Goal: Task Accomplishment & Management: Use online tool/utility

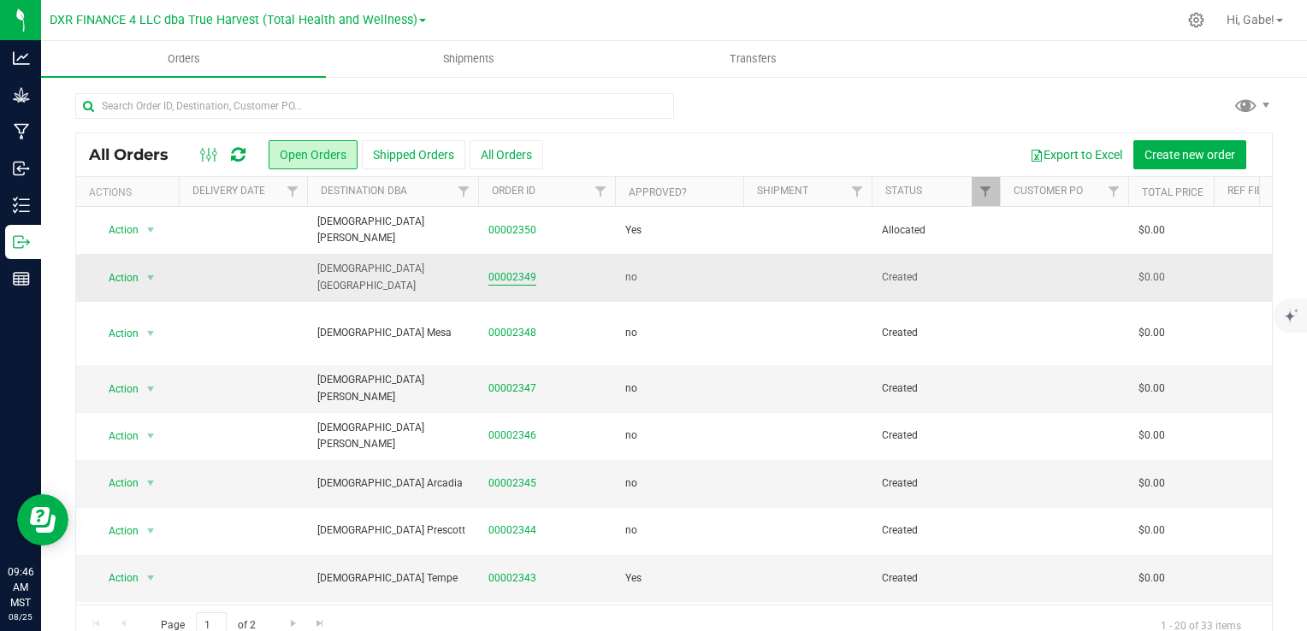
click at [514, 274] on link "00002349" at bounding box center [513, 278] width 48 height 16
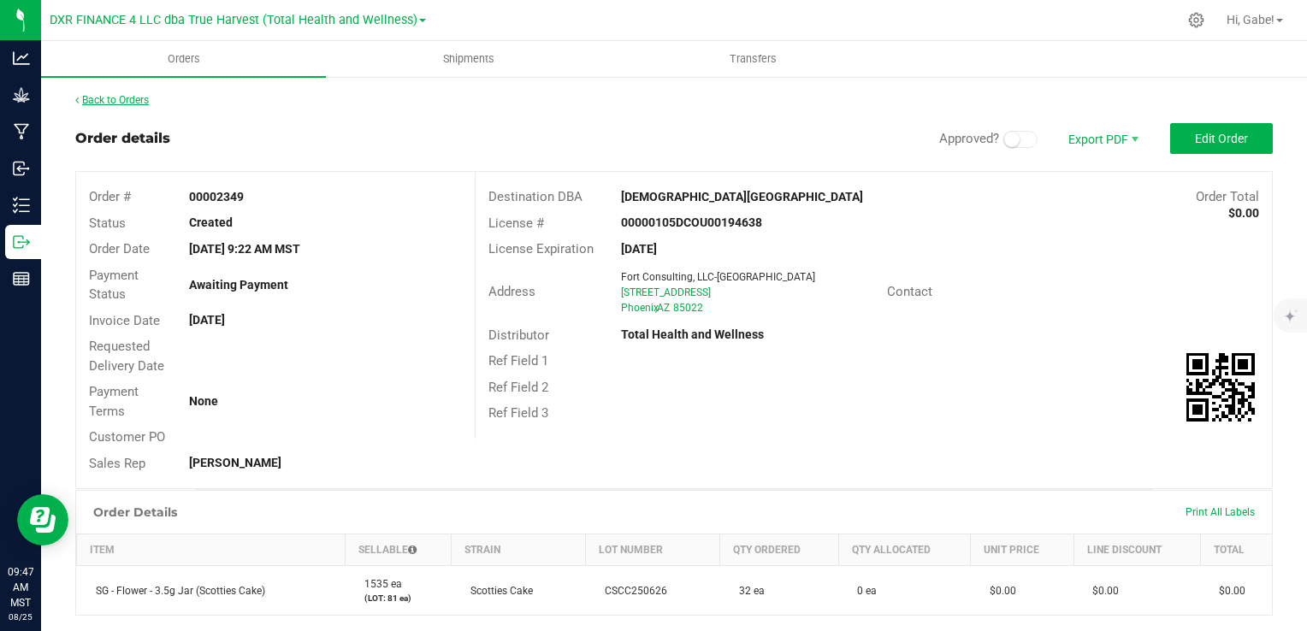
click at [97, 103] on link "Back to Orders" at bounding box center [112, 100] width 74 height 12
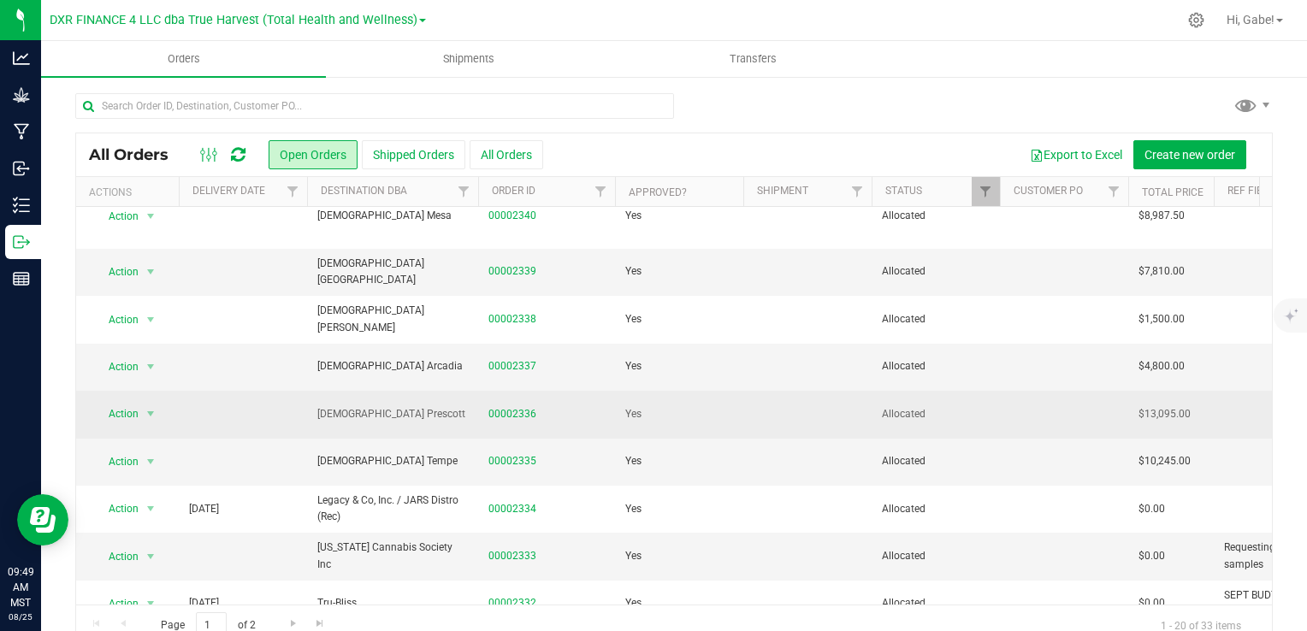
scroll to position [513, 0]
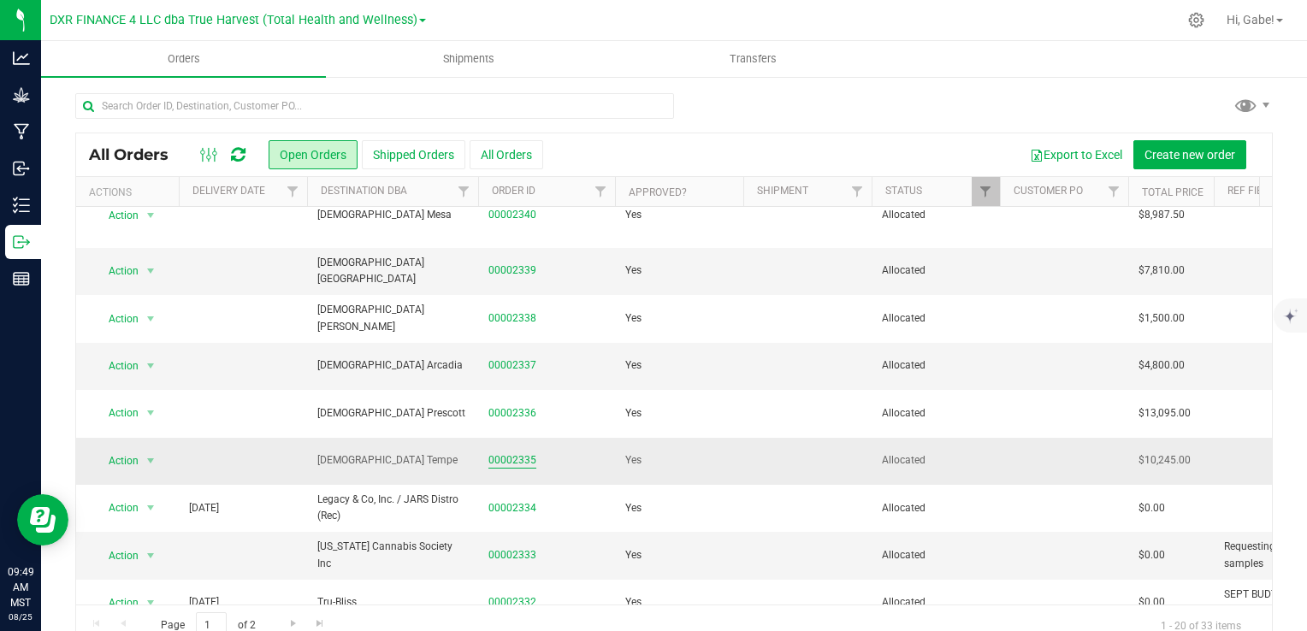
click at [517, 453] on link "00002335" at bounding box center [513, 461] width 48 height 16
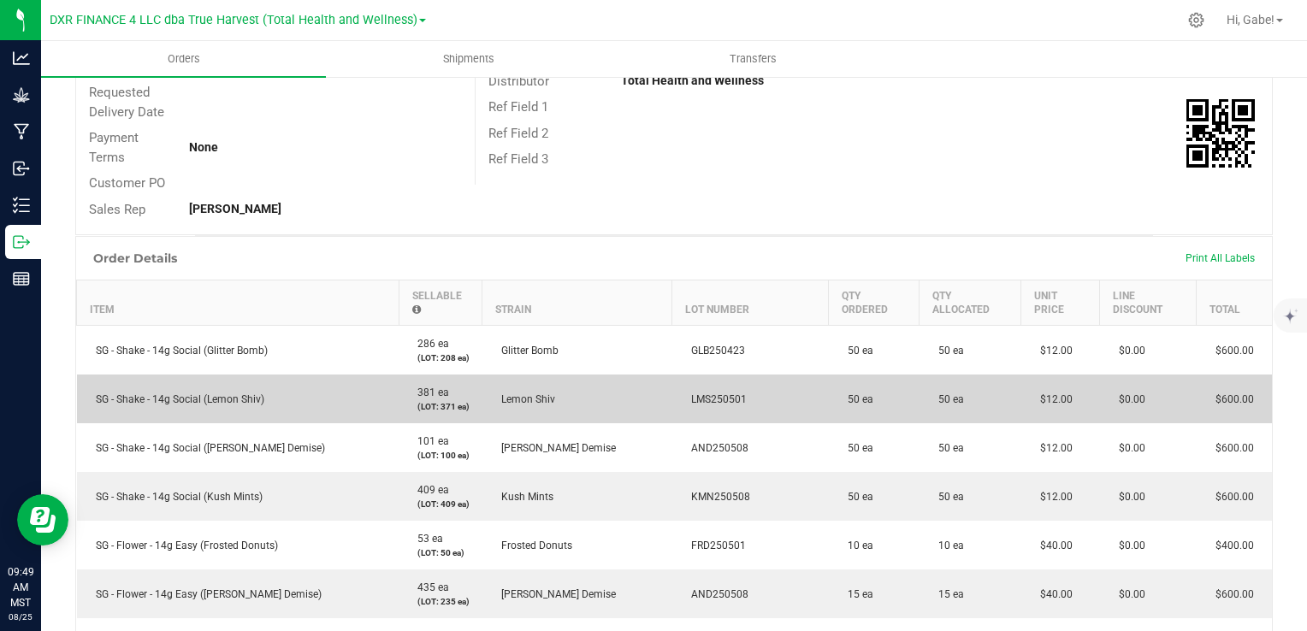
scroll to position [257, 0]
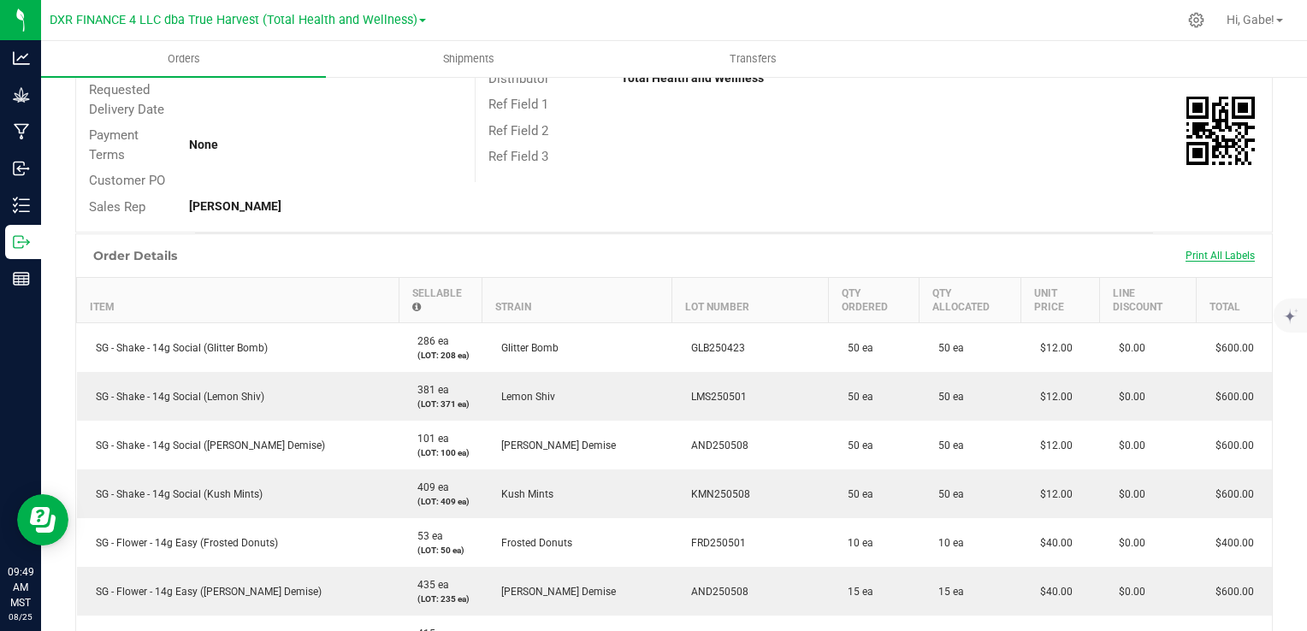
click at [1194, 258] on span "Print All Labels" at bounding box center [1220, 256] width 69 height 12
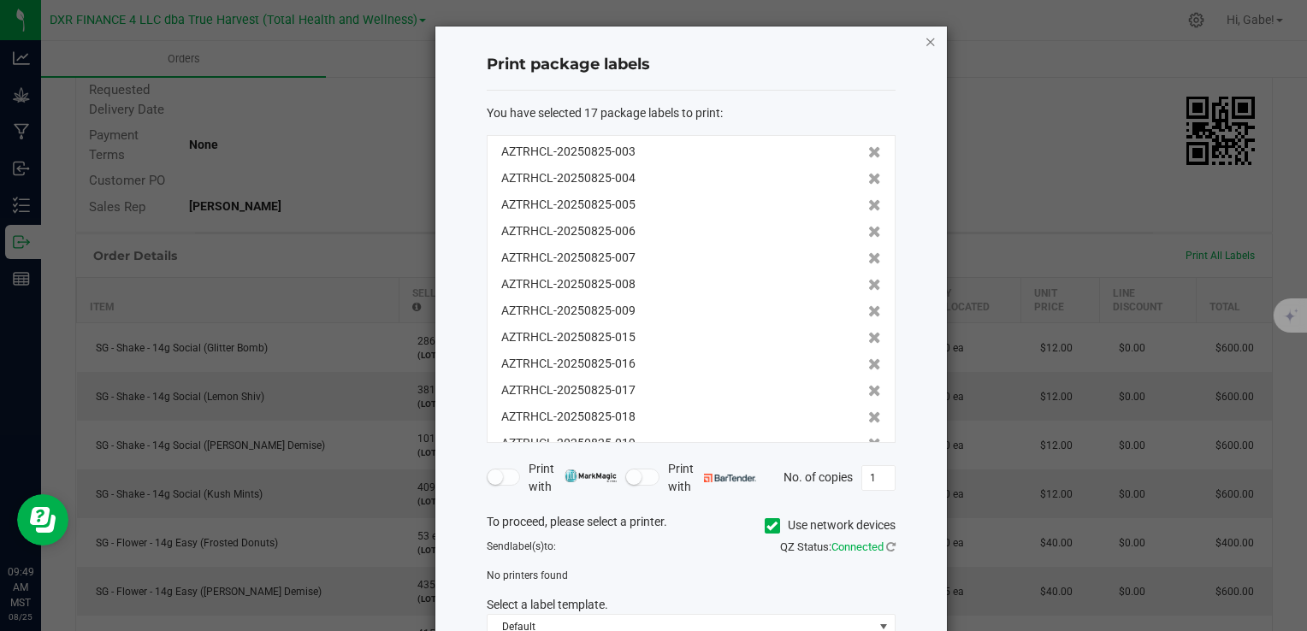
click at [925, 46] on icon "button" at bounding box center [931, 41] width 12 height 21
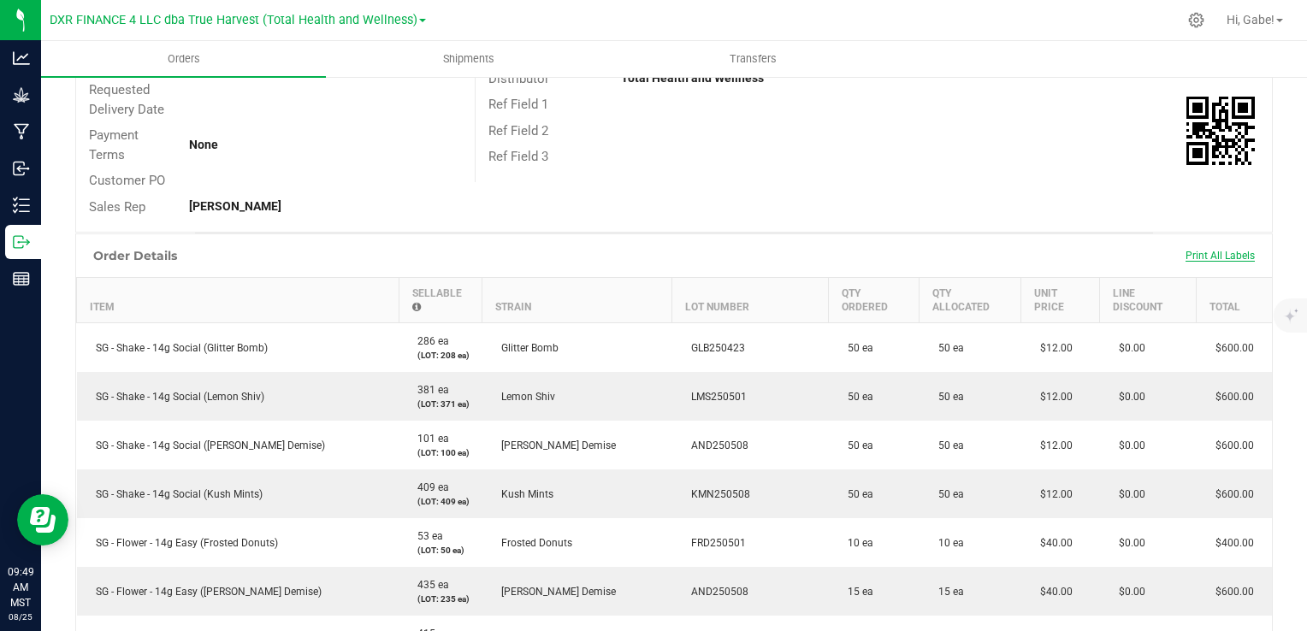
click at [1207, 252] on span "Print All Labels" at bounding box center [1220, 256] width 69 height 12
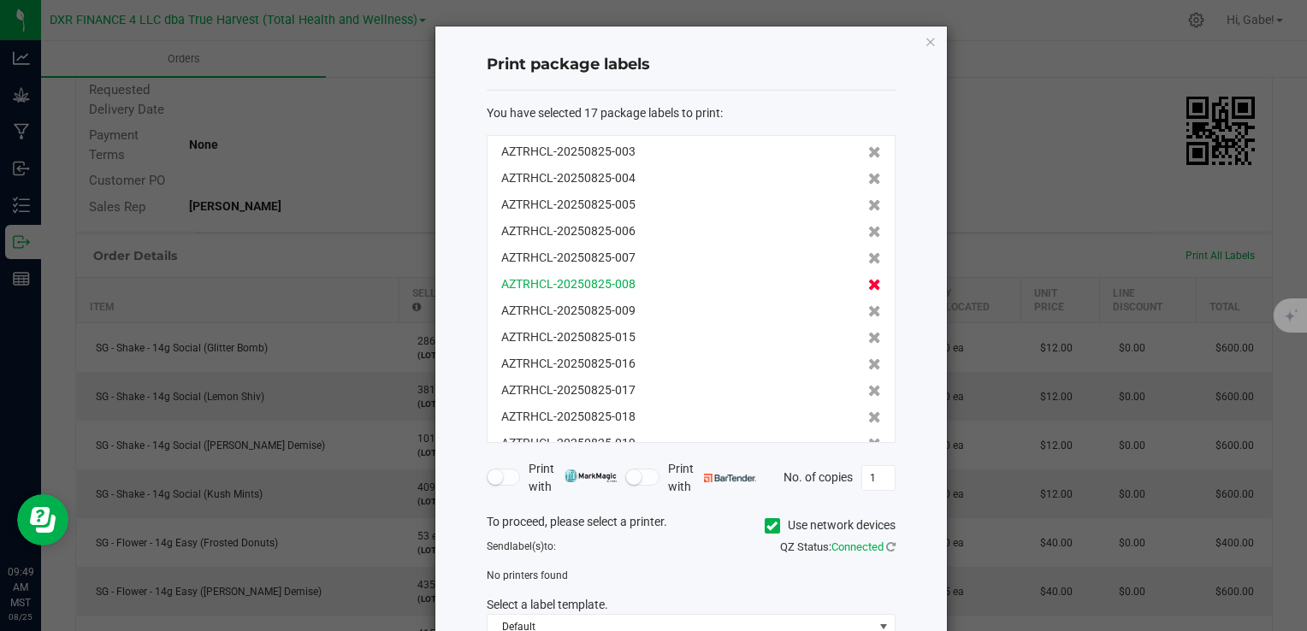
click at [868, 259] on icon at bounding box center [874, 258] width 13 height 12
click at [868, 279] on icon at bounding box center [874, 285] width 13 height 12
click at [868, 259] on icon at bounding box center [874, 258] width 13 height 12
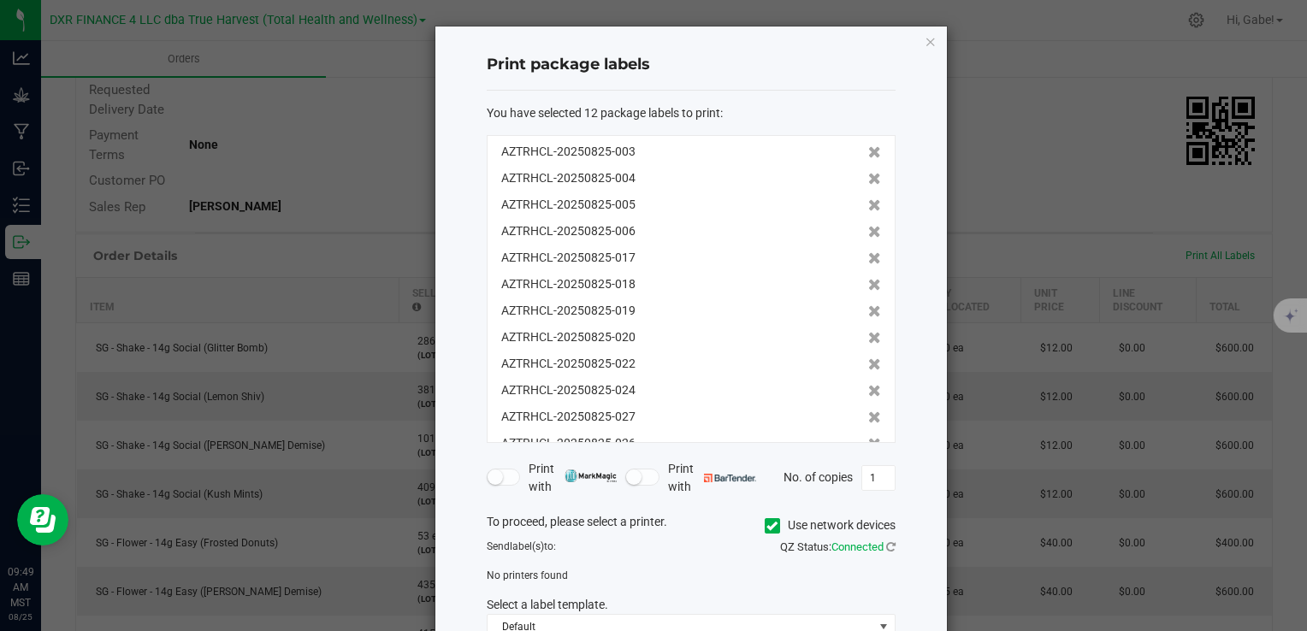
click at [868, 259] on icon at bounding box center [874, 258] width 13 height 12
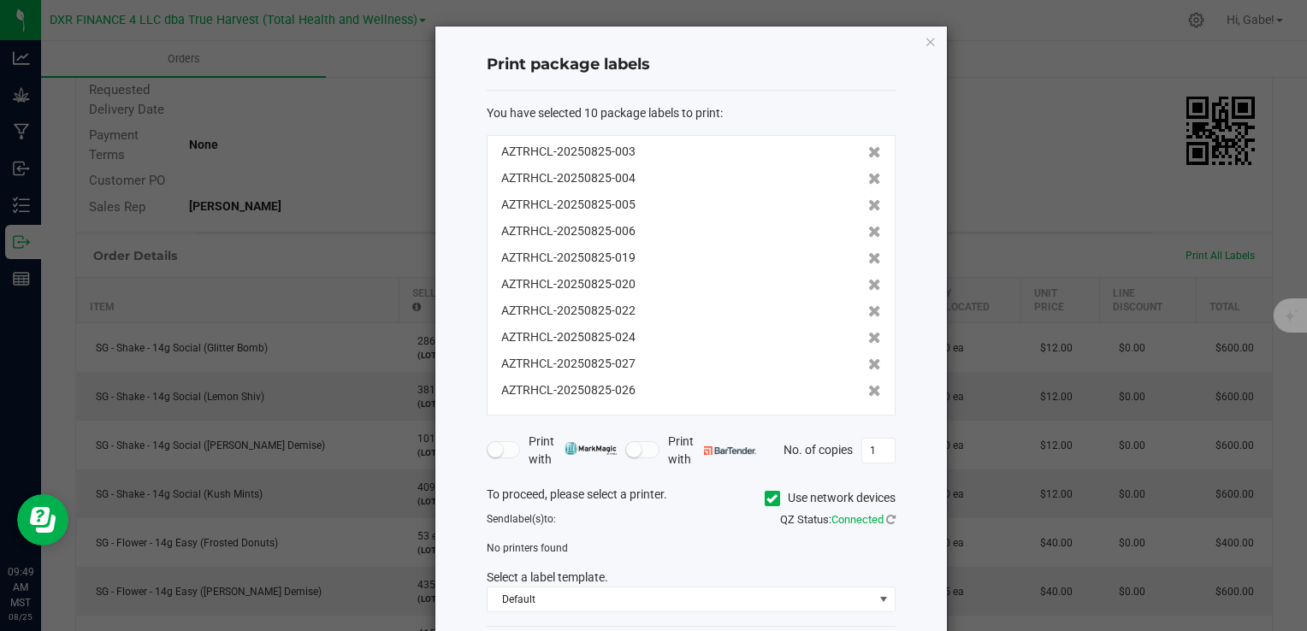
click at [868, 259] on icon at bounding box center [874, 258] width 13 height 12
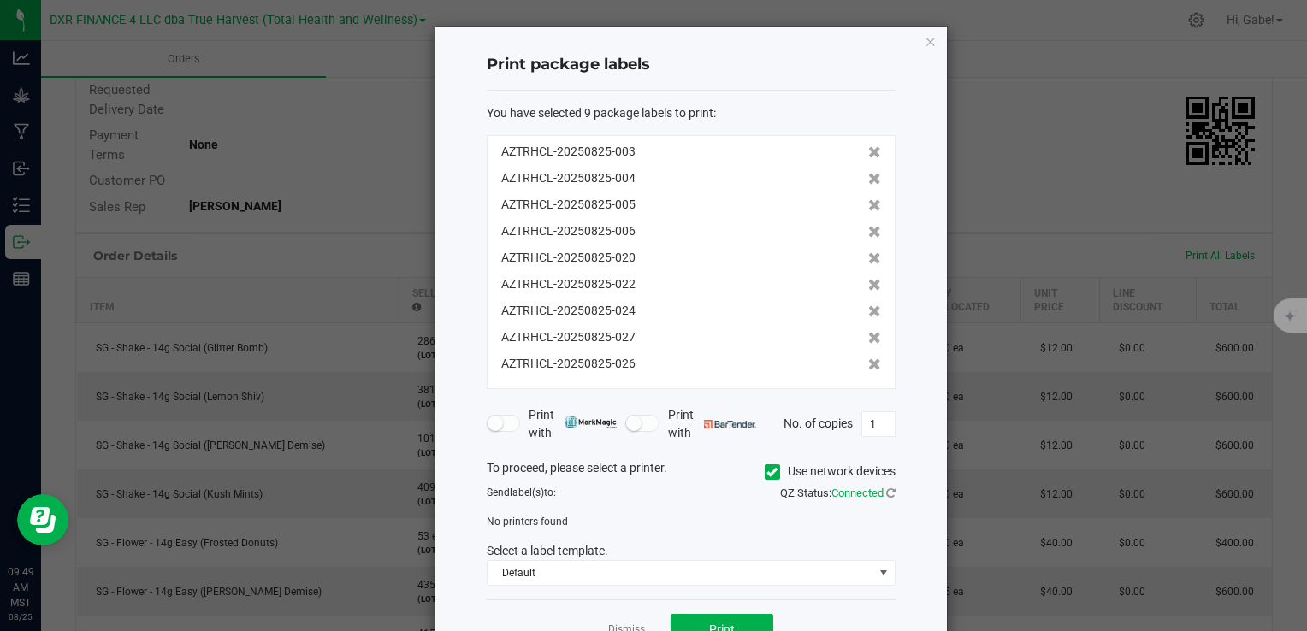
click at [868, 259] on icon at bounding box center [874, 258] width 13 height 12
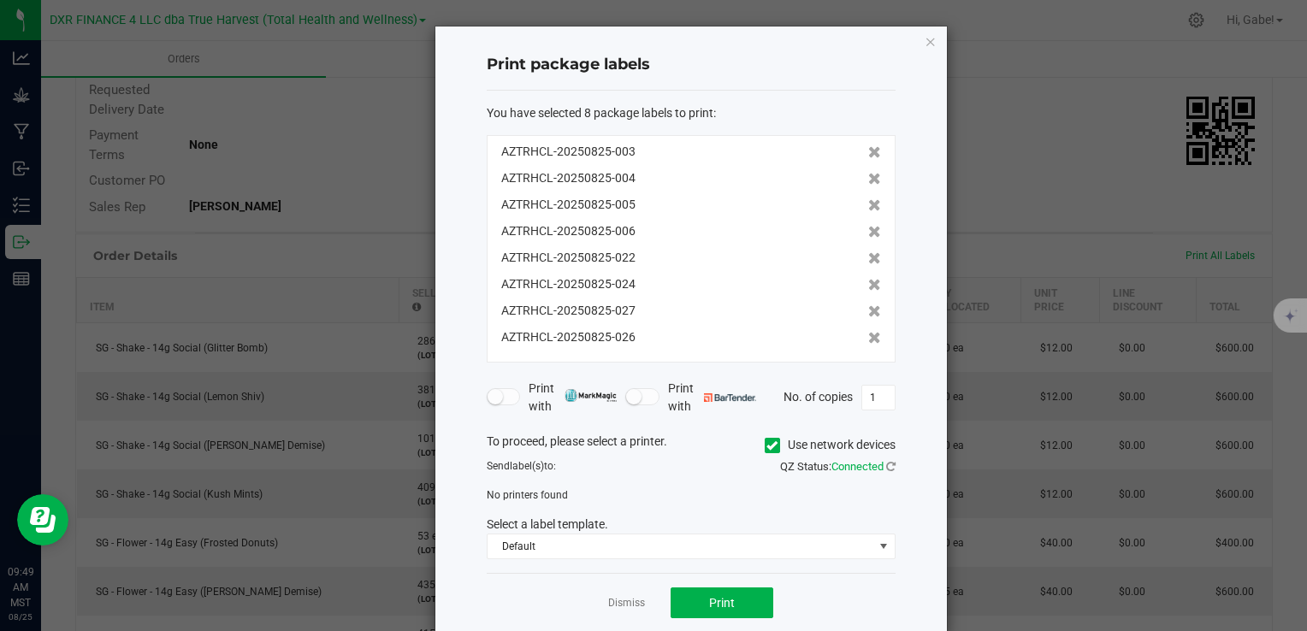
click at [868, 259] on icon at bounding box center [874, 258] width 13 height 12
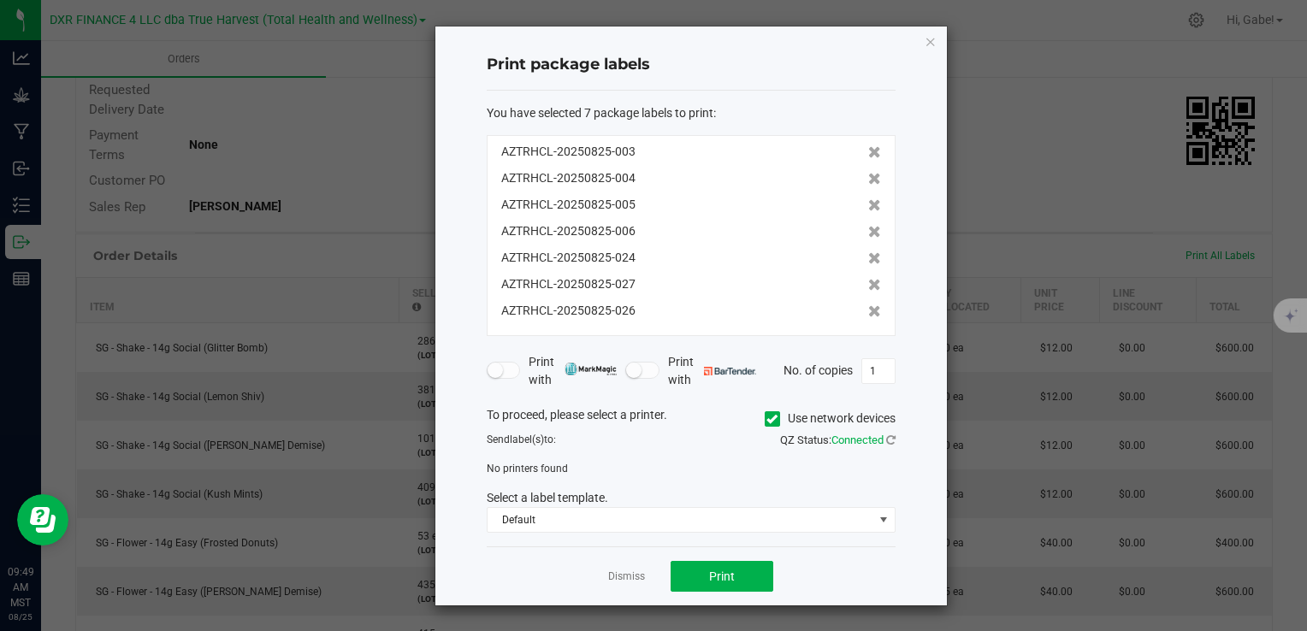
click at [868, 259] on icon at bounding box center [874, 258] width 13 height 12
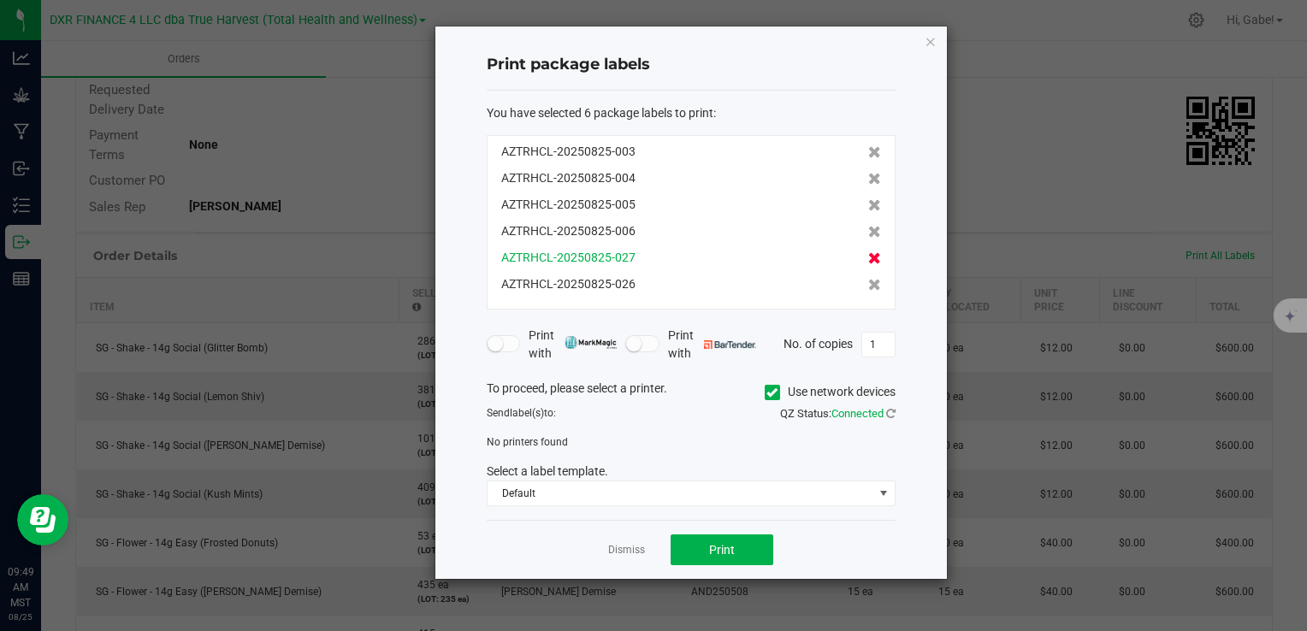
click at [868, 258] on icon at bounding box center [874, 258] width 13 height 12
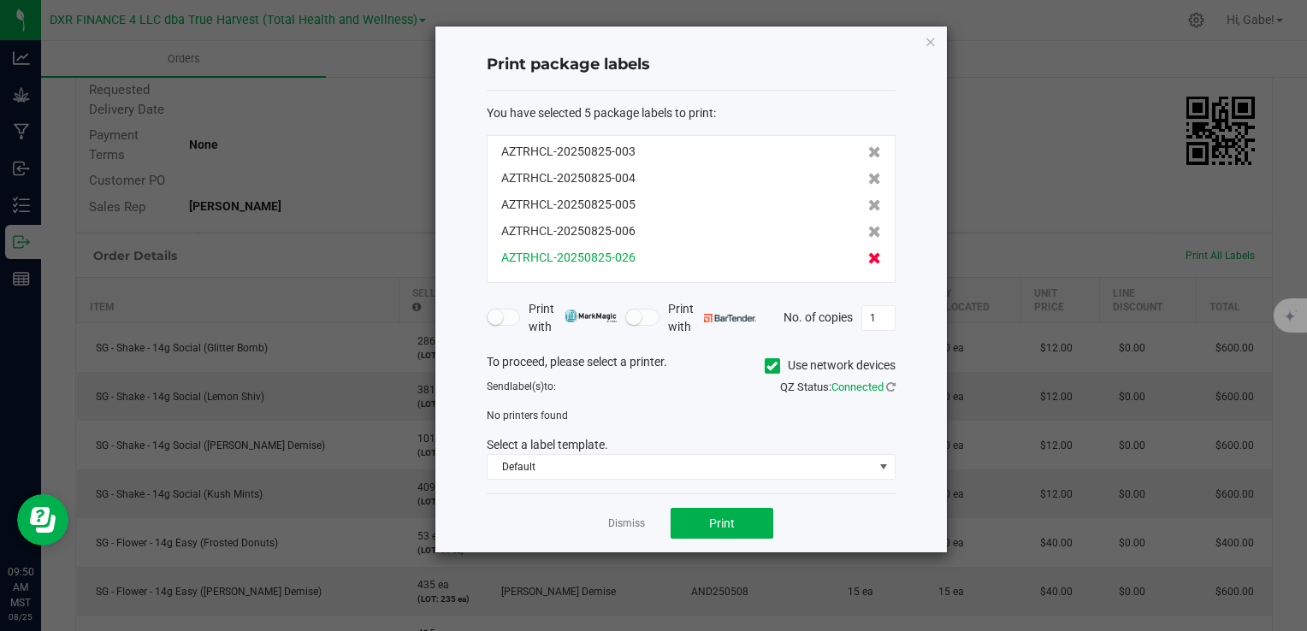
click at [868, 257] on icon at bounding box center [874, 258] width 13 height 12
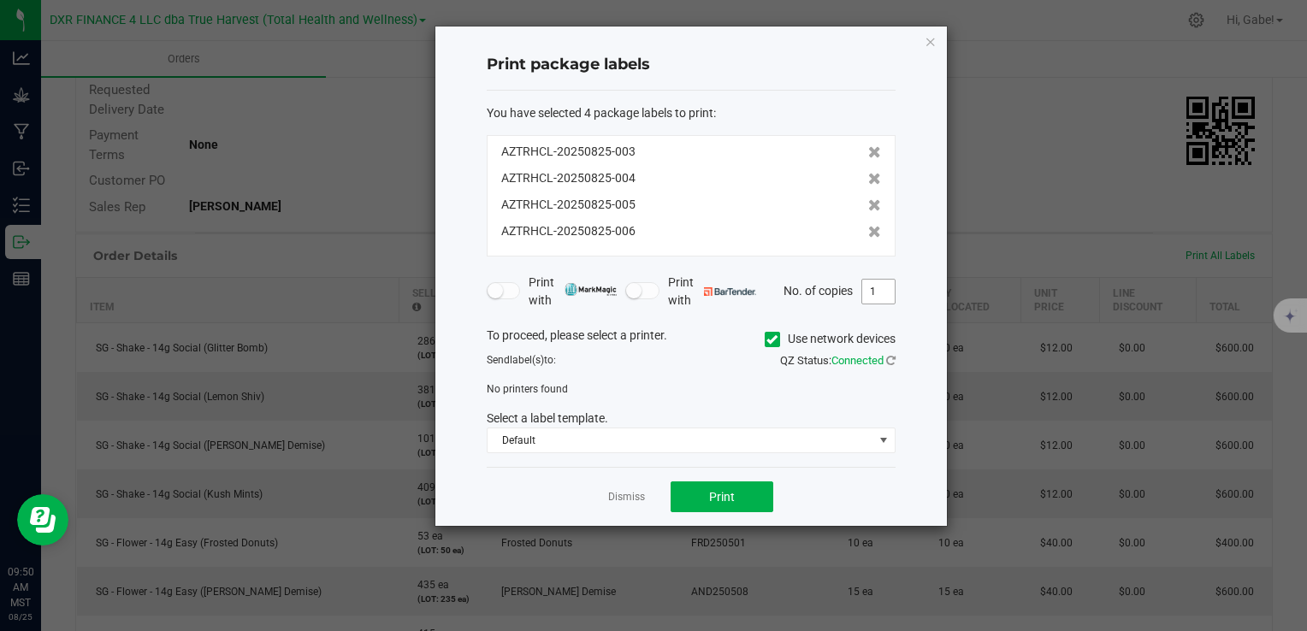
click at [892, 291] on input "1" at bounding box center [878, 292] width 33 height 24
click at [732, 495] on span "Print" at bounding box center [722, 497] width 26 height 14
click at [767, 340] on icon at bounding box center [772, 340] width 11 height 0
click at [0, 0] on input "Use network devices" at bounding box center [0, 0] width 0 height 0
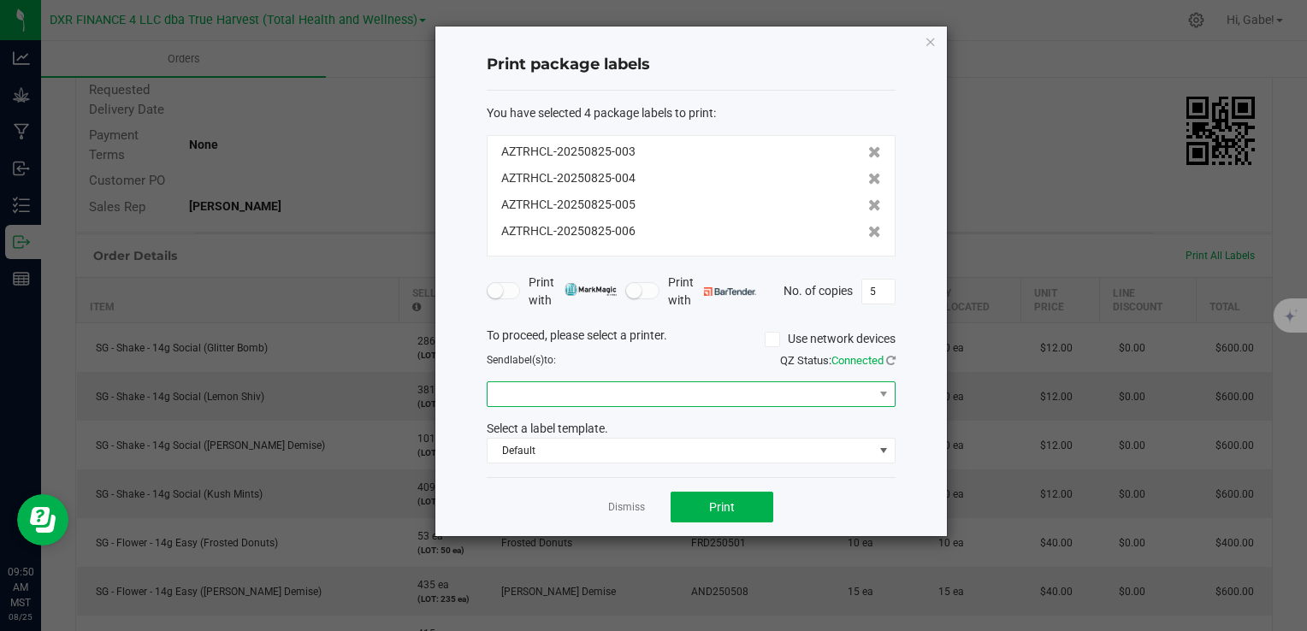
click at [762, 401] on span at bounding box center [681, 394] width 386 height 24
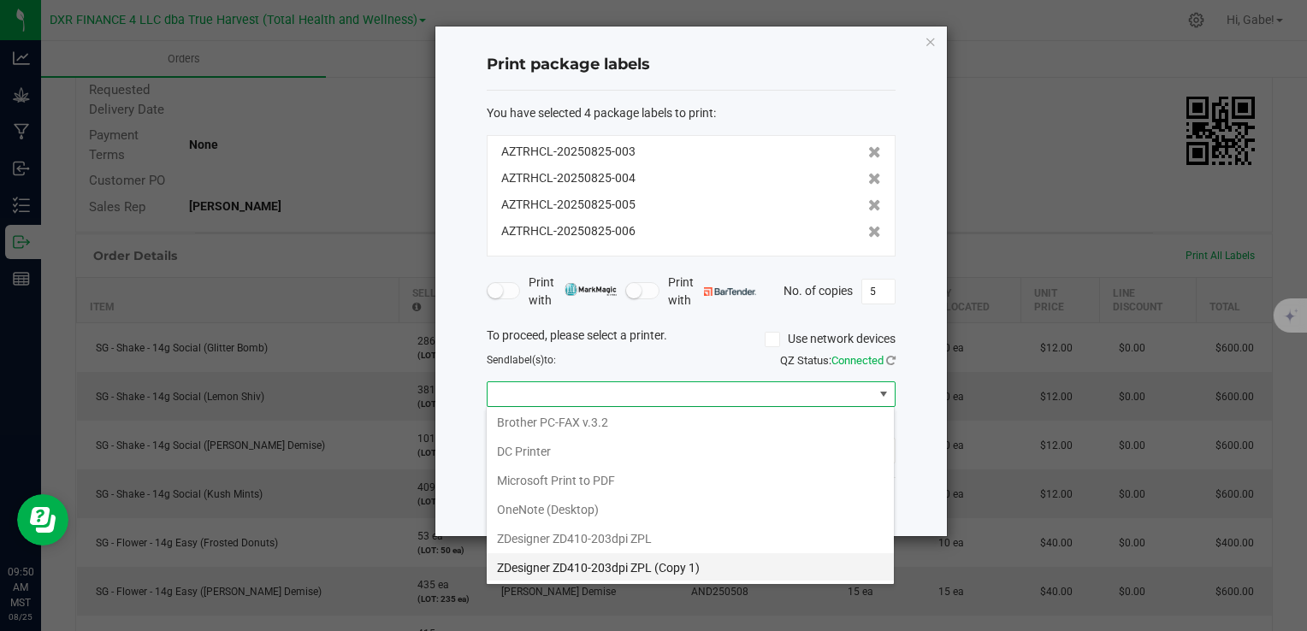
scroll to position [87, 0]
click at [705, 561] on ZPL "ZDesigner ZD411-203dpi ZPL" at bounding box center [690, 569] width 407 height 29
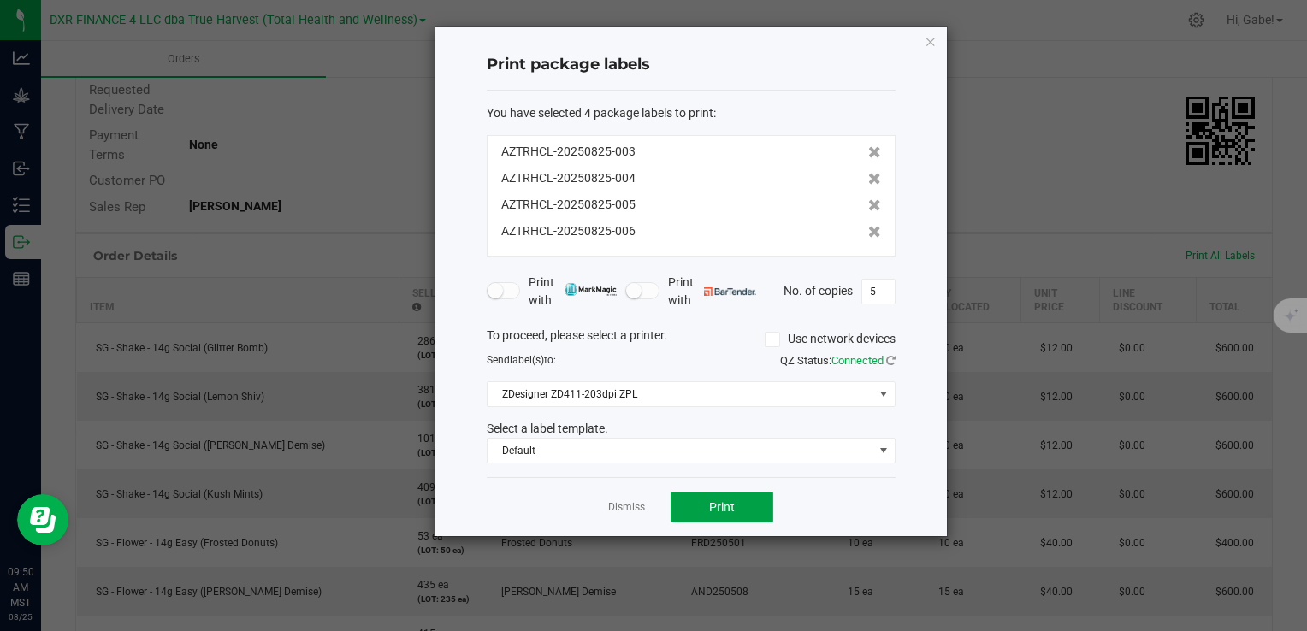
click at [758, 500] on button "Print" at bounding box center [722, 507] width 103 height 31
click at [886, 290] on input "5" at bounding box center [878, 292] width 33 height 24
type input "1"
click at [706, 508] on button "Print" at bounding box center [722, 507] width 103 height 31
click at [1124, 208] on ngb-modal-window "Print package labels You have selected 4 package labels to print : AZTRHCL-2025…" at bounding box center [660, 315] width 1320 height 631
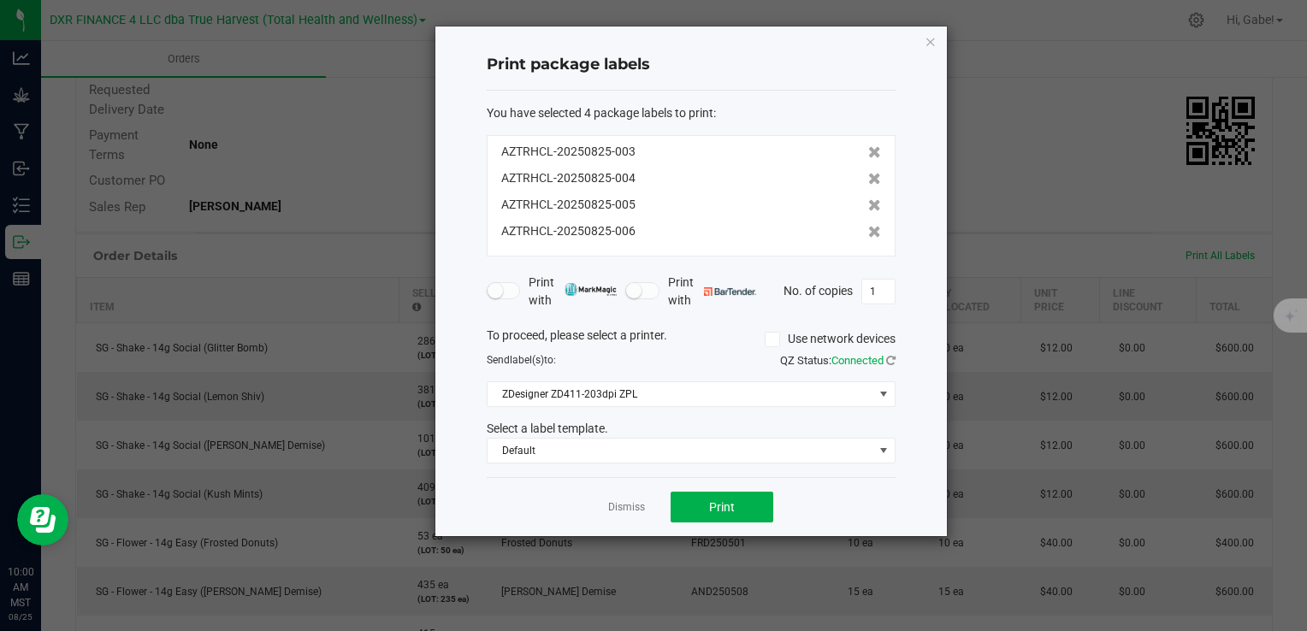
click at [933, 40] on icon "button" at bounding box center [931, 41] width 12 height 21
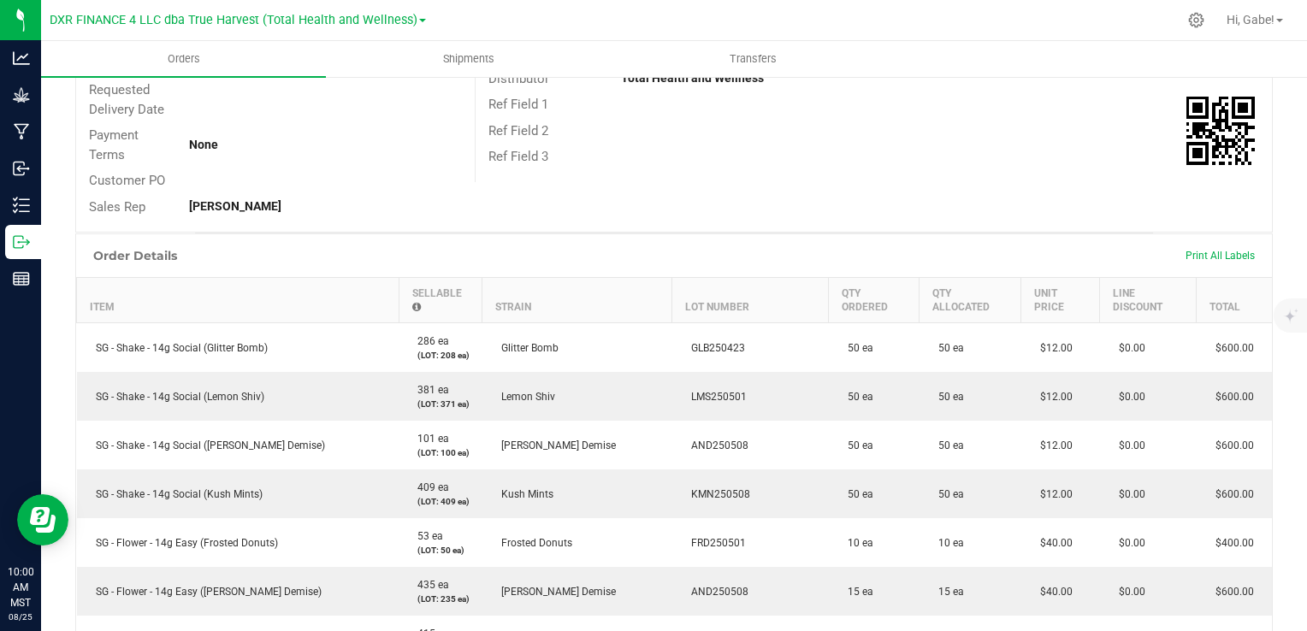
click at [1225, 270] on div "Print All Labels" at bounding box center [1220, 256] width 86 height 36
click at [1218, 256] on span "Print All Labels" at bounding box center [1220, 256] width 69 height 12
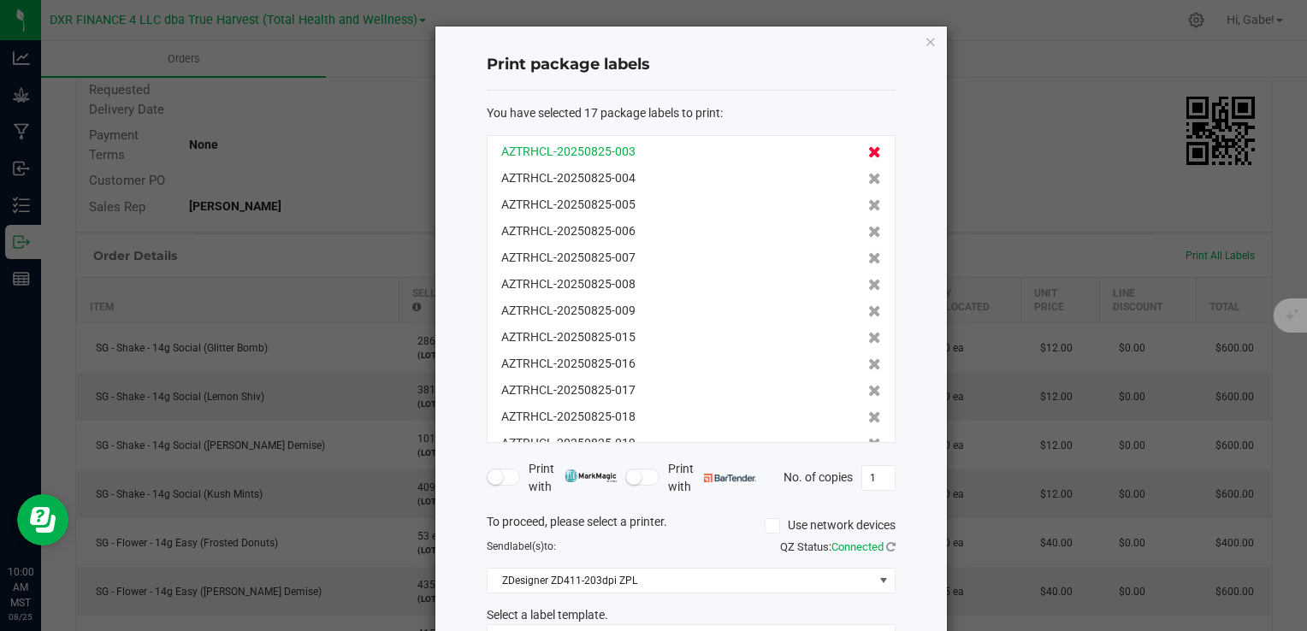
click at [868, 153] on icon at bounding box center [874, 152] width 13 height 12
click at [868, 201] on icon at bounding box center [874, 205] width 13 height 12
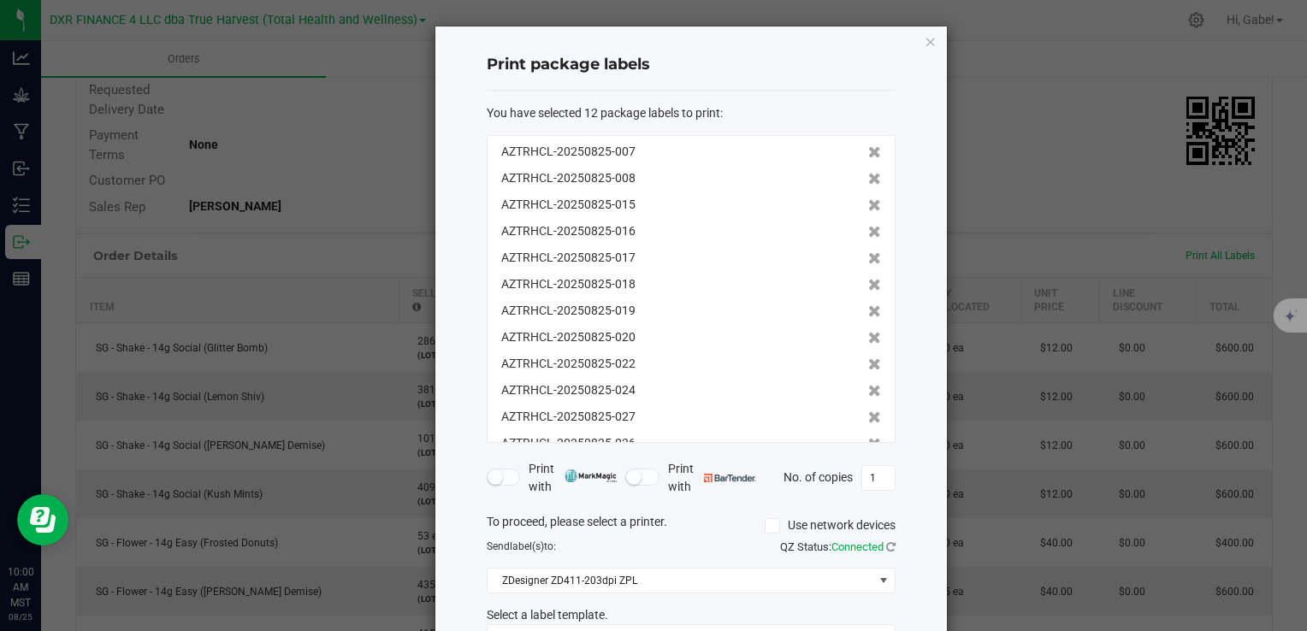
click at [868, 201] on icon at bounding box center [874, 205] width 13 height 12
click at [868, 203] on icon at bounding box center [874, 205] width 13 height 12
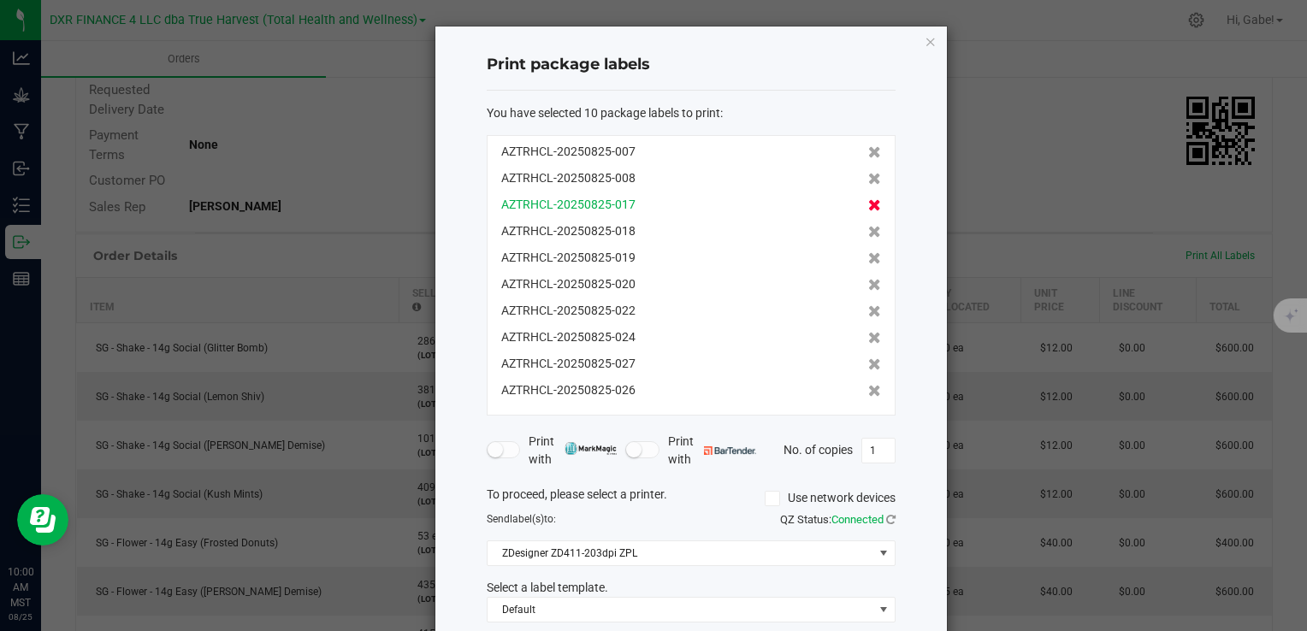
click at [868, 203] on icon at bounding box center [874, 205] width 13 height 12
click at [868, 226] on icon at bounding box center [874, 232] width 13 height 12
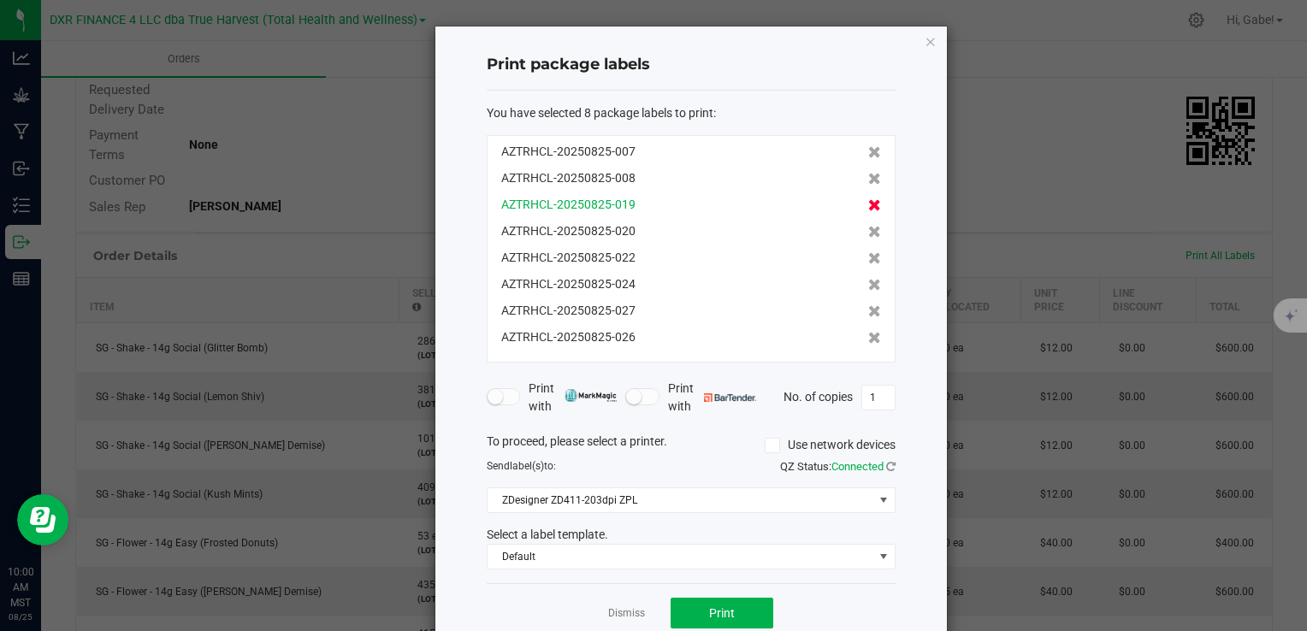
click at [868, 204] on icon at bounding box center [874, 205] width 13 height 12
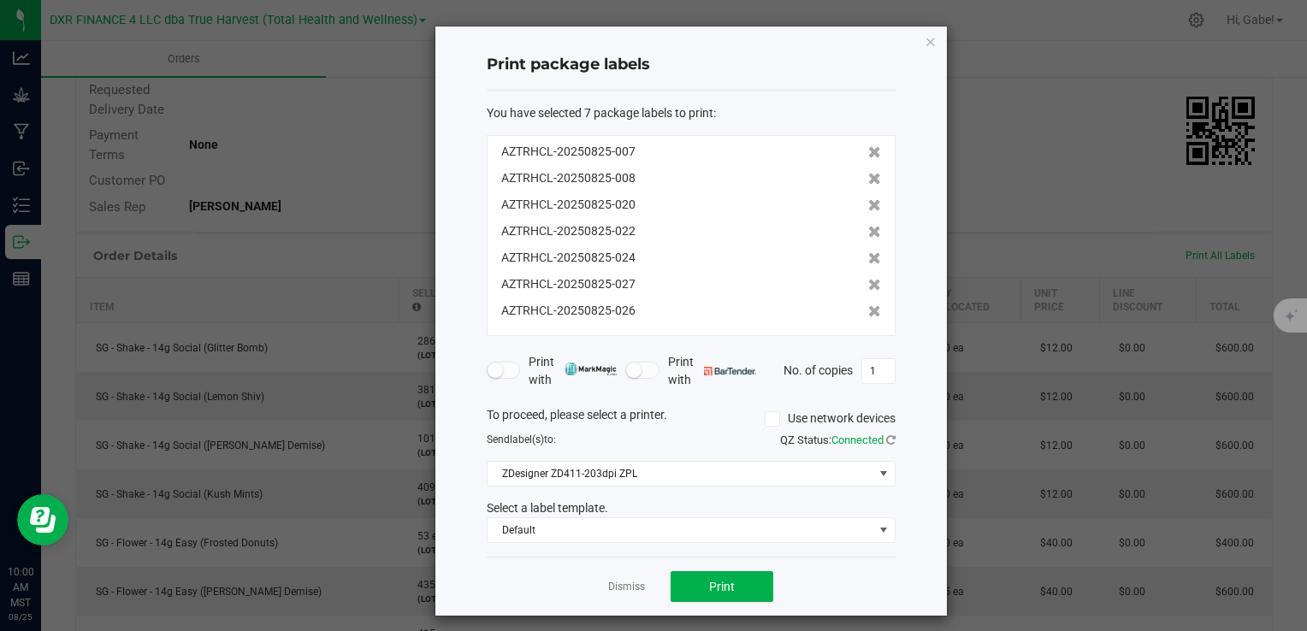
click at [868, 204] on icon at bounding box center [874, 205] width 13 height 12
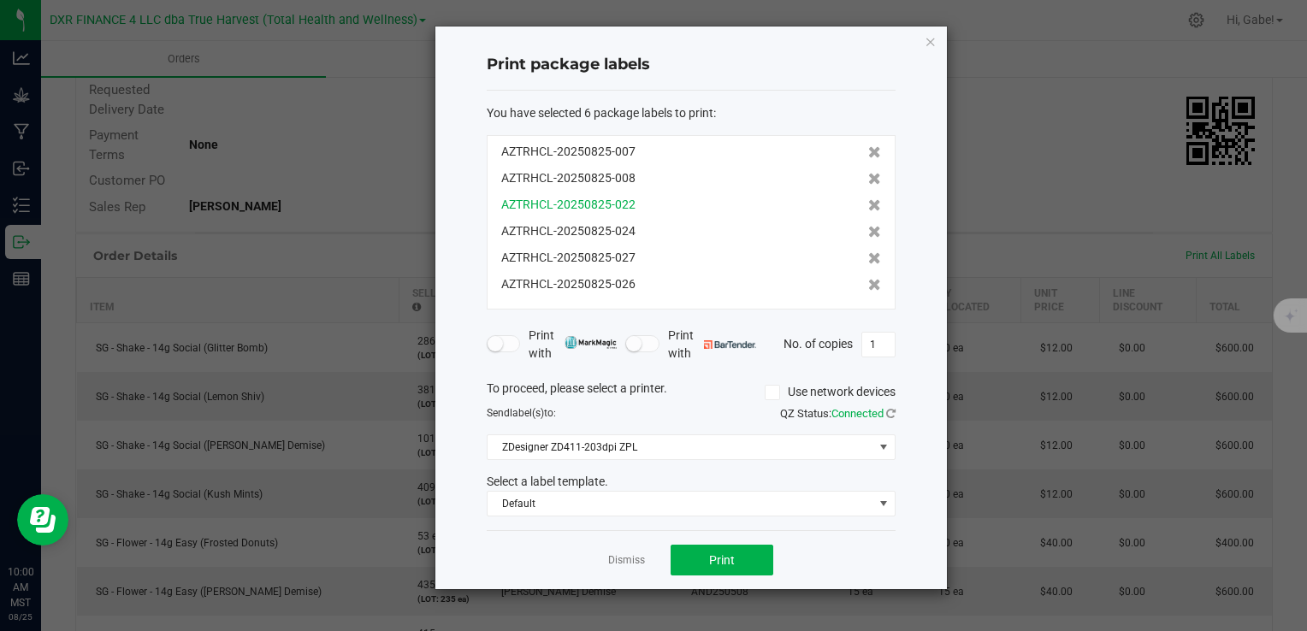
click at [855, 204] on div "AZTRHCL-20250825-022" at bounding box center [691, 205] width 380 height 18
click at [868, 204] on icon at bounding box center [874, 205] width 13 height 12
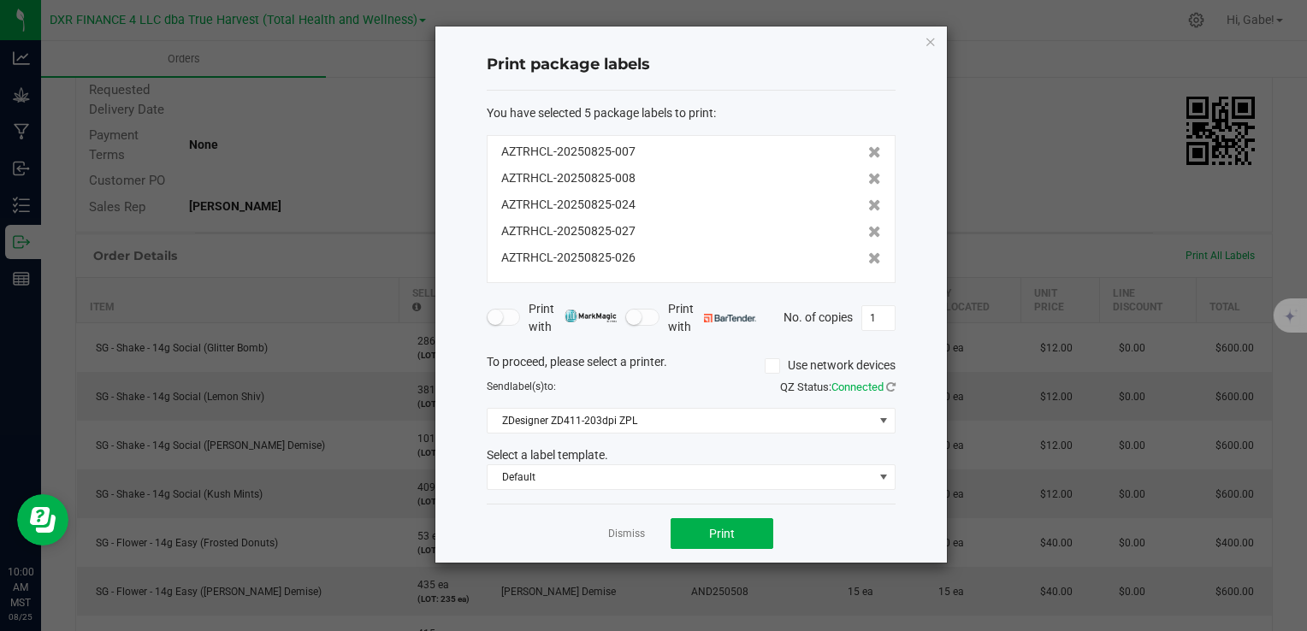
click at [868, 204] on icon at bounding box center [874, 205] width 13 height 12
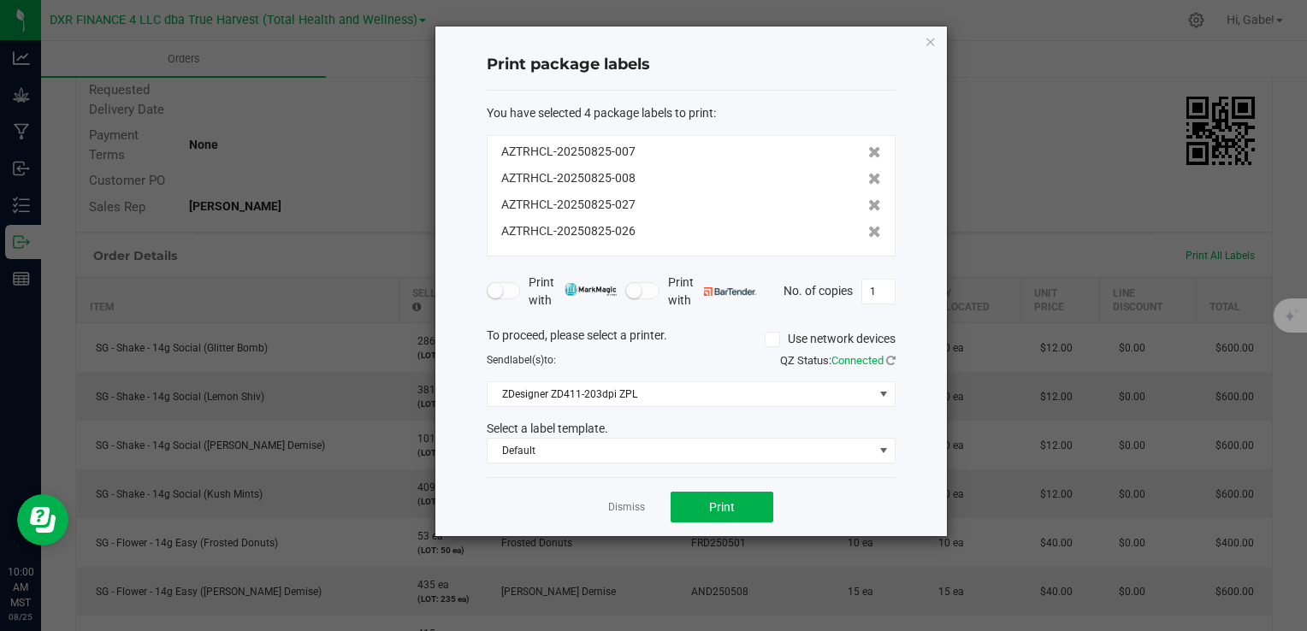
click at [868, 204] on icon at bounding box center [874, 205] width 13 height 12
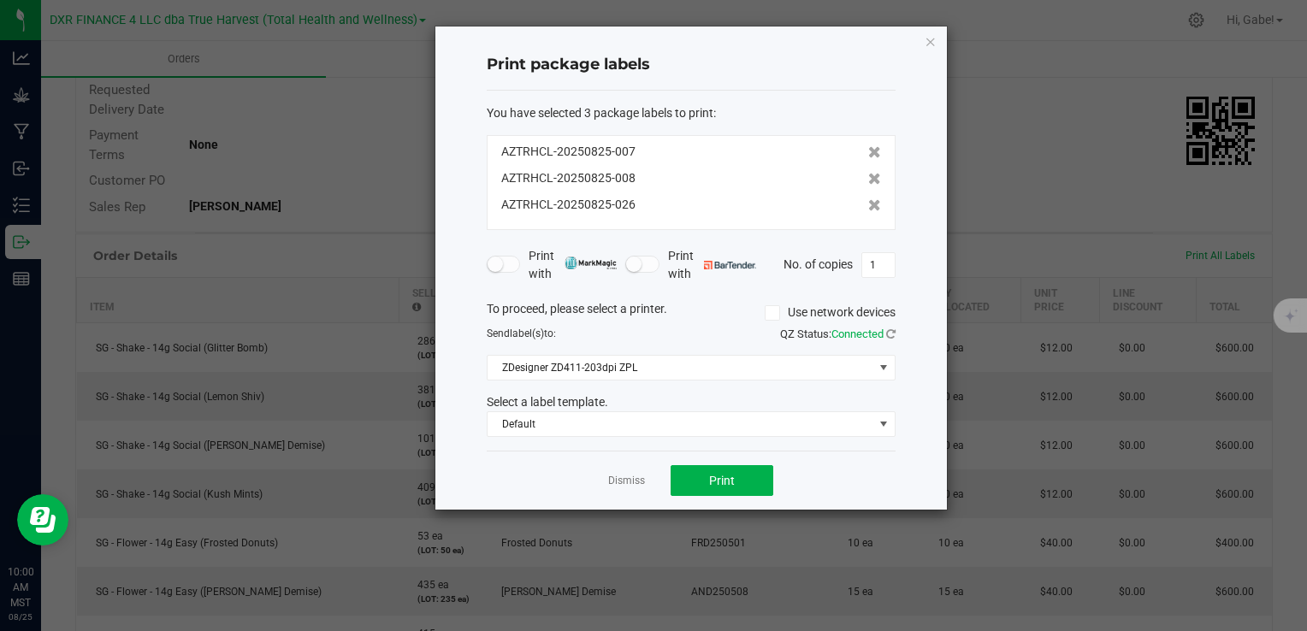
click at [868, 204] on icon at bounding box center [874, 205] width 13 height 12
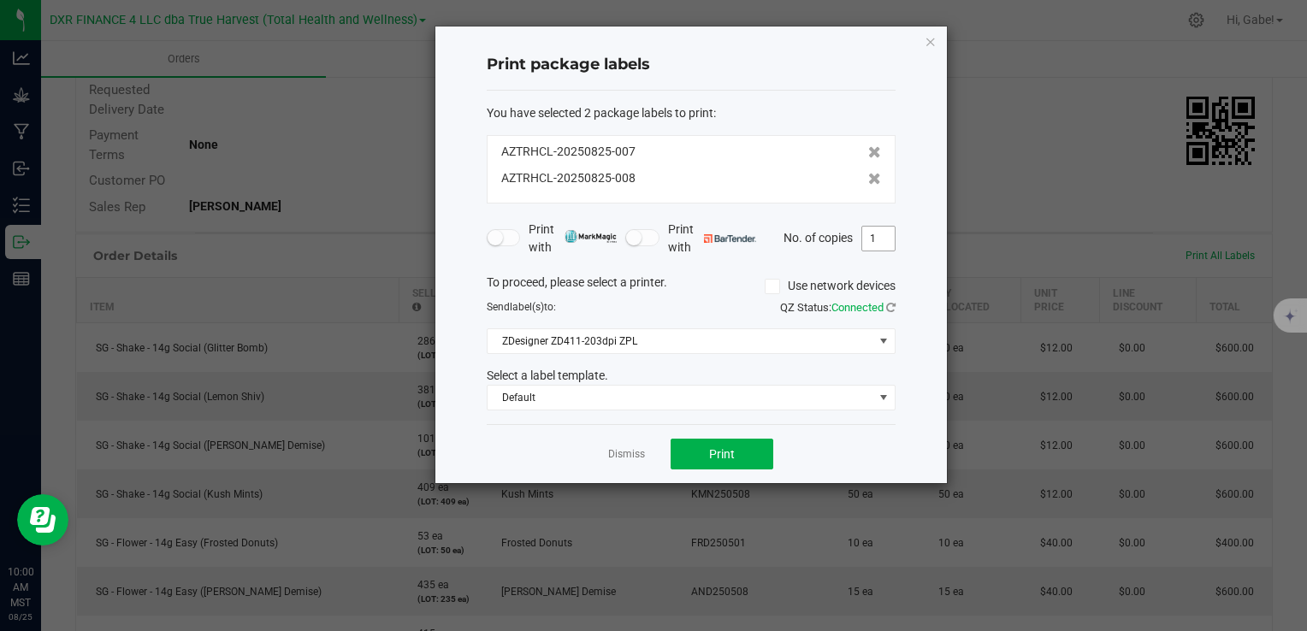
click at [887, 238] on input "1" at bounding box center [878, 239] width 33 height 24
type input "2"
click at [729, 458] on span "Print" at bounding box center [722, 454] width 26 height 14
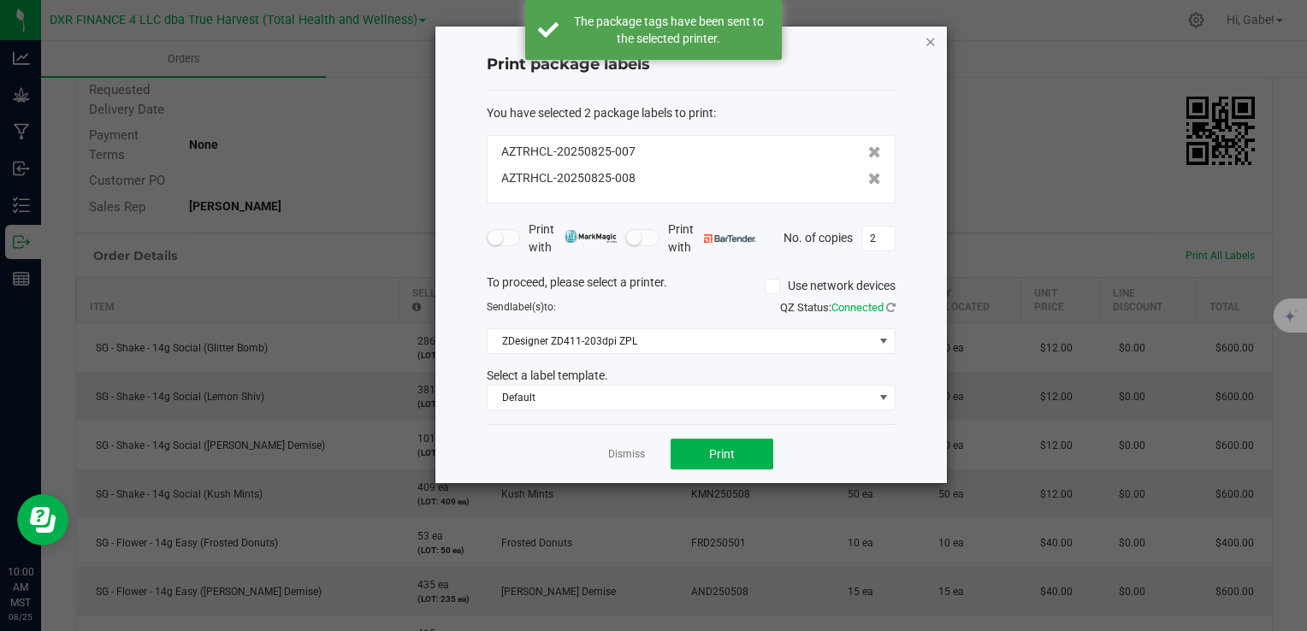
click at [933, 41] on icon "button" at bounding box center [931, 41] width 12 height 21
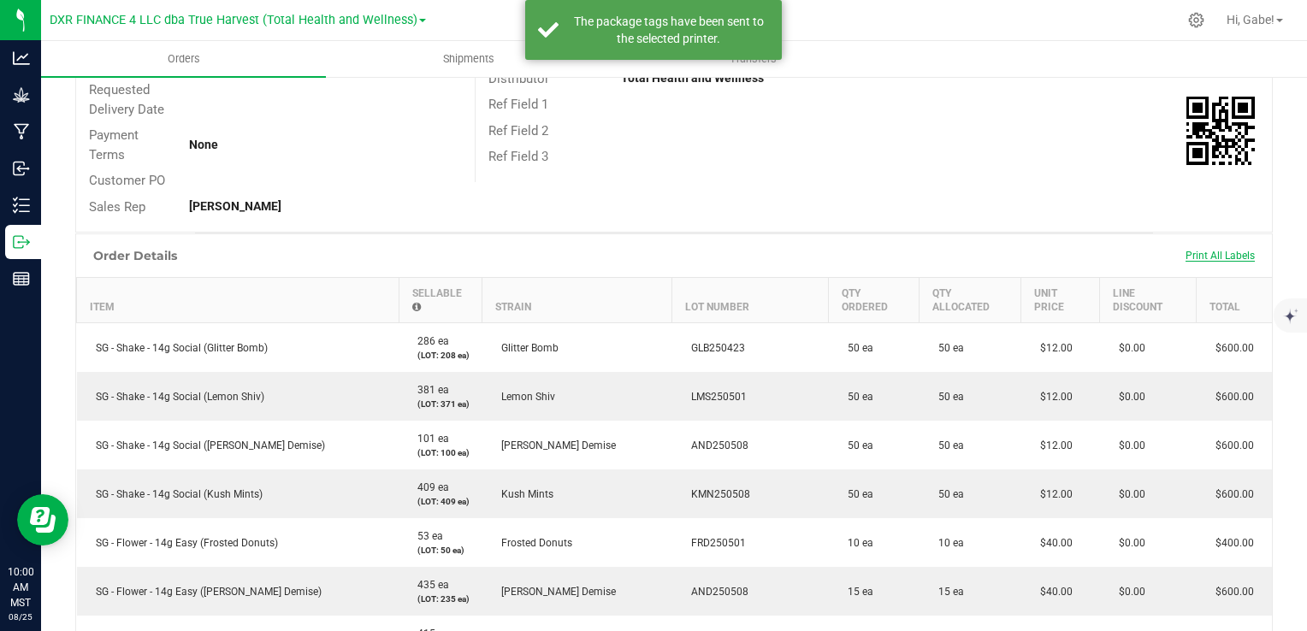
click at [1236, 261] on span "Print All Labels" at bounding box center [1220, 256] width 69 height 12
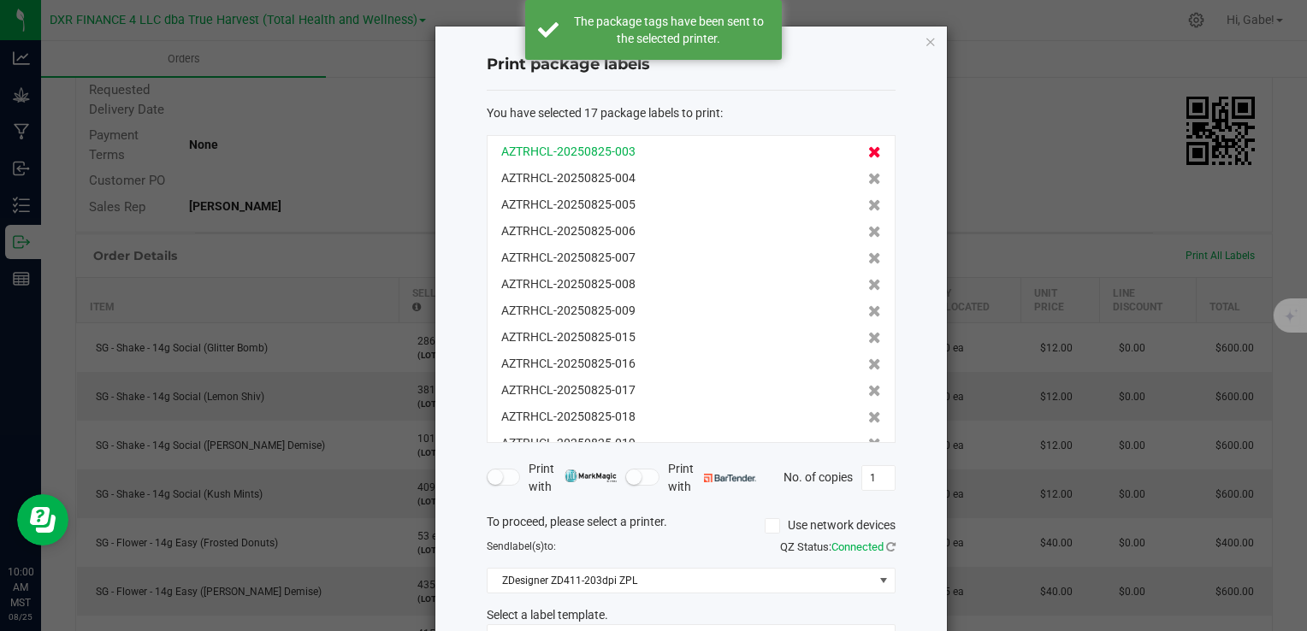
click at [868, 151] on icon at bounding box center [874, 152] width 13 height 12
click at [868, 173] on icon at bounding box center [874, 179] width 13 height 12
click at [868, 151] on icon at bounding box center [874, 152] width 13 height 12
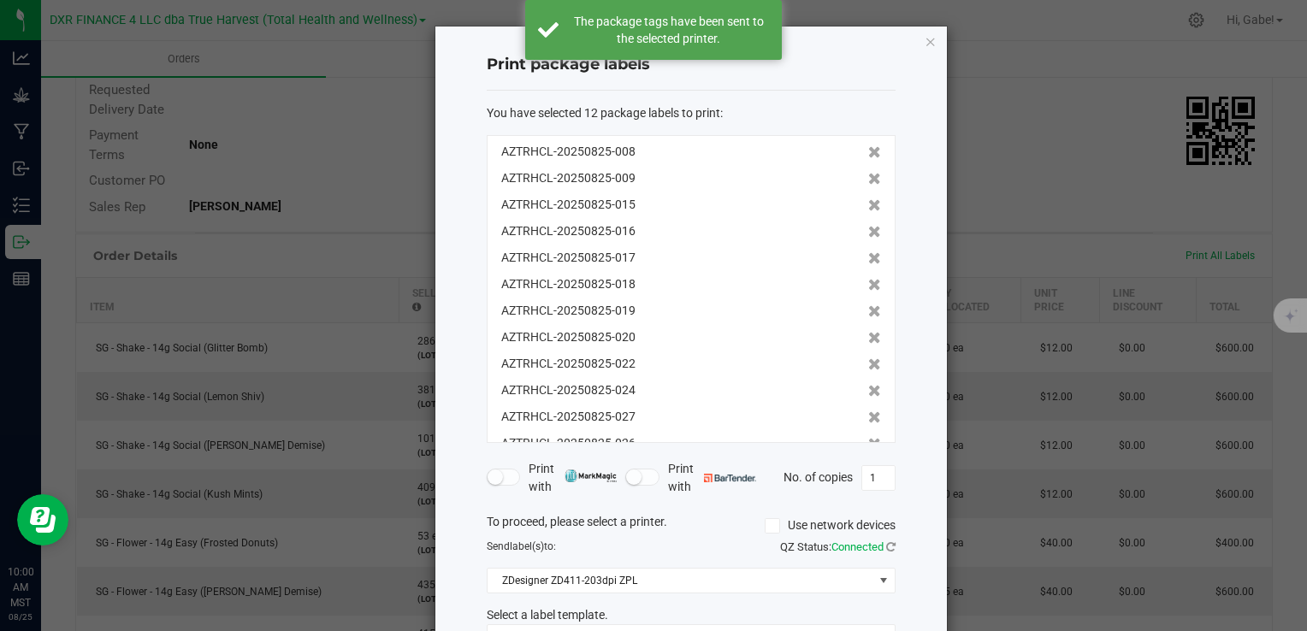
click at [868, 151] on icon at bounding box center [874, 152] width 13 height 12
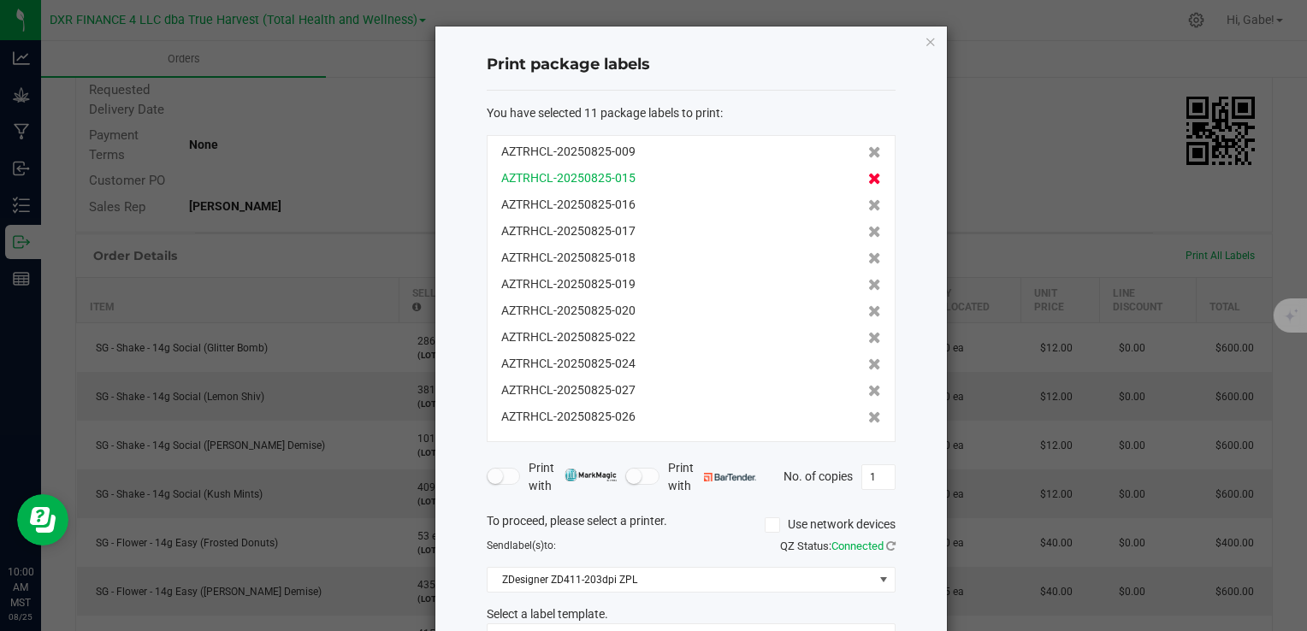
click at [868, 178] on icon at bounding box center [874, 179] width 13 height 12
click at [868, 199] on icon at bounding box center [874, 205] width 13 height 12
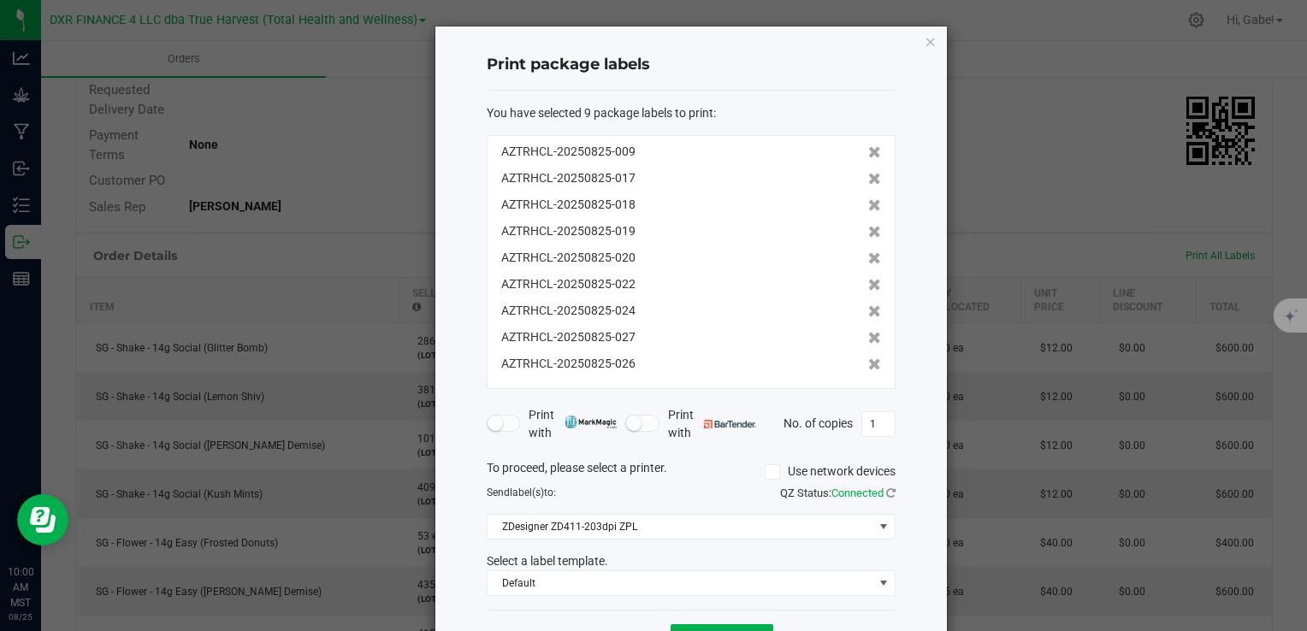
click at [868, 178] on icon at bounding box center [874, 179] width 13 height 12
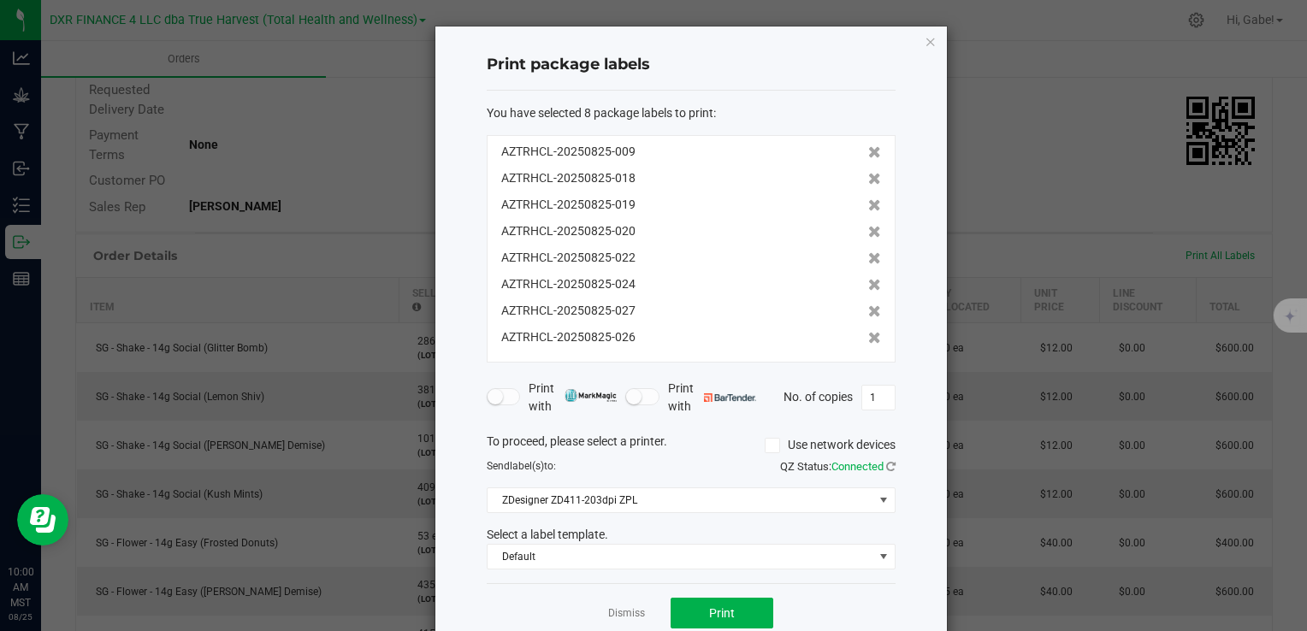
click at [868, 178] on icon at bounding box center [874, 179] width 13 height 12
click at [868, 199] on icon at bounding box center [874, 205] width 13 height 12
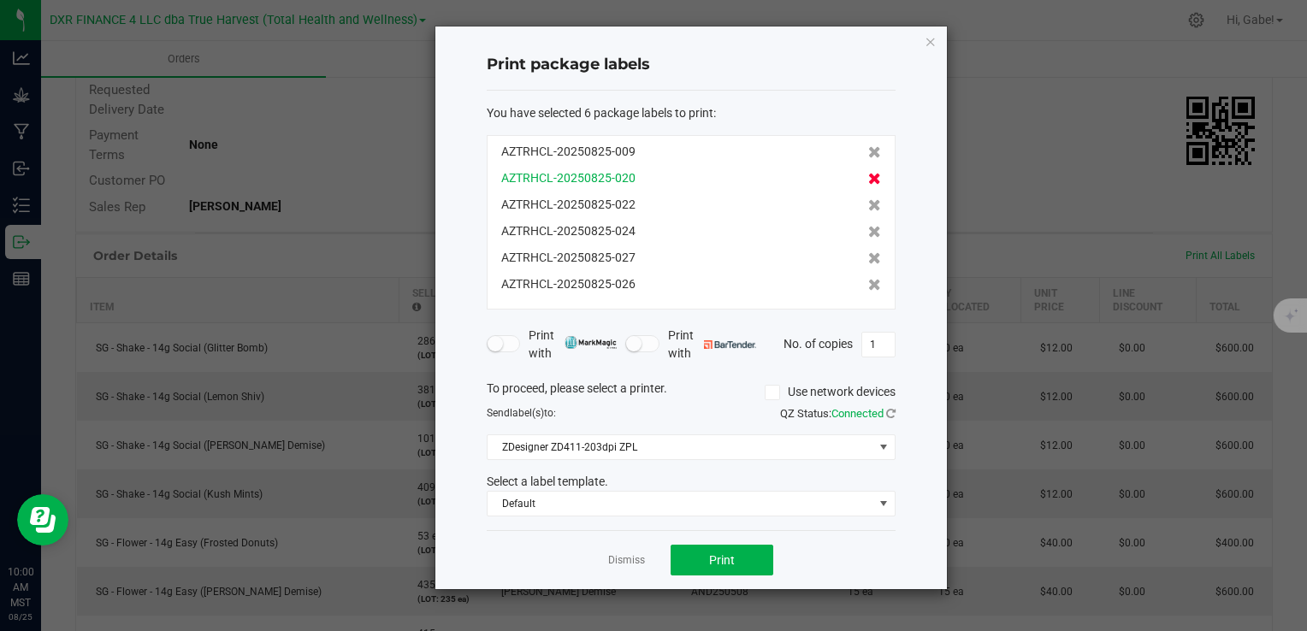
click at [868, 177] on icon at bounding box center [874, 179] width 13 height 12
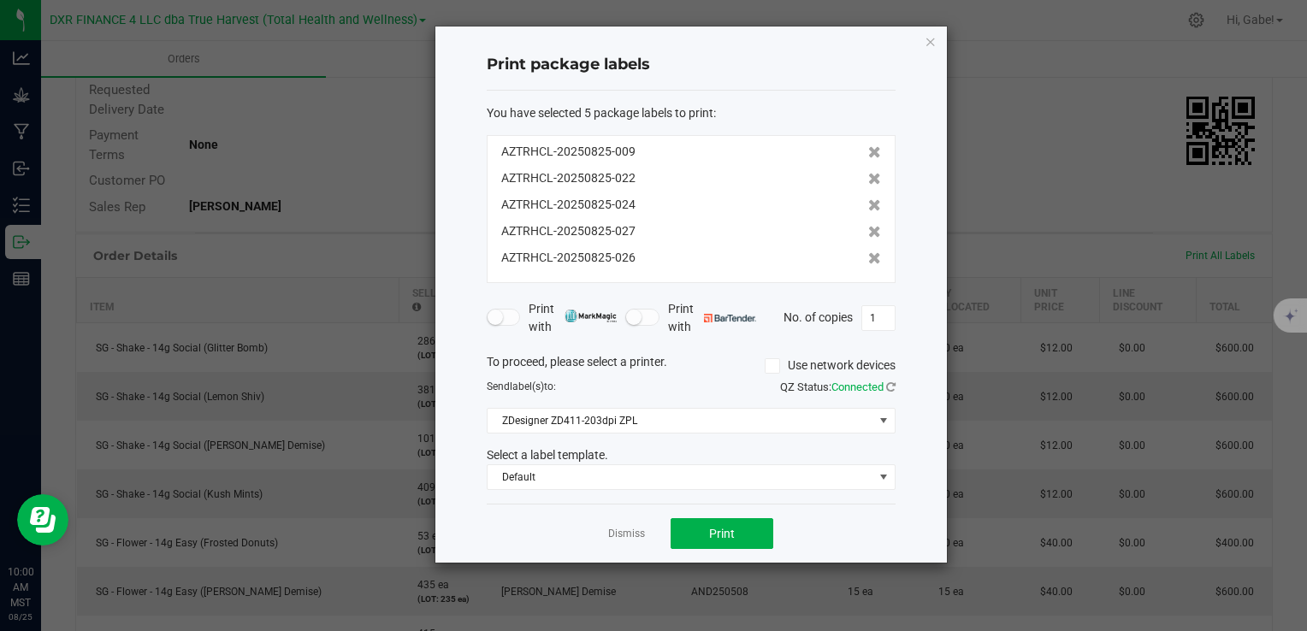
click at [868, 177] on icon at bounding box center [874, 179] width 13 height 12
click at [868, 199] on icon at bounding box center [874, 205] width 13 height 12
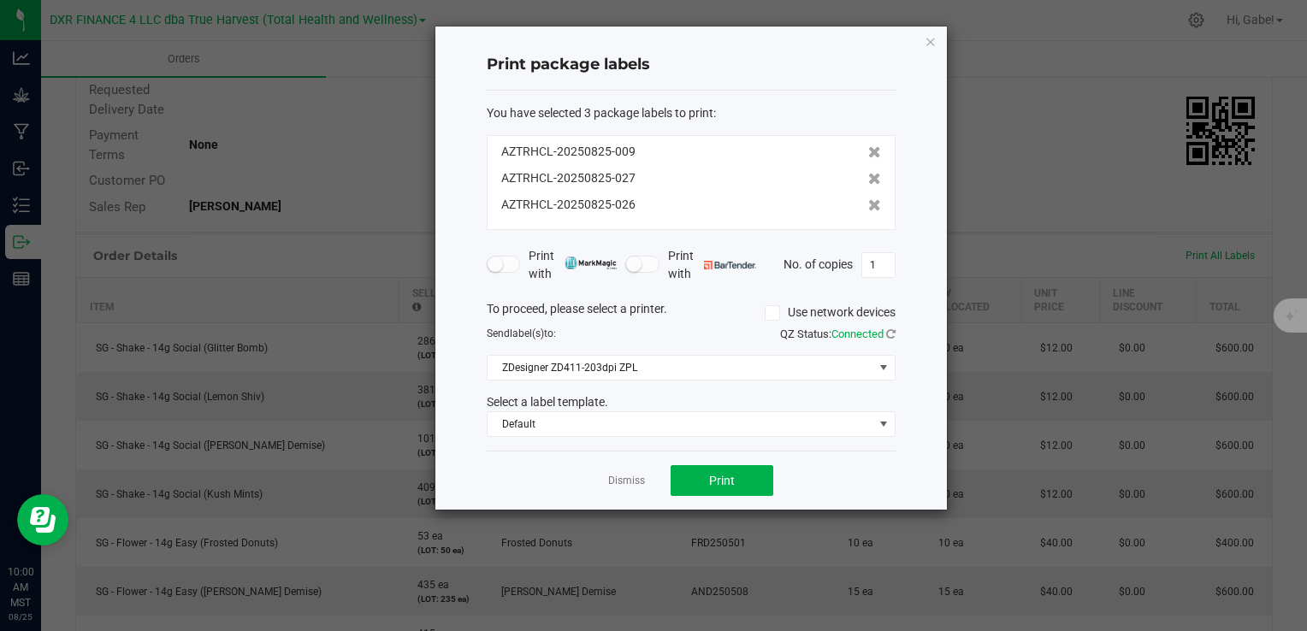
click at [868, 180] on icon at bounding box center [874, 179] width 13 height 12
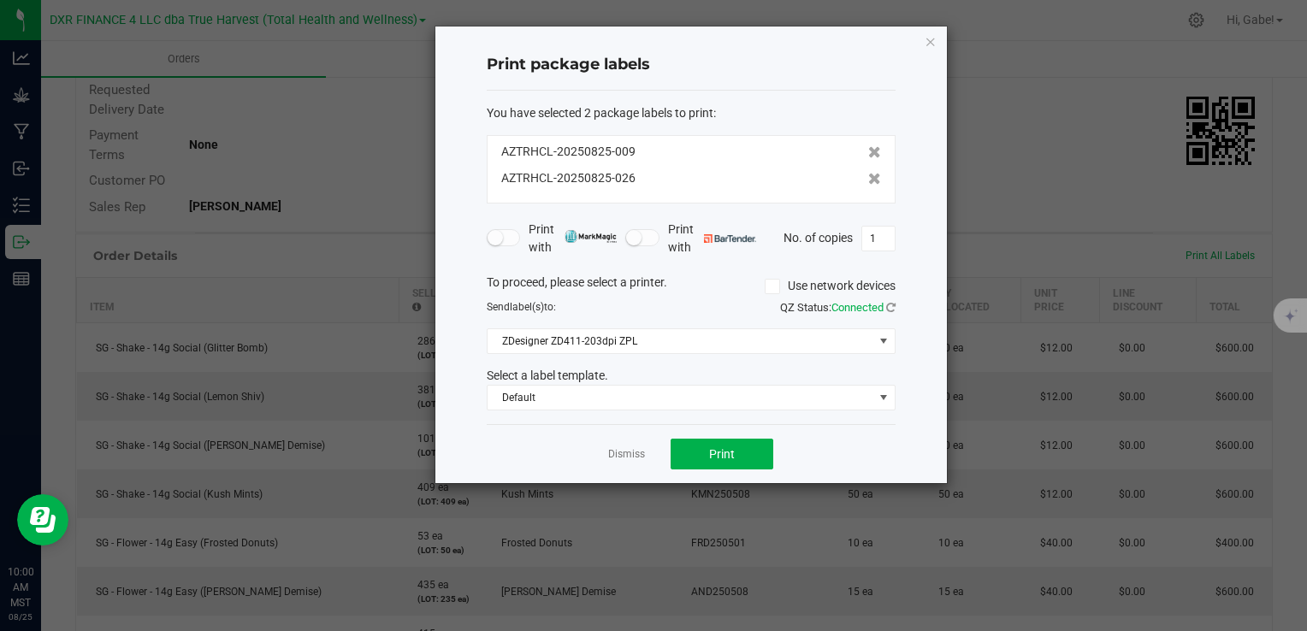
click at [868, 180] on icon at bounding box center [874, 179] width 13 height 12
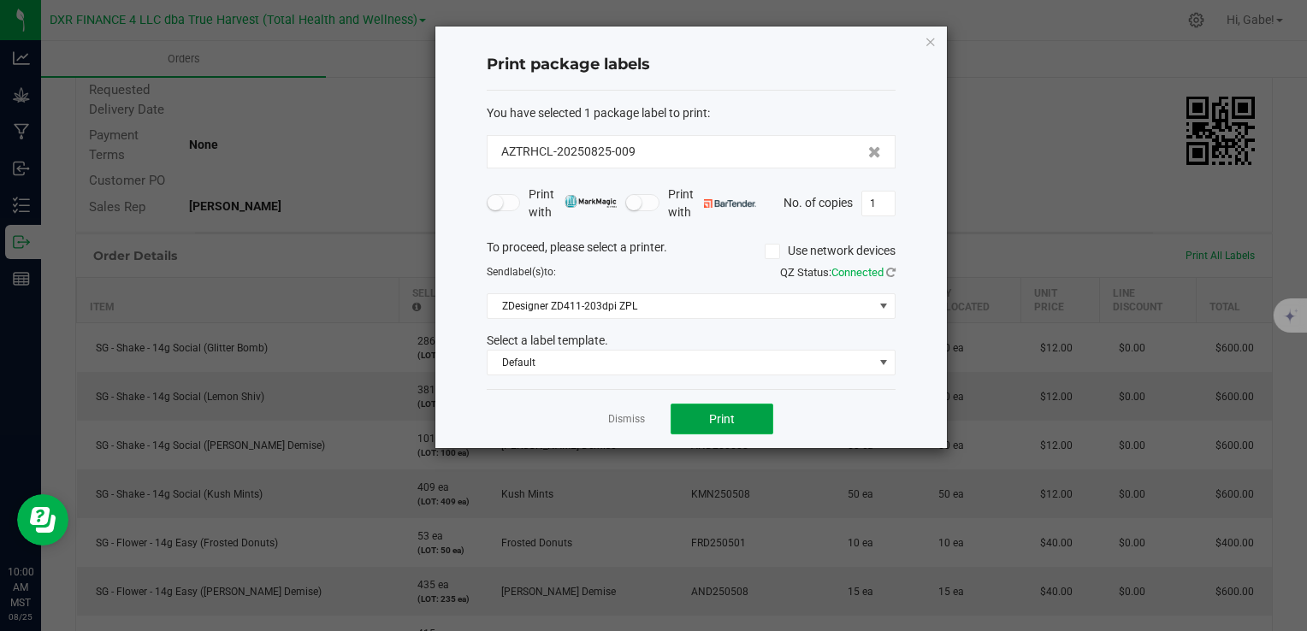
click at [753, 406] on button "Print" at bounding box center [722, 419] width 103 height 31
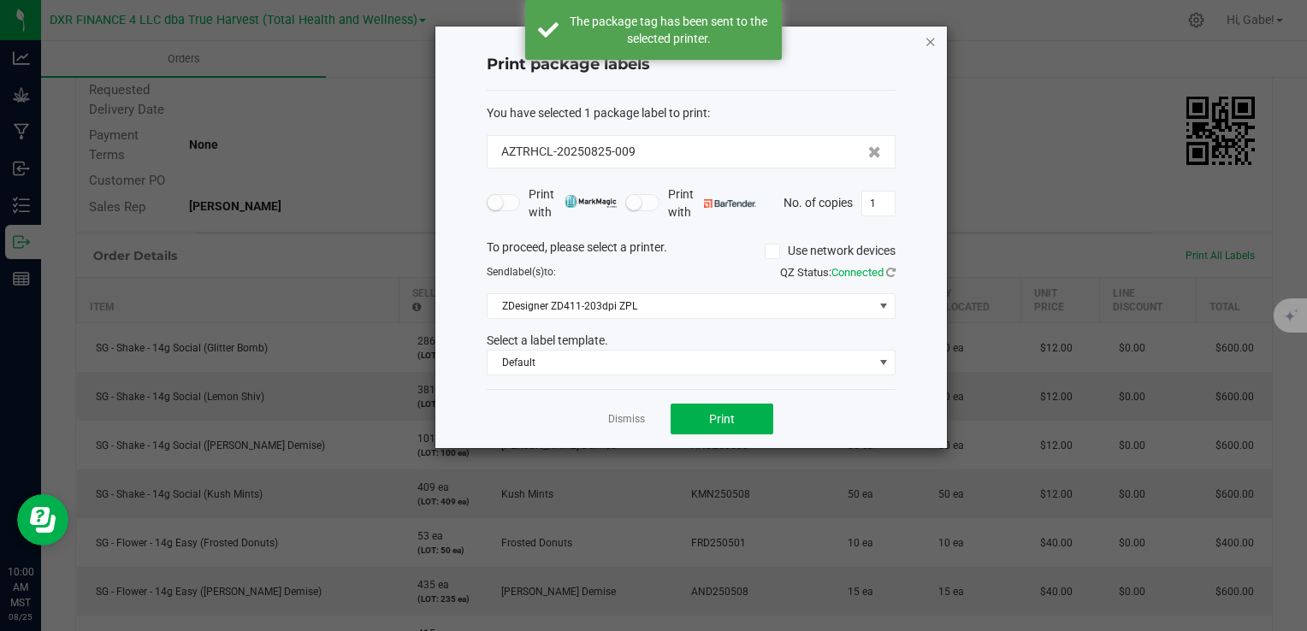
click at [927, 42] on icon "button" at bounding box center [931, 41] width 12 height 21
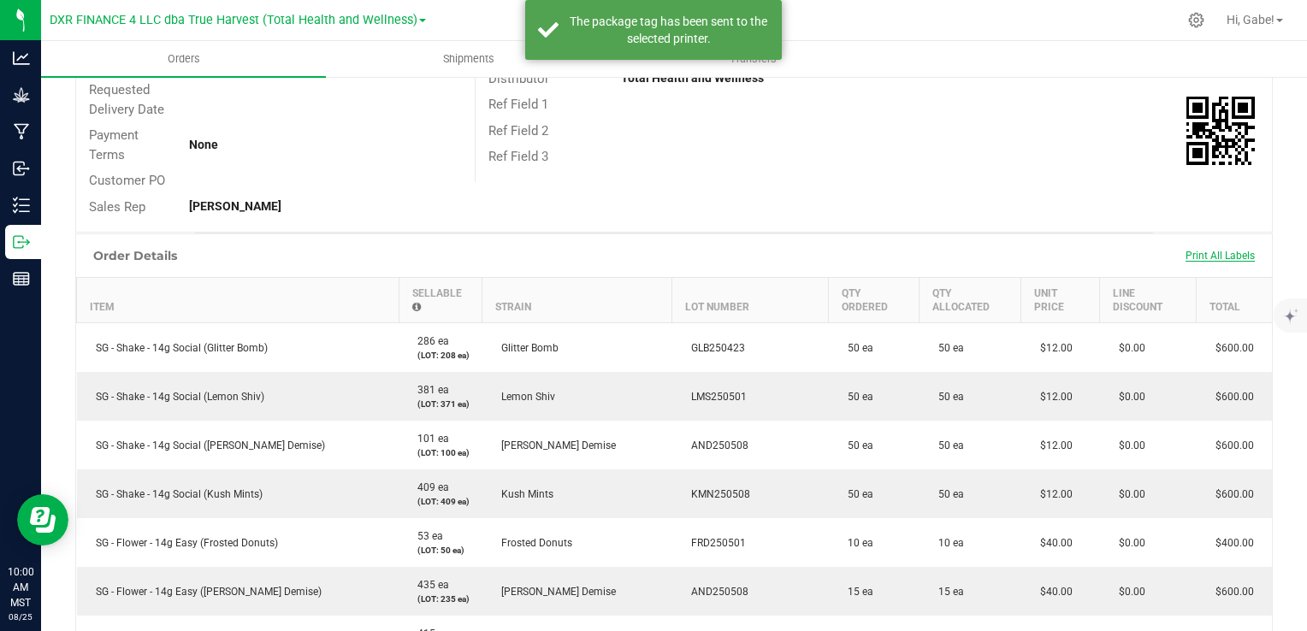
click at [1236, 258] on span "Print All Labels" at bounding box center [1220, 256] width 69 height 12
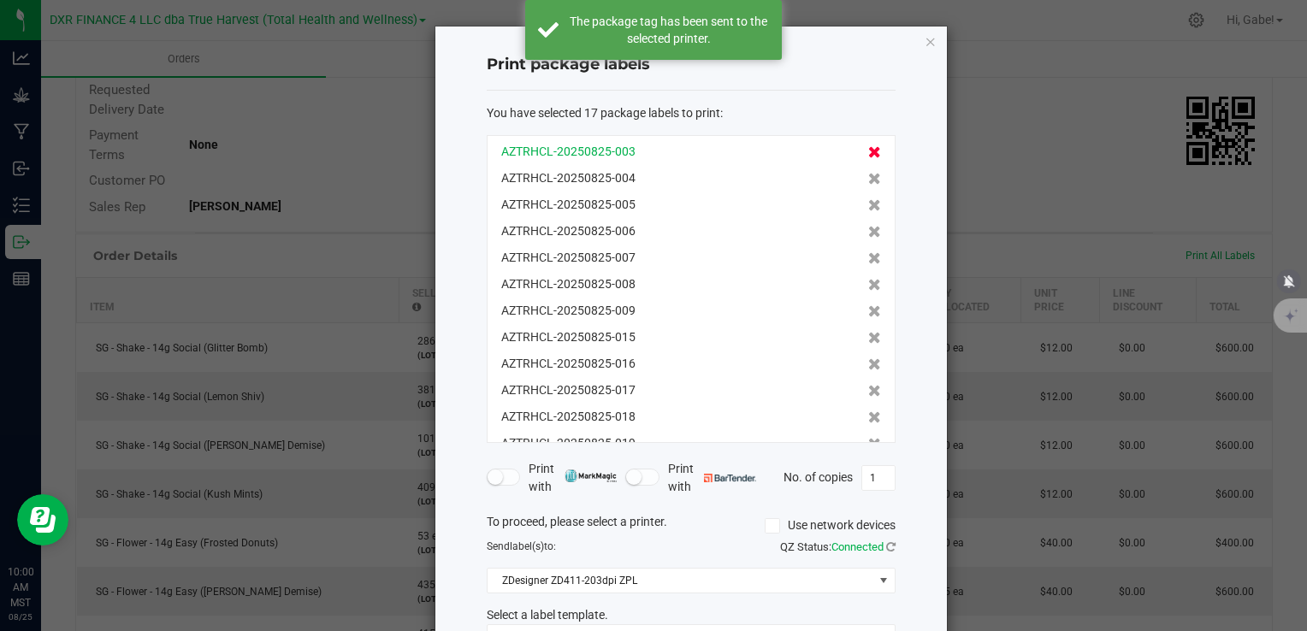
click at [868, 149] on icon at bounding box center [874, 152] width 13 height 12
click at [868, 173] on icon at bounding box center [874, 179] width 13 height 12
click at [868, 151] on icon at bounding box center [874, 152] width 13 height 12
click at [868, 173] on icon at bounding box center [874, 179] width 13 height 12
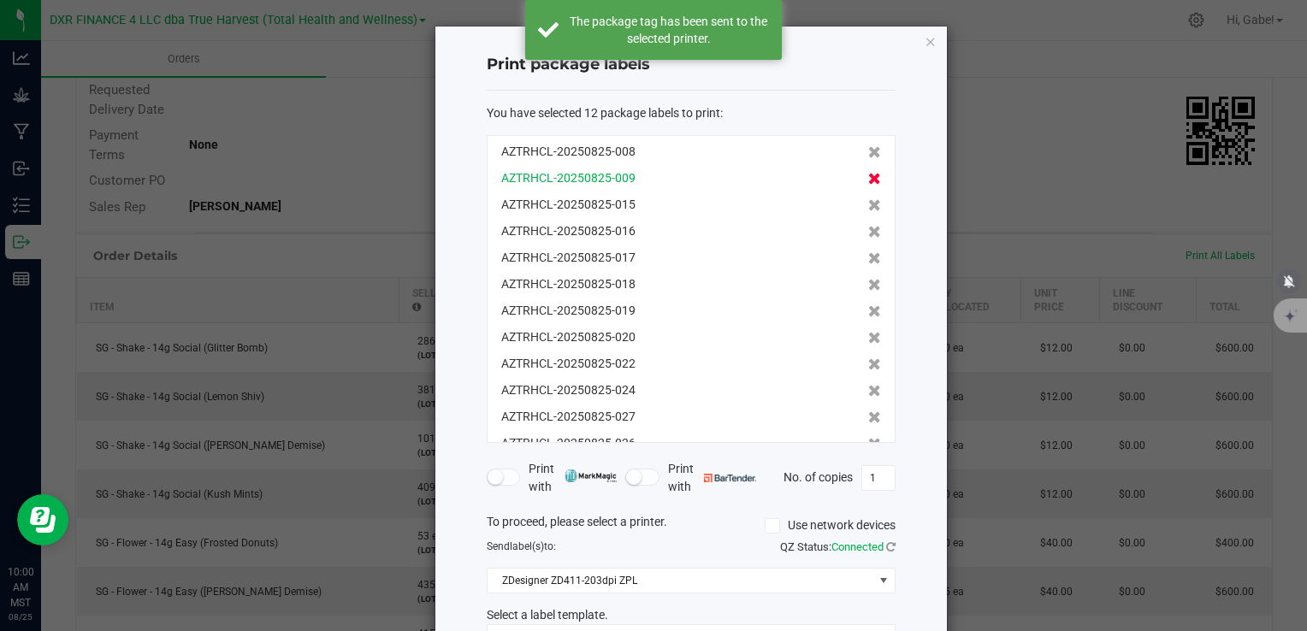
click at [868, 151] on icon at bounding box center [874, 152] width 13 height 12
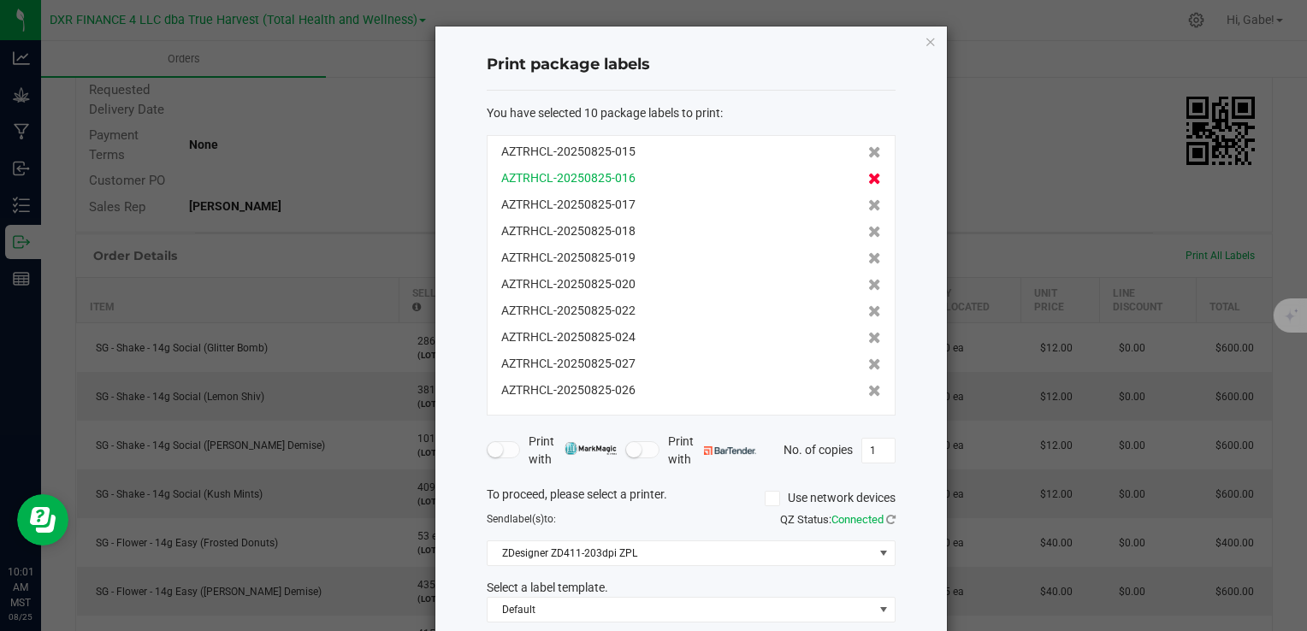
click at [868, 178] on icon at bounding box center [874, 179] width 13 height 12
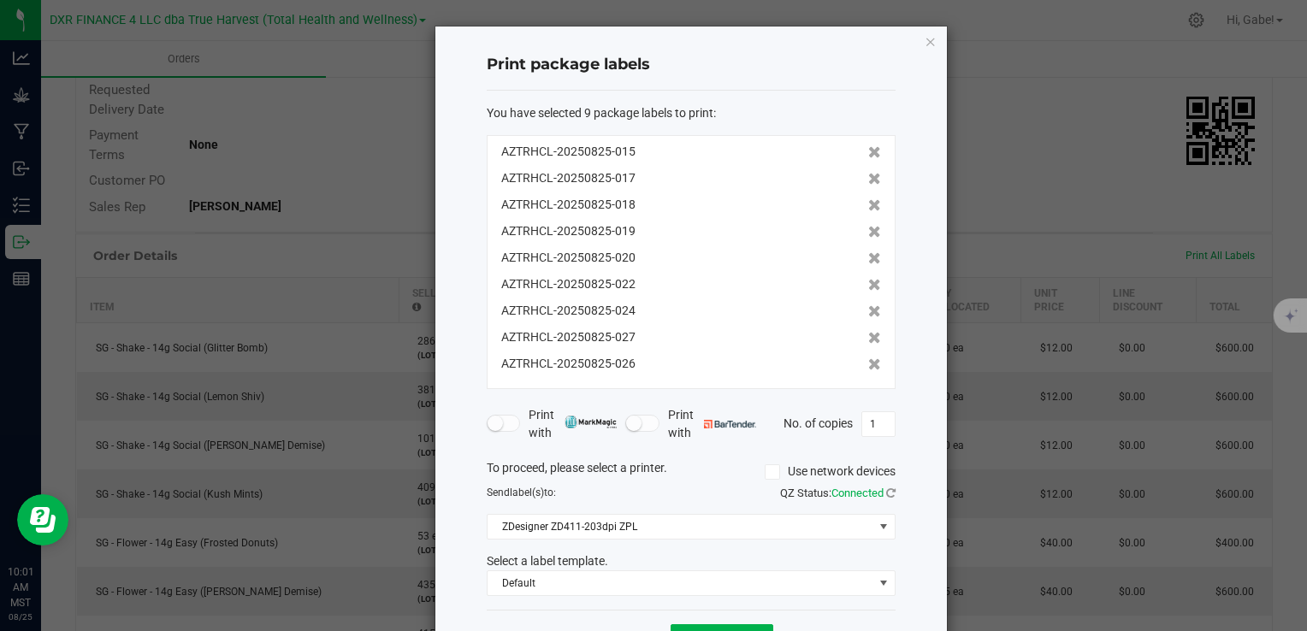
click at [868, 178] on icon at bounding box center [874, 179] width 13 height 12
click at [868, 199] on icon at bounding box center [874, 205] width 13 height 12
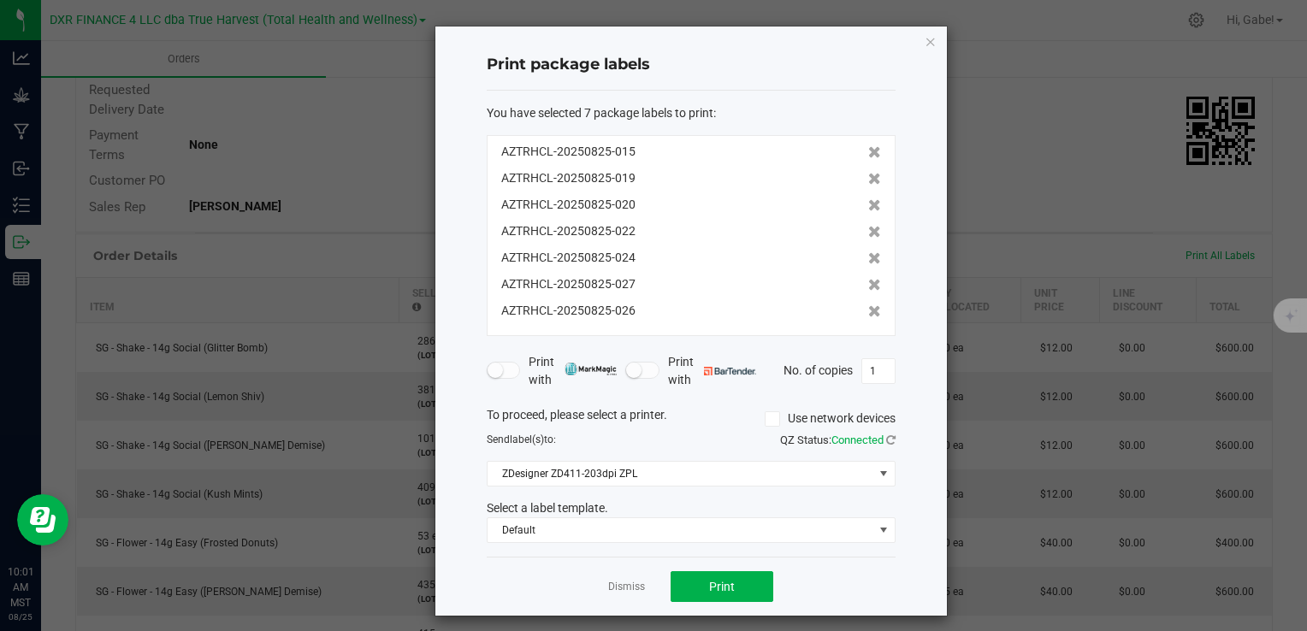
click at [868, 178] on icon at bounding box center [874, 179] width 13 height 12
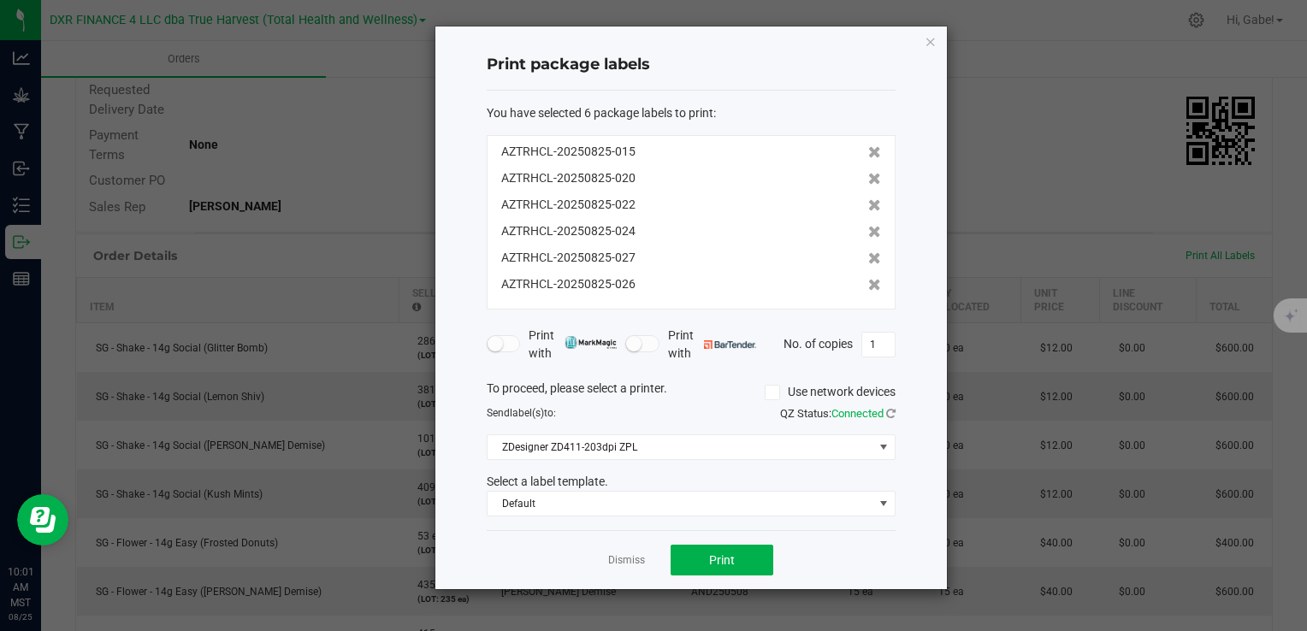
click at [868, 178] on icon at bounding box center [874, 179] width 13 height 12
click at [868, 199] on icon at bounding box center [874, 205] width 13 height 12
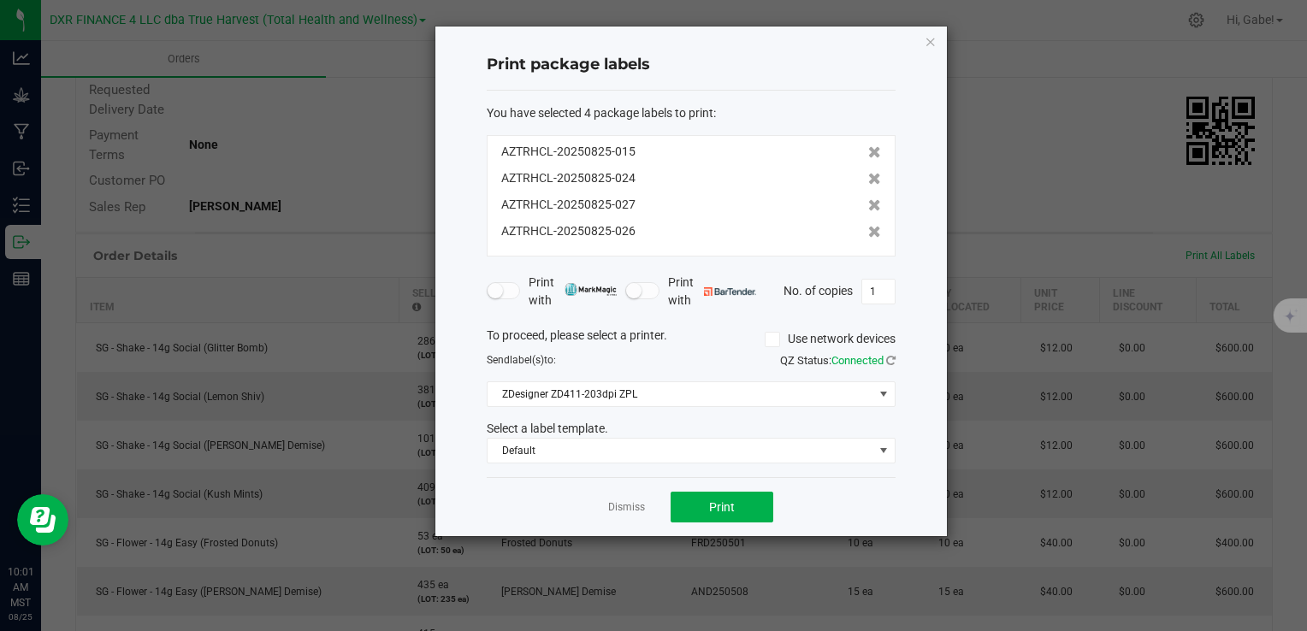
click at [868, 178] on icon at bounding box center [874, 179] width 13 height 12
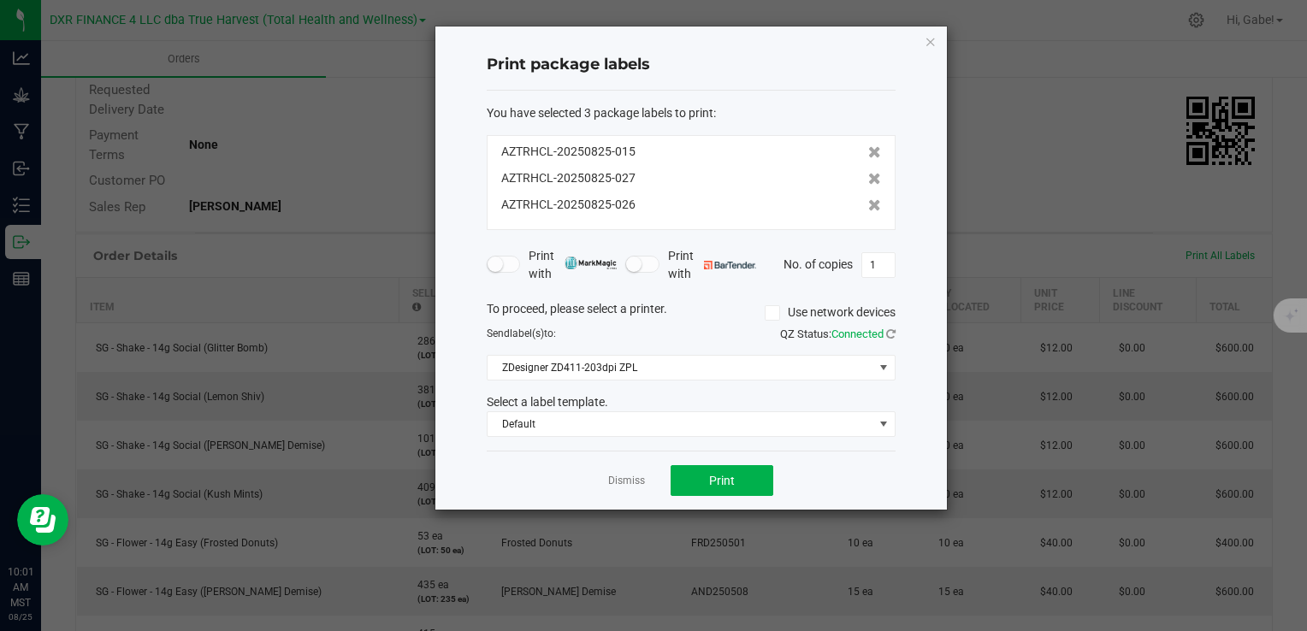
click at [868, 178] on icon at bounding box center [874, 179] width 13 height 12
click at [868, 199] on icon at bounding box center [874, 205] width 13 height 12
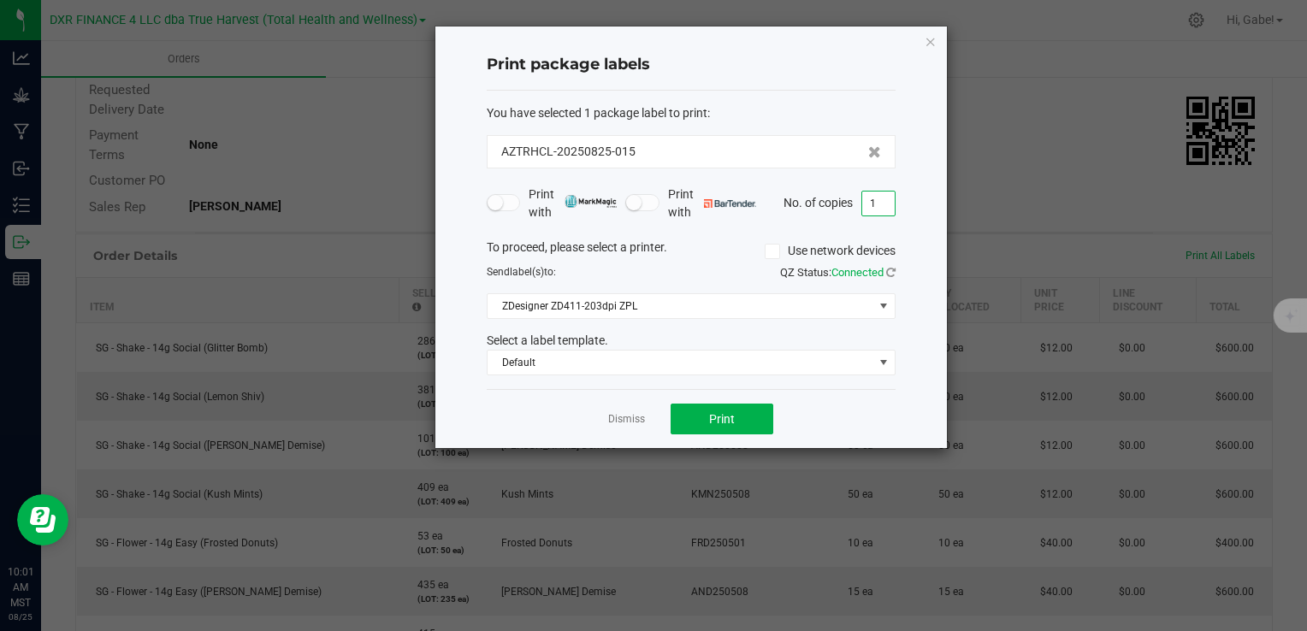
click at [880, 203] on input "1" at bounding box center [878, 204] width 33 height 24
drag, startPoint x: 919, startPoint y: 46, endPoint x: 927, endPoint y: 43, distance: 9.2
click at [920, 45] on div "Print package labels You have selected 1 package label to print : AZTRHCL-20250…" at bounding box center [691, 238] width 512 height 422
click at [927, 43] on icon "button" at bounding box center [931, 41] width 12 height 21
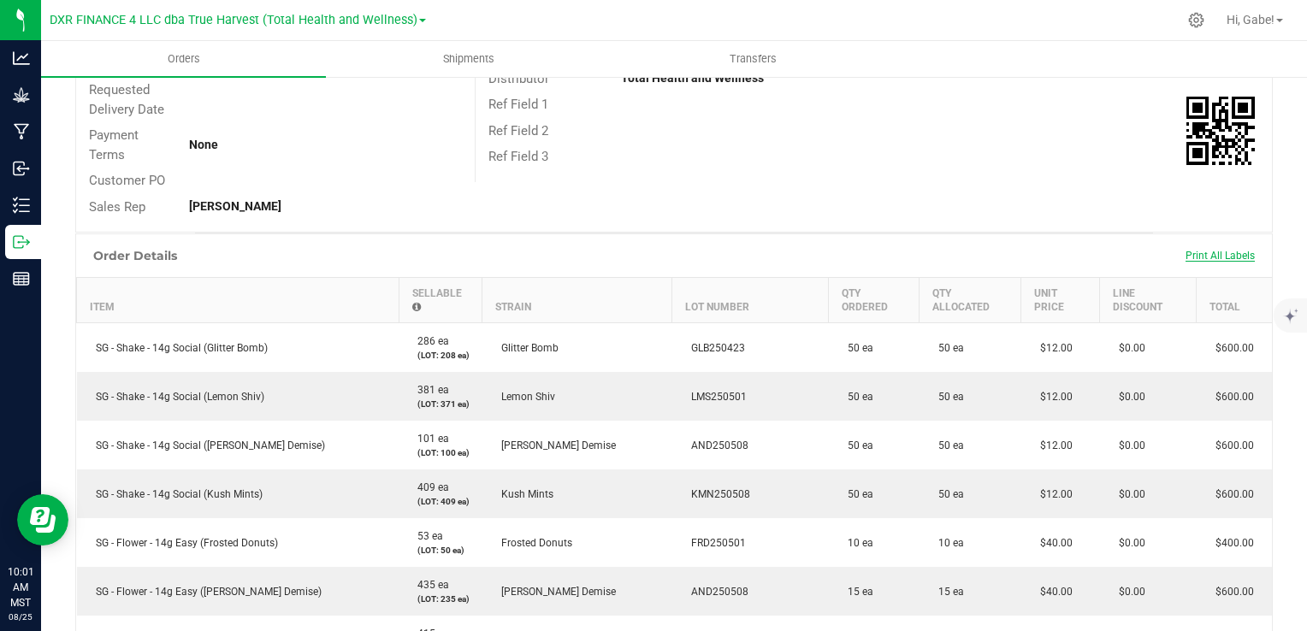
click at [1208, 258] on span "Print All Labels" at bounding box center [1220, 256] width 69 height 12
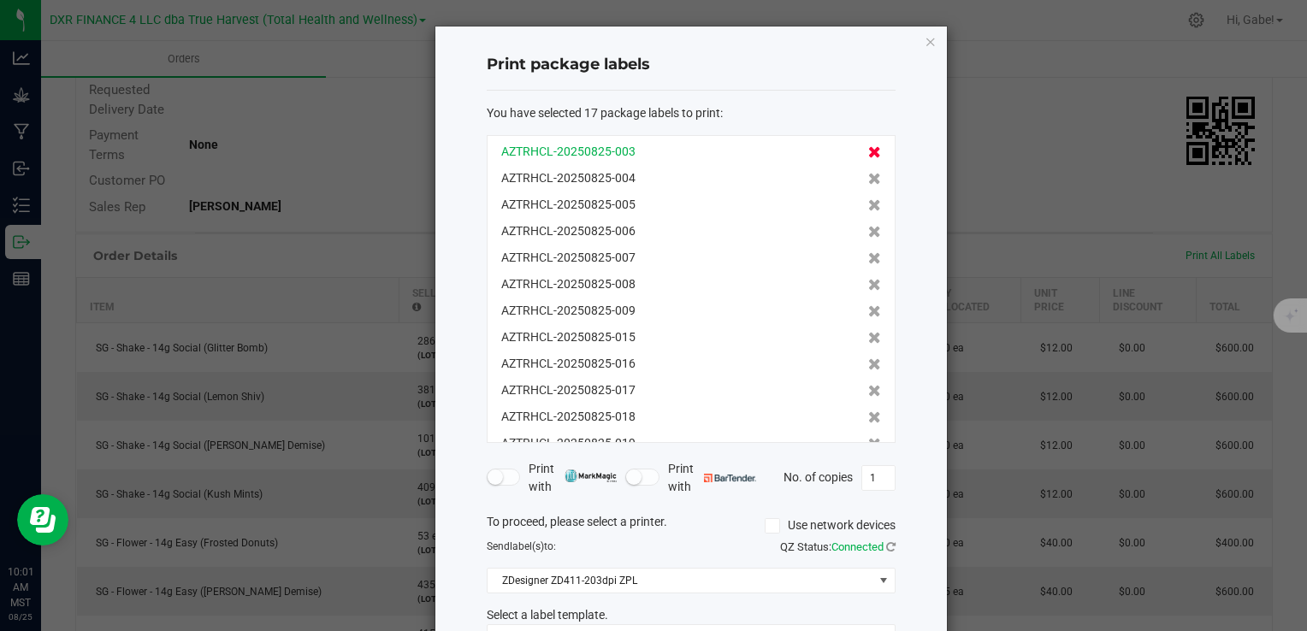
click at [868, 149] on icon at bounding box center [874, 152] width 13 height 12
click at [868, 173] on icon at bounding box center [874, 179] width 13 height 12
click at [868, 149] on icon at bounding box center [874, 152] width 13 height 12
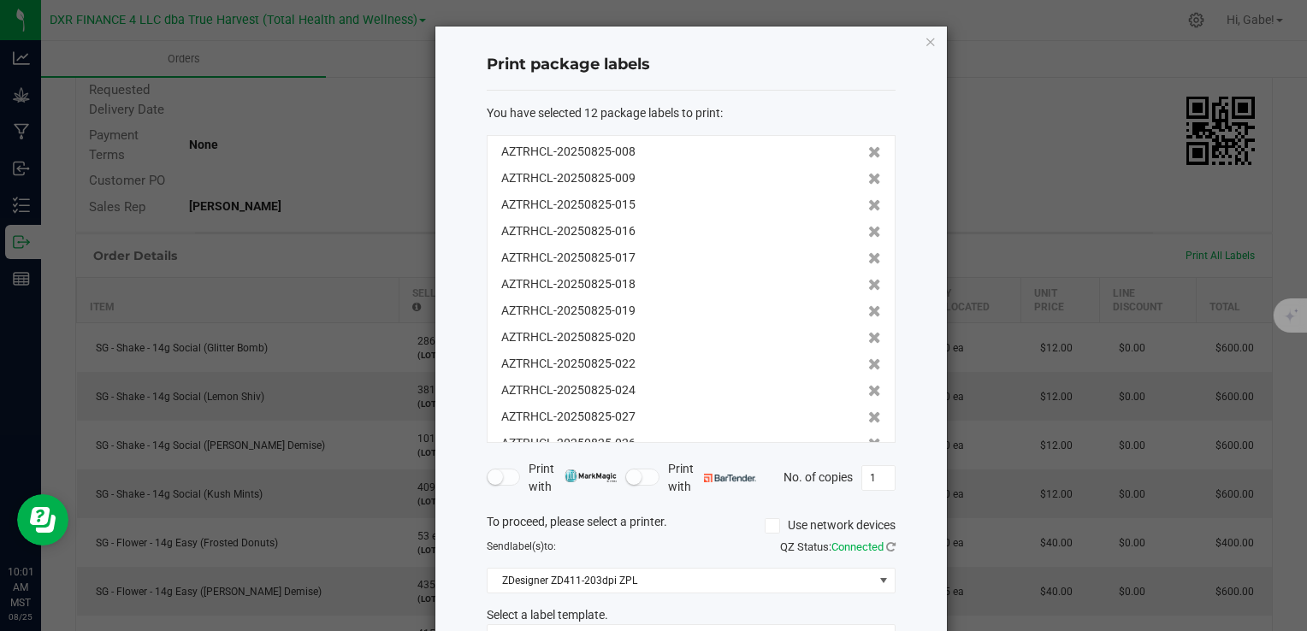
click at [868, 149] on icon at bounding box center [874, 152] width 13 height 12
click at [868, 173] on icon at bounding box center [874, 179] width 13 height 12
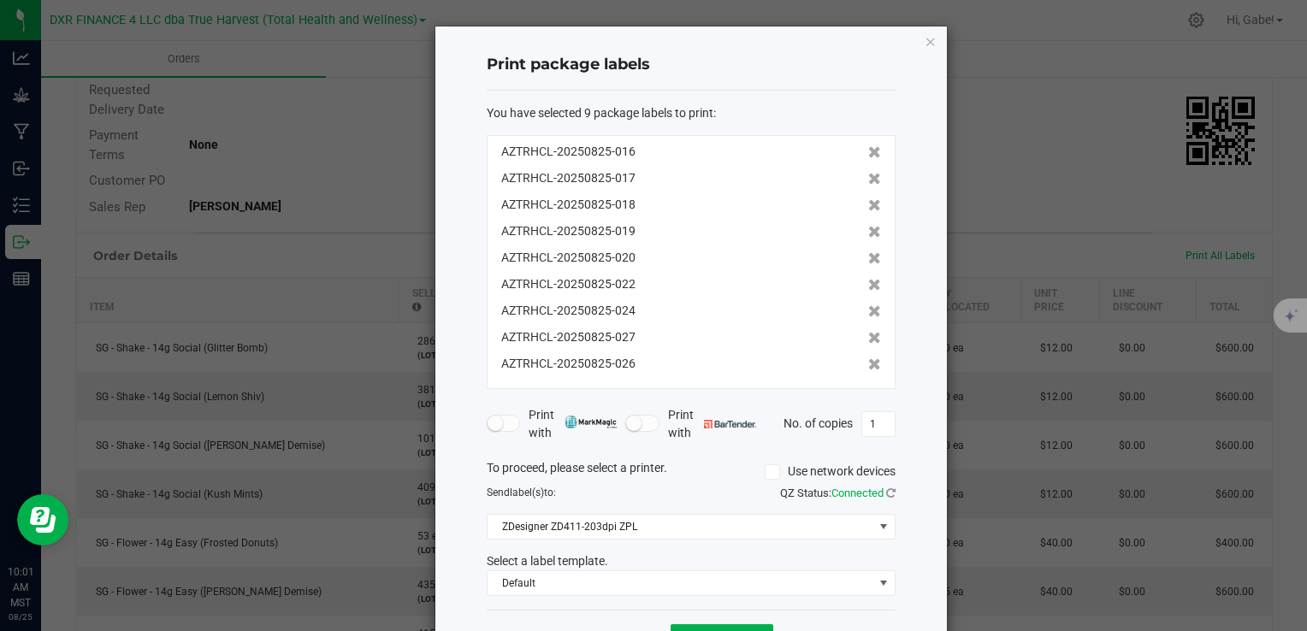
click at [868, 149] on icon at bounding box center [874, 152] width 13 height 12
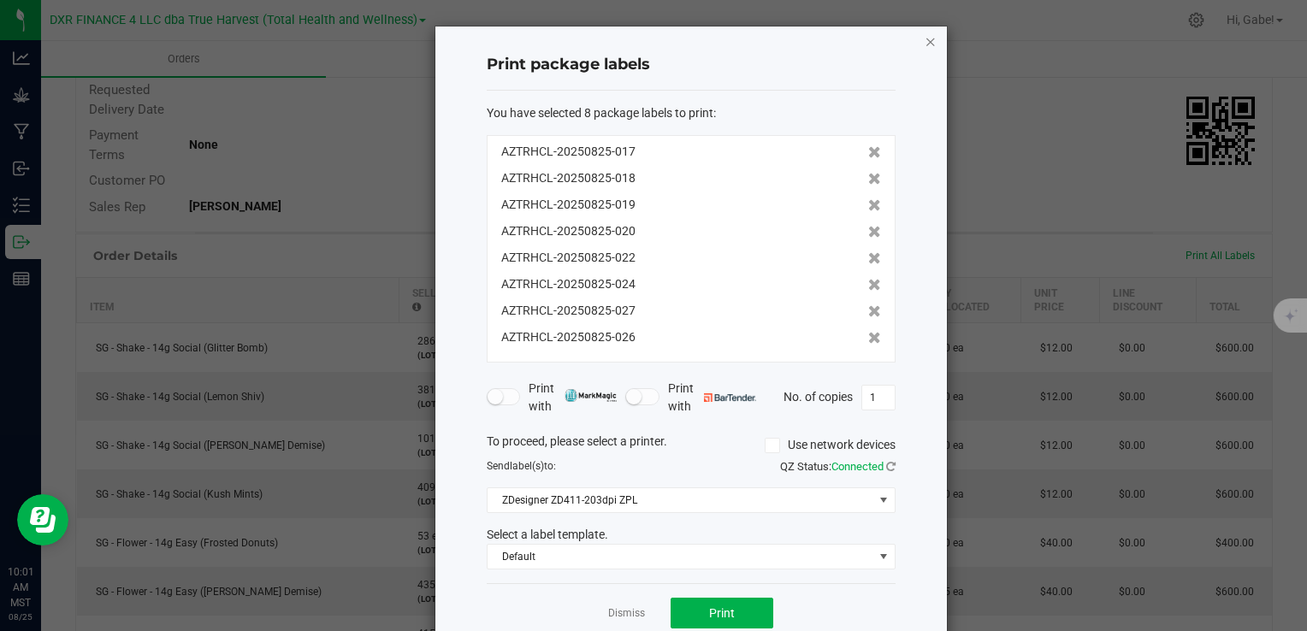
click at [925, 46] on icon "button" at bounding box center [931, 41] width 12 height 21
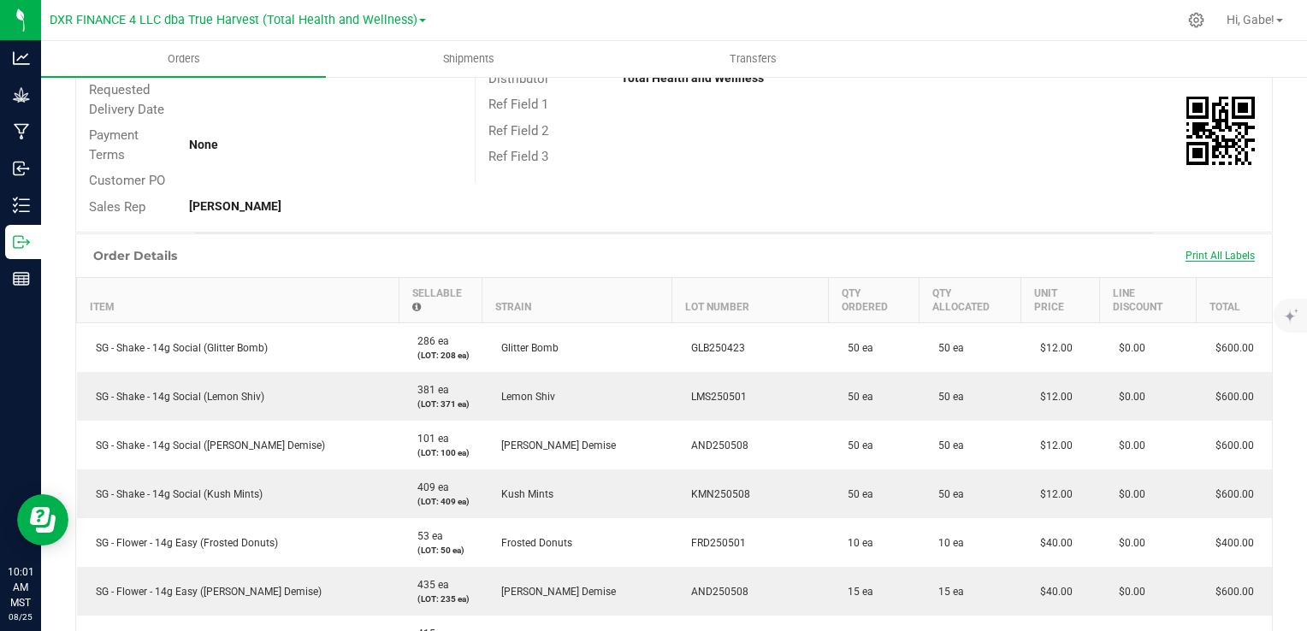
drag, startPoint x: 1228, startPoint y: 265, endPoint x: 1224, endPoint y: 249, distance: 16.6
click at [1228, 259] on div "Print All Labels" at bounding box center [1220, 256] width 86 height 36
click at [1223, 250] on span "Print All Labels" at bounding box center [1220, 256] width 69 height 12
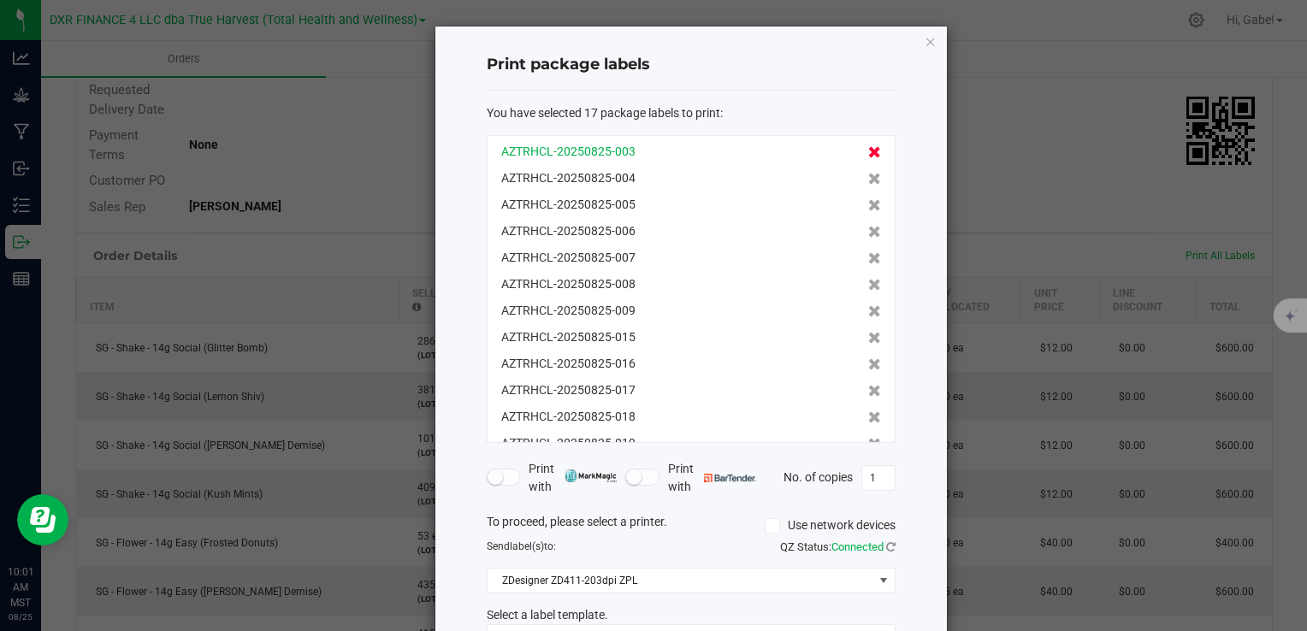
click at [868, 147] on icon at bounding box center [874, 152] width 13 height 12
click at [868, 173] on icon at bounding box center [874, 179] width 13 height 12
click at [868, 148] on icon at bounding box center [874, 152] width 13 height 12
click at [868, 173] on icon at bounding box center [874, 179] width 13 height 12
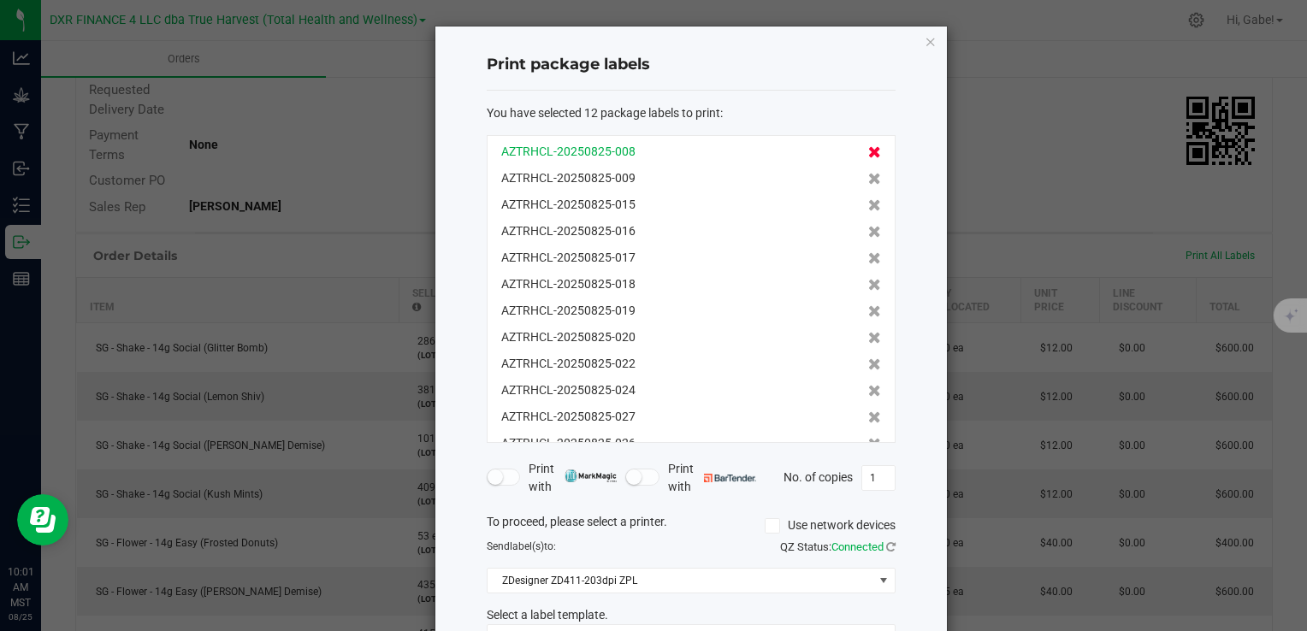
click at [868, 149] on icon at bounding box center [874, 152] width 13 height 12
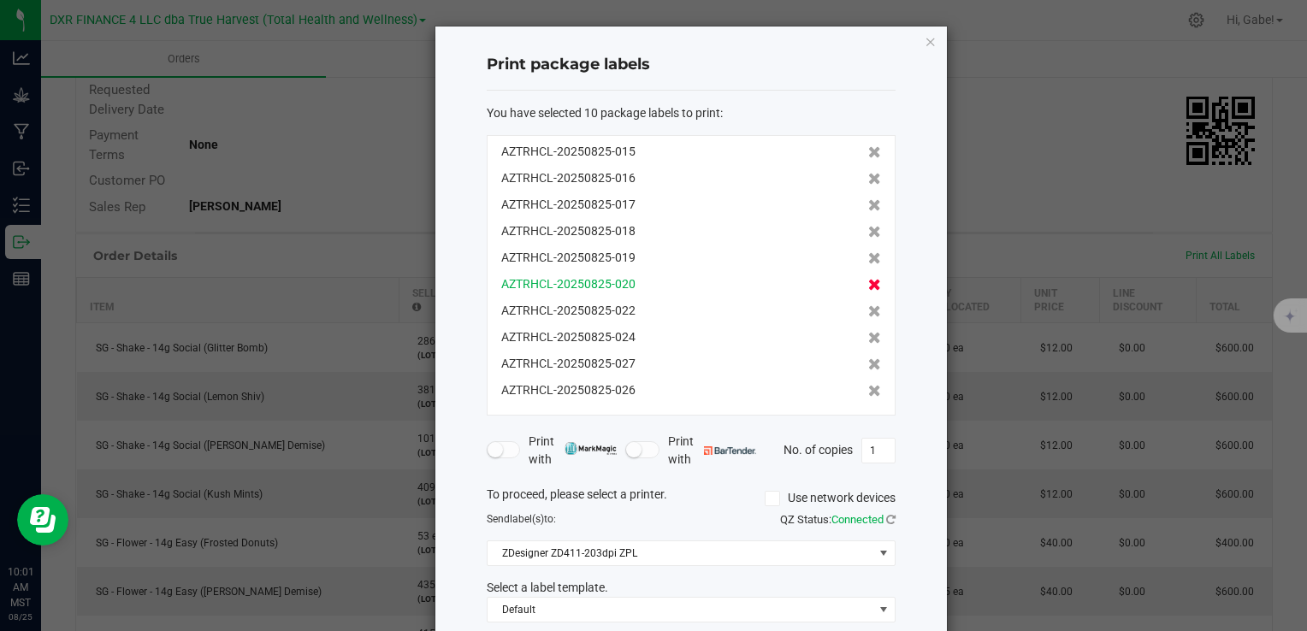
click at [868, 279] on icon at bounding box center [874, 285] width 13 height 12
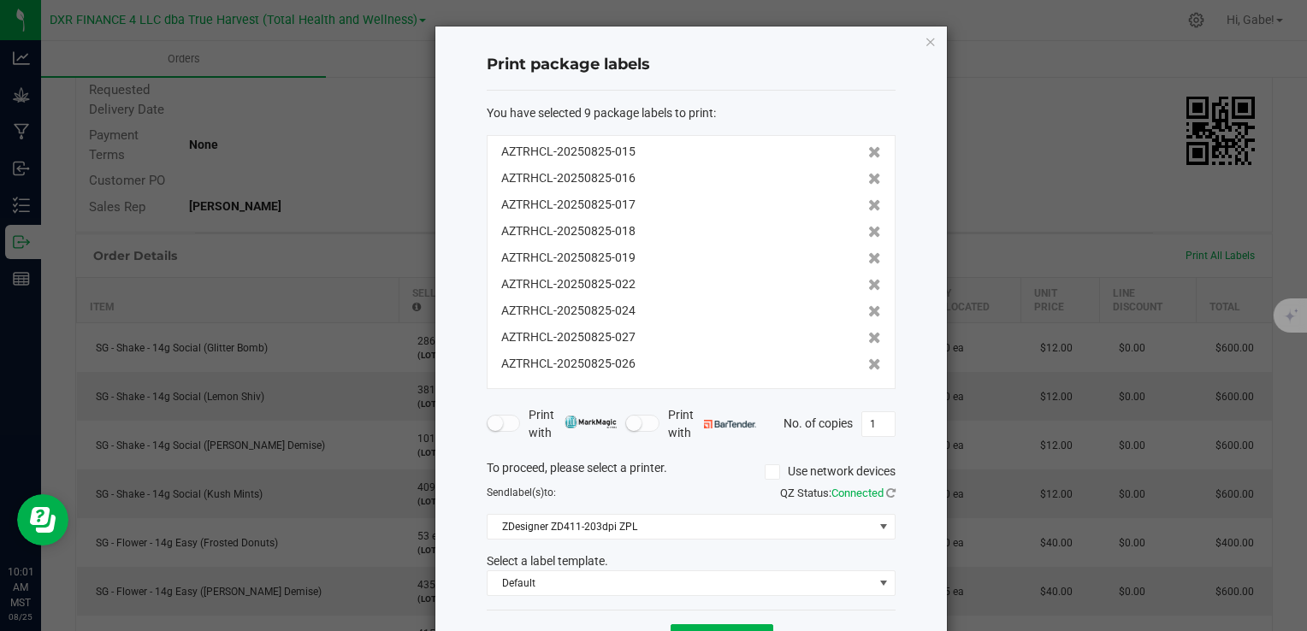
click at [868, 279] on icon at bounding box center [874, 285] width 13 height 12
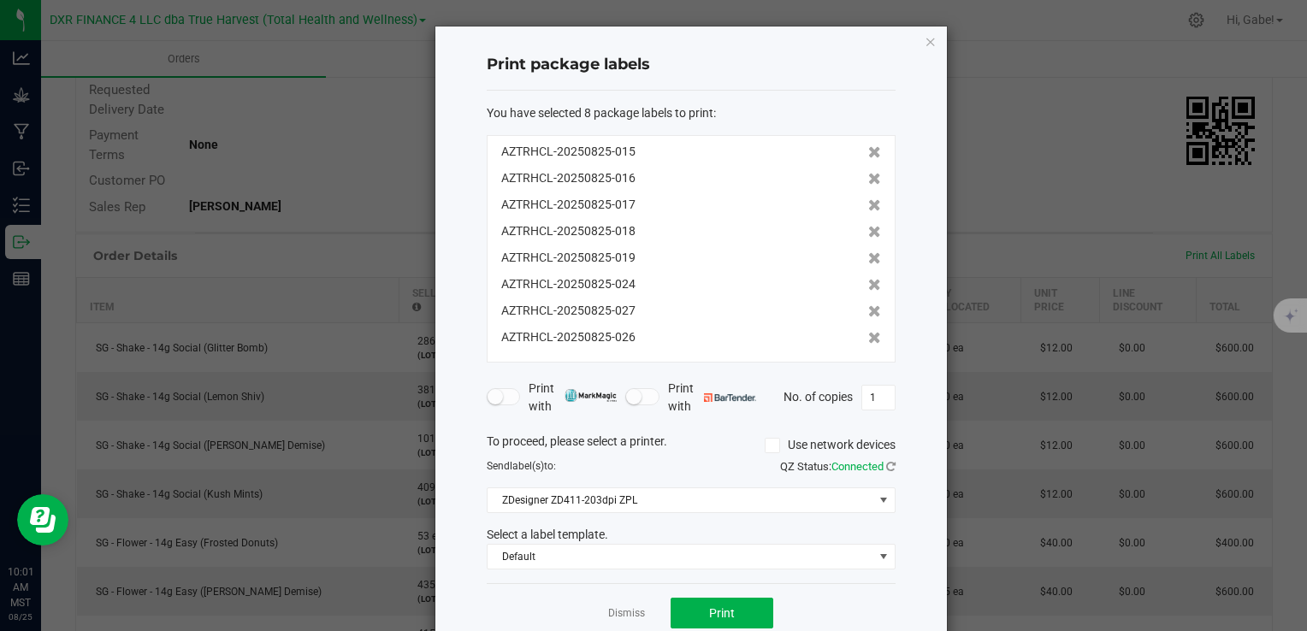
click at [868, 279] on icon at bounding box center [874, 285] width 13 height 12
click at [868, 305] on icon at bounding box center [874, 311] width 13 height 12
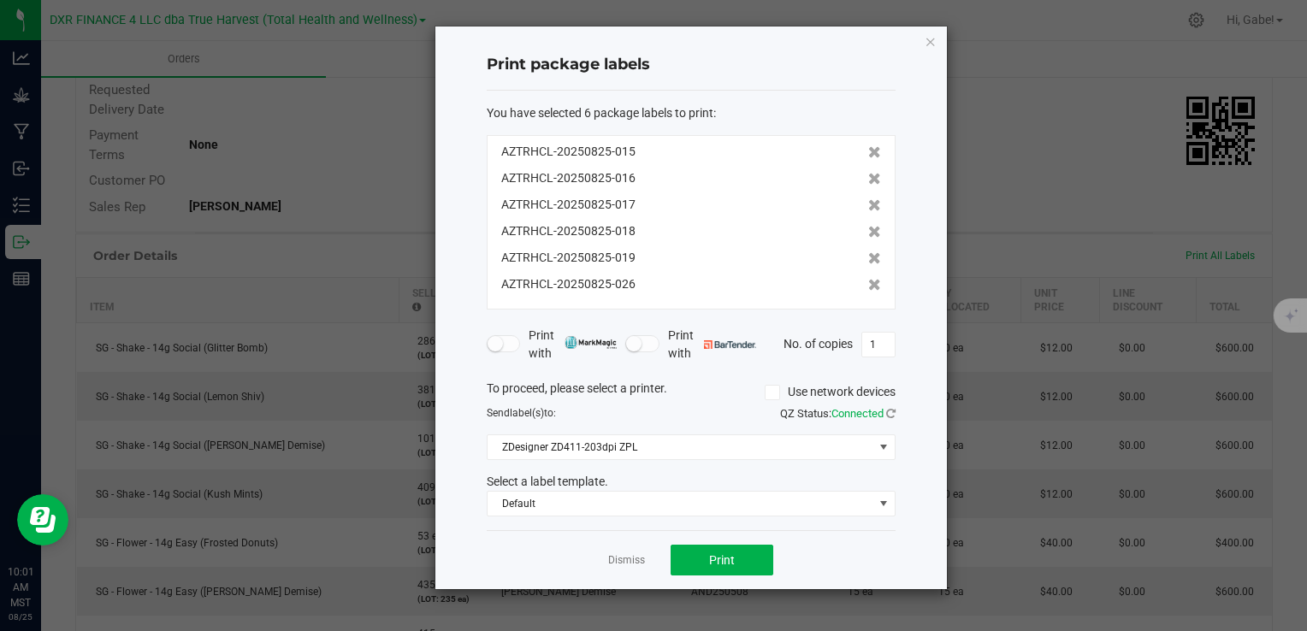
click at [854, 277] on div "AZTRHCL-20250825-026" at bounding box center [691, 284] width 380 height 18
click at [868, 282] on icon at bounding box center [874, 285] width 13 height 12
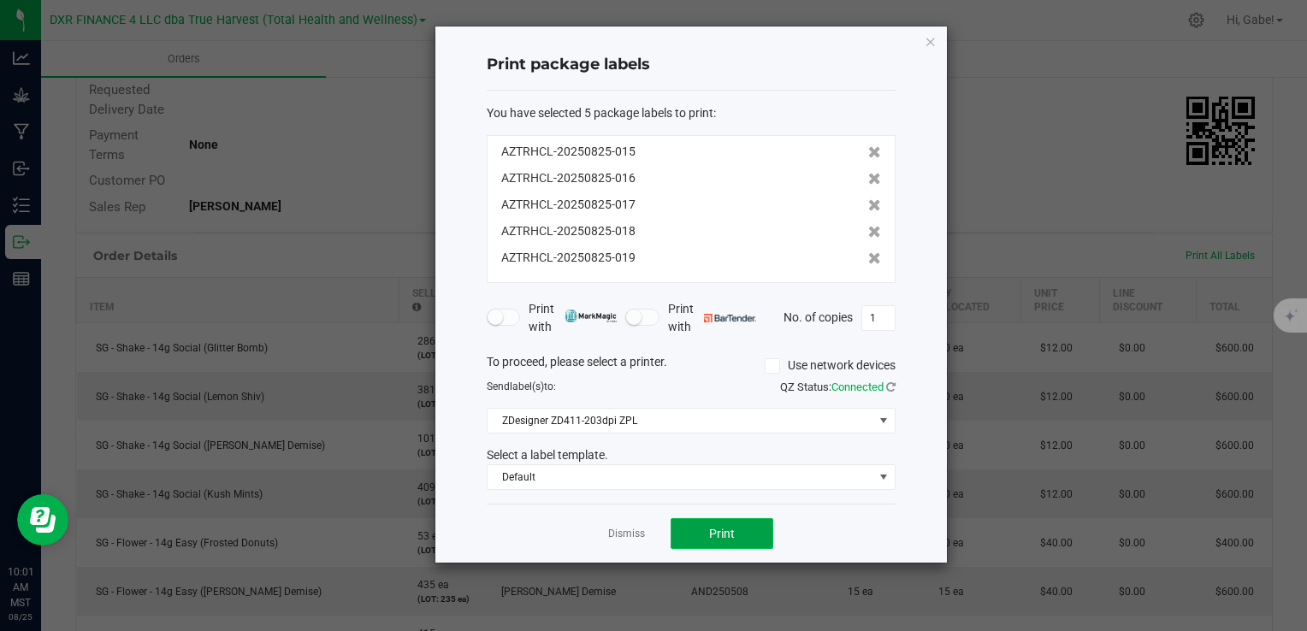
click at [719, 527] on span "Print" at bounding box center [722, 534] width 26 height 14
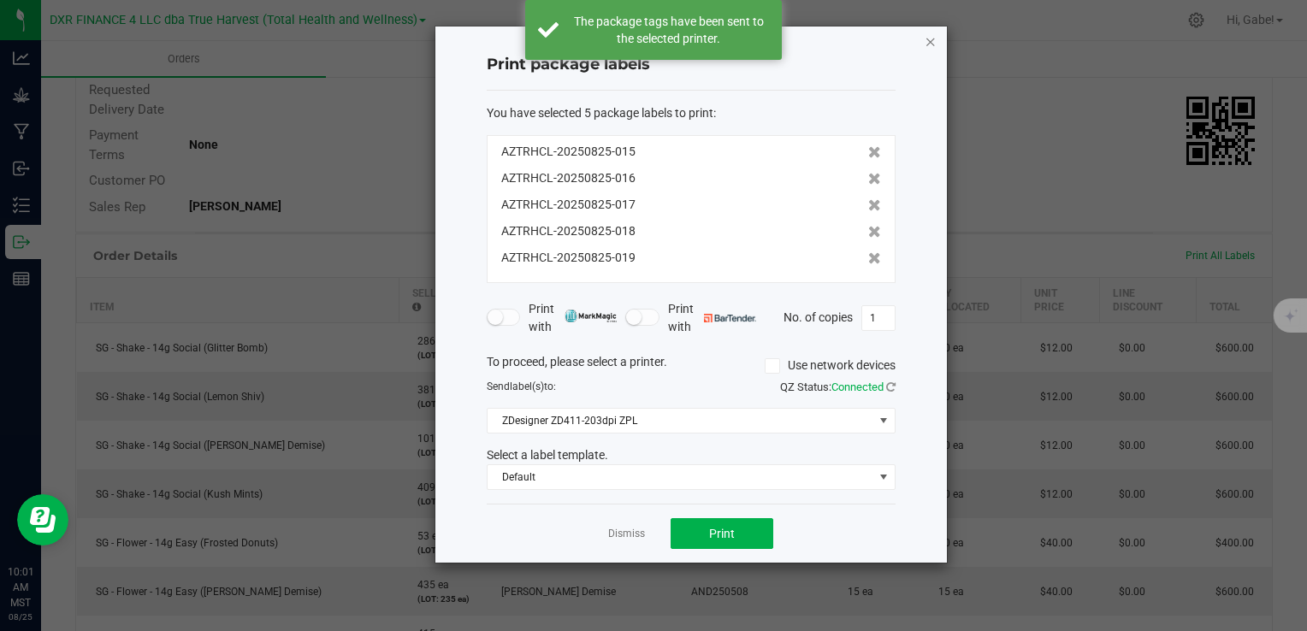
click at [933, 43] on icon "button" at bounding box center [931, 41] width 12 height 21
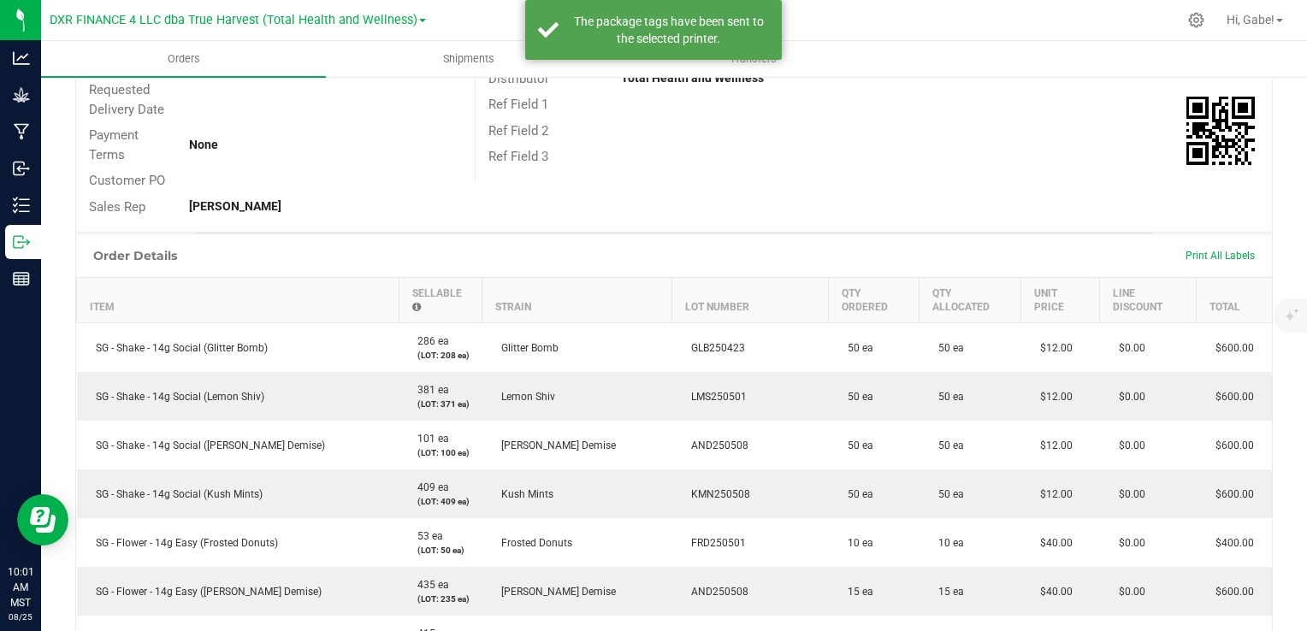
click at [1189, 246] on div "Print All Labels" at bounding box center [1220, 256] width 86 height 36
click at [1194, 265] on div "Print All Labels" at bounding box center [1220, 256] width 86 height 36
click at [1194, 256] on span "Print All Labels" at bounding box center [1220, 256] width 69 height 12
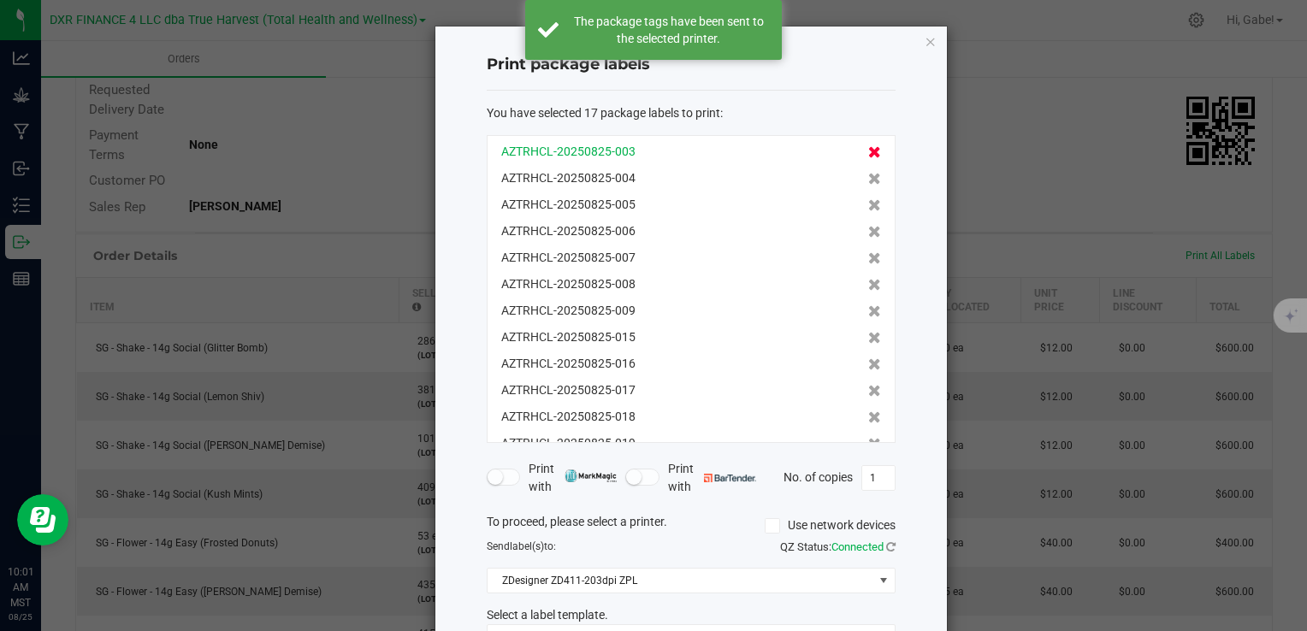
click at [868, 151] on icon at bounding box center [874, 152] width 13 height 12
click at [868, 173] on icon at bounding box center [874, 179] width 13 height 12
click at [868, 151] on icon at bounding box center [874, 152] width 13 height 12
click at [868, 173] on icon at bounding box center [874, 179] width 13 height 12
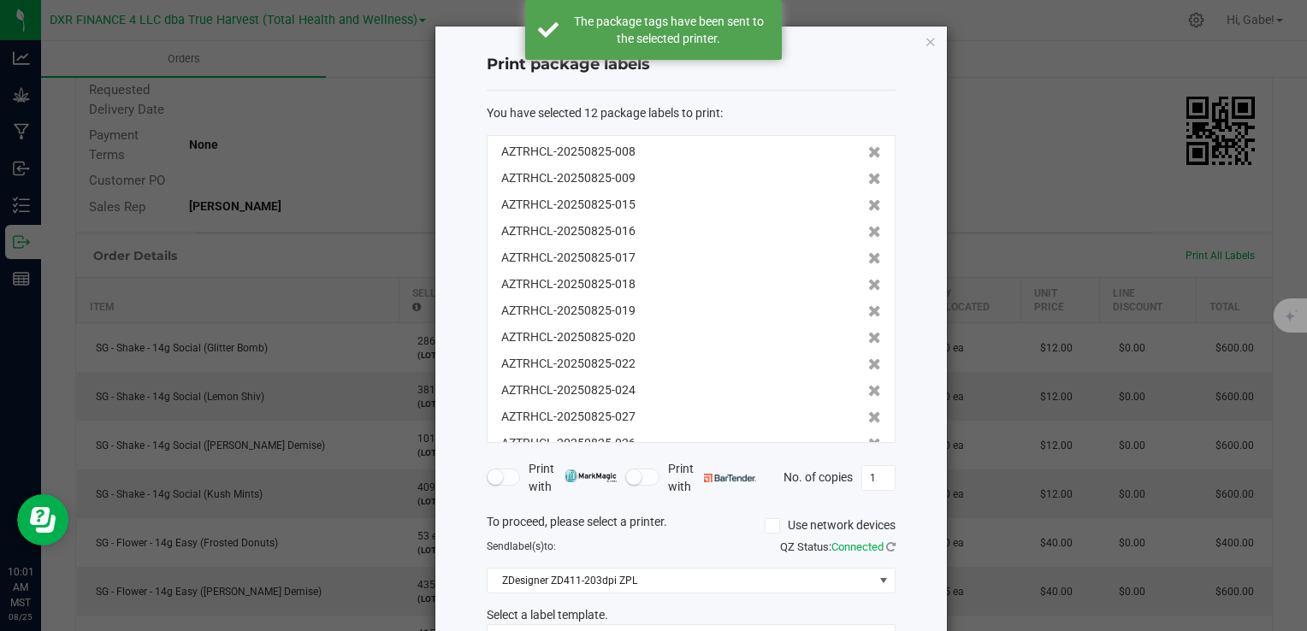
click at [868, 151] on icon at bounding box center [874, 152] width 13 height 12
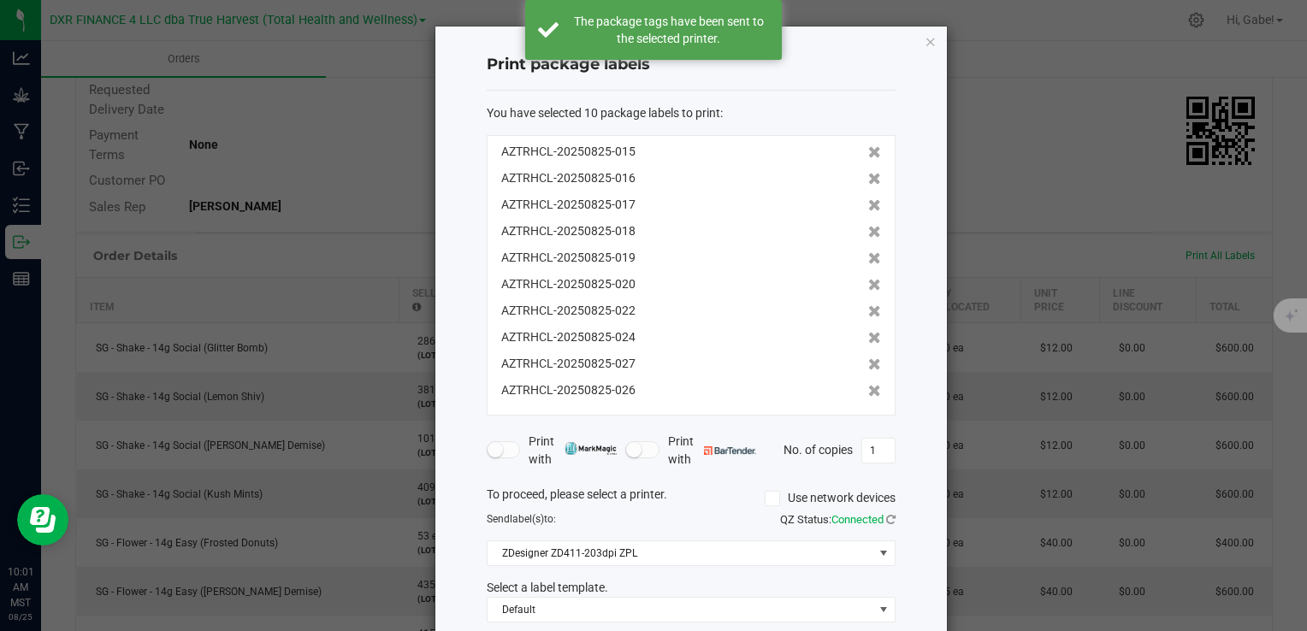
click at [868, 151] on icon at bounding box center [874, 152] width 13 height 12
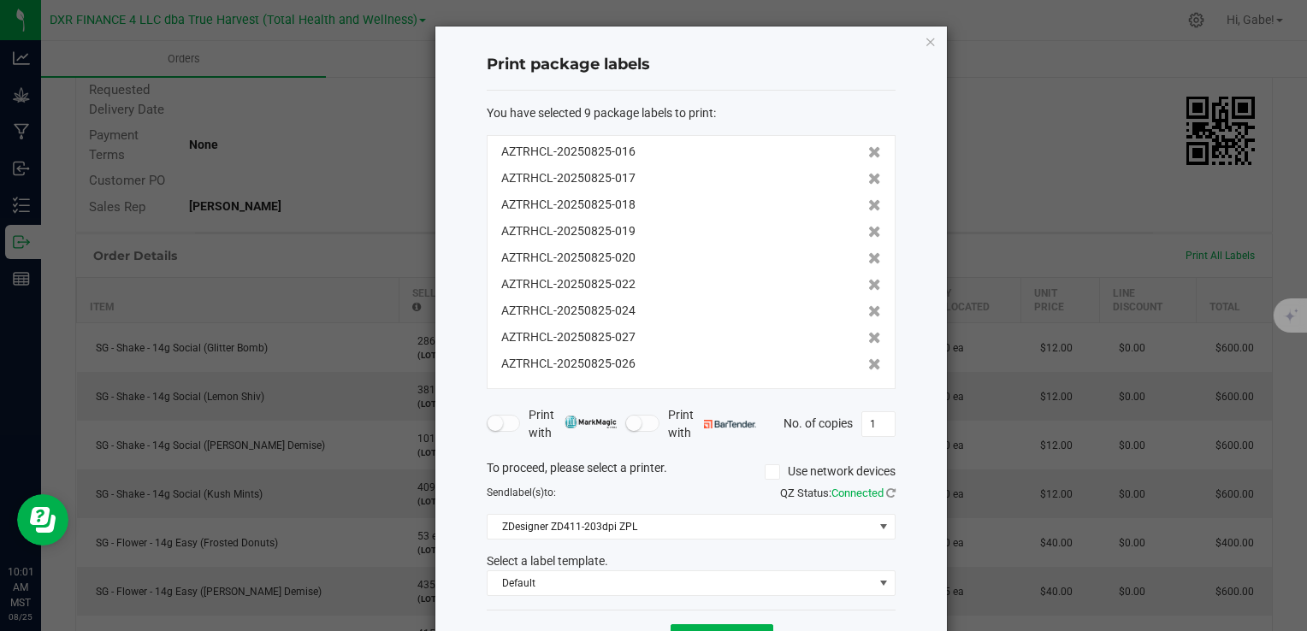
click at [868, 151] on icon at bounding box center [874, 152] width 13 height 12
click at [868, 173] on icon at bounding box center [874, 179] width 13 height 12
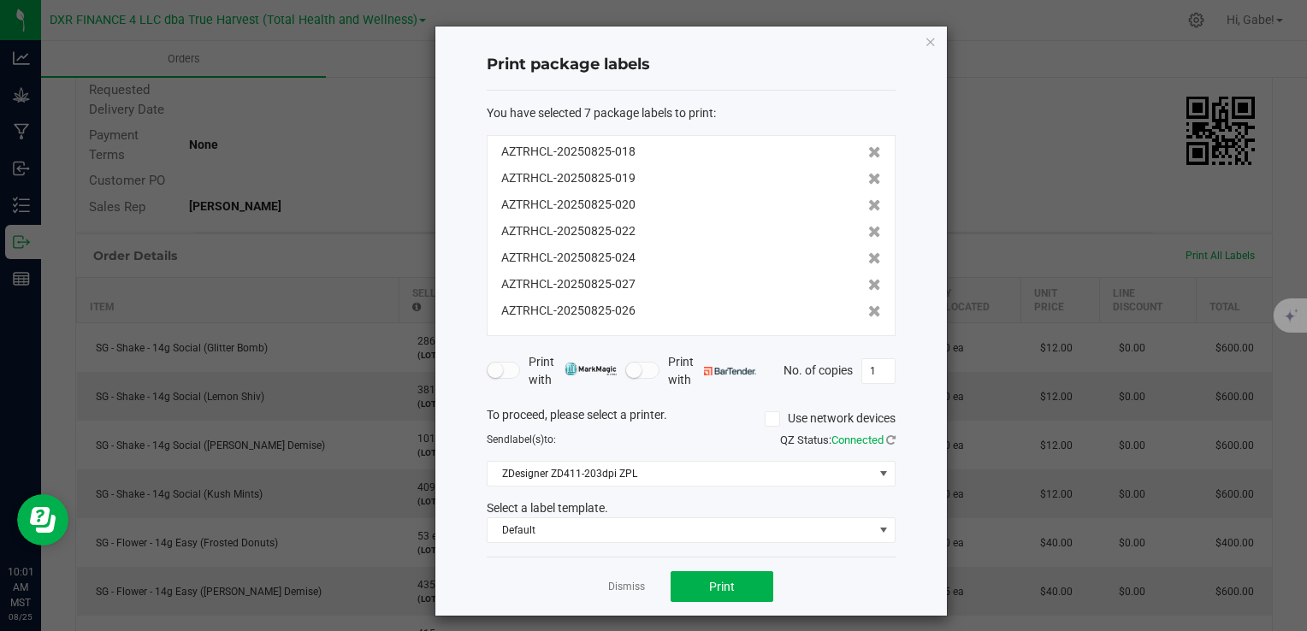
click at [868, 151] on icon at bounding box center [874, 152] width 13 height 12
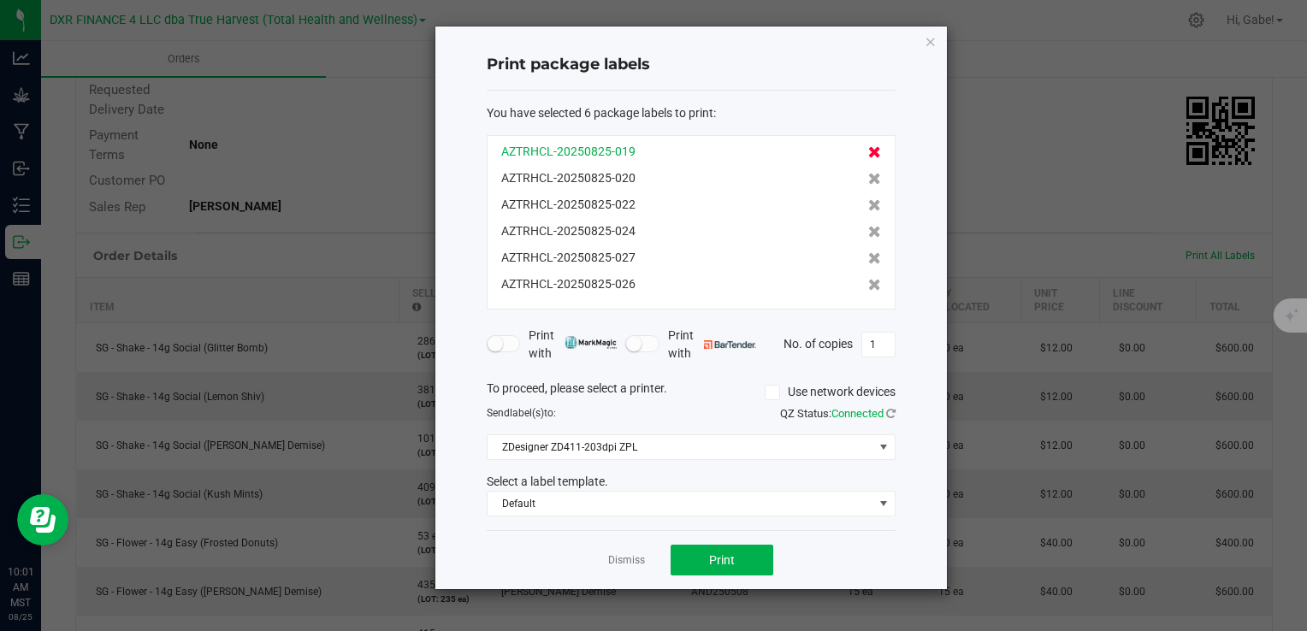
click at [868, 149] on icon at bounding box center [874, 152] width 13 height 12
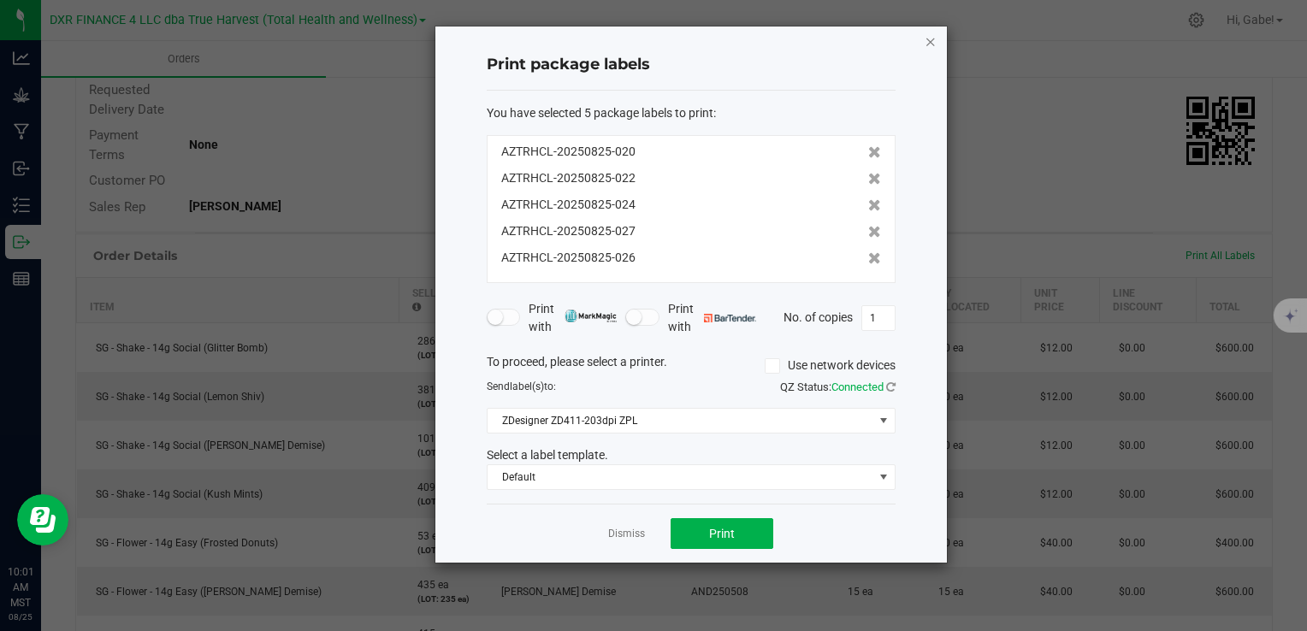
click at [936, 37] on icon "button" at bounding box center [931, 41] width 12 height 21
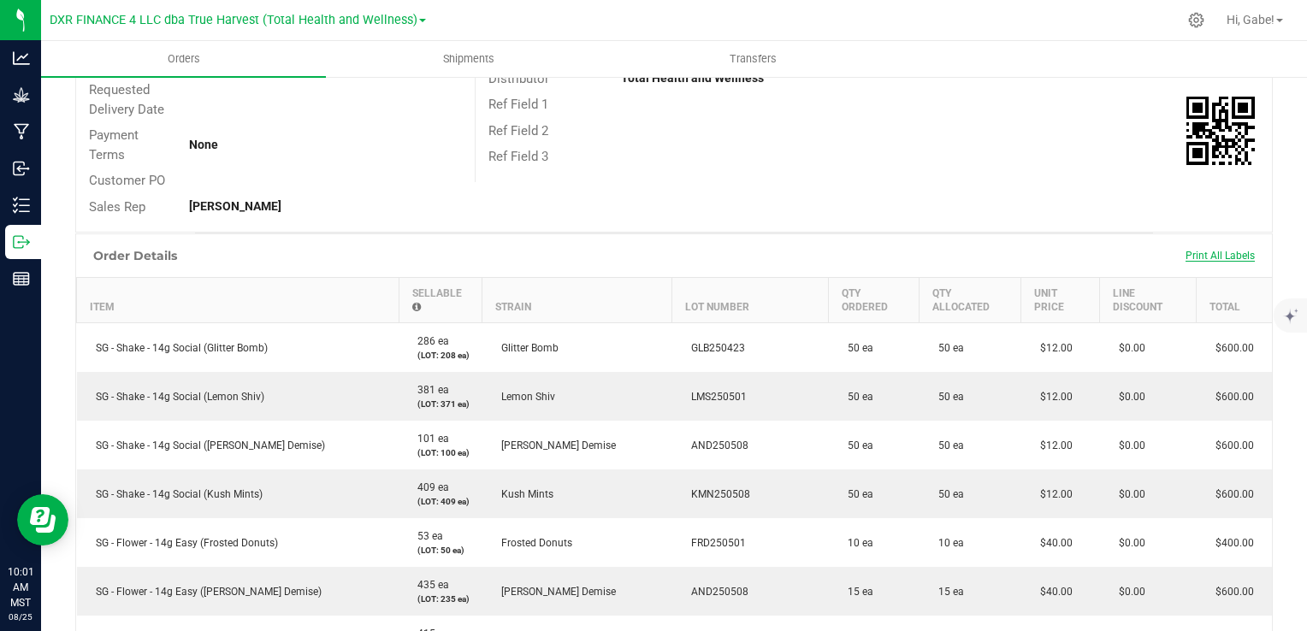
click at [1193, 258] on span "Print All Labels" at bounding box center [1220, 256] width 69 height 12
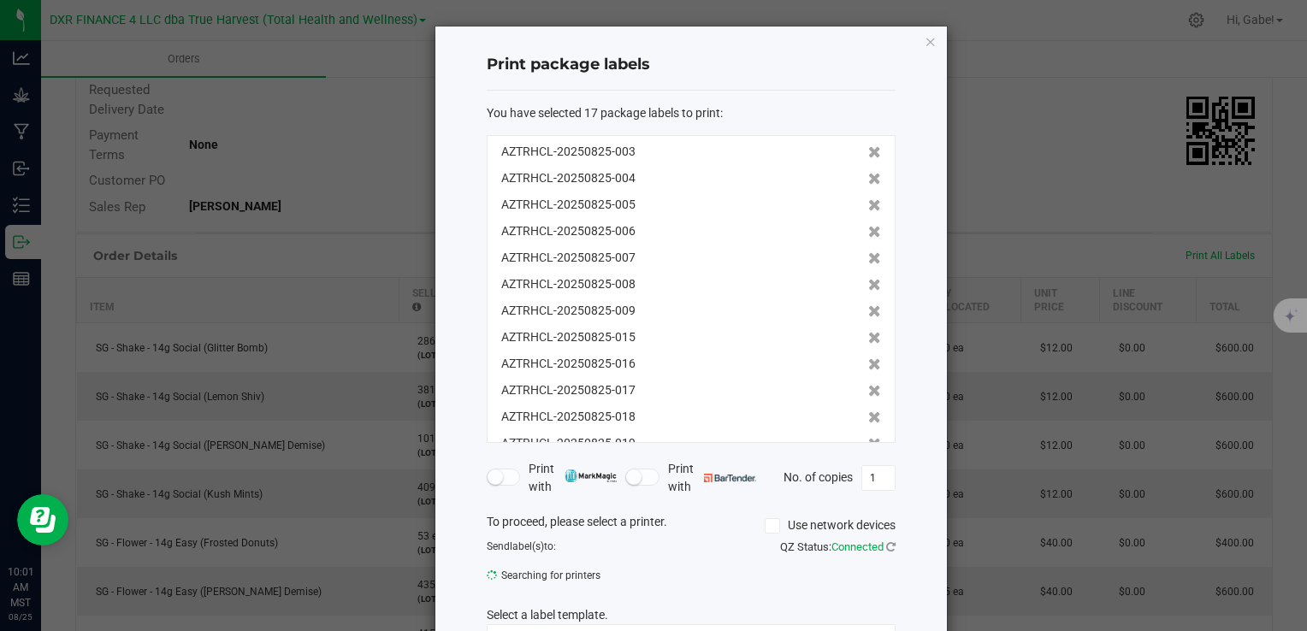
click at [862, 145] on div "AZTRHCL-20250825-003 AZTRHCL-20250825-004 AZTRHCL-20250825-005 AZTRHCL-20250825…" at bounding box center [691, 289] width 409 height 308
click at [868, 146] on icon at bounding box center [874, 152] width 13 height 12
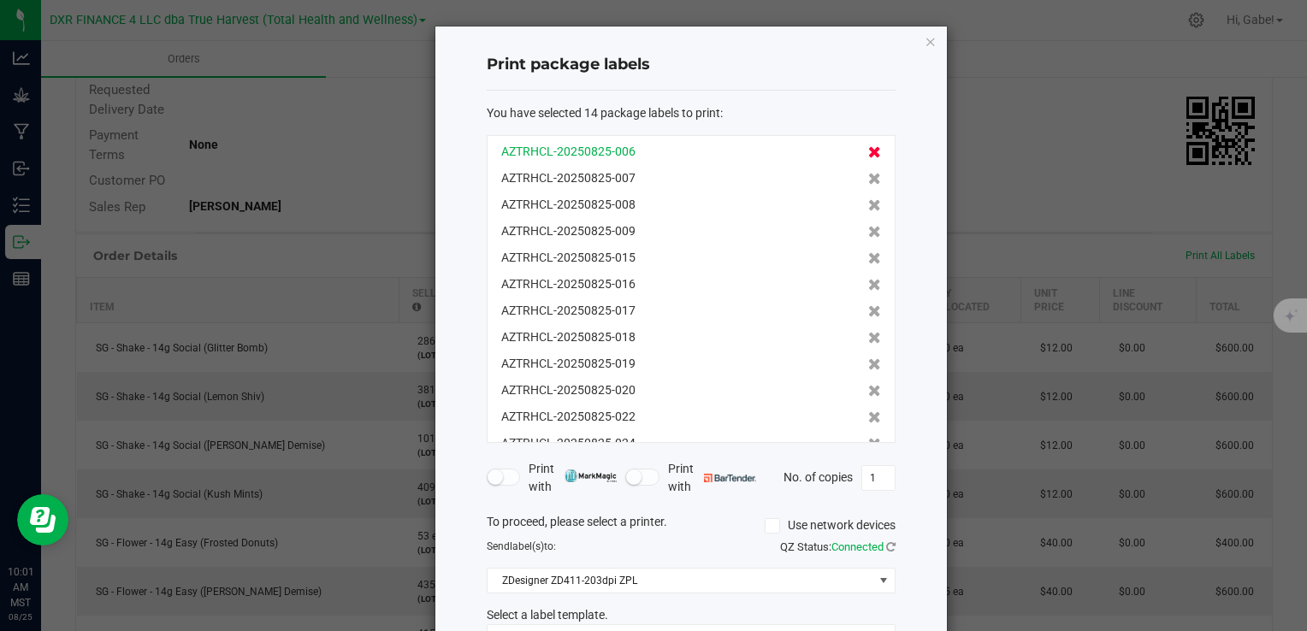
click at [868, 173] on icon at bounding box center [874, 179] width 13 height 12
click at [868, 146] on icon at bounding box center [874, 152] width 13 height 12
click at [868, 173] on icon at bounding box center [874, 179] width 13 height 12
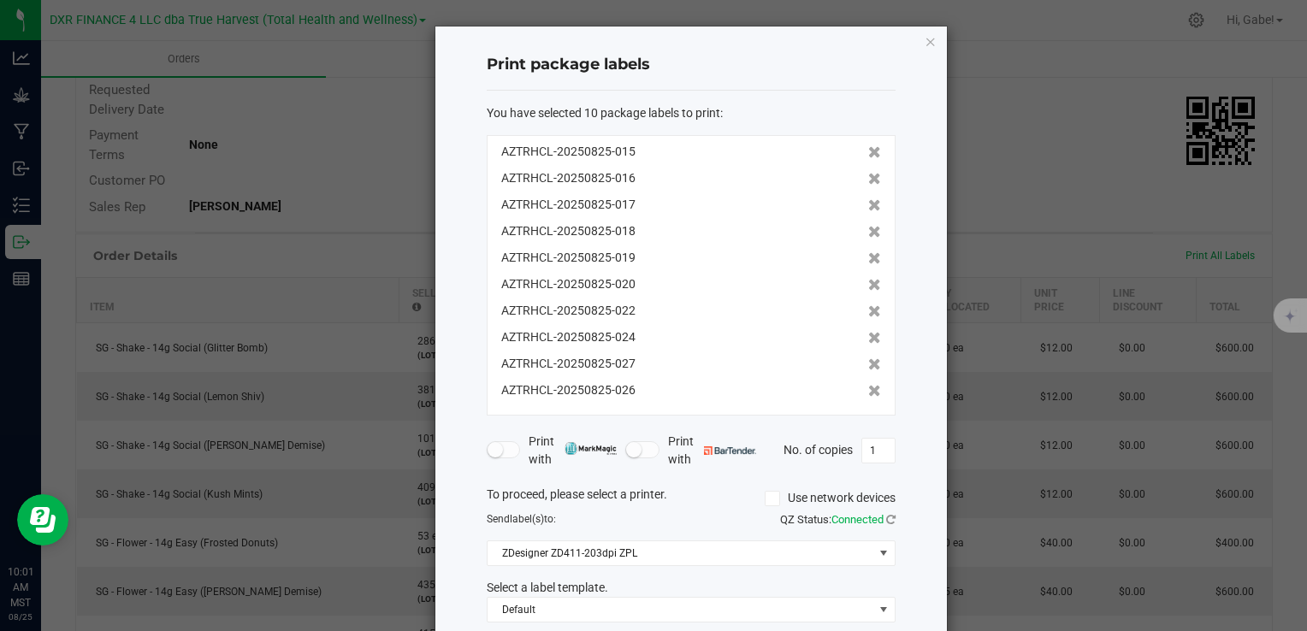
click at [868, 146] on icon at bounding box center [874, 152] width 13 height 12
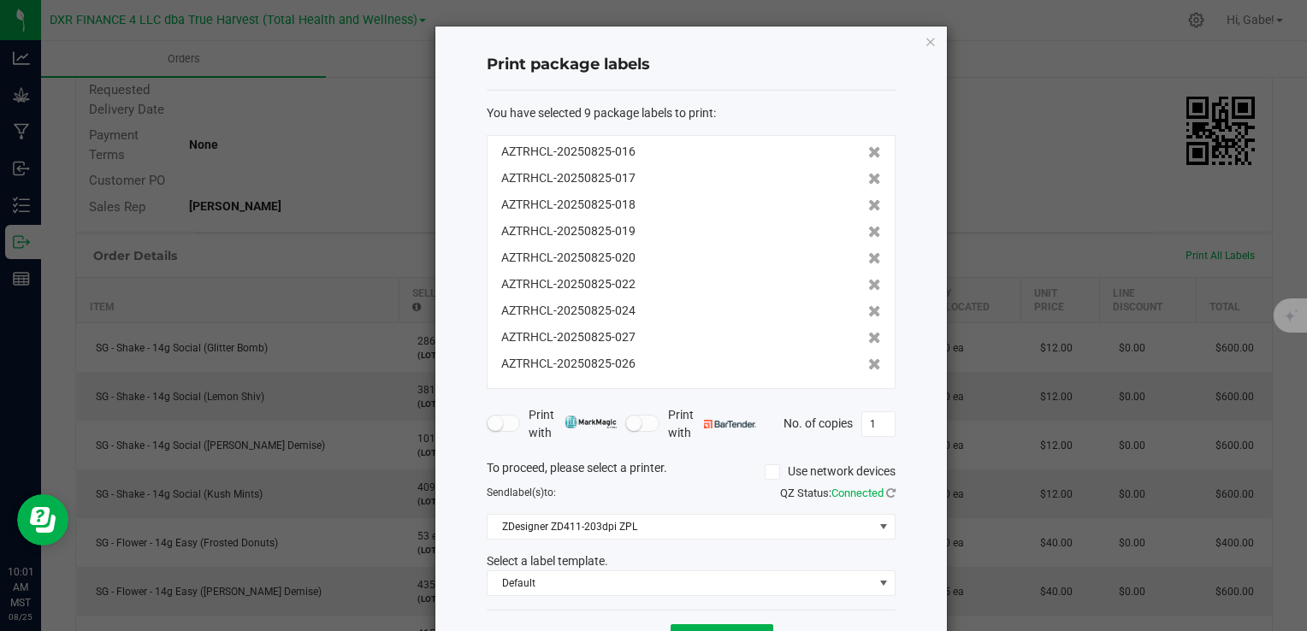
click at [868, 146] on icon at bounding box center [874, 152] width 13 height 12
click at [868, 173] on icon at bounding box center [874, 179] width 13 height 12
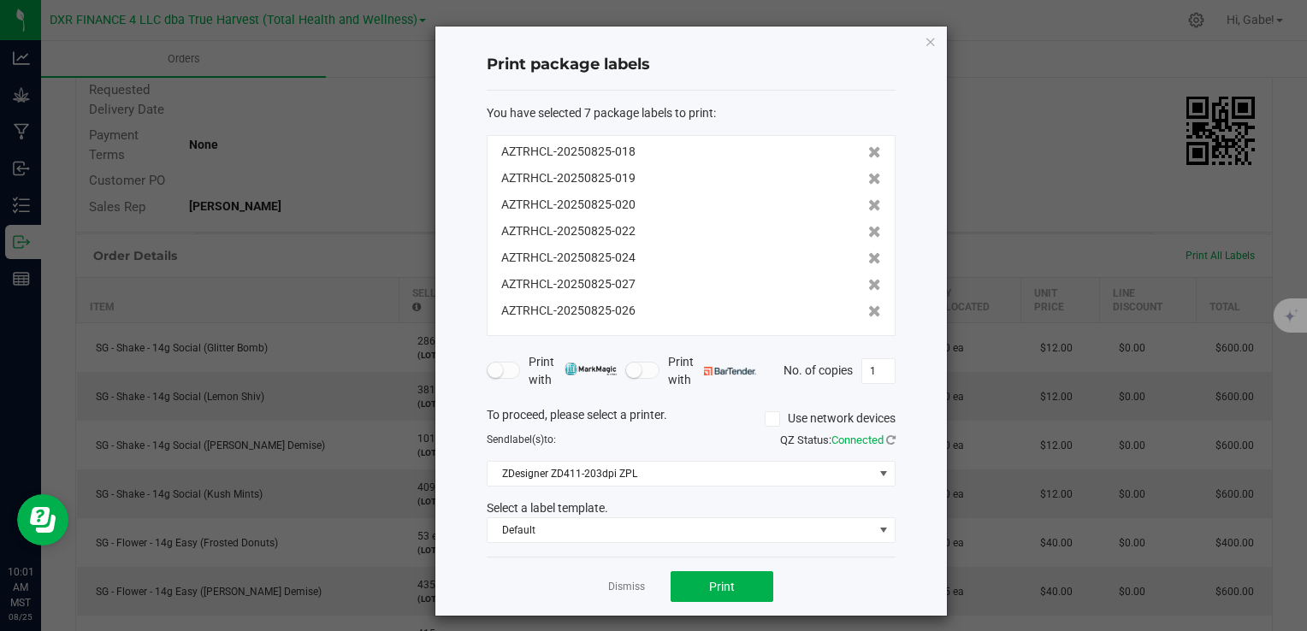
click at [868, 146] on icon at bounding box center [874, 152] width 13 height 12
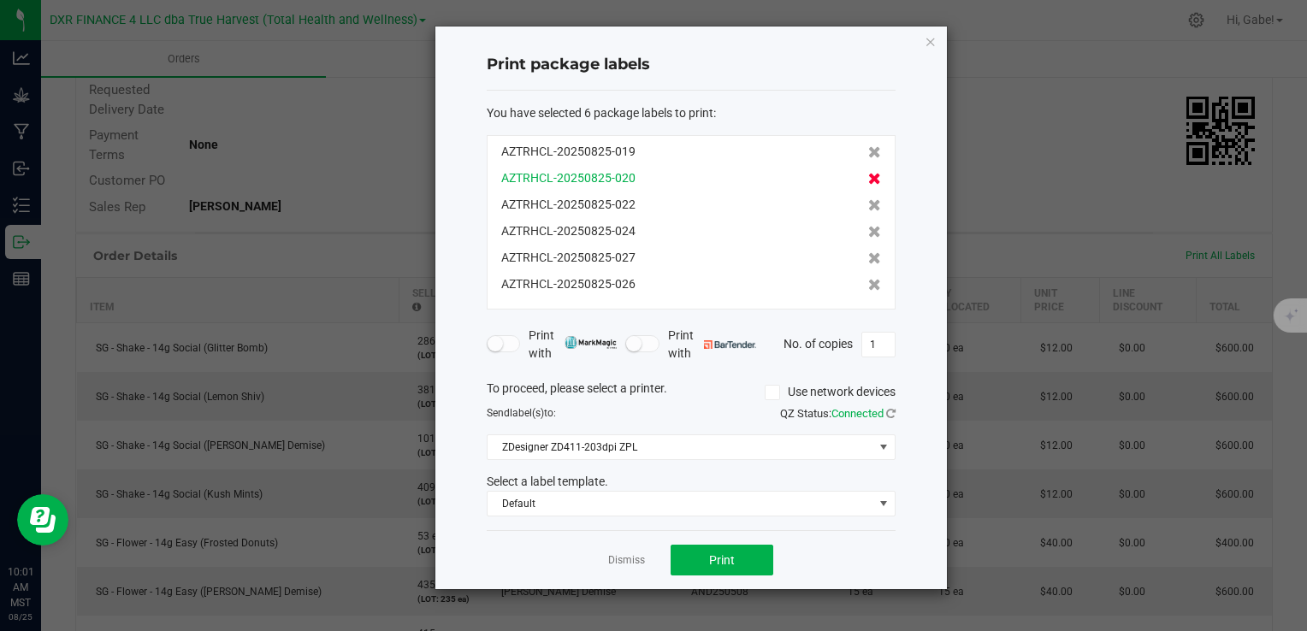
click at [868, 178] on icon at bounding box center [874, 179] width 13 height 12
click at [868, 199] on icon at bounding box center [874, 205] width 13 height 12
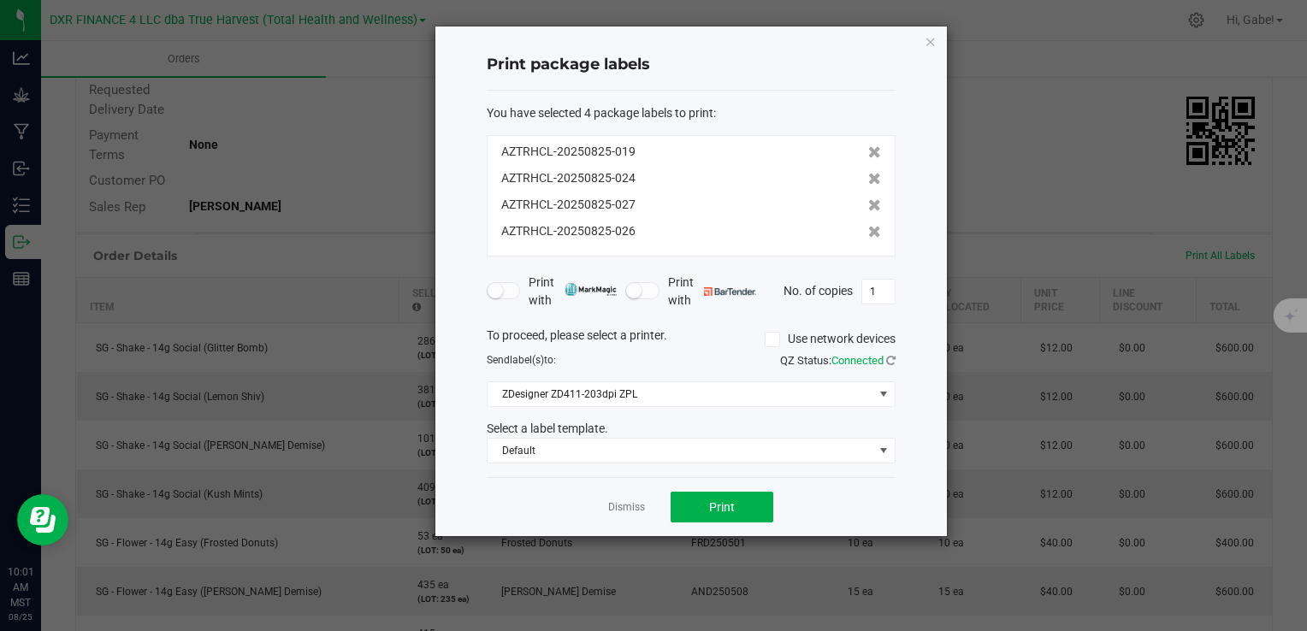
click at [868, 178] on icon at bounding box center [874, 179] width 13 height 12
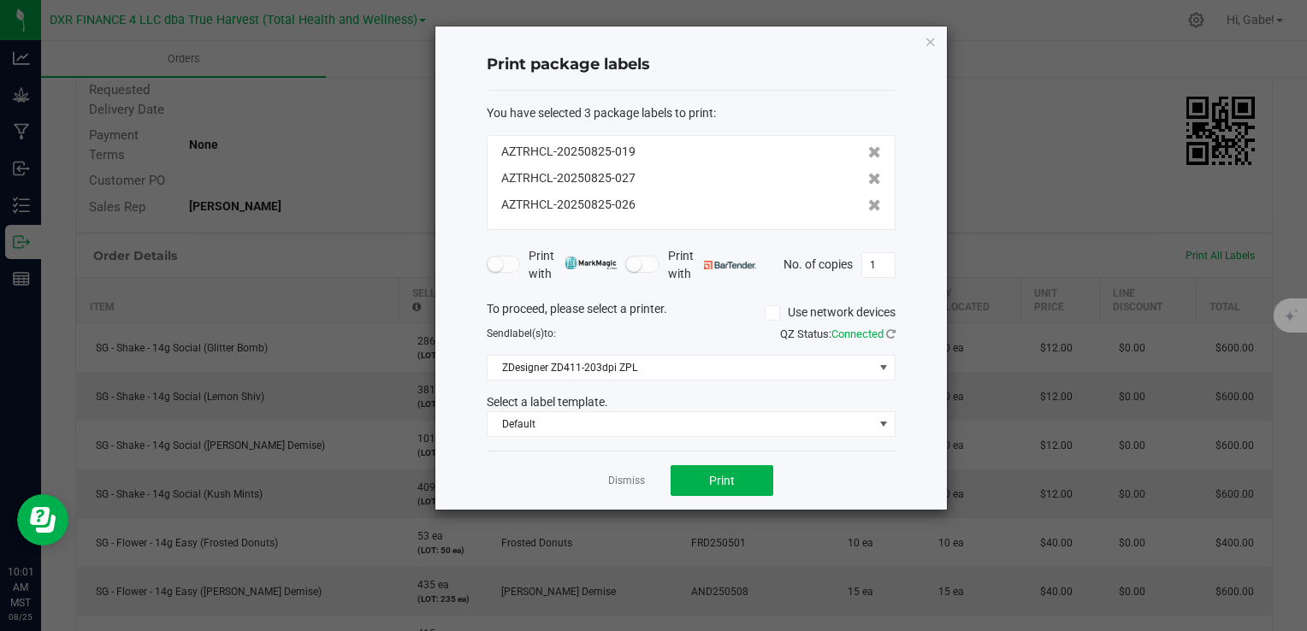
click at [868, 178] on icon at bounding box center [874, 179] width 13 height 12
click at [868, 199] on icon at bounding box center [874, 205] width 13 height 12
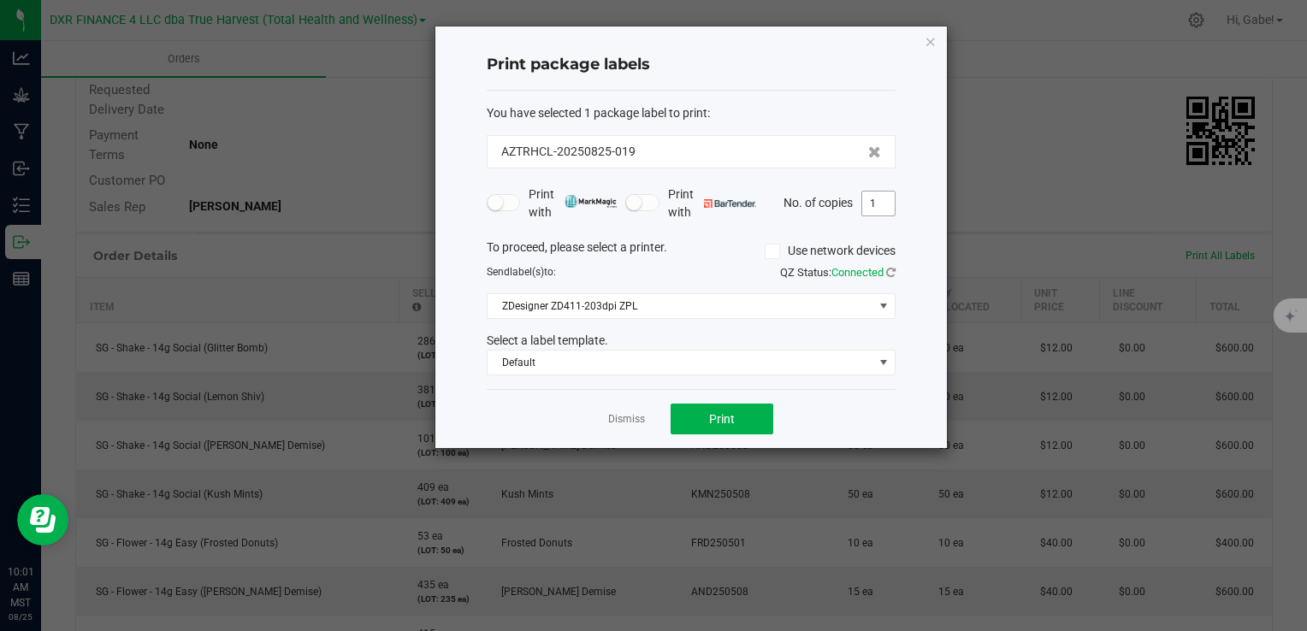
click at [882, 199] on input "1" at bounding box center [878, 204] width 33 height 24
type input "3"
click at [746, 418] on button "Print" at bounding box center [722, 419] width 103 height 31
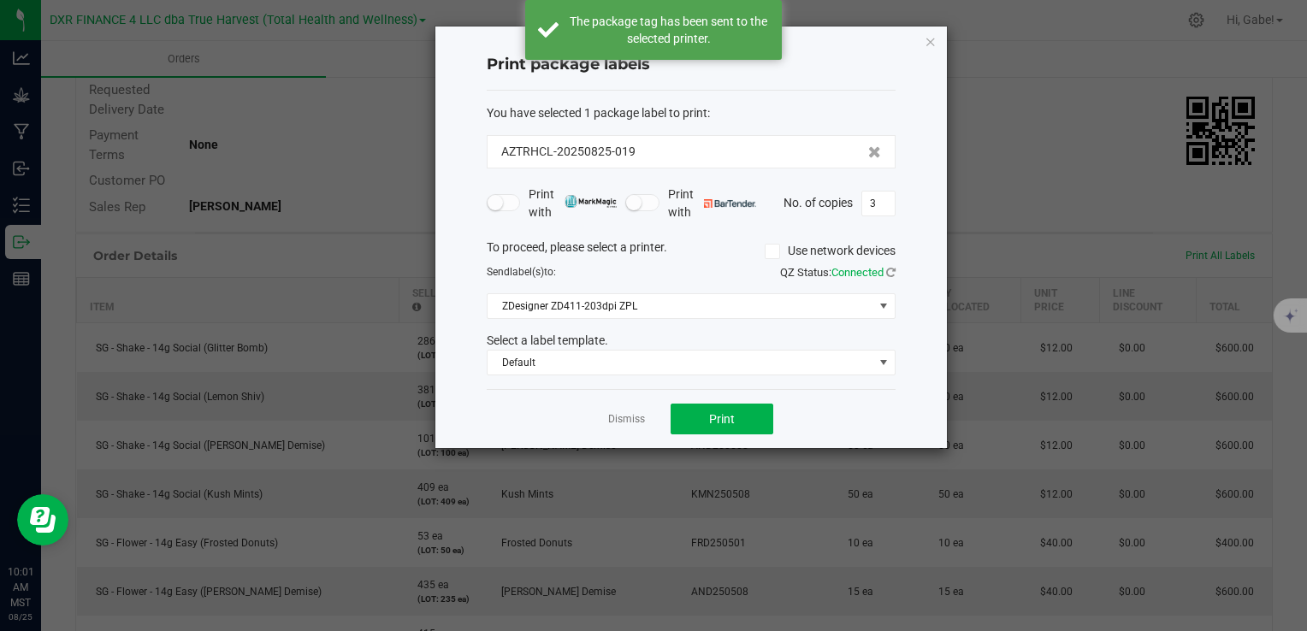
click at [927, 40] on icon "button" at bounding box center [931, 41] width 12 height 21
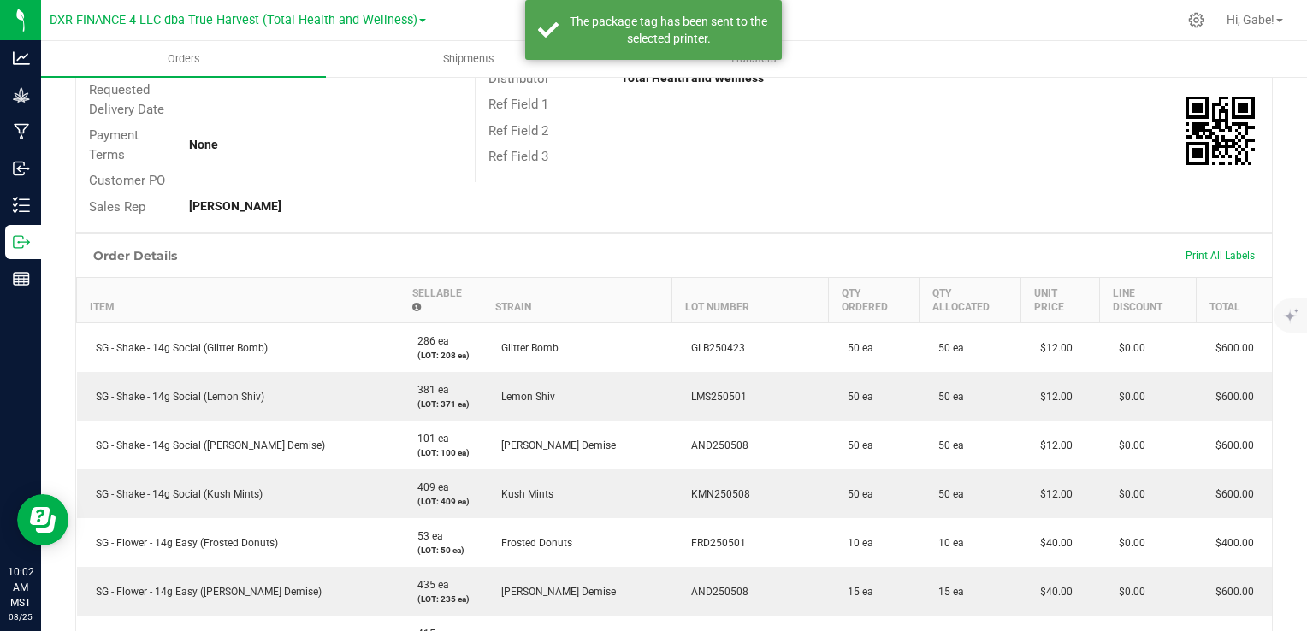
click at [1195, 265] on div "Print All Labels" at bounding box center [1220, 256] width 86 height 36
click at [1198, 251] on span "Print All Labels" at bounding box center [1220, 256] width 69 height 12
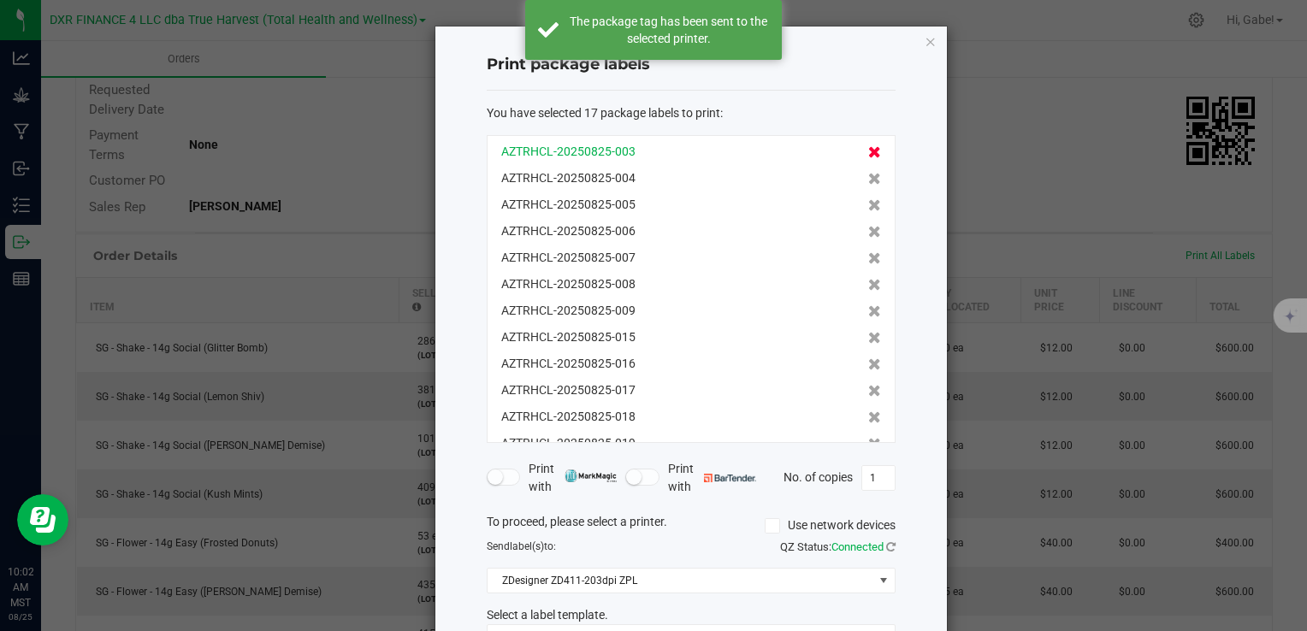
click at [868, 149] on icon at bounding box center [874, 152] width 13 height 12
click at [868, 173] on icon at bounding box center [874, 179] width 13 height 12
click at [868, 149] on icon at bounding box center [874, 152] width 13 height 12
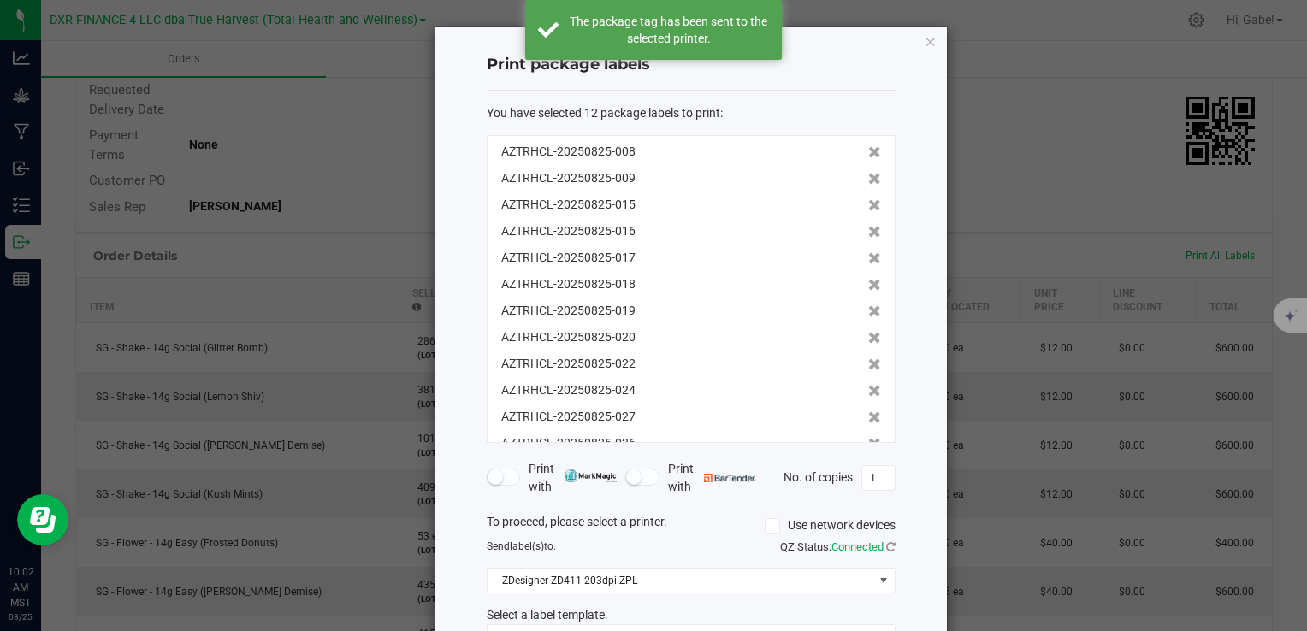
click at [868, 149] on icon at bounding box center [874, 152] width 13 height 12
click at [868, 173] on icon at bounding box center [874, 179] width 13 height 12
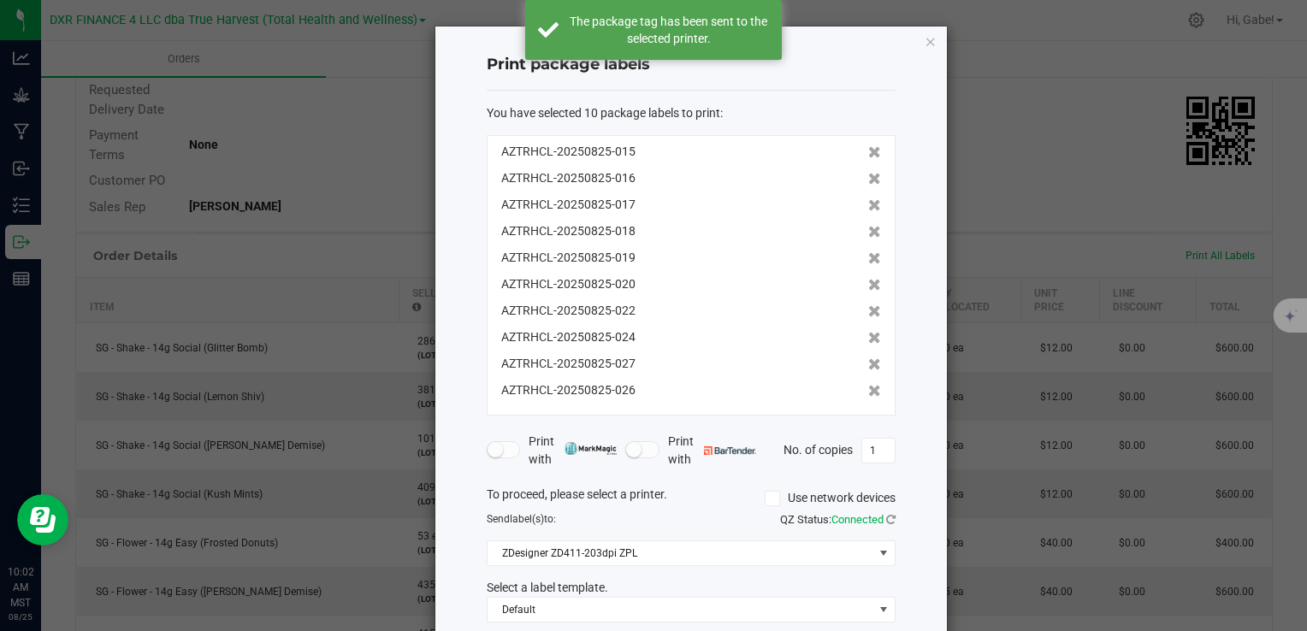
click at [868, 149] on icon at bounding box center [874, 152] width 13 height 12
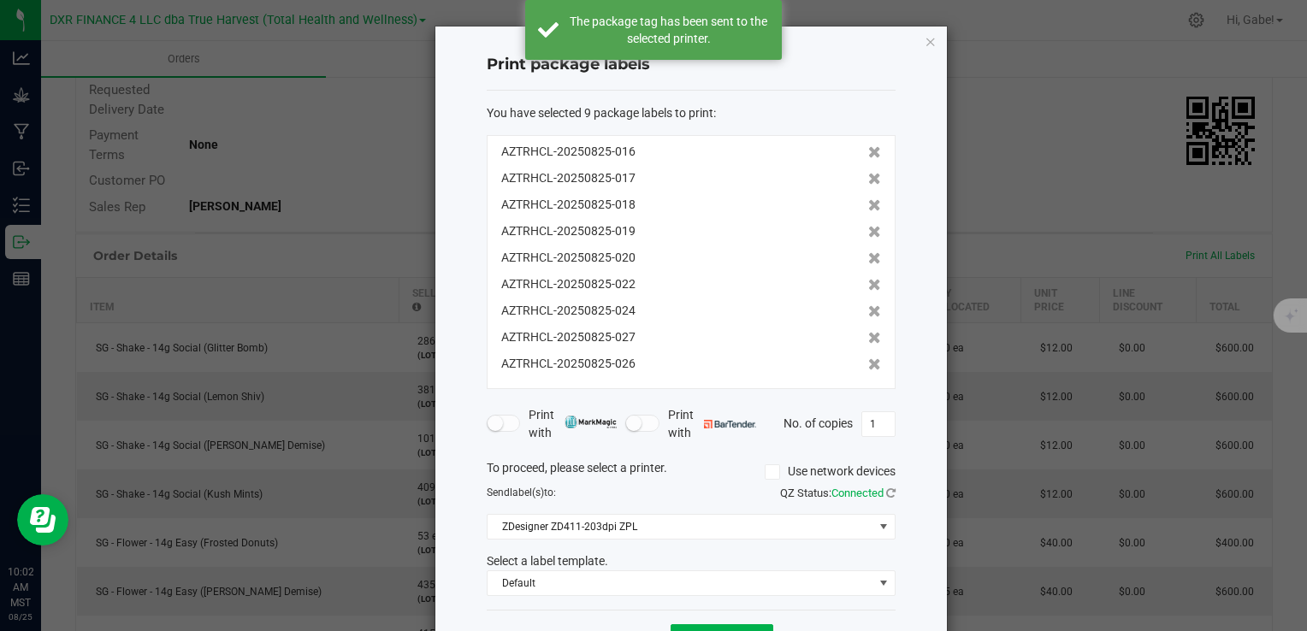
click at [868, 149] on icon at bounding box center [874, 152] width 13 height 12
click at [868, 173] on icon at bounding box center [874, 179] width 13 height 12
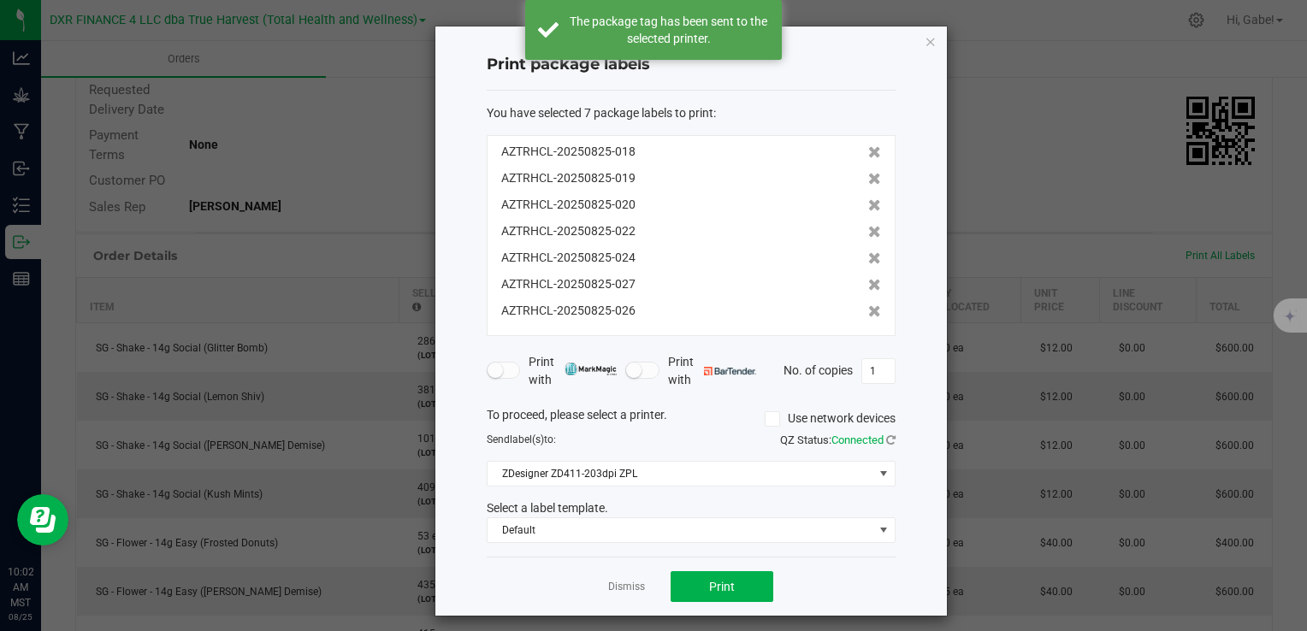
click at [868, 149] on icon at bounding box center [874, 152] width 13 height 12
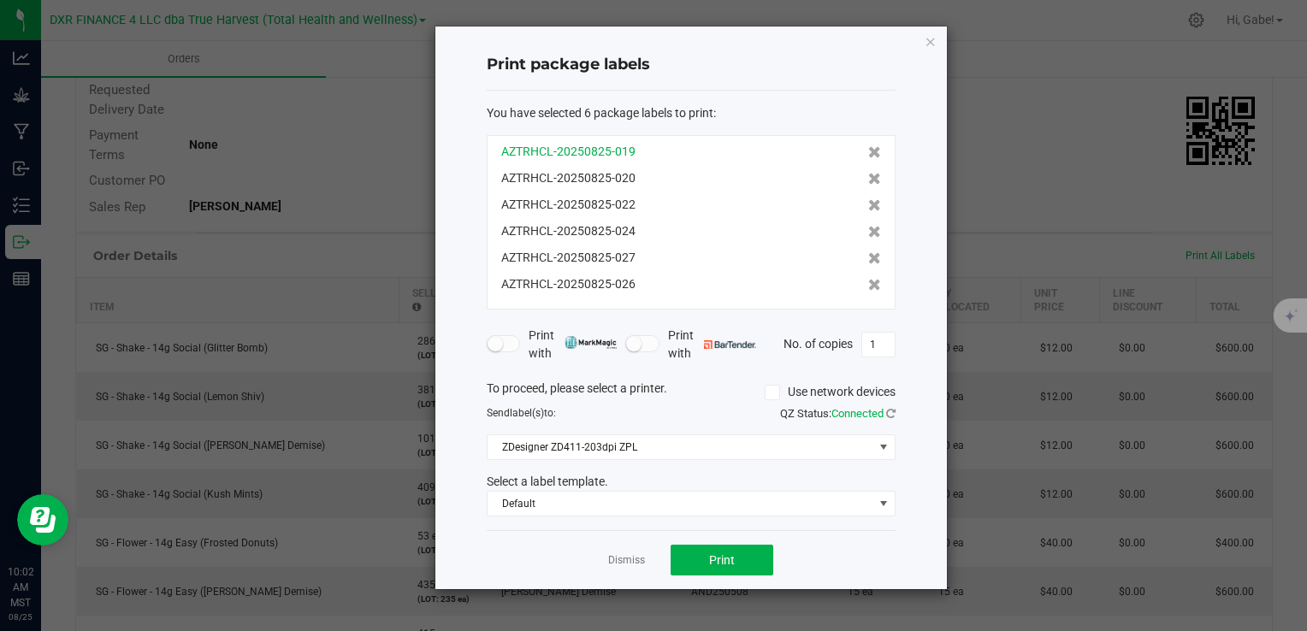
click at [855, 145] on div "AZTRHCL-20250825-019" at bounding box center [691, 152] width 380 height 18
click at [868, 148] on icon at bounding box center [874, 152] width 13 height 12
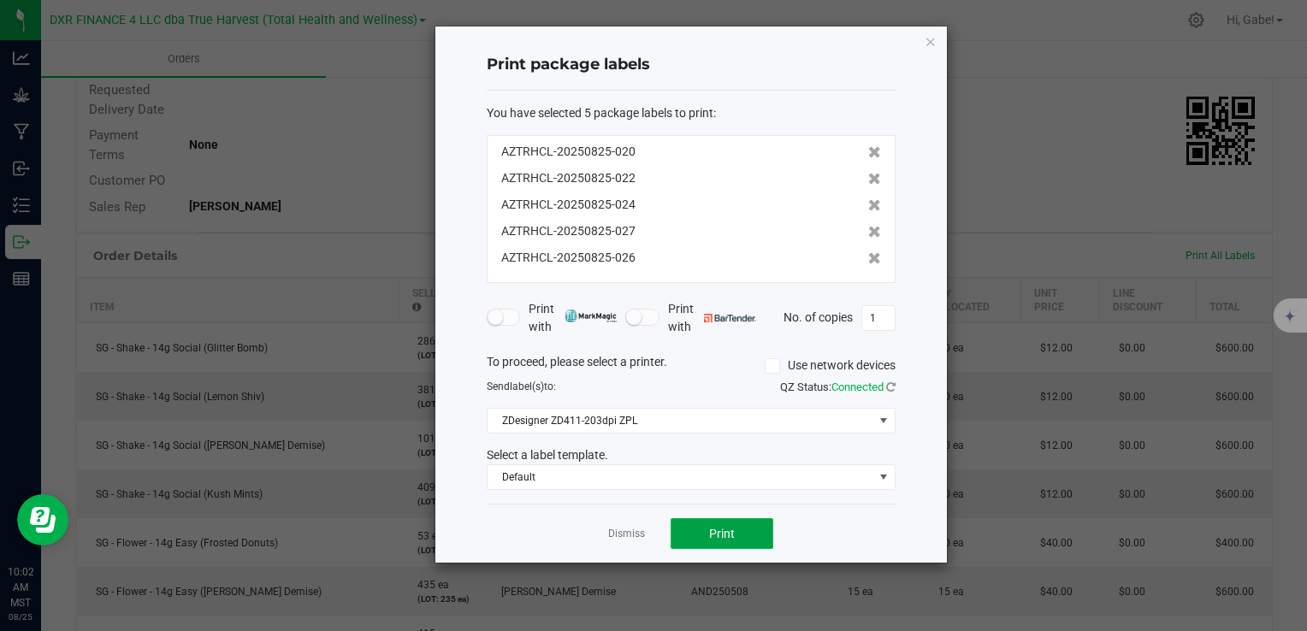
click at [748, 524] on button "Print" at bounding box center [722, 533] width 103 height 31
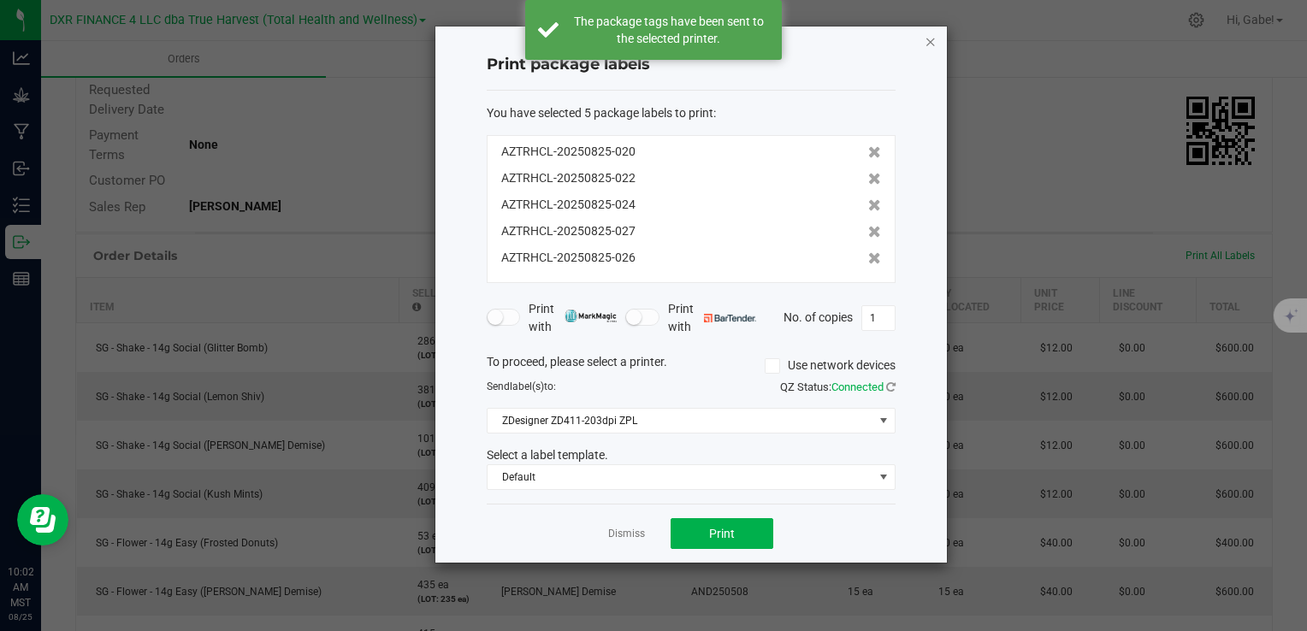
click at [930, 37] on icon "button" at bounding box center [931, 41] width 12 height 21
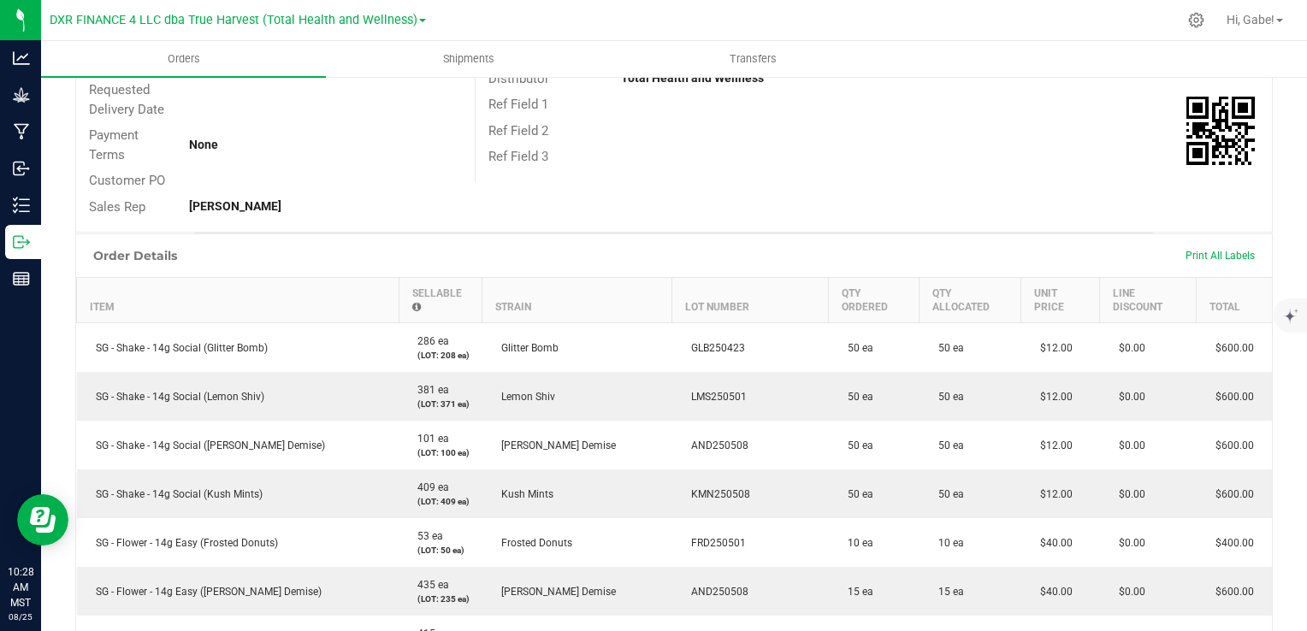
click at [1140, 183] on div "Order # 00002335 Status Allocated Order Date [DATE] 6:23 AM MST Payment Status …" at bounding box center [674, 73] width 1196 height 317
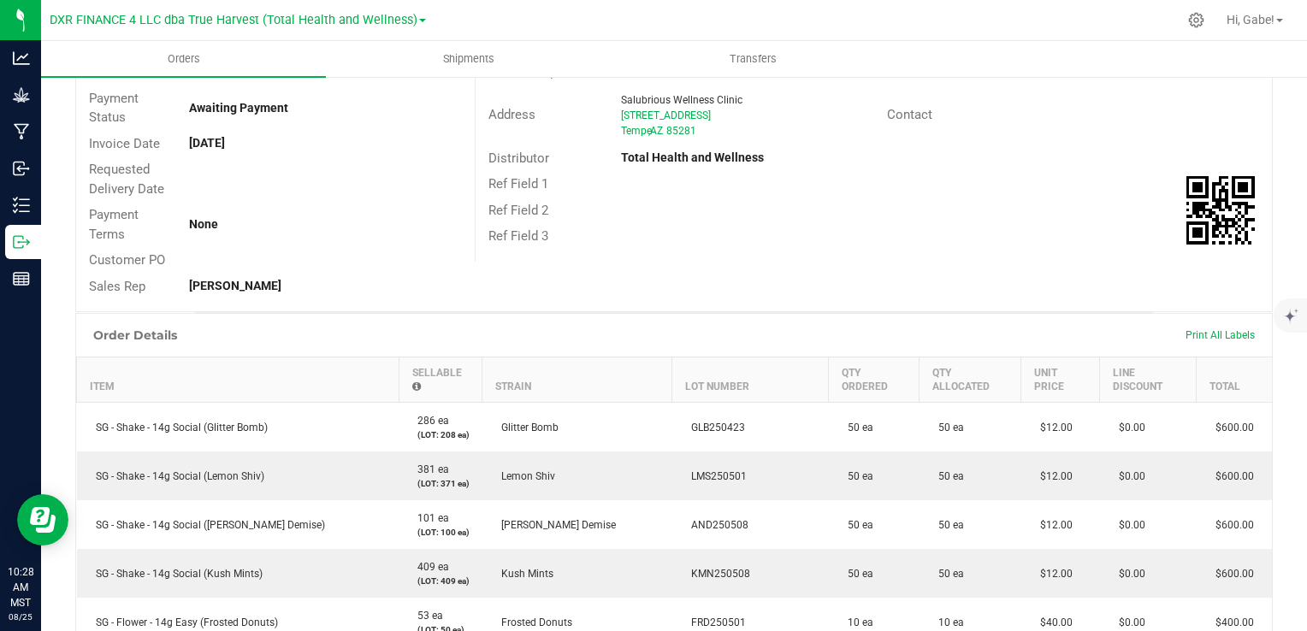
scroll to position [0, 0]
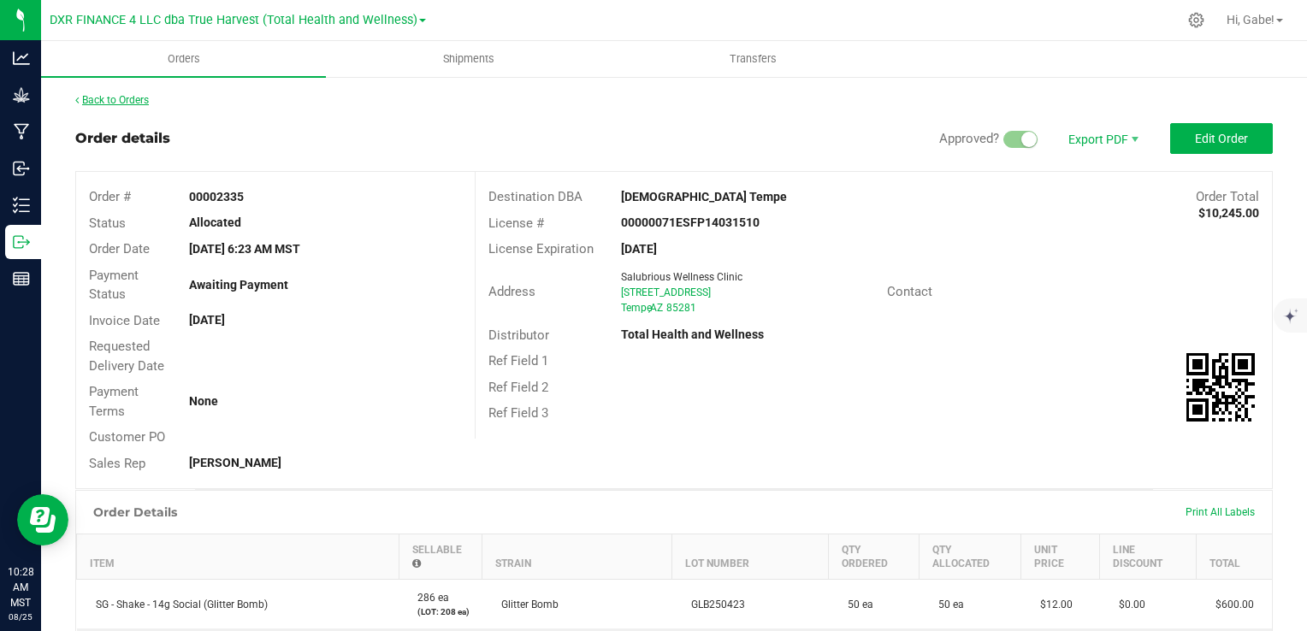
click at [129, 104] on link "Back to Orders" at bounding box center [112, 100] width 74 height 12
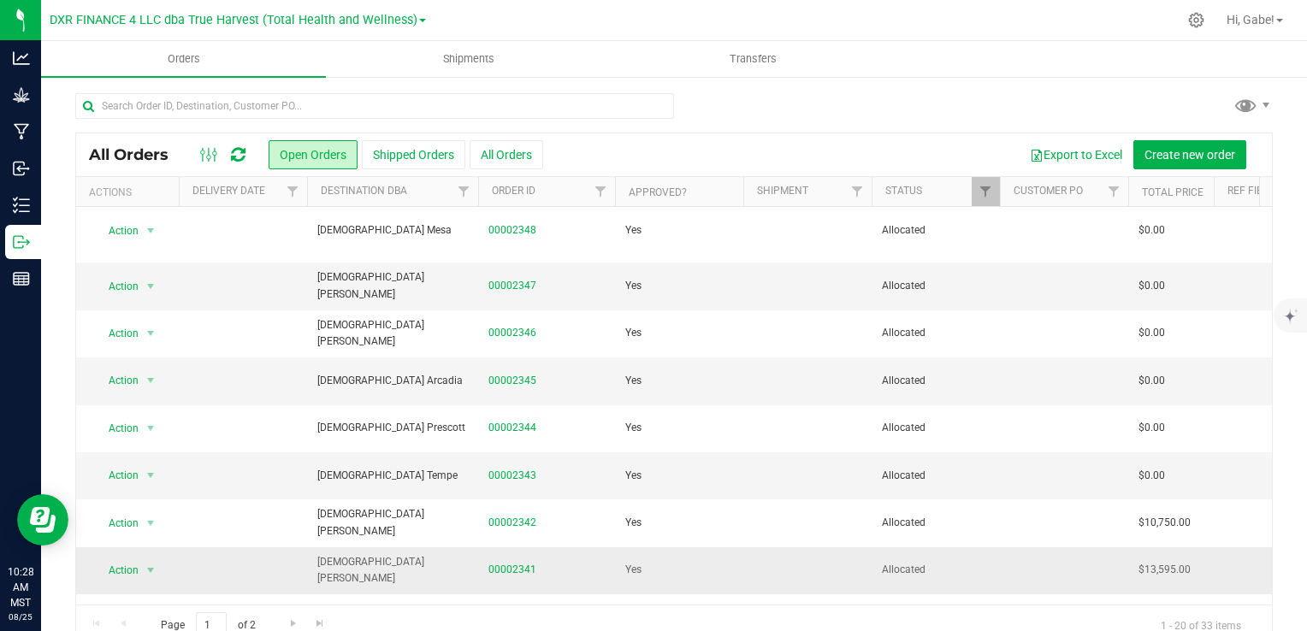
scroll to position [86, 0]
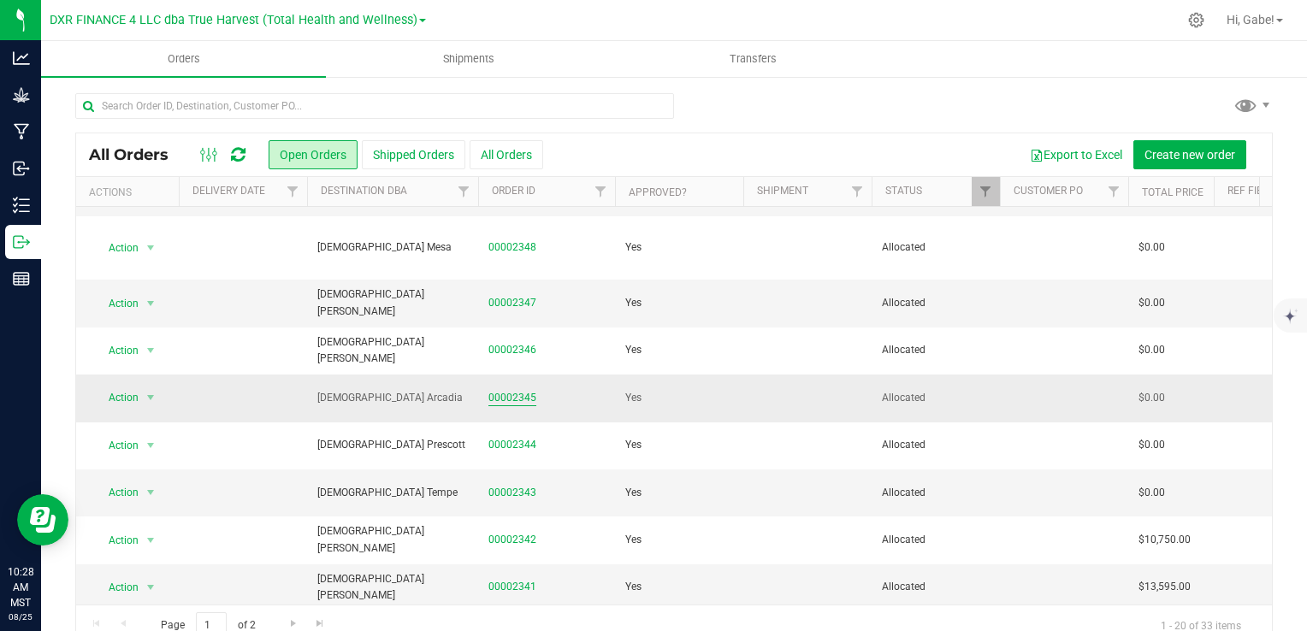
click at [524, 390] on link "00002345" at bounding box center [513, 398] width 48 height 16
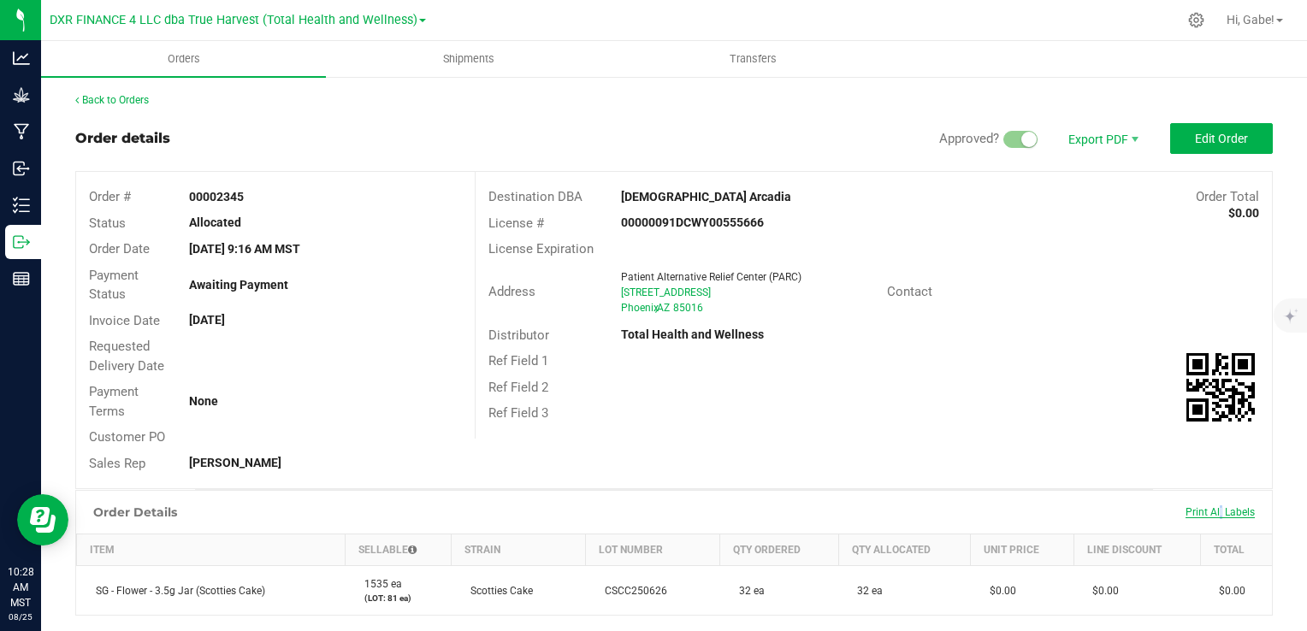
click at [1208, 510] on span "Print All Labels" at bounding box center [1220, 513] width 69 height 12
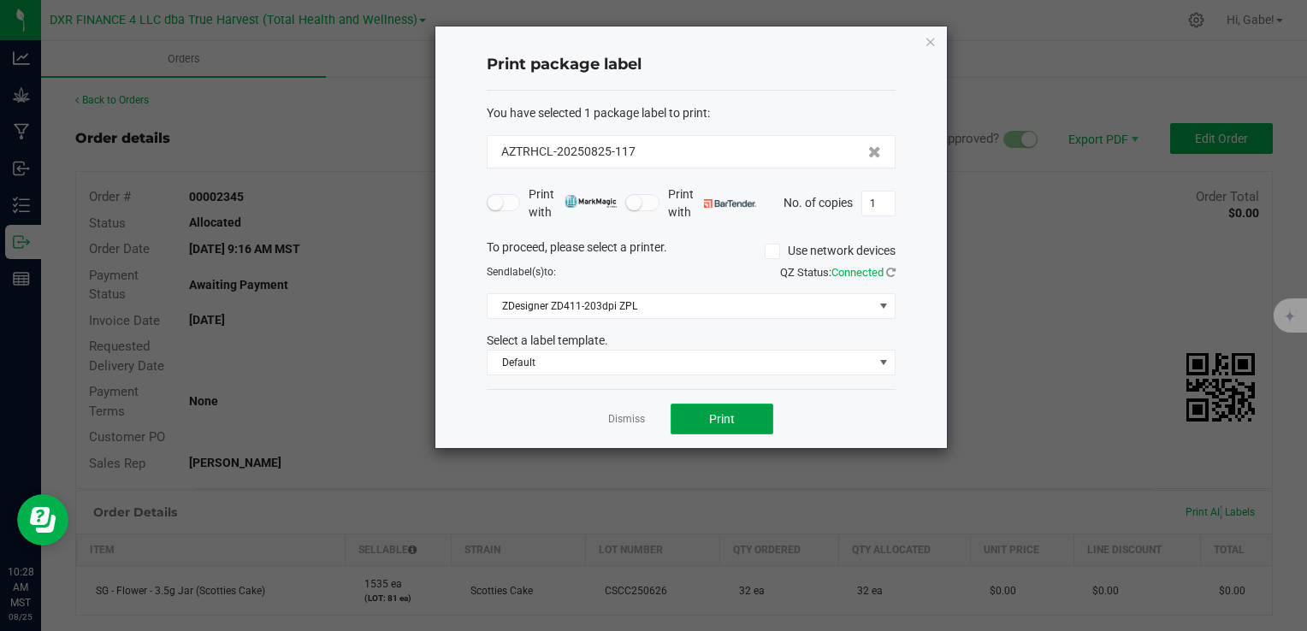
click at [730, 404] on button "Print" at bounding box center [722, 419] width 103 height 31
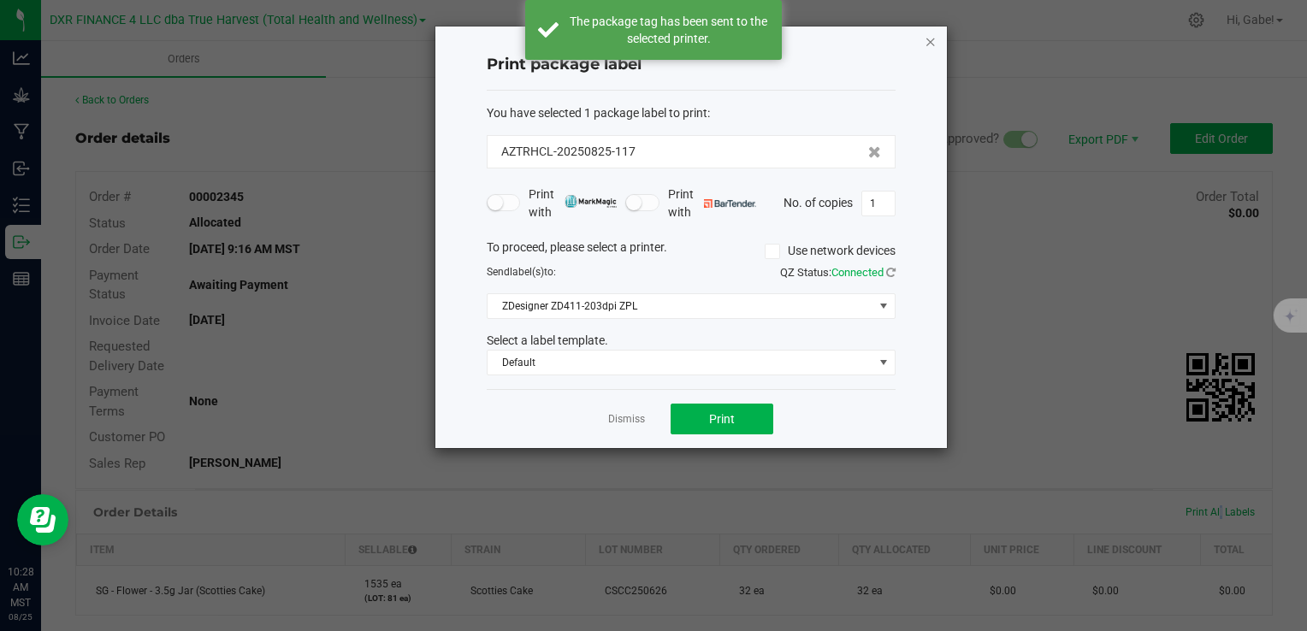
click at [933, 38] on icon "button" at bounding box center [931, 41] width 12 height 21
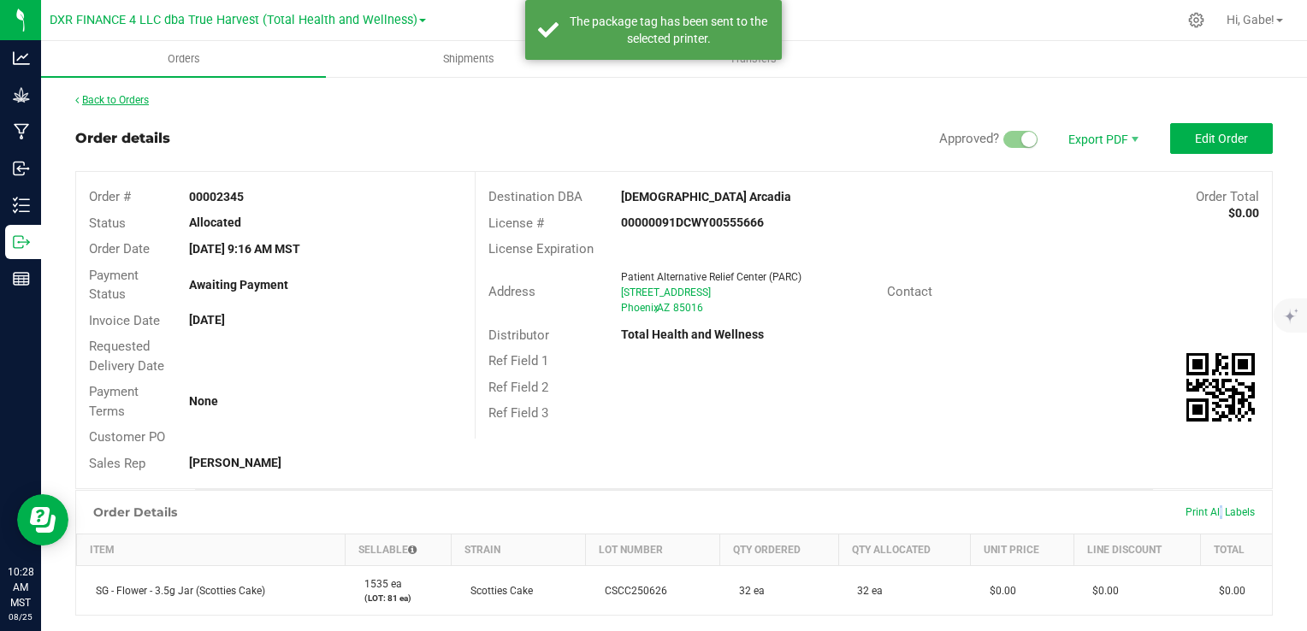
click at [120, 102] on link "Back to Orders" at bounding box center [112, 100] width 74 height 12
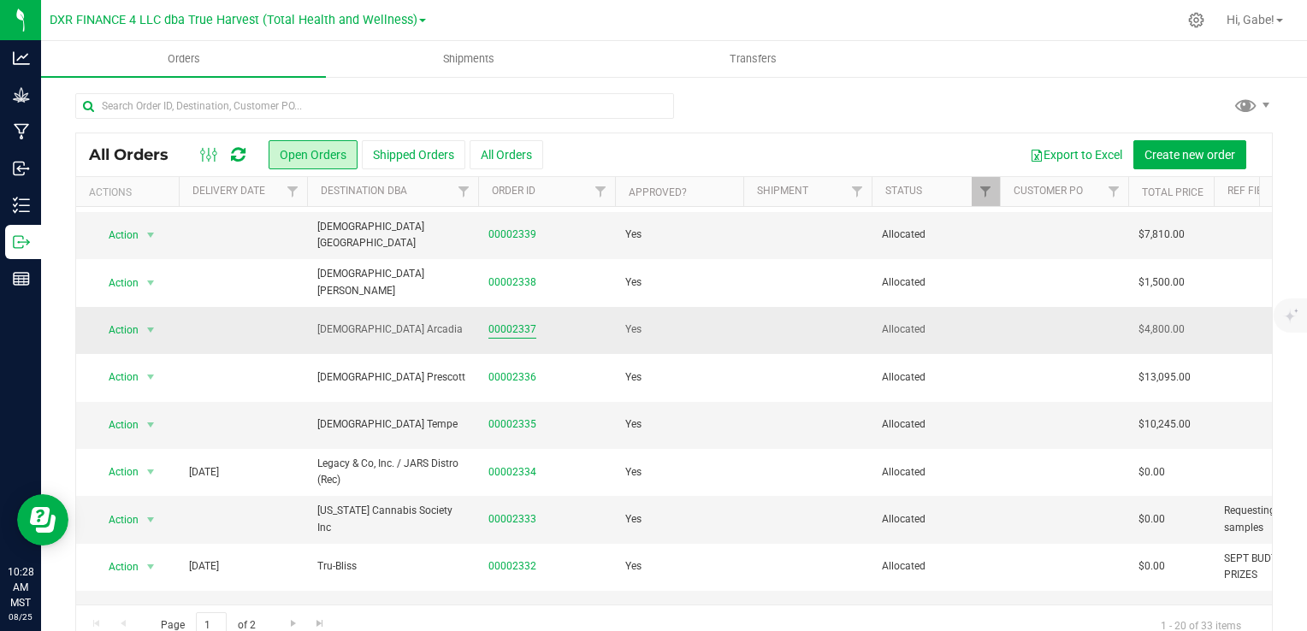
scroll to position [559, 0]
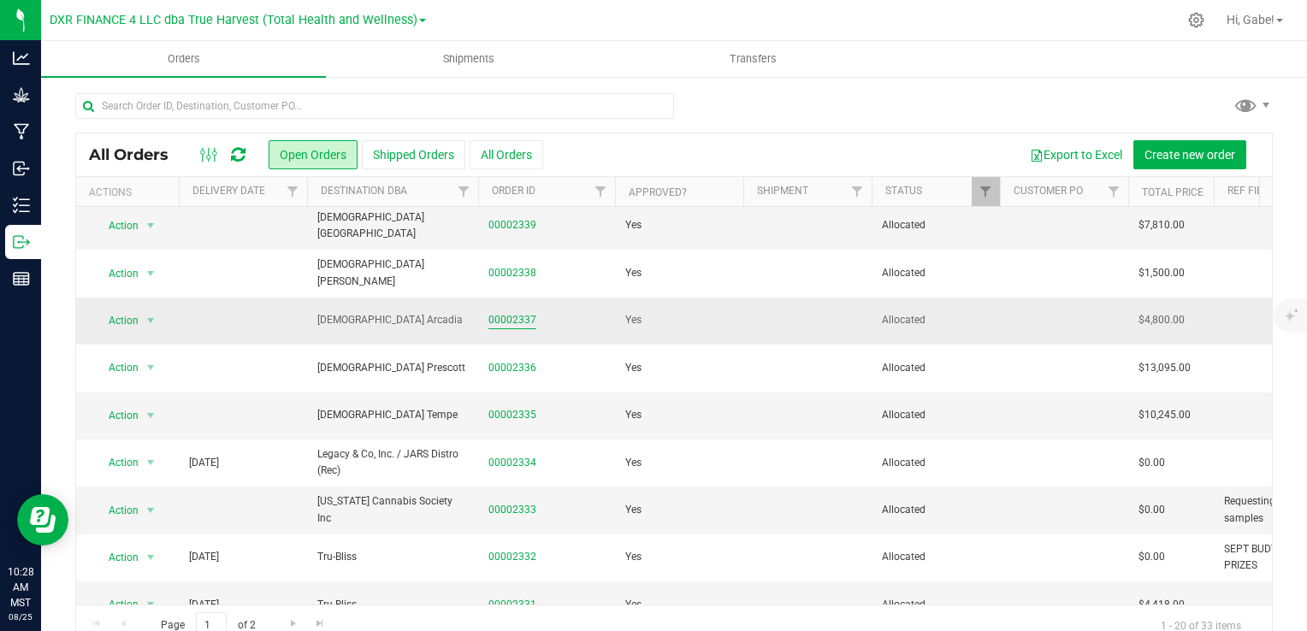
click at [510, 312] on link "00002337" at bounding box center [513, 320] width 48 height 16
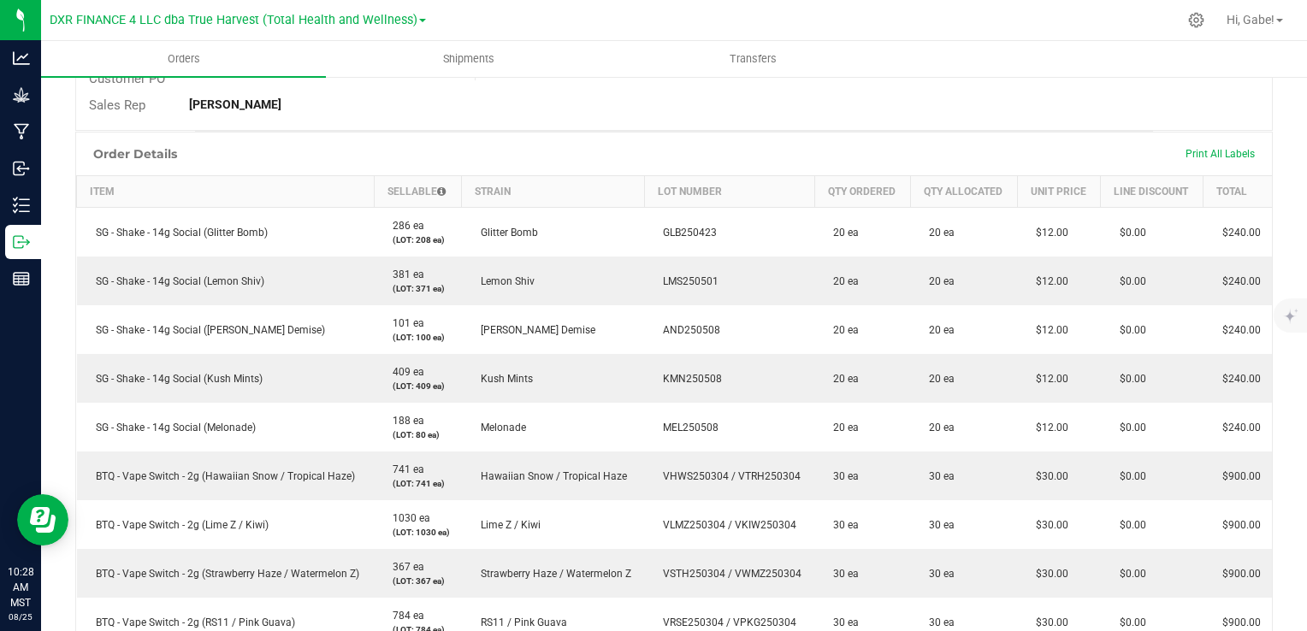
scroll to position [171, 0]
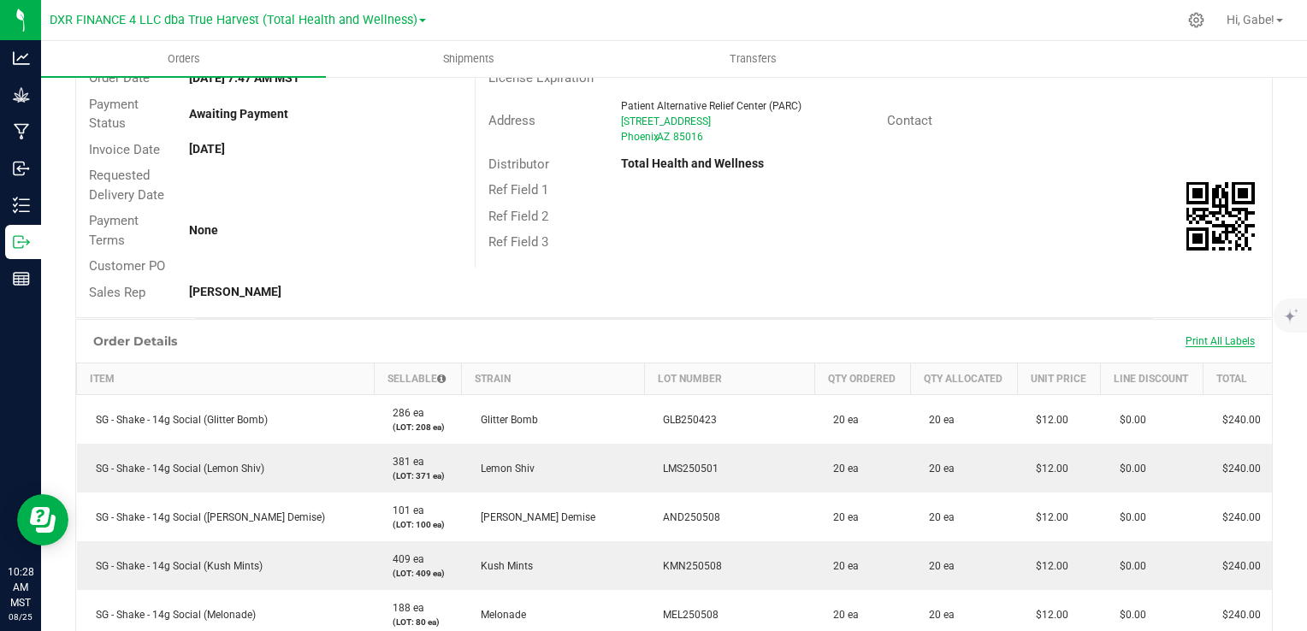
click at [1235, 341] on span "Print All Labels" at bounding box center [1220, 341] width 69 height 12
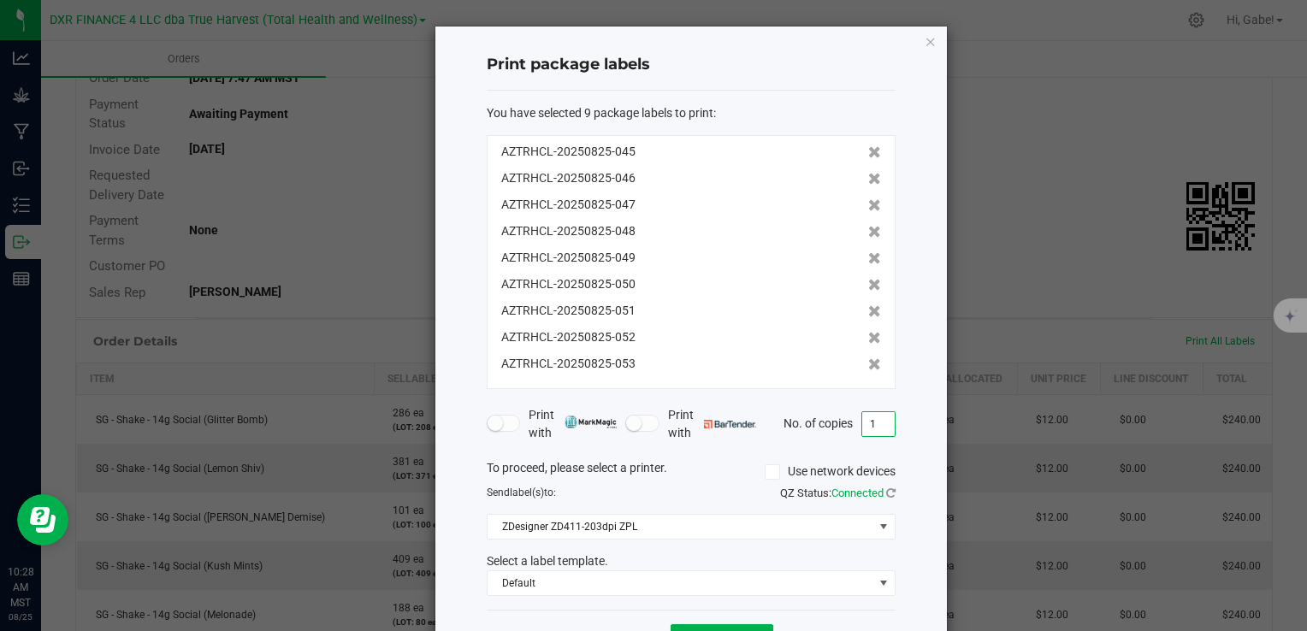
click at [886, 427] on input "1" at bounding box center [878, 424] width 33 height 24
type input "2"
click at [758, 628] on button "Print" at bounding box center [722, 640] width 103 height 31
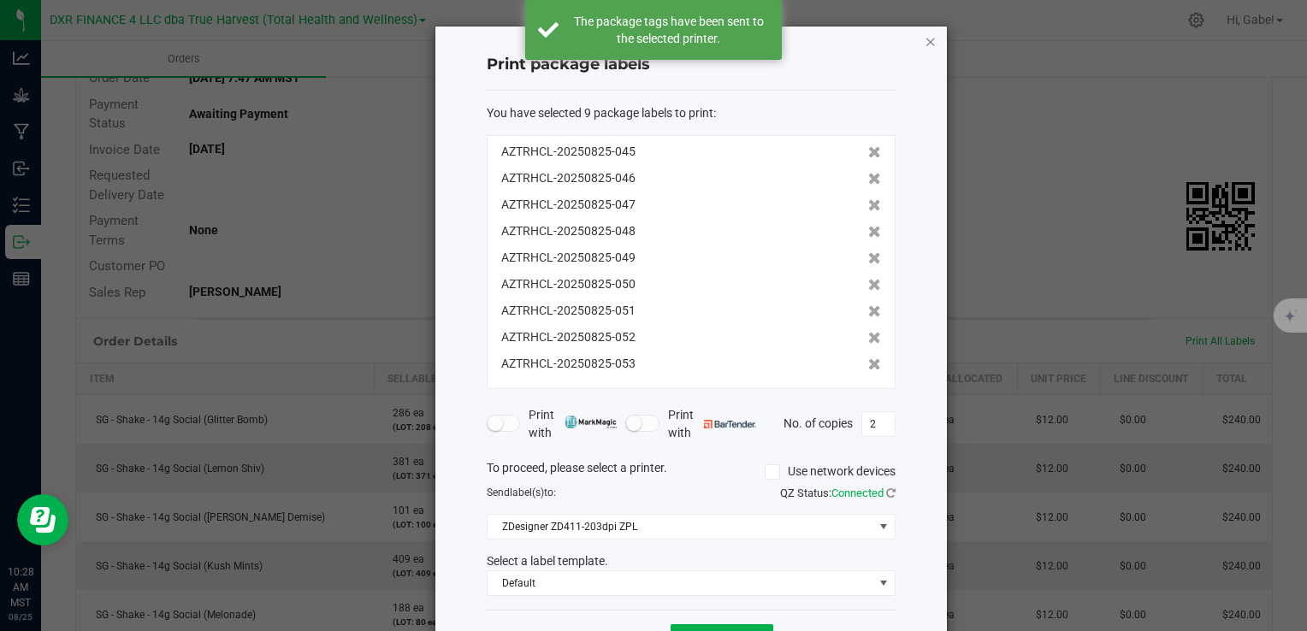
click at [925, 42] on icon "button" at bounding box center [931, 41] width 12 height 21
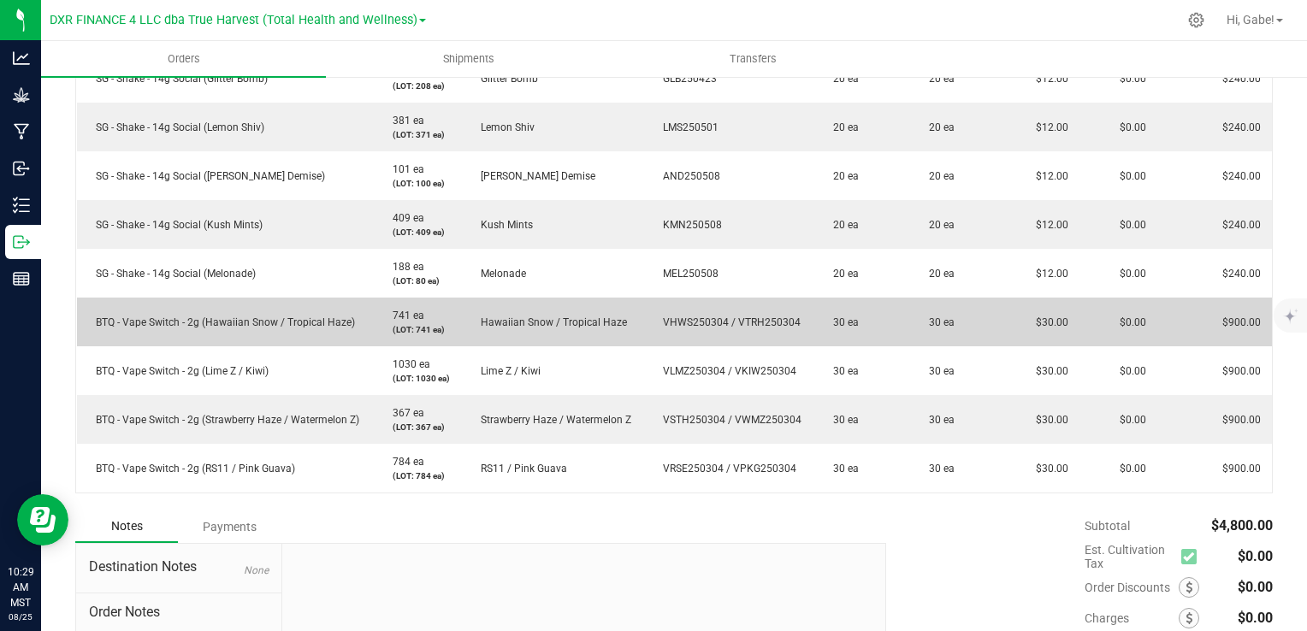
scroll to position [513, 0]
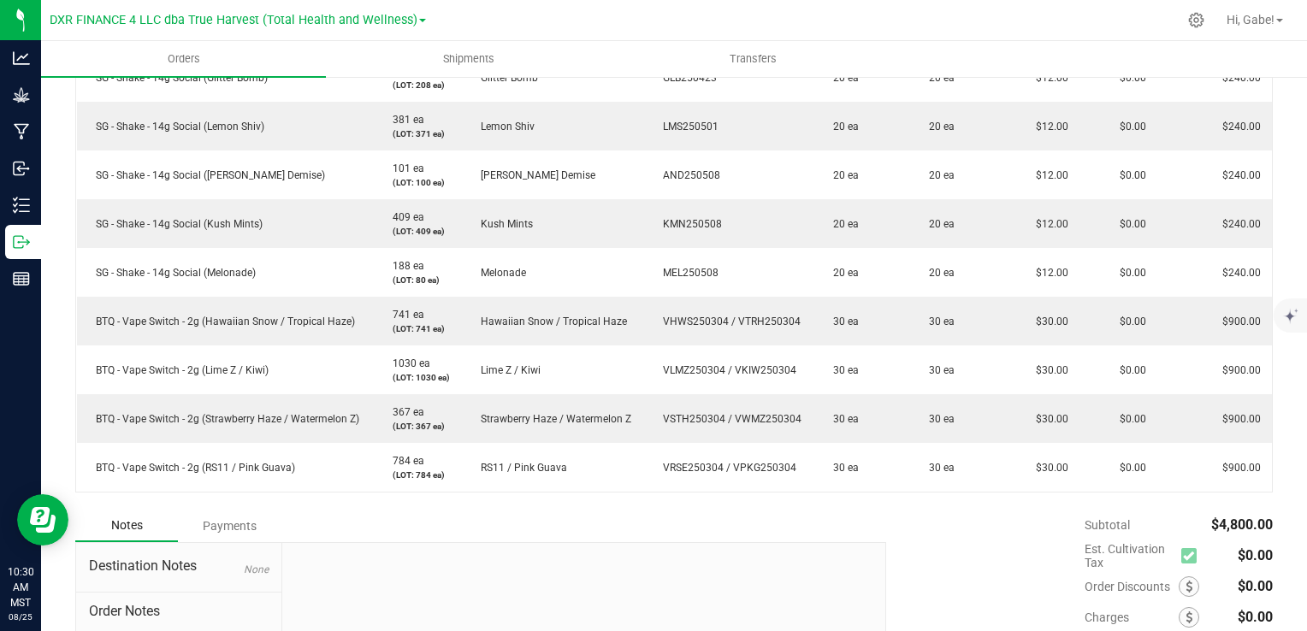
drag, startPoint x: 1284, startPoint y: 181, endPoint x: 1263, endPoint y: 180, distance: 21.5
click at [1283, 181] on div "Back to Orders Order details Approved? Export PDF Edit Order Order # 00002337 S…" at bounding box center [674, 176] width 1266 height 1229
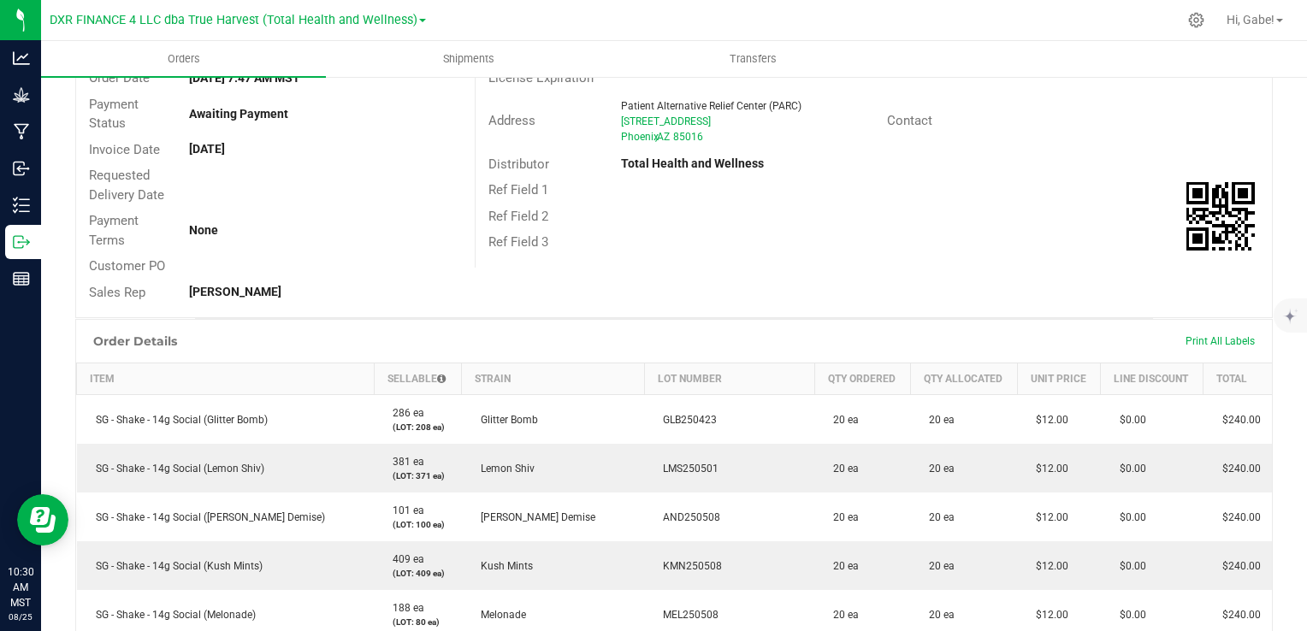
scroll to position [171, 0]
click at [1215, 335] on span "Print All Labels" at bounding box center [1220, 341] width 69 height 12
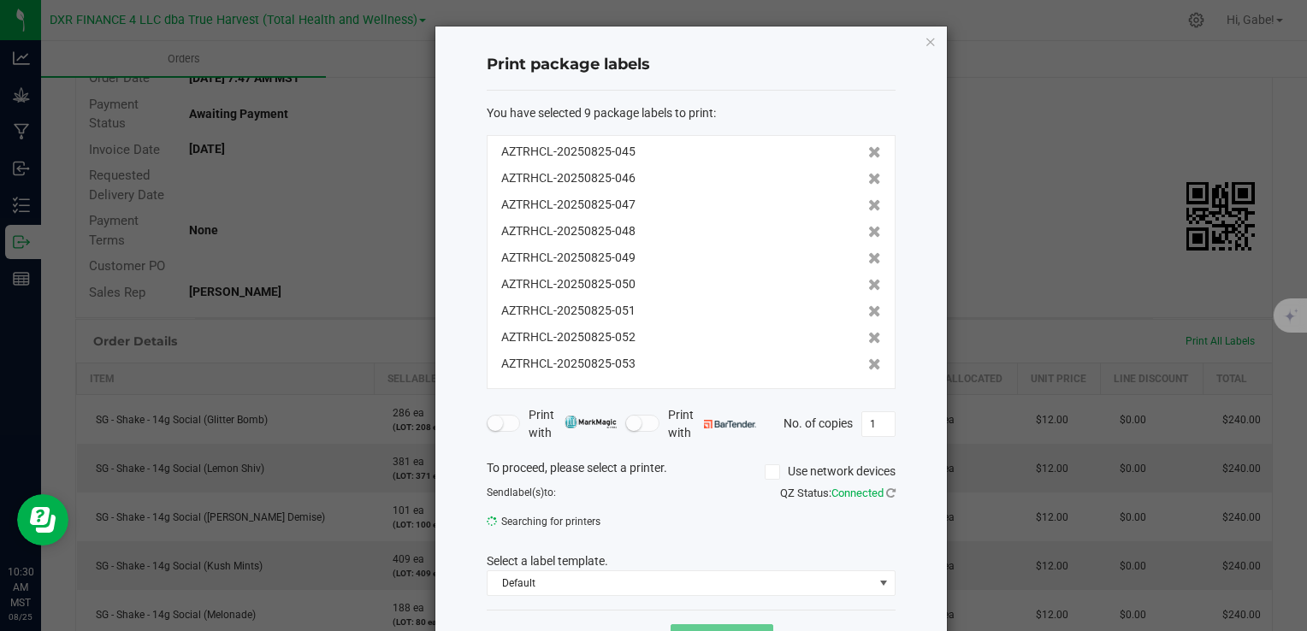
click at [1215, 338] on ngb-modal-window "Print package labels You have selected 9 package labels to print : AZTRHCL-2025…" at bounding box center [660, 315] width 1320 height 631
click at [868, 173] on icon at bounding box center [874, 179] width 13 height 12
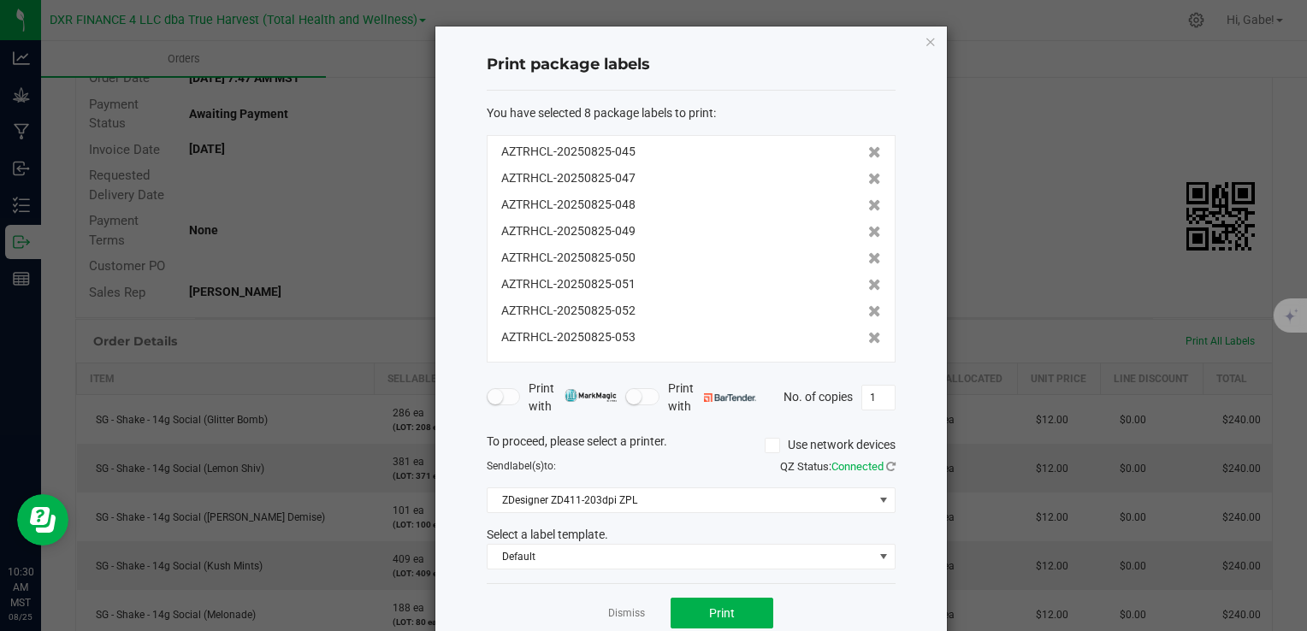
click at [868, 173] on icon at bounding box center [874, 179] width 13 height 12
click at [868, 199] on icon at bounding box center [874, 205] width 13 height 12
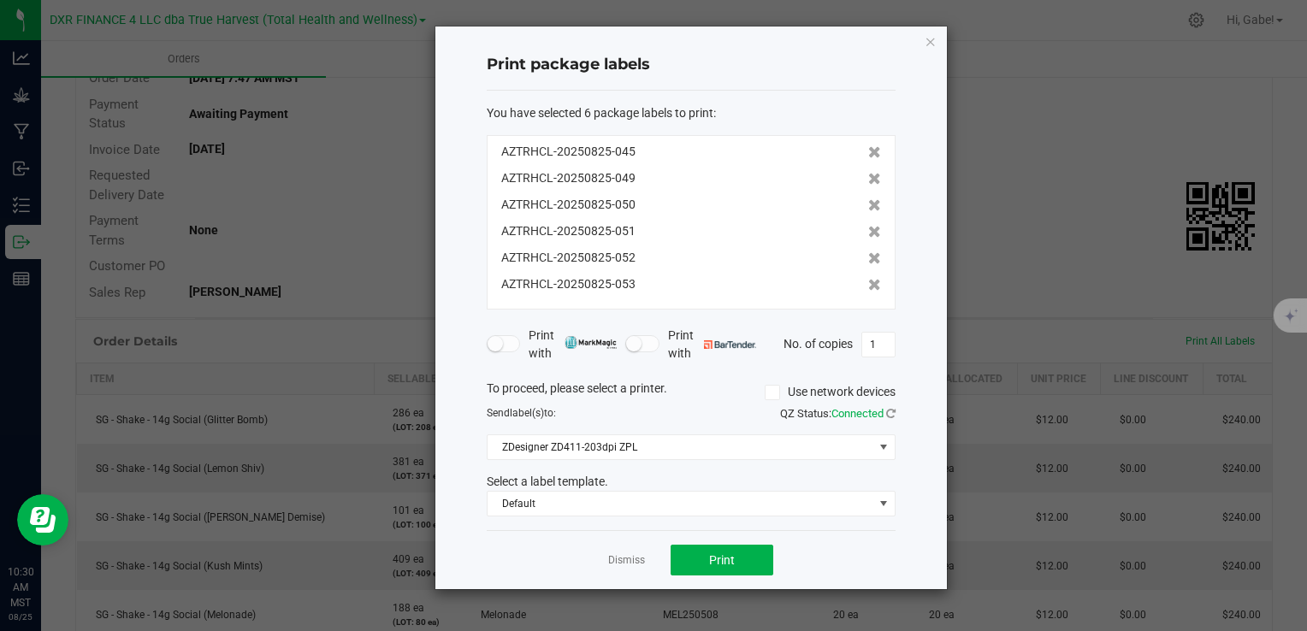
click at [868, 173] on icon at bounding box center [874, 179] width 13 height 12
click at [868, 199] on icon at bounding box center [874, 205] width 13 height 12
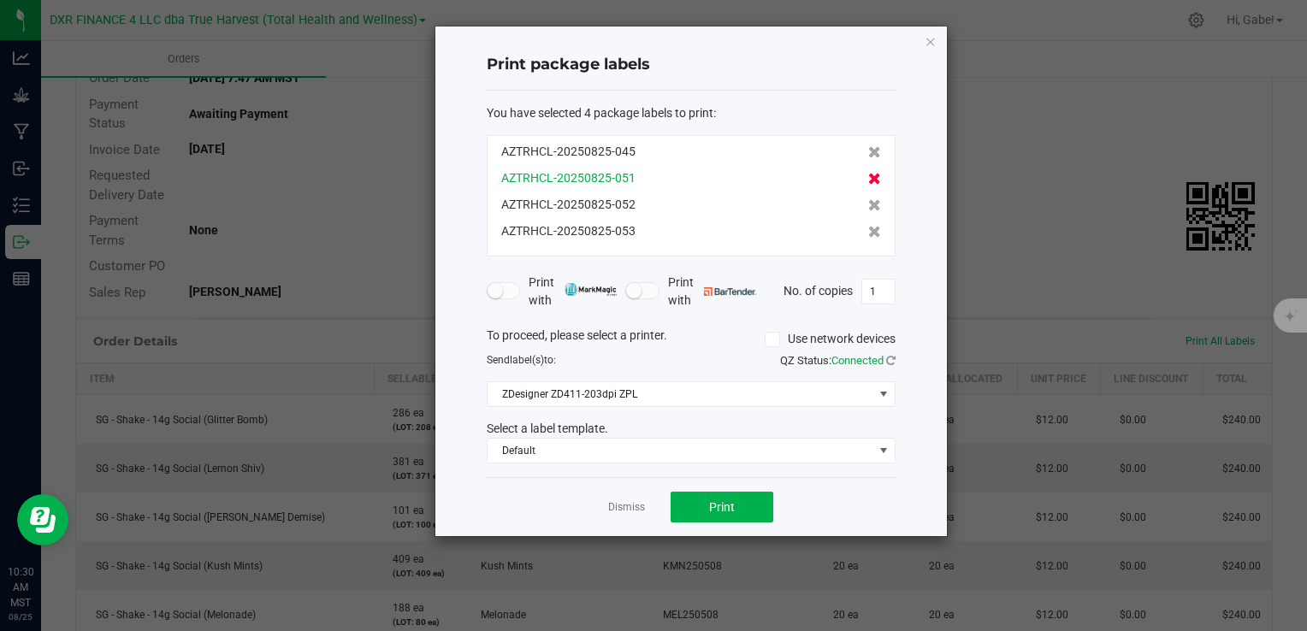
click at [868, 175] on icon at bounding box center [874, 179] width 13 height 12
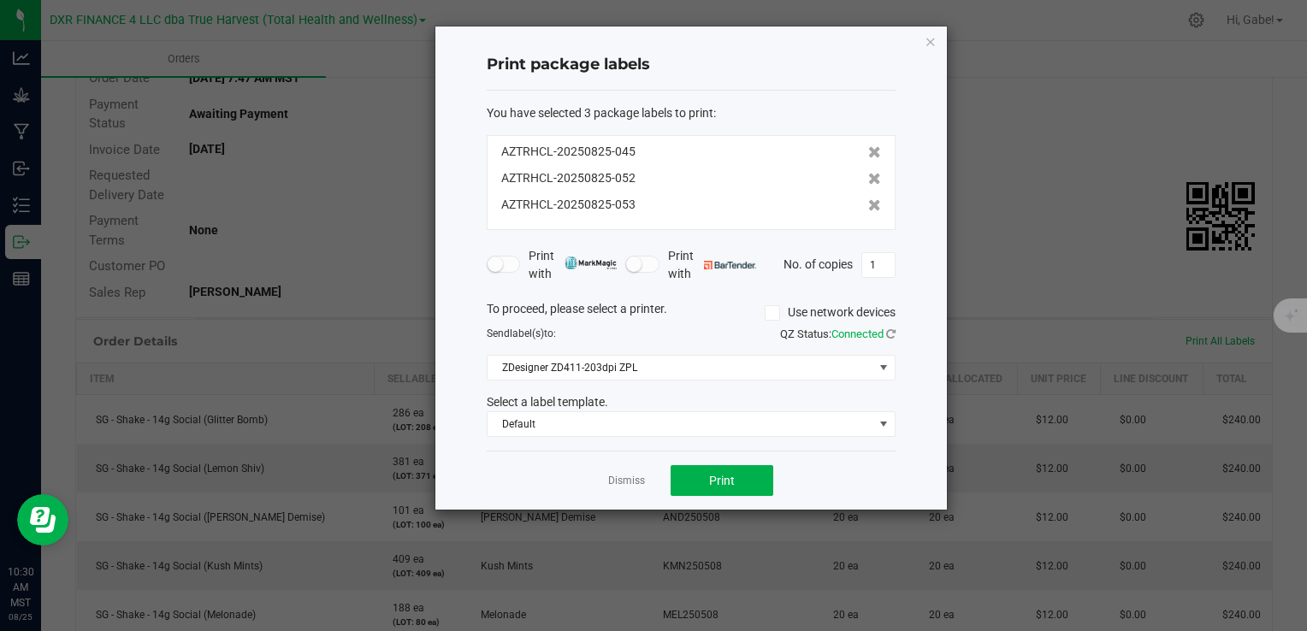
click at [868, 175] on icon at bounding box center [874, 179] width 13 height 12
click at [868, 199] on icon at bounding box center [874, 205] width 13 height 12
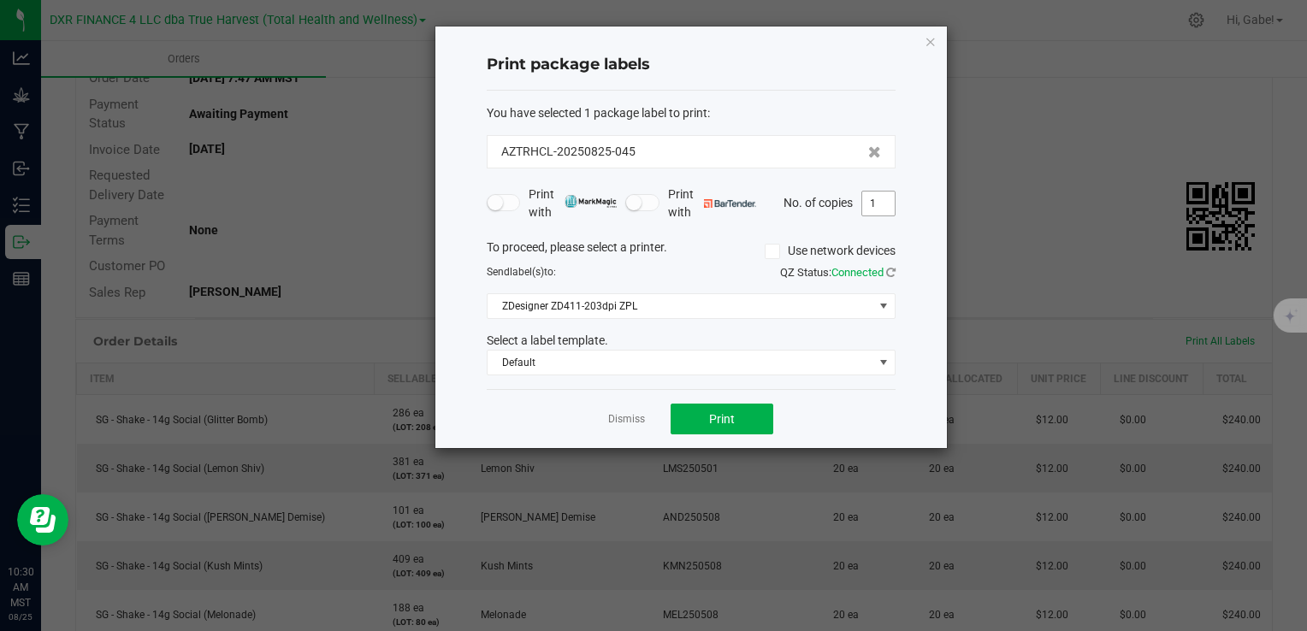
drag, startPoint x: 882, startPoint y: 204, endPoint x: 878, endPoint y: 222, distance: 17.6
click at [882, 204] on input "1" at bounding box center [878, 204] width 33 height 24
type input "2"
click at [685, 416] on button "Print" at bounding box center [722, 419] width 103 height 31
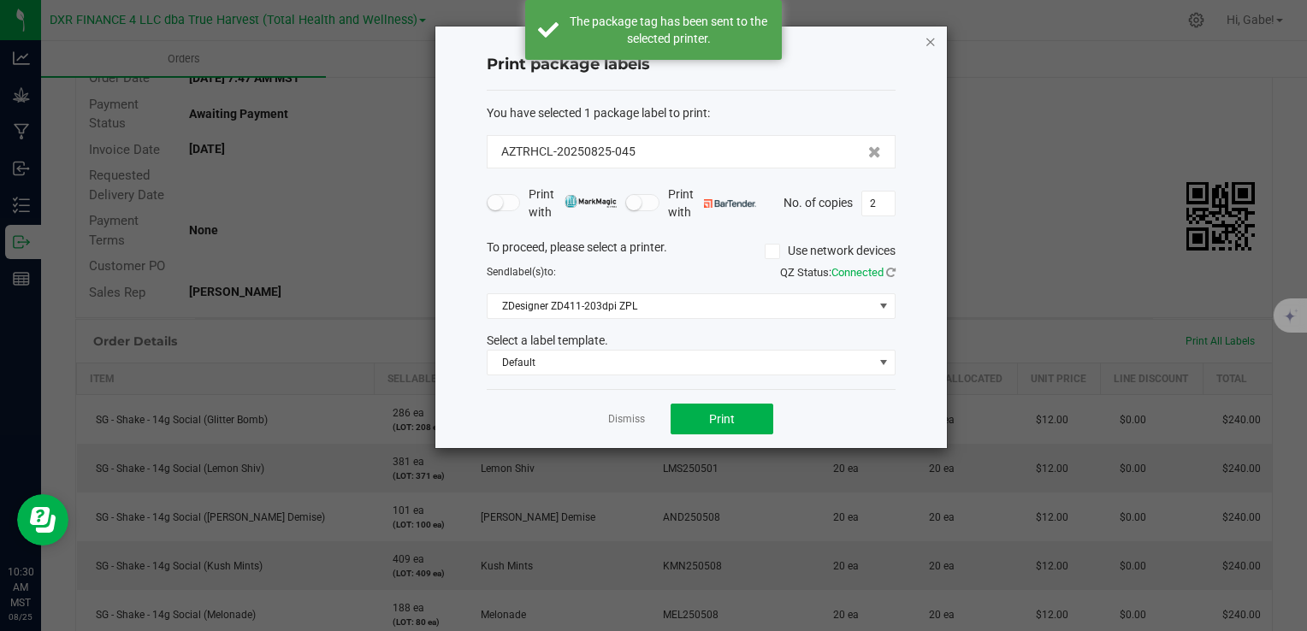
click at [925, 36] on icon "button" at bounding box center [931, 41] width 12 height 21
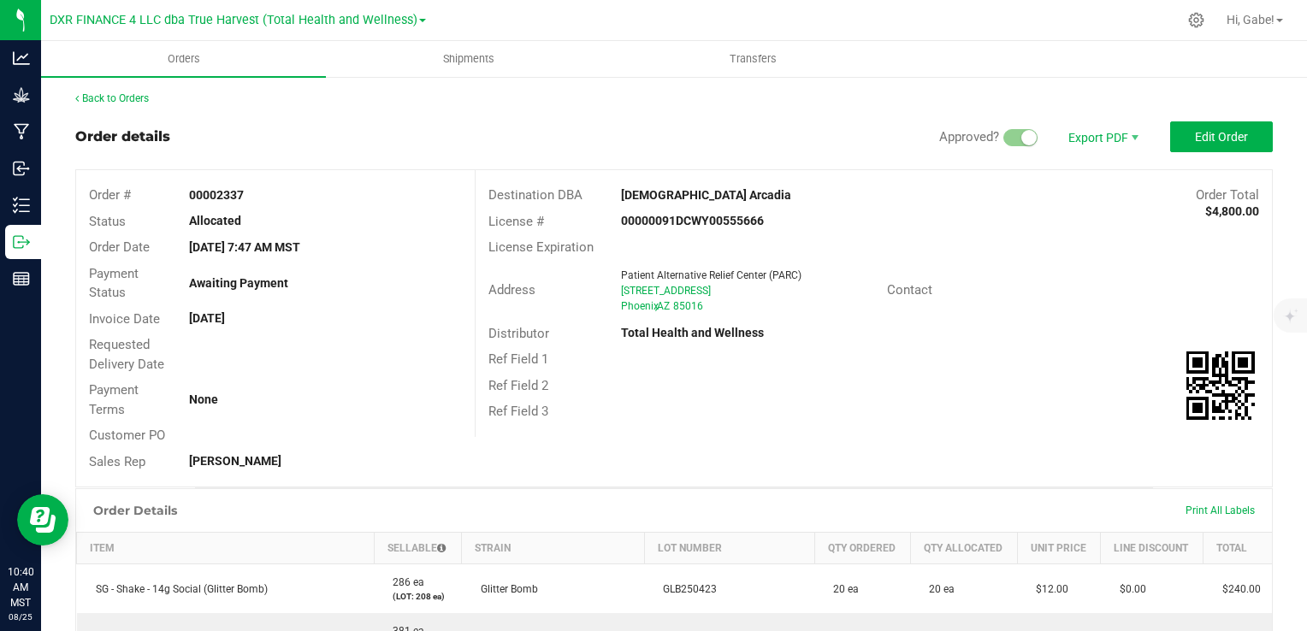
scroll to position [0, 0]
click at [139, 99] on link "Back to Orders" at bounding box center [112, 100] width 74 height 12
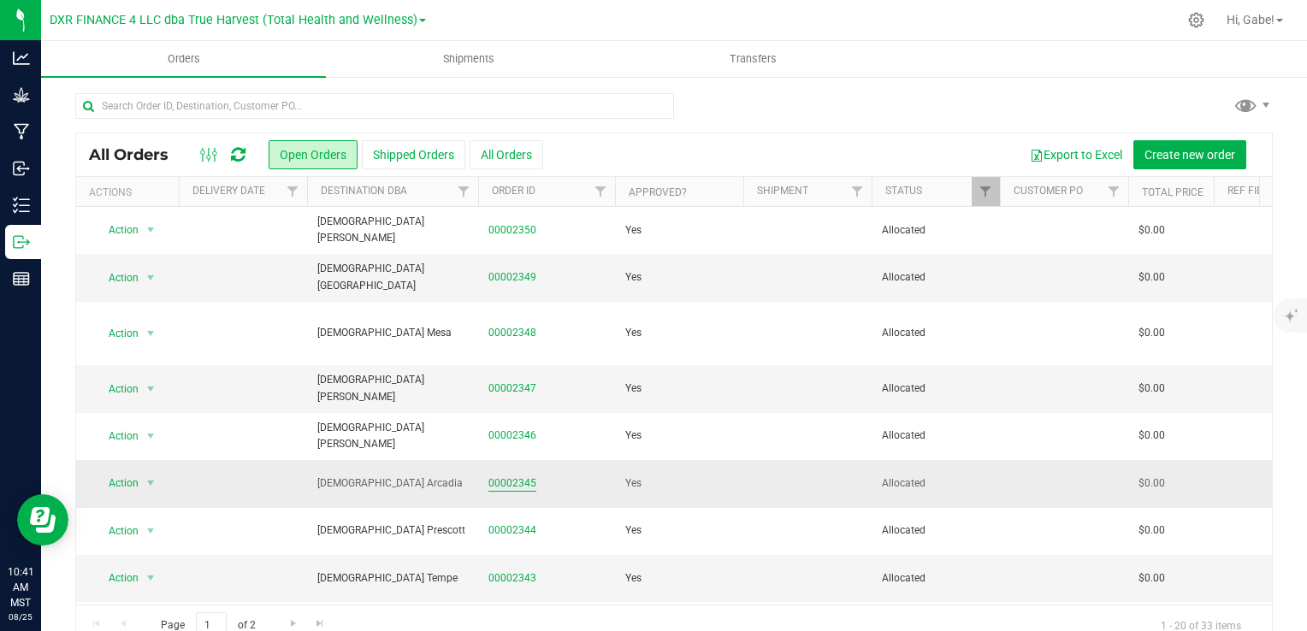
click at [498, 476] on link "00002345" at bounding box center [513, 484] width 48 height 16
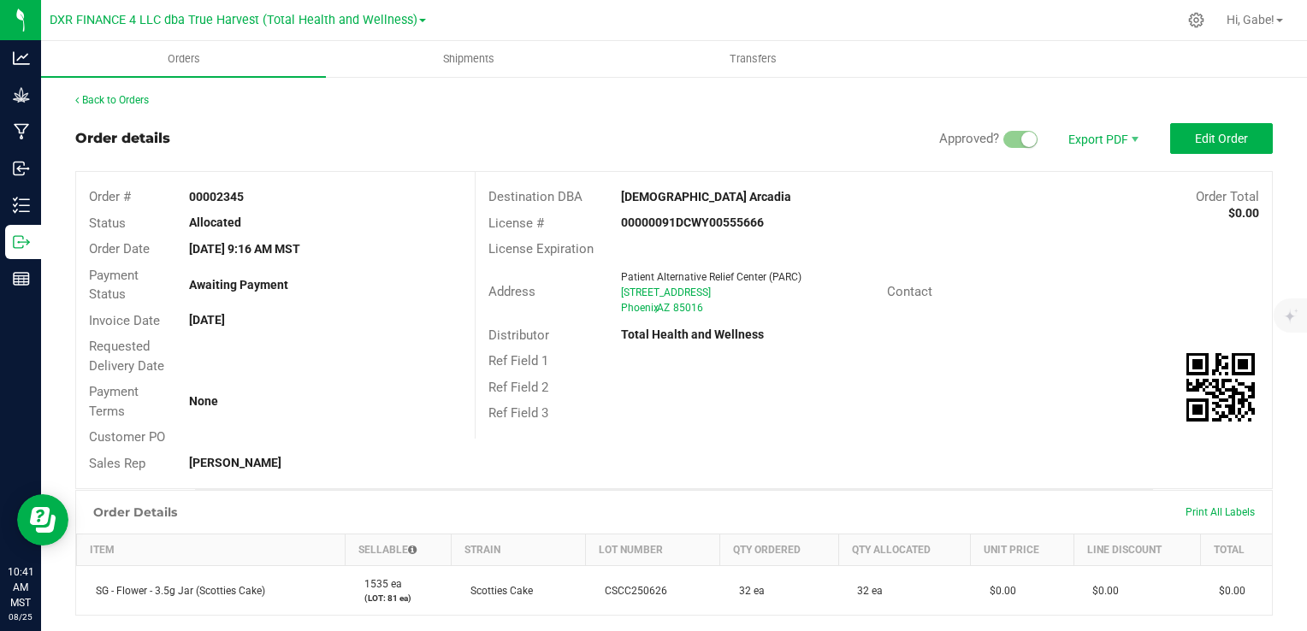
click at [1208, 518] on div "Print All Labels" at bounding box center [1220, 513] width 86 height 14
click at [1198, 507] on span "Print All Labels" at bounding box center [1220, 513] width 69 height 12
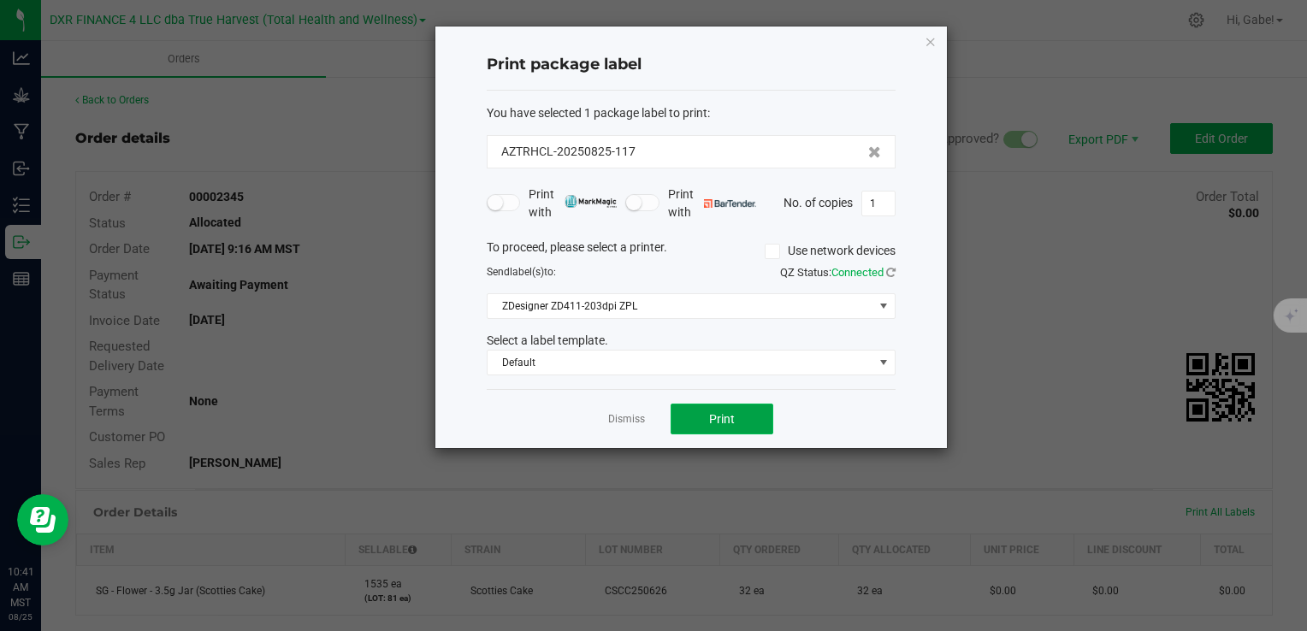
click at [703, 419] on button "Print" at bounding box center [722, 419] width 103 height 31
click at [933, 39] on icon "button" at bounding box center [931, 41] width 12 height 21
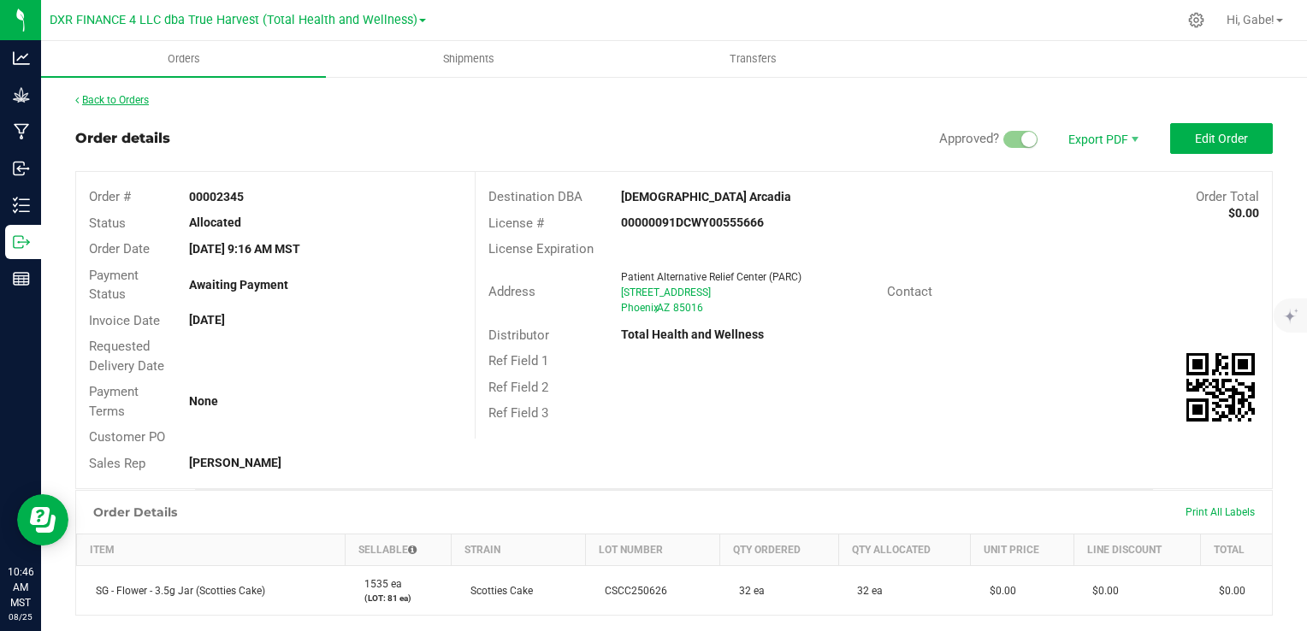
click at [142, 101] on link "Back to Orders" at bounding box center [112, 100] width 74 height 12
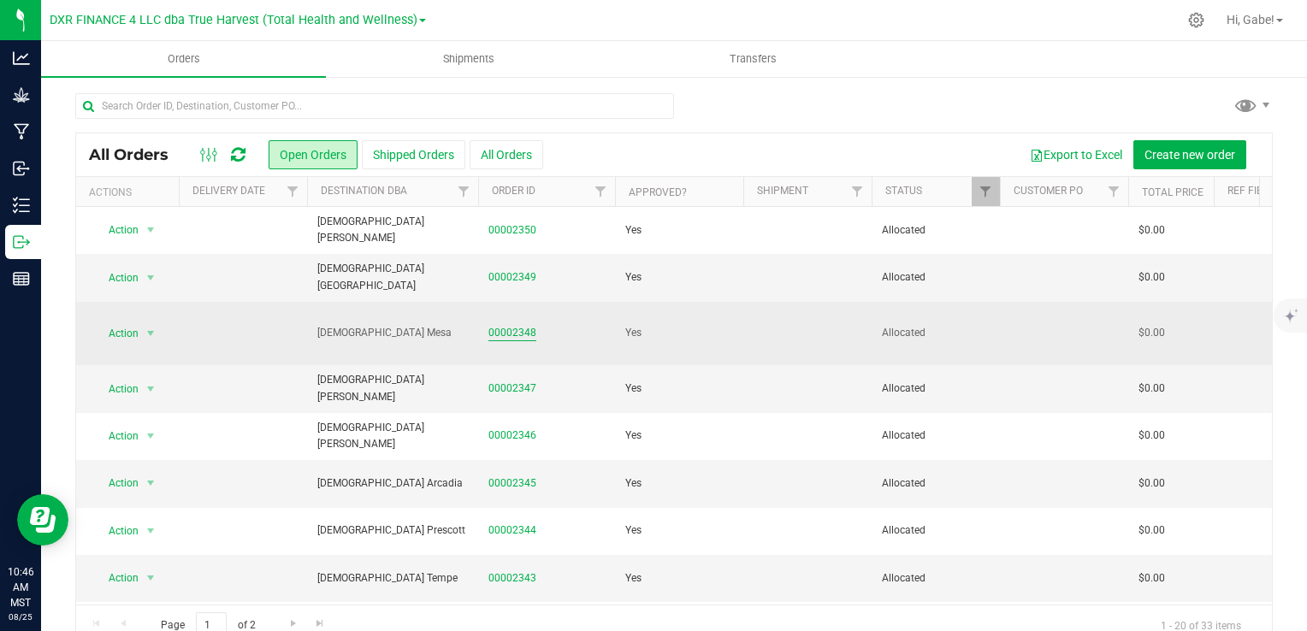
click at [511, 327] on link "00002348" at bounding box center [513, 333] width 48 height 16
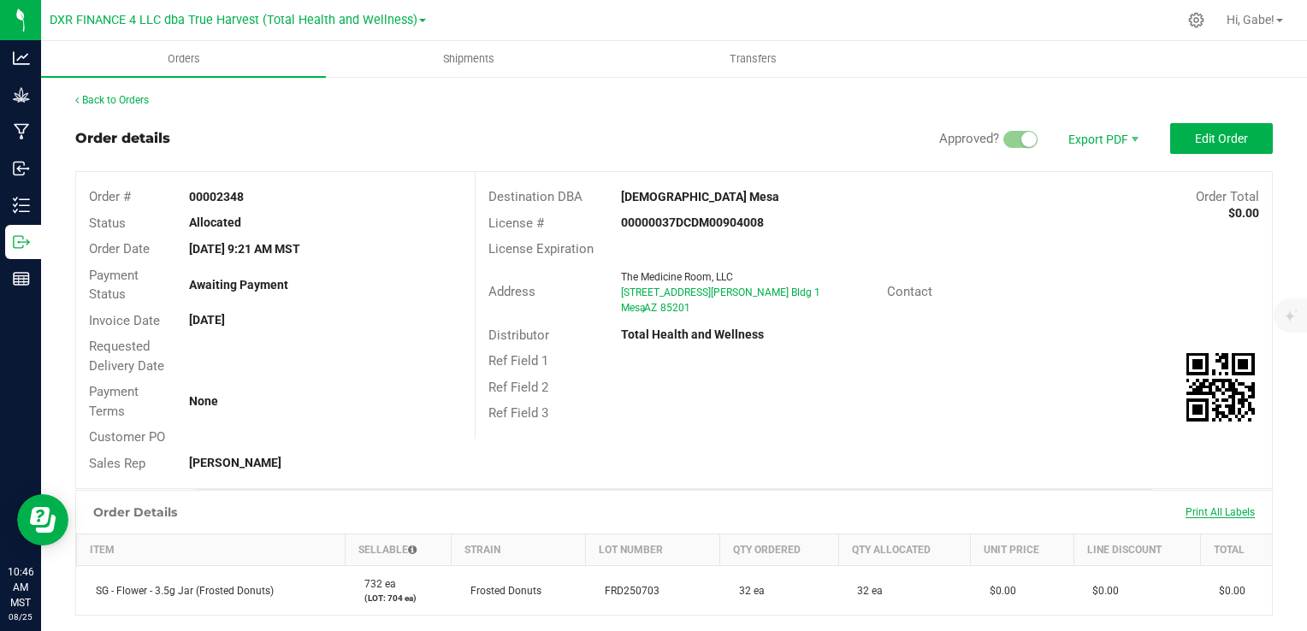
click at [1205, 515] on span "Print All Labels" at bounding box center [1220, 513] width 69 height 12
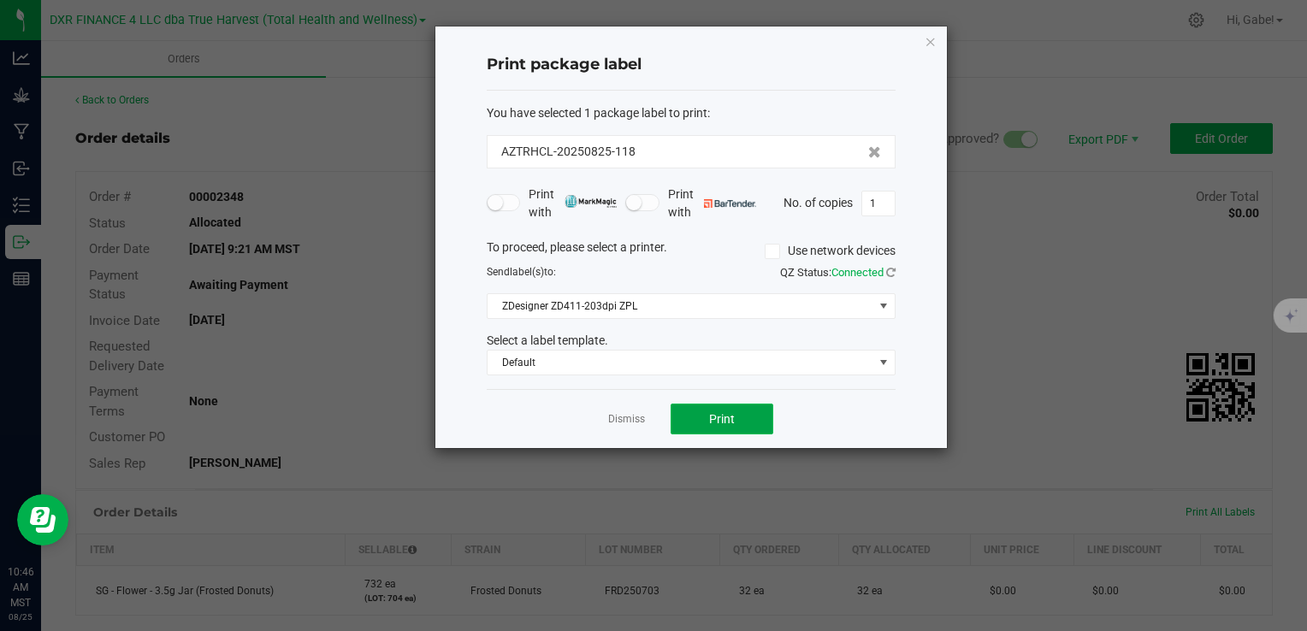
click at [747, 425] on button "Print" at bounding box center [722, 419] width 103 height 31
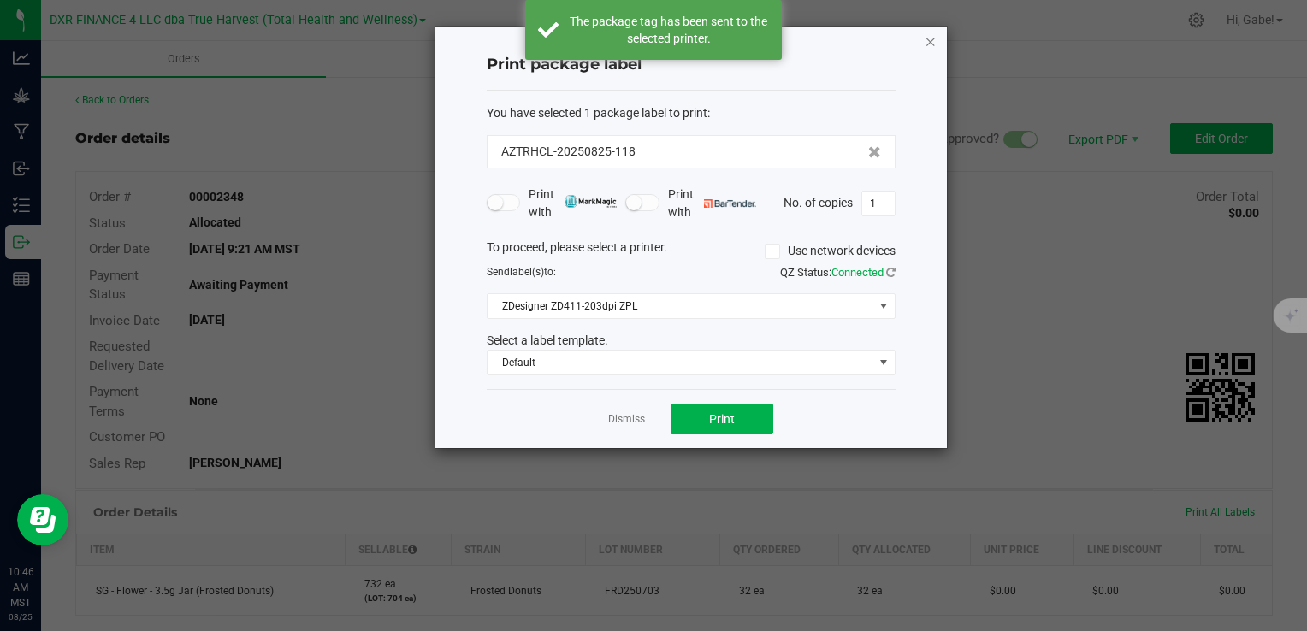
click at [933, 39] on icon "button" at bounding box center [931, 41] width 12 height 21
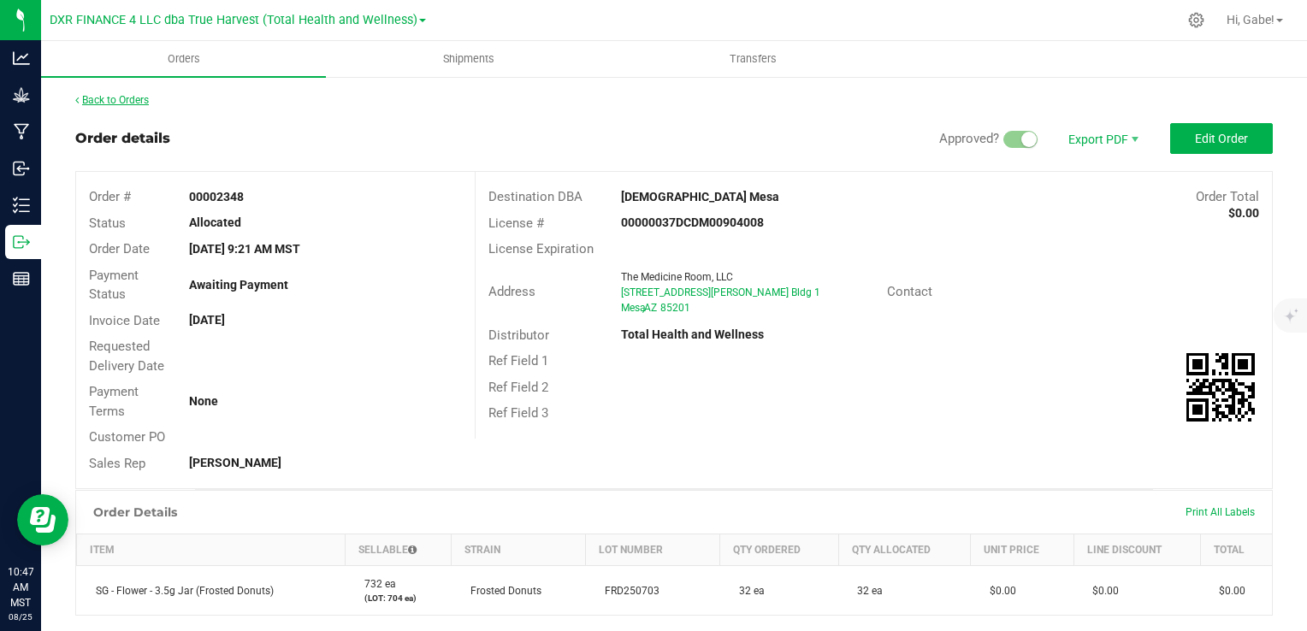
click at [139, 99] on link "Back to Orders" at bounding box center [112, 100] width 74 height 12
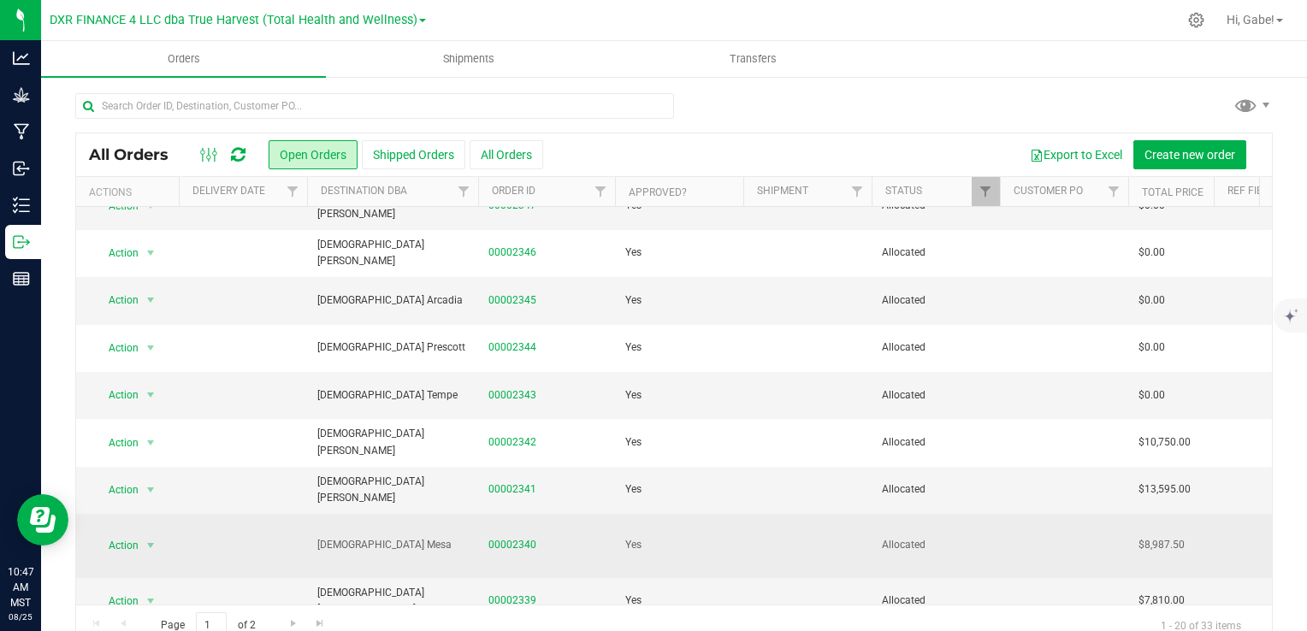
scroll to position [257, 0]
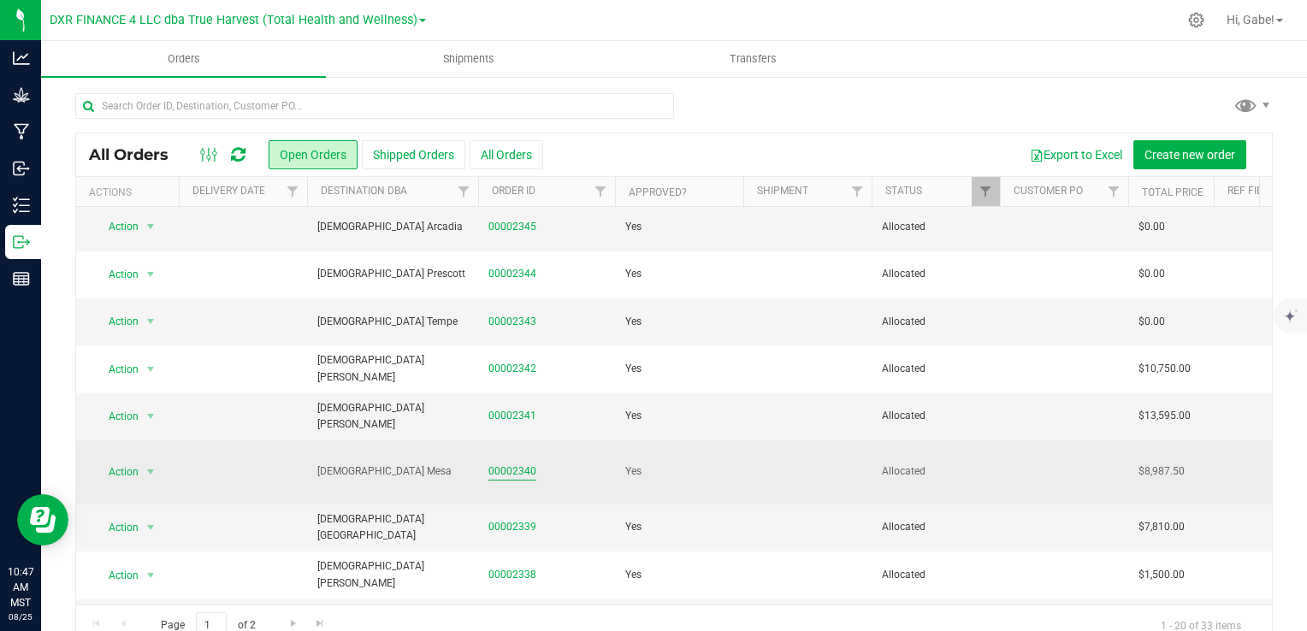
click at [527, 464] on link "00002340" at bounding box center [513, 472] width 48 height 16
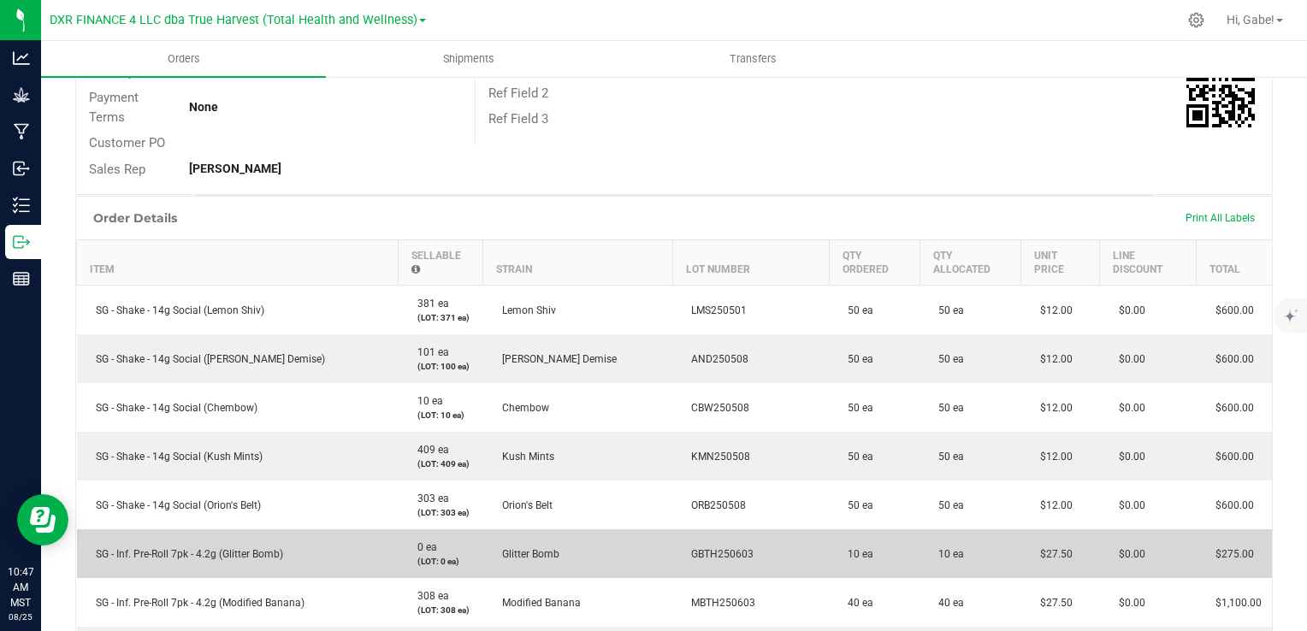
scroll to position [342, 0]
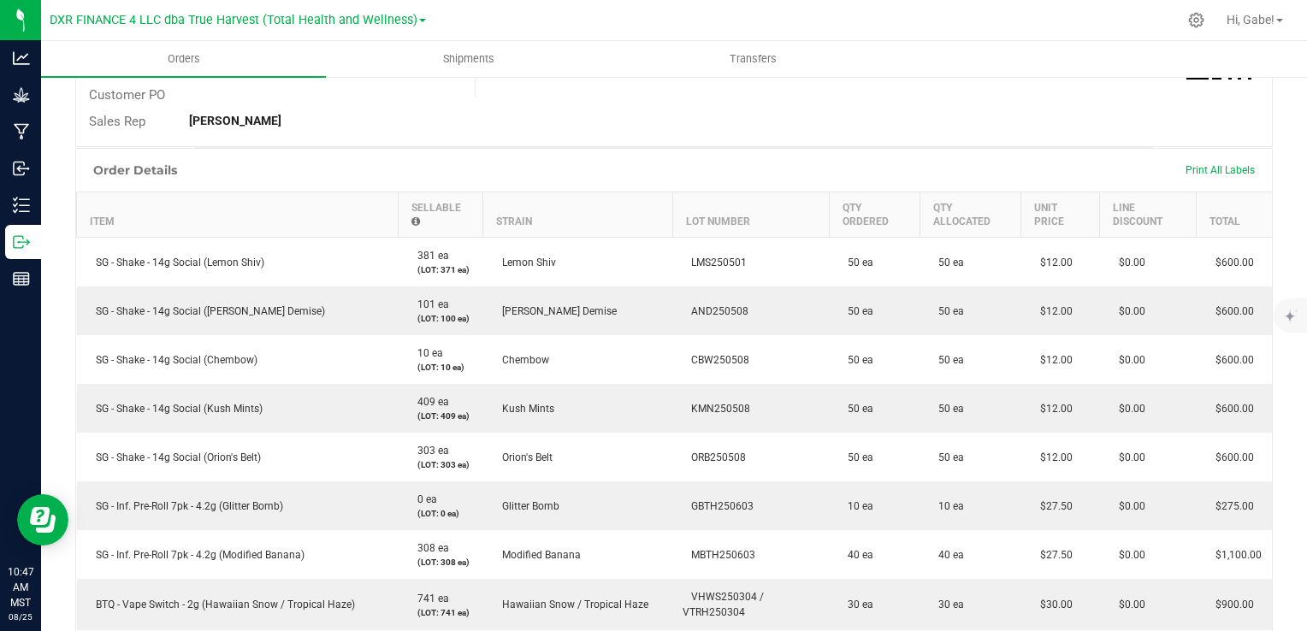
click at [1194, 176] on div "Print All Labels" at bounding box center [1220, 170] width 86 height 14
click at [1197, 175] on span "Print All Labels" at bounding box center [1220, 170] width 69 height 12
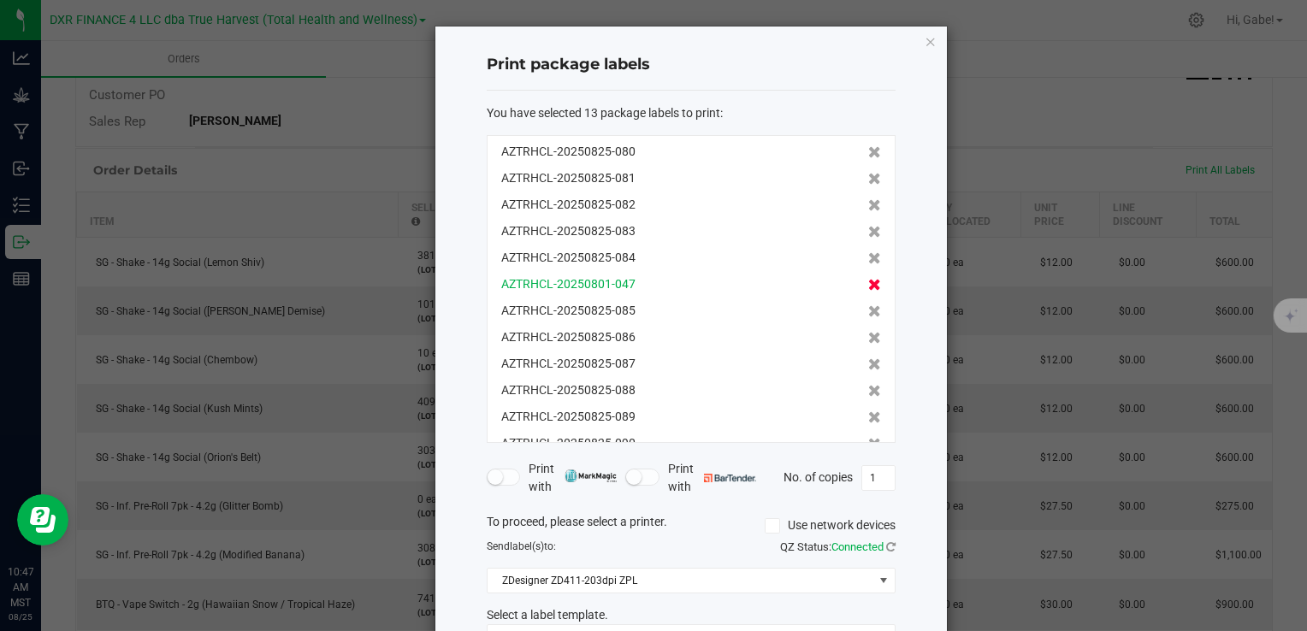
click at [868, 285] on icon at bounding box center [874, 285] width 13 height 12
click at [868, 305] on icon at bounding box center [874, 311] width 13 height 12
click at [868, 285] on icon at bounding box center [874, 285] width 13 height 12
click at [868, 305] on icon at bounding box center [874, 311] width 13 height 12
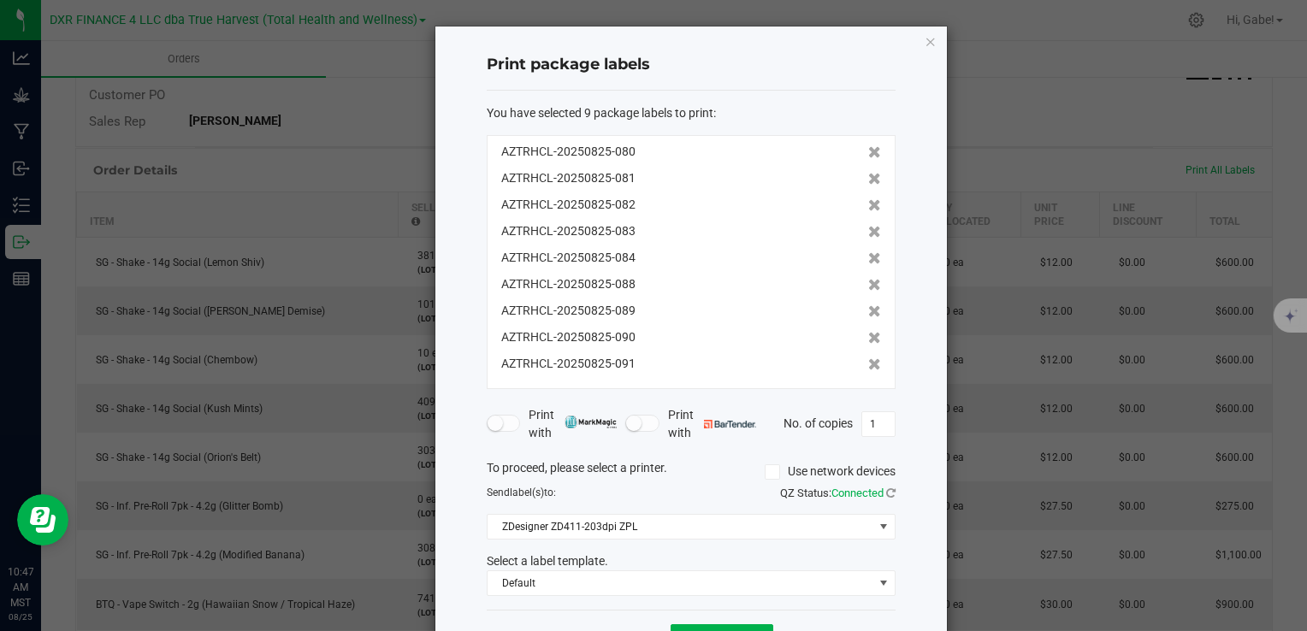
click at [868, 285] on icon at bounding box center [874, 285] width 13 height 12
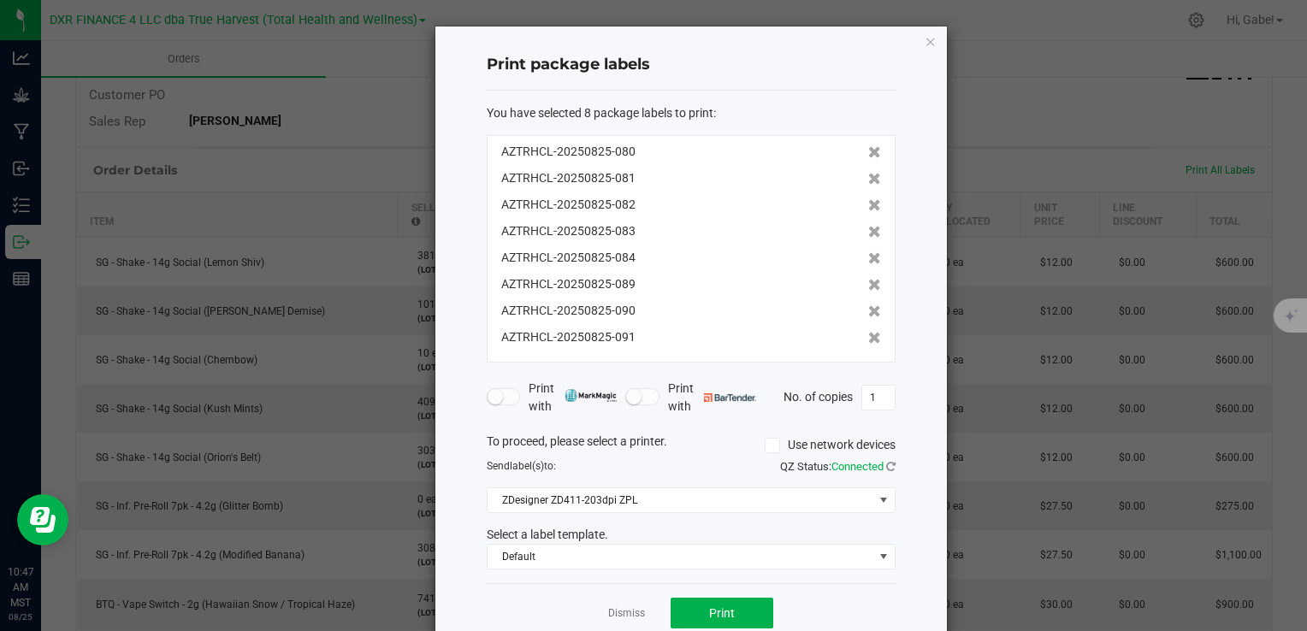
click at [868, 285] on icon at bounding box center [874, 285] width 13 height 12
click at [868, 305] on icon at bounding box center [874, 311] width 13 height 12
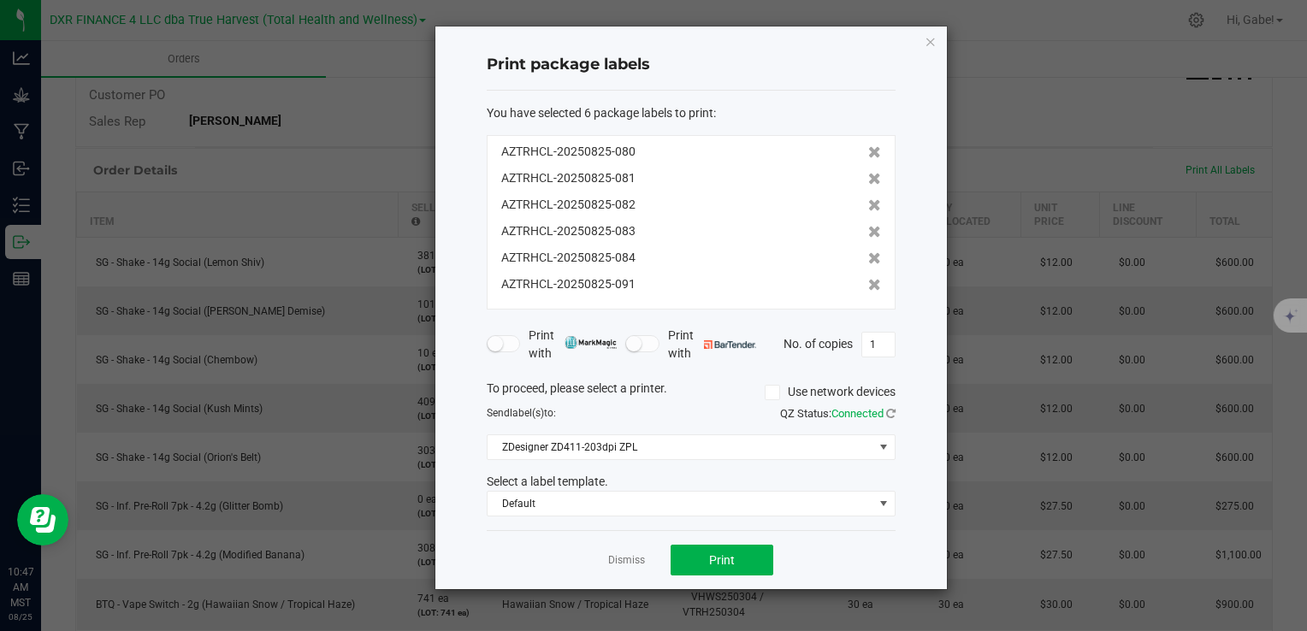
click at [868, 285] on icon at bounding box center [874, 285] width 13 height 12
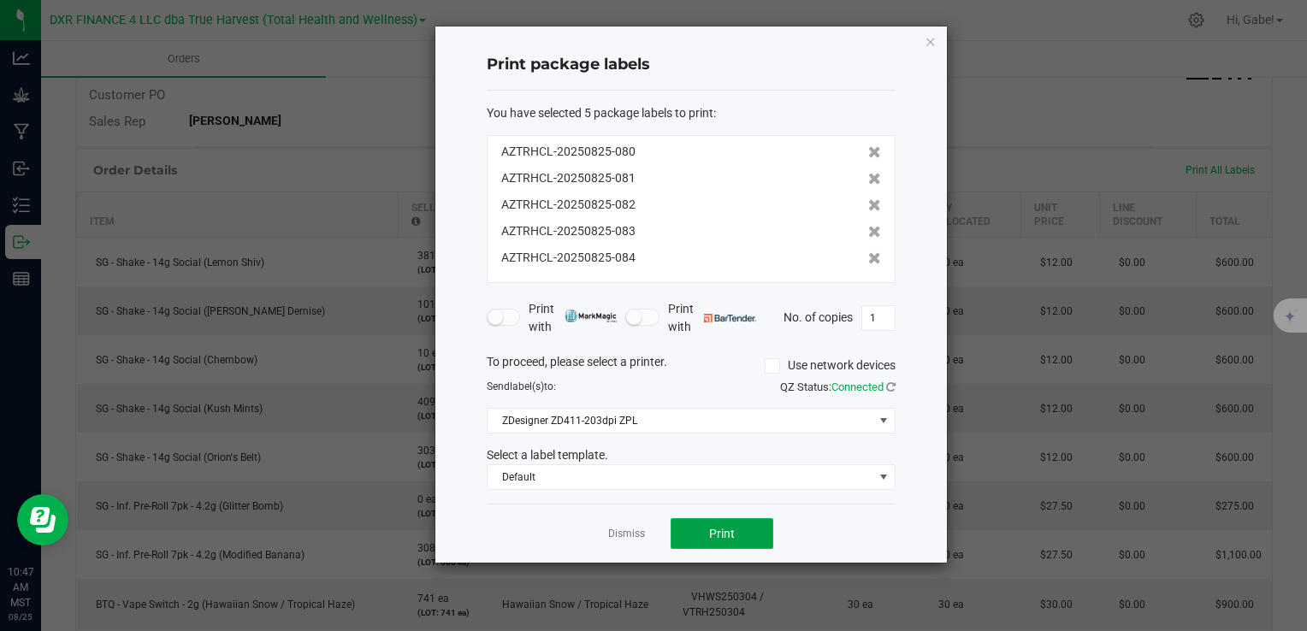
click at [720, 524] on button "Print" at bounding box center [722, 533] width 103 height 31
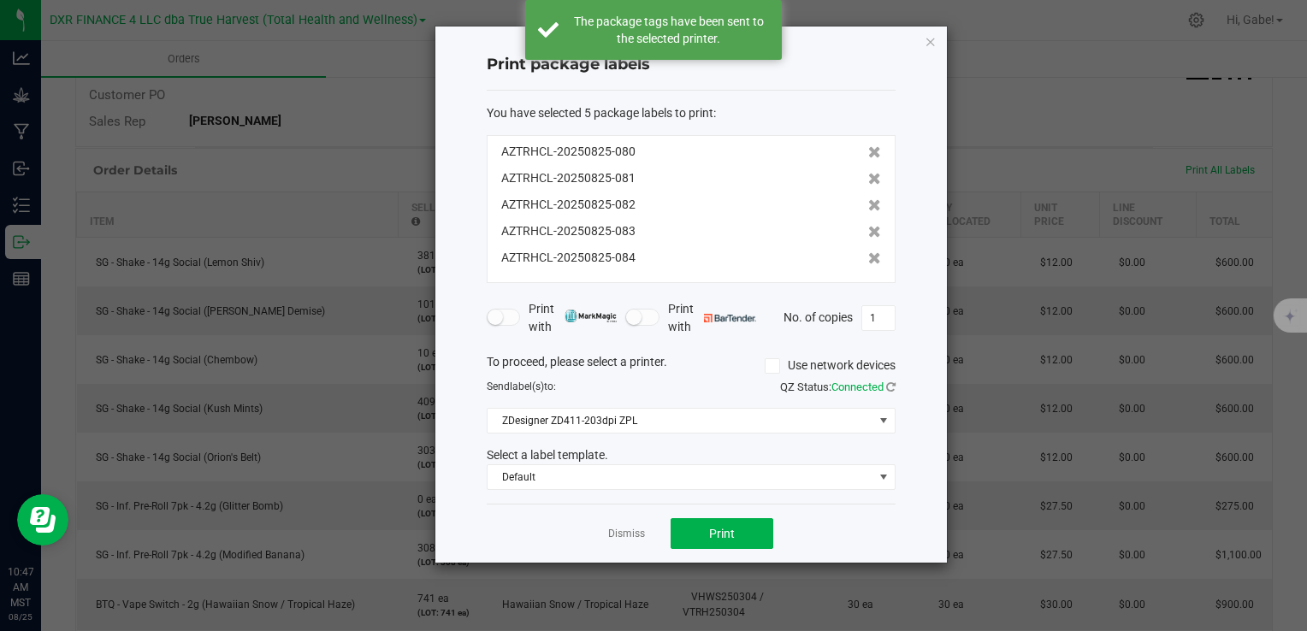
click at [938, 41] on div "Print package labels You have selected 5 package labels to print : AZTRHCL-2025…" at bounding box center [691, 295] width 512 height 536
click at [934, 40] on icon "button" at bounding box center [931, 41] width 12 height 21
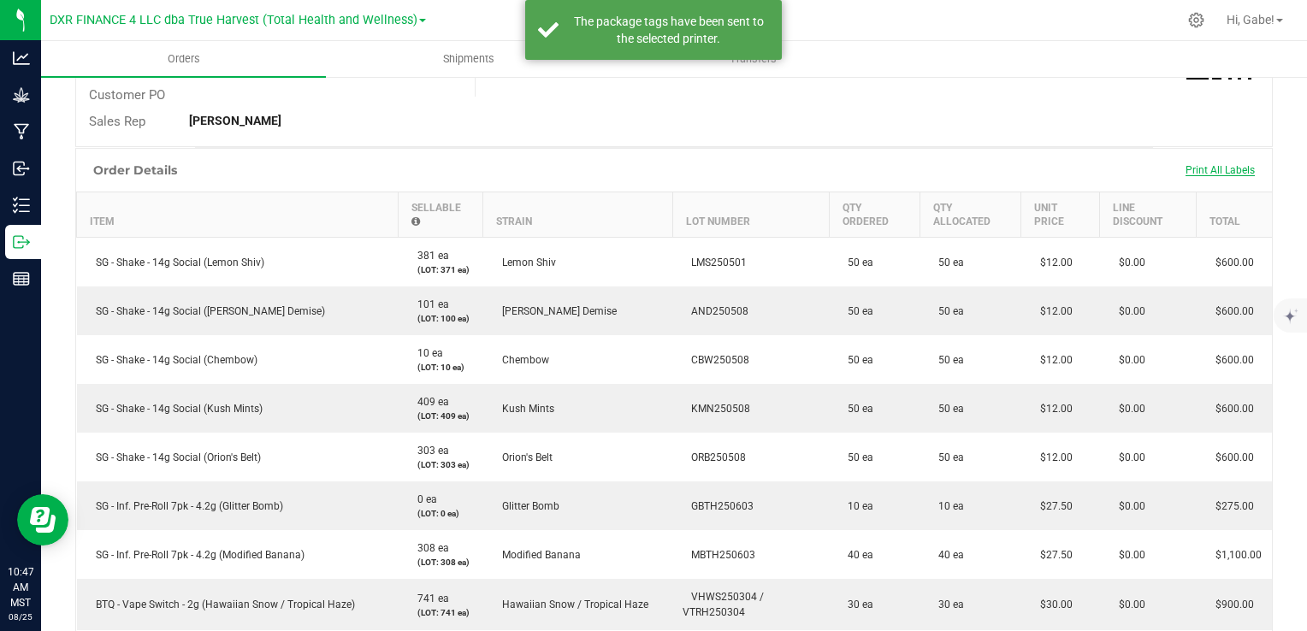
click at [1186, 167] on span "Print All Labels" at bounding box center [1220, 170] width 69 height 12
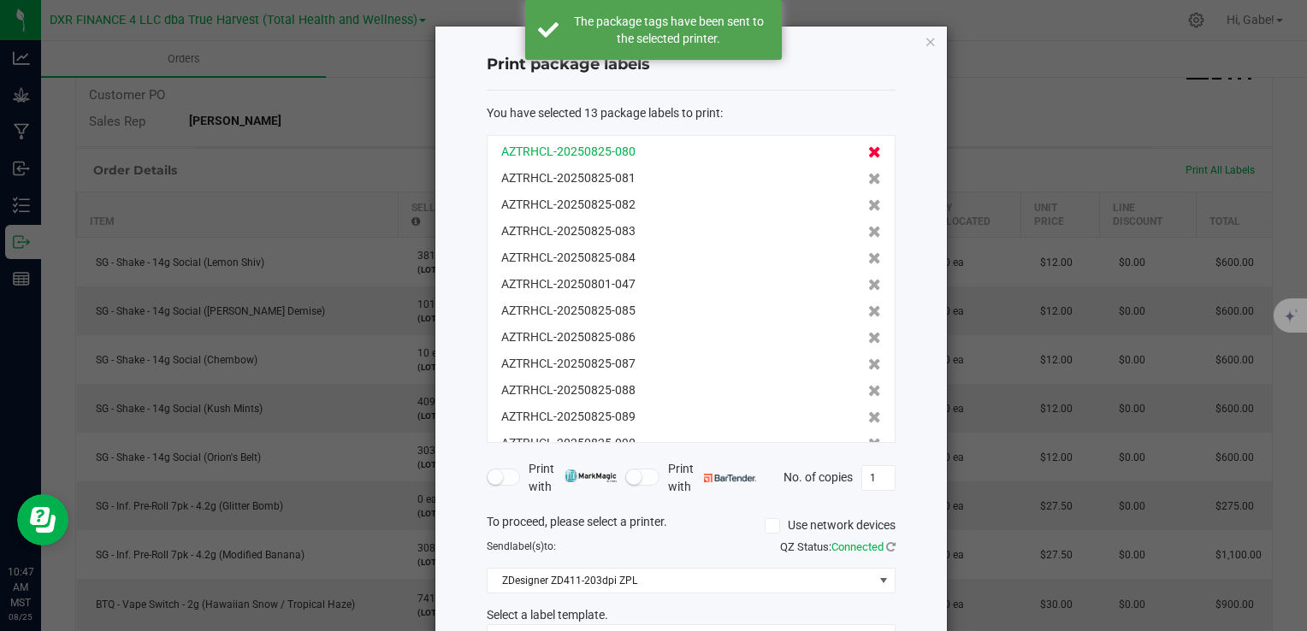
click at [868, 149] on icon at bounding box center [874, 152] width 13 height 12
click at [868, 173] on icon at bounding box center [874, 179] width 13 height 12
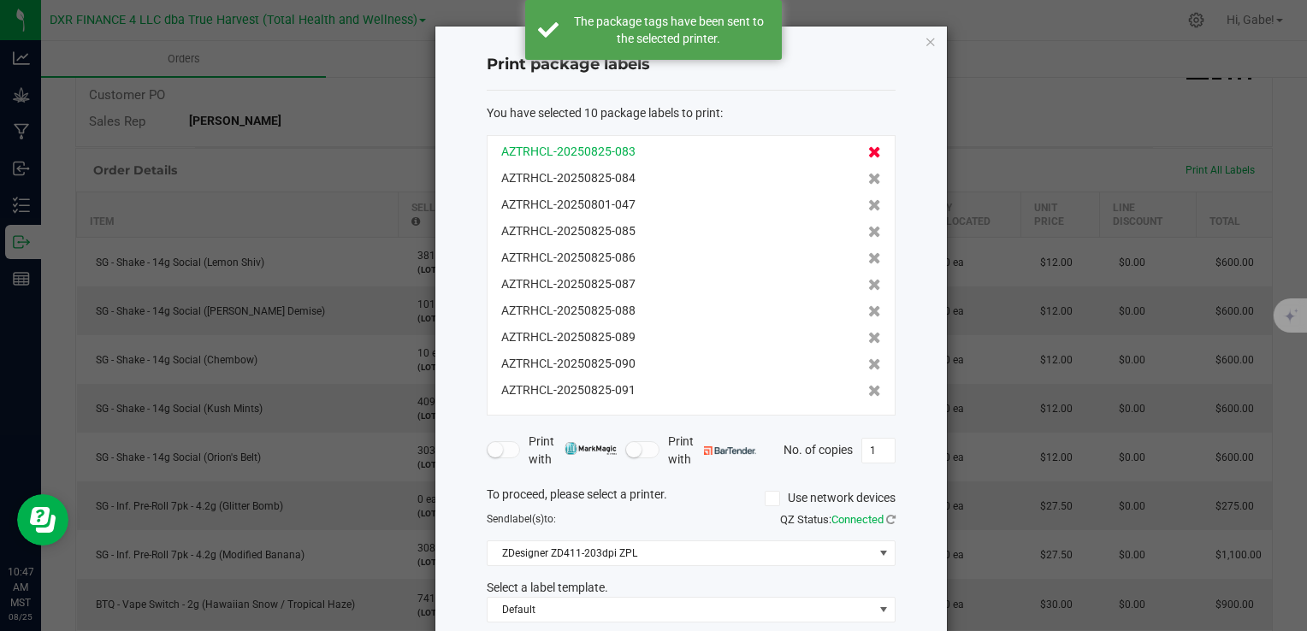
click at [868, 148] on icon at bounding box center [874, 152] width 13 height 12
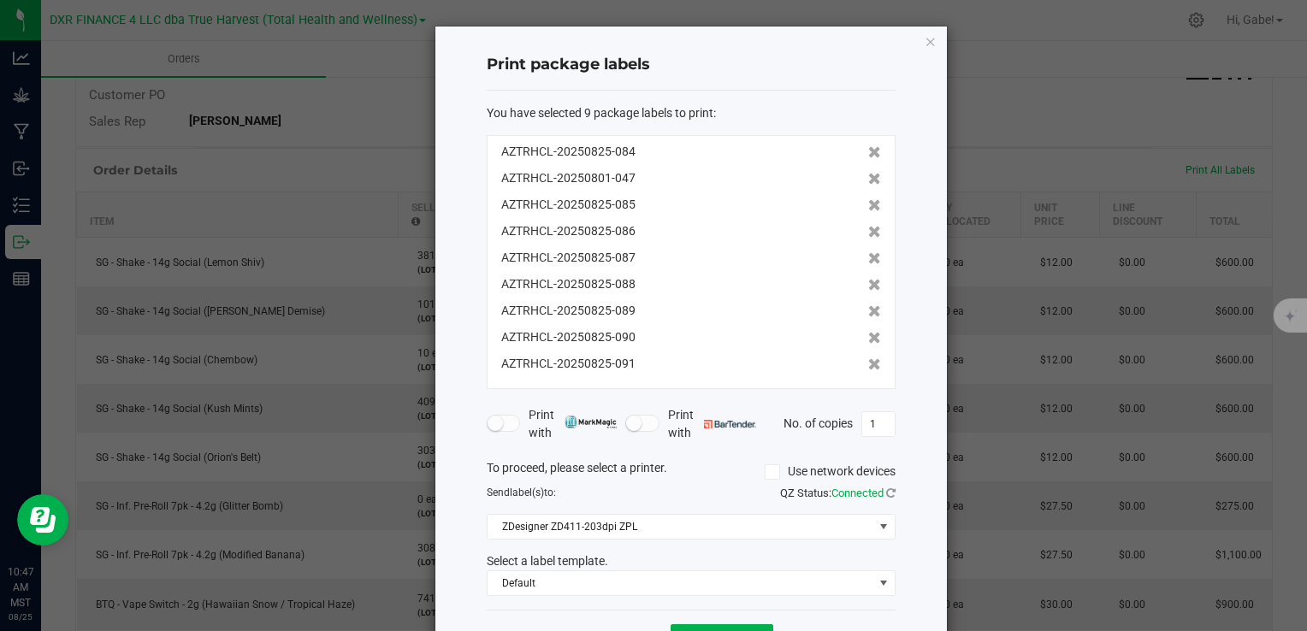
click at [868, 148] on icon at bounding box center [874, 152] width 13 height 12
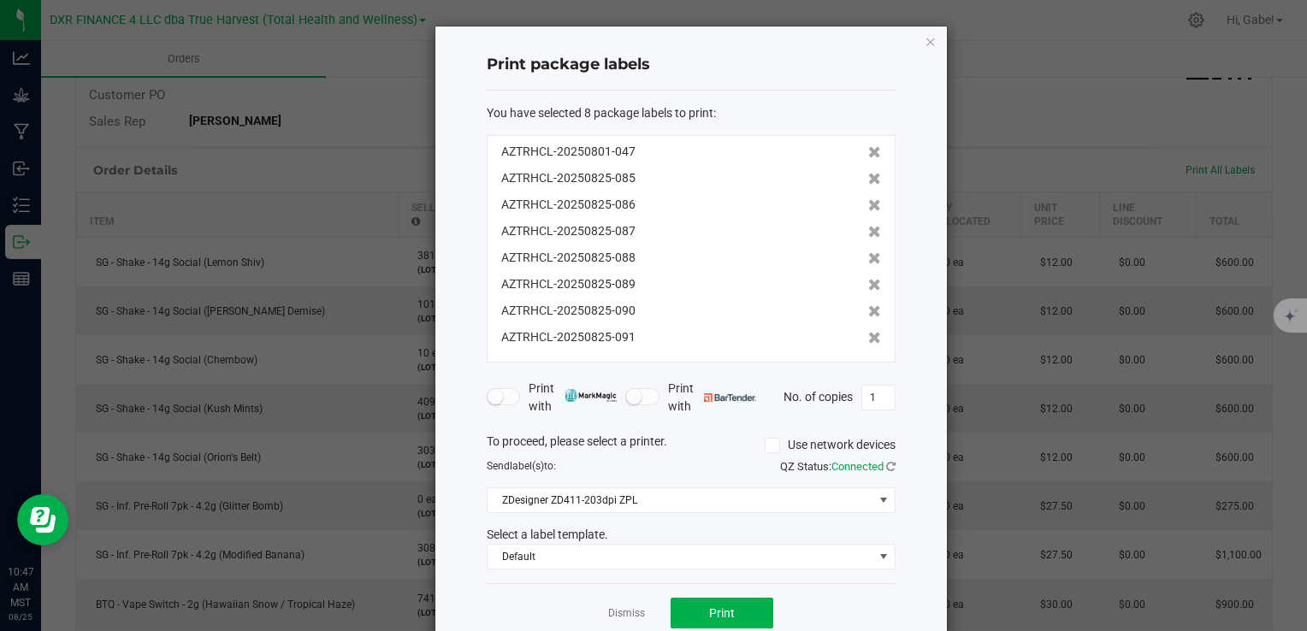
click at [925, 38] on icon "button" at bounding box center [931, 41] width 12 height 21
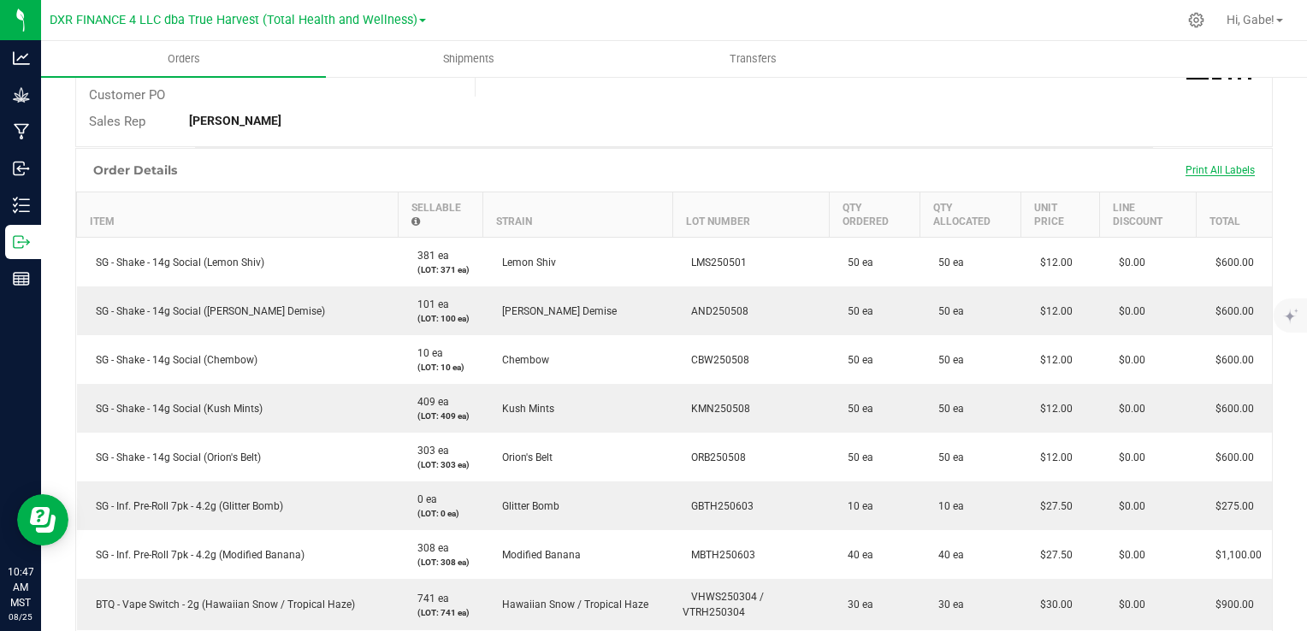
click at [1186, 166] on span "Print All Labels" at bounding box center [1220, 170] width 69 height 12
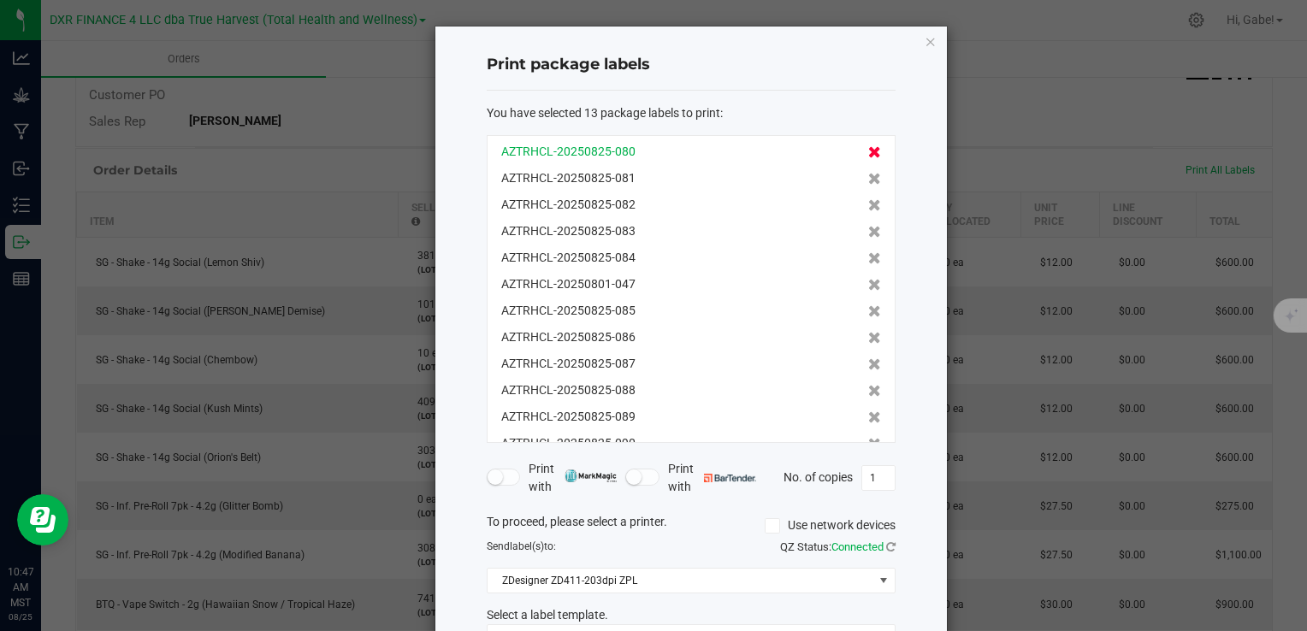
click at [868, 151] on icon at bounding box center [874, 152] width 13 height 12
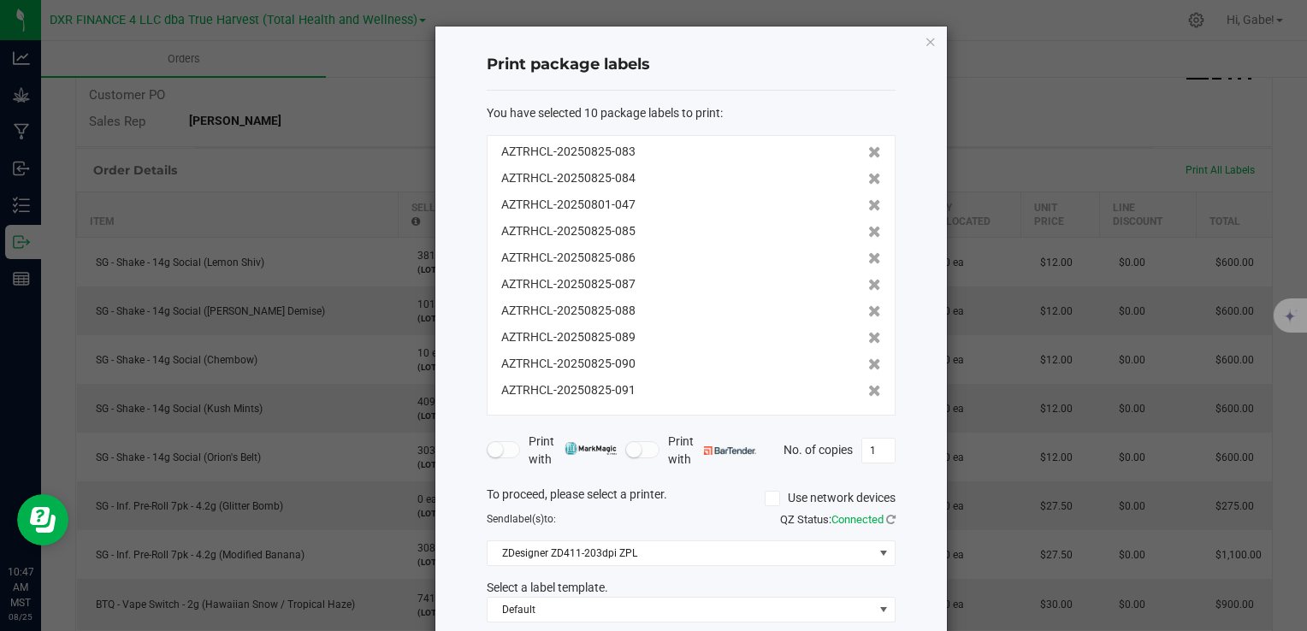
click at [868, 151] on icon at bounding box center [874, 152] width 13 height 12
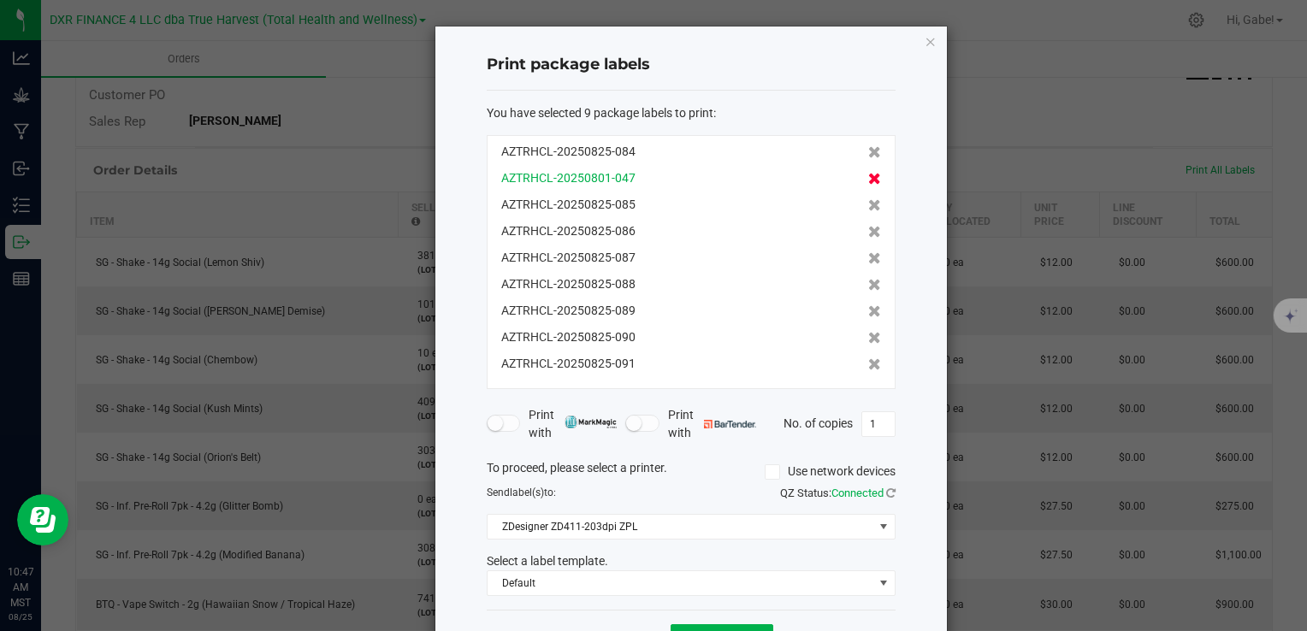
click at [868, 177] on icon at bounding box center [874, 179] width 13 height 12
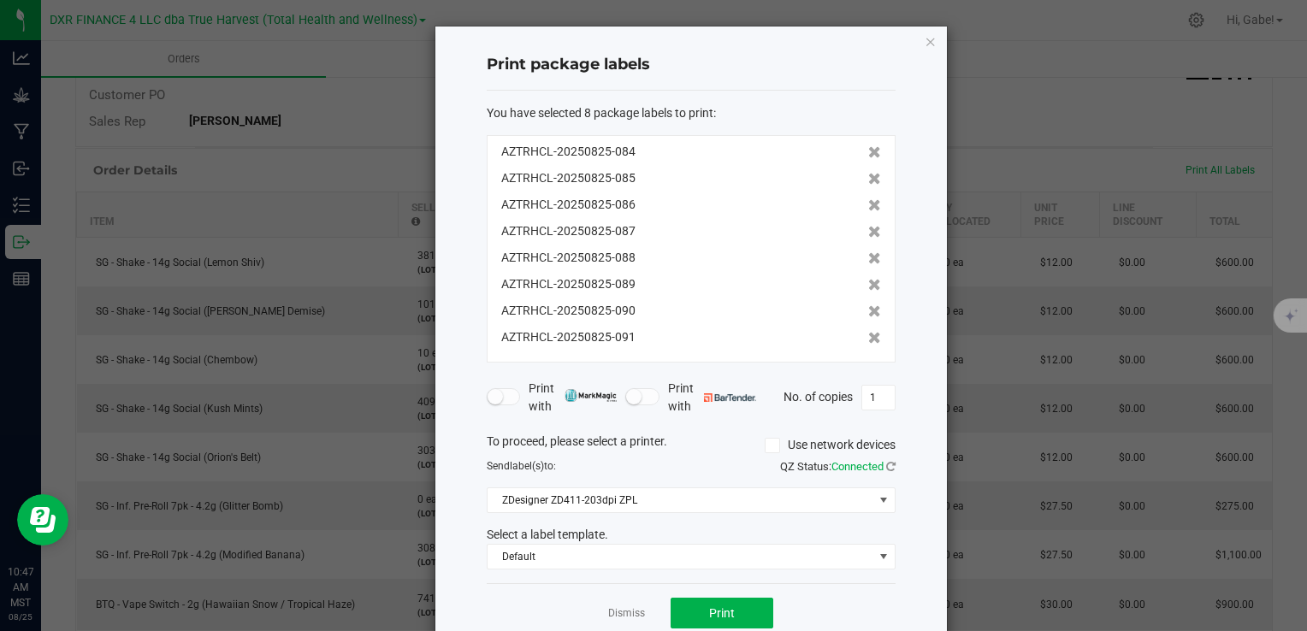
click at [868, 177] on icon at bounding box center [874, 179] width 13 height 12
click at [868, 199] on icon at bounding box center [874, 205] width 13 height 12
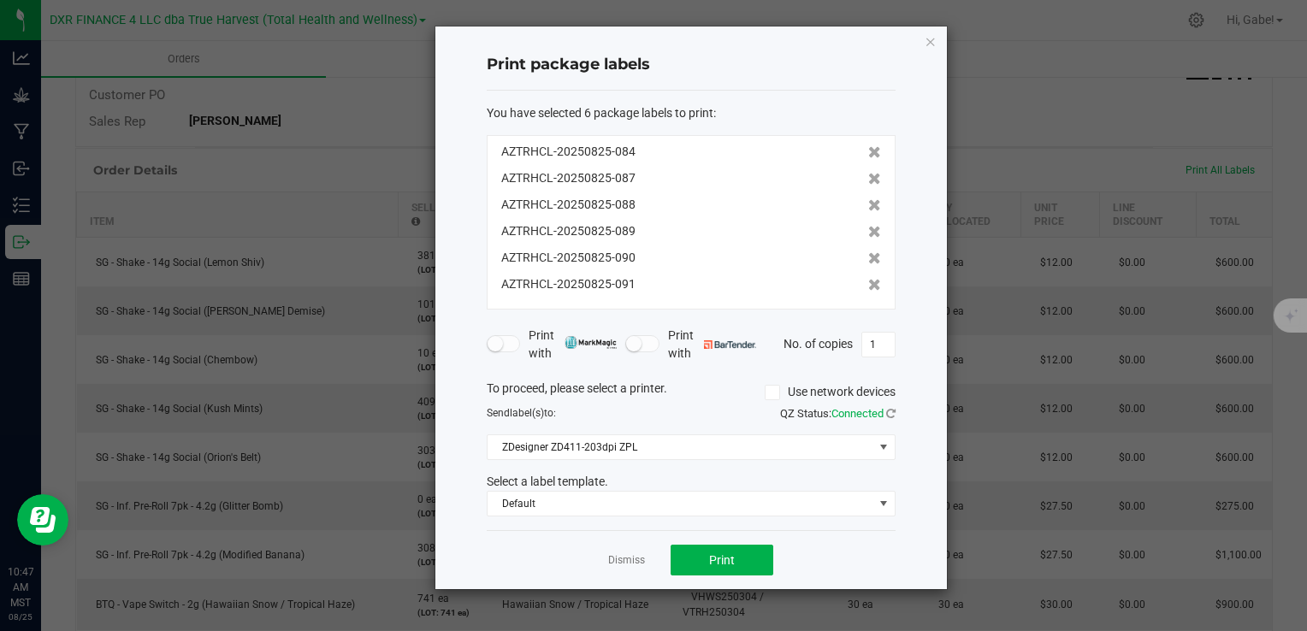
click at [868, 177] on icon at bounding box center [874, 179] width 13 height 12
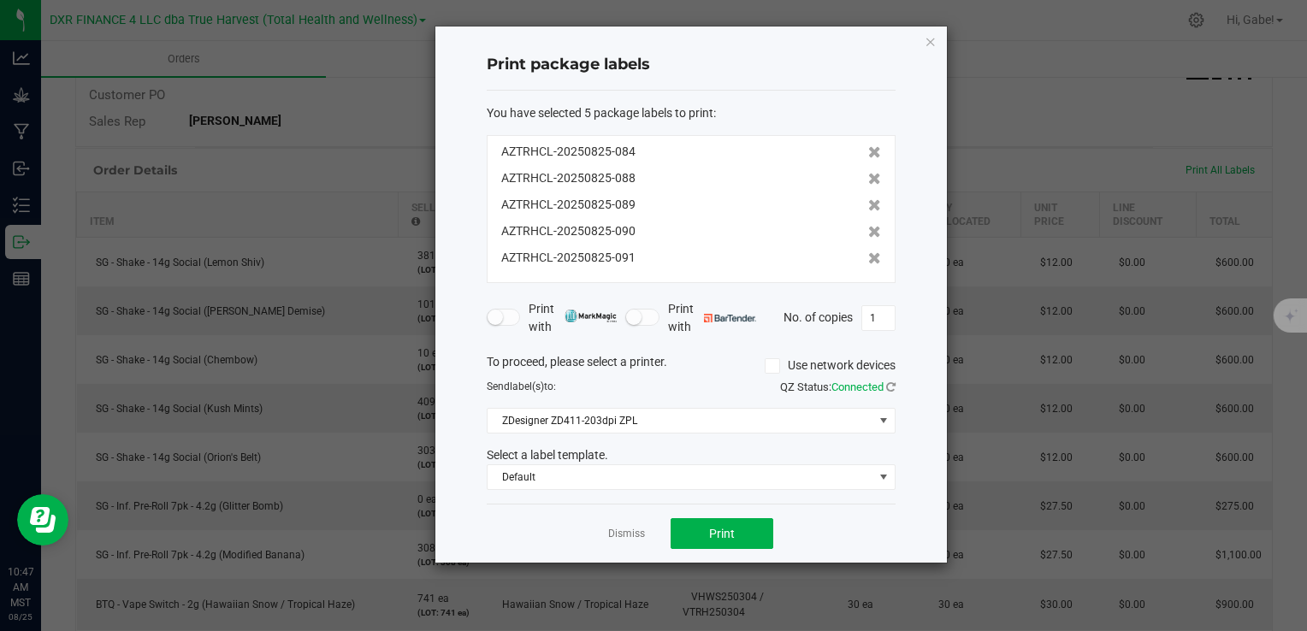
click at [868, 177] on icon at bounding box center [874, 179] width 13 height 12
click at [868, 199] on icon at bounding box center [874, 205] width 13 height 12
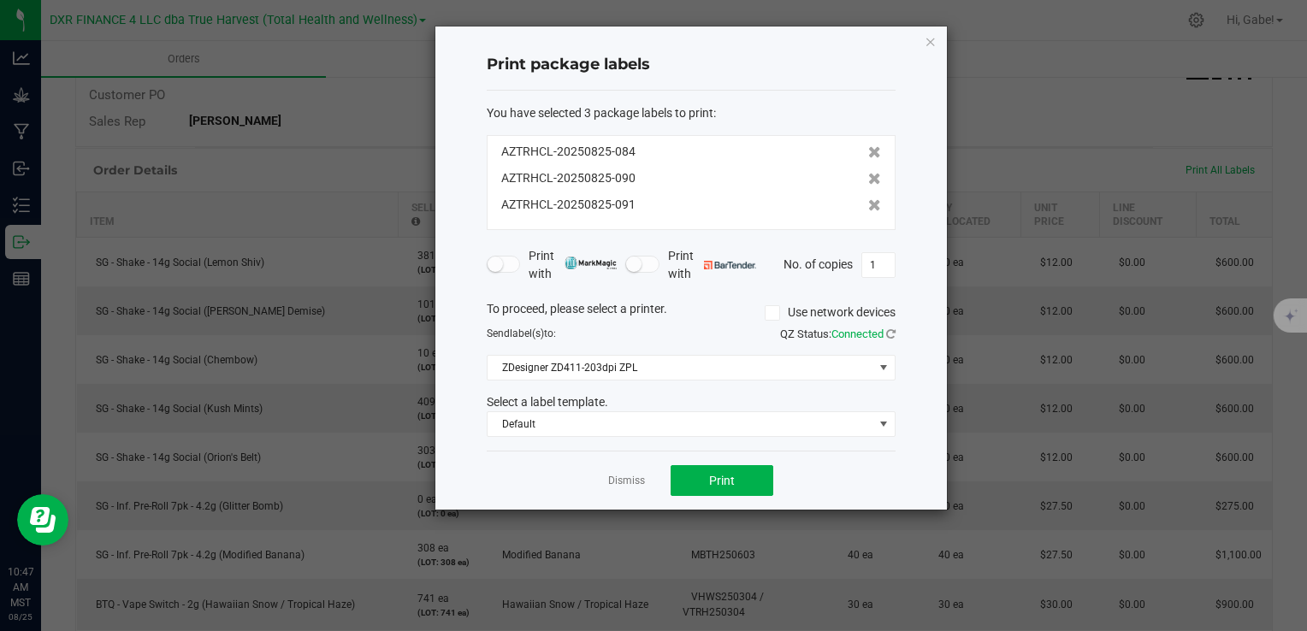
click at [868, 177] on icon at bounding box center [874, 179] width 13 height 12
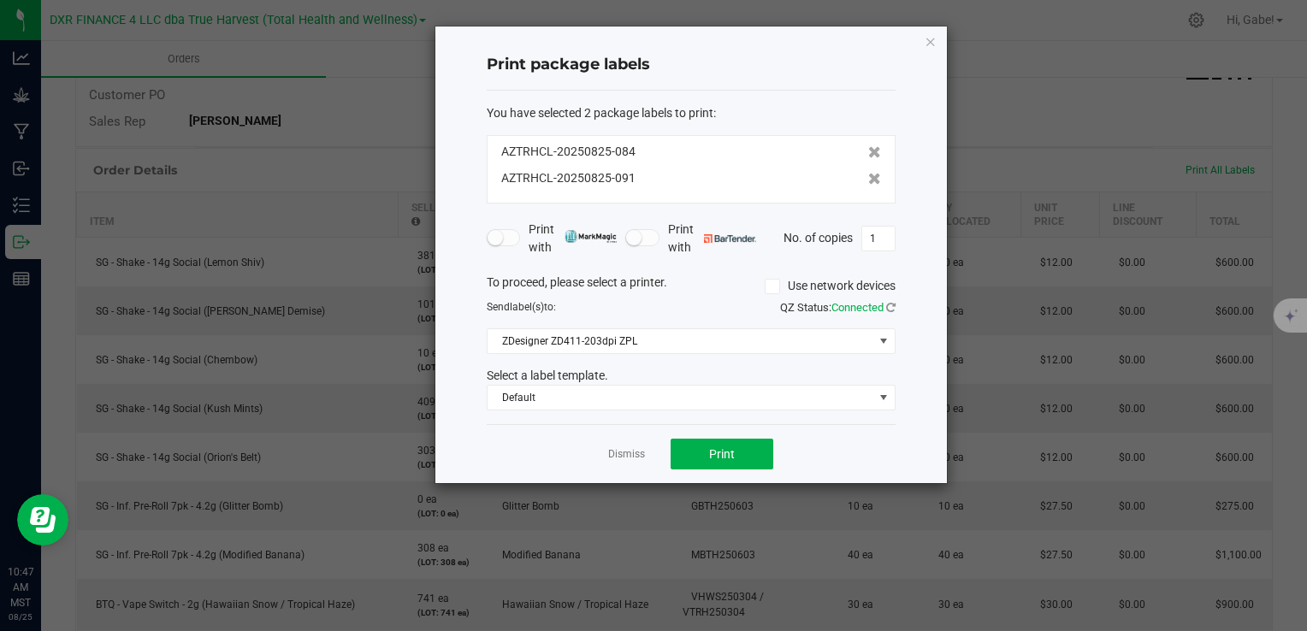
click at [868, 177] on icon at bounding box center [874, 179] width 13 height 12
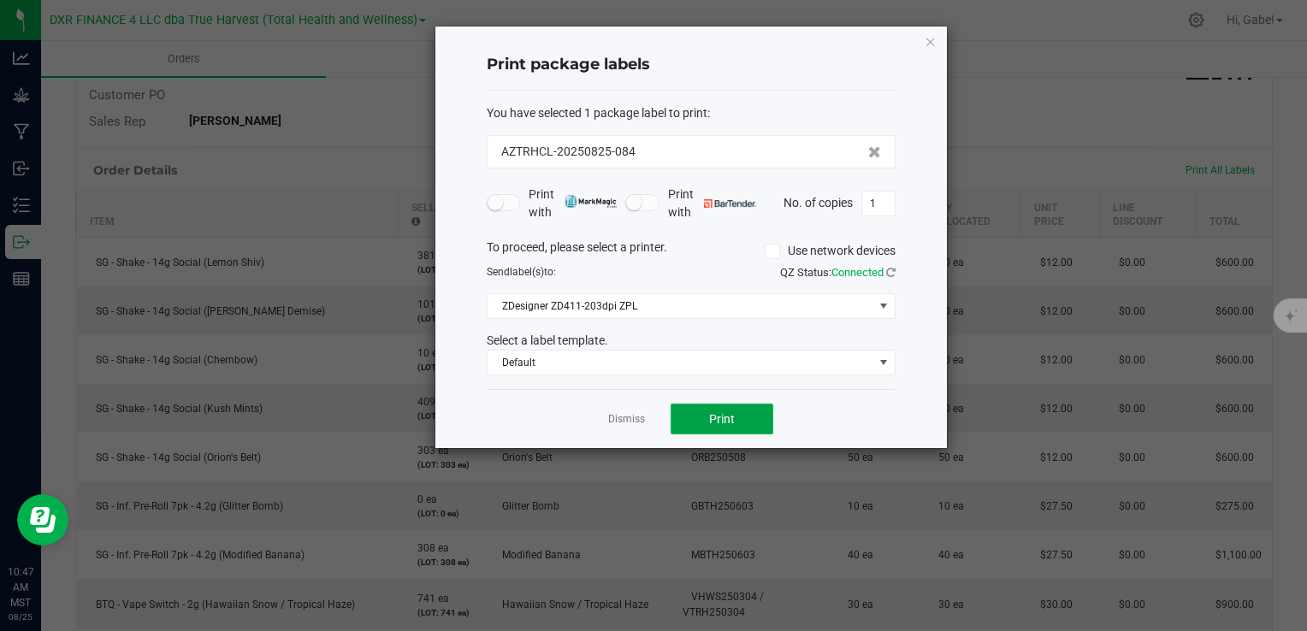
click at [727, 426] on button "Print" at bounding box center [722, 419] width 103 height 31
click at [931, 42] on icon "button" at bounding box center [931, 41] width 12 height 21
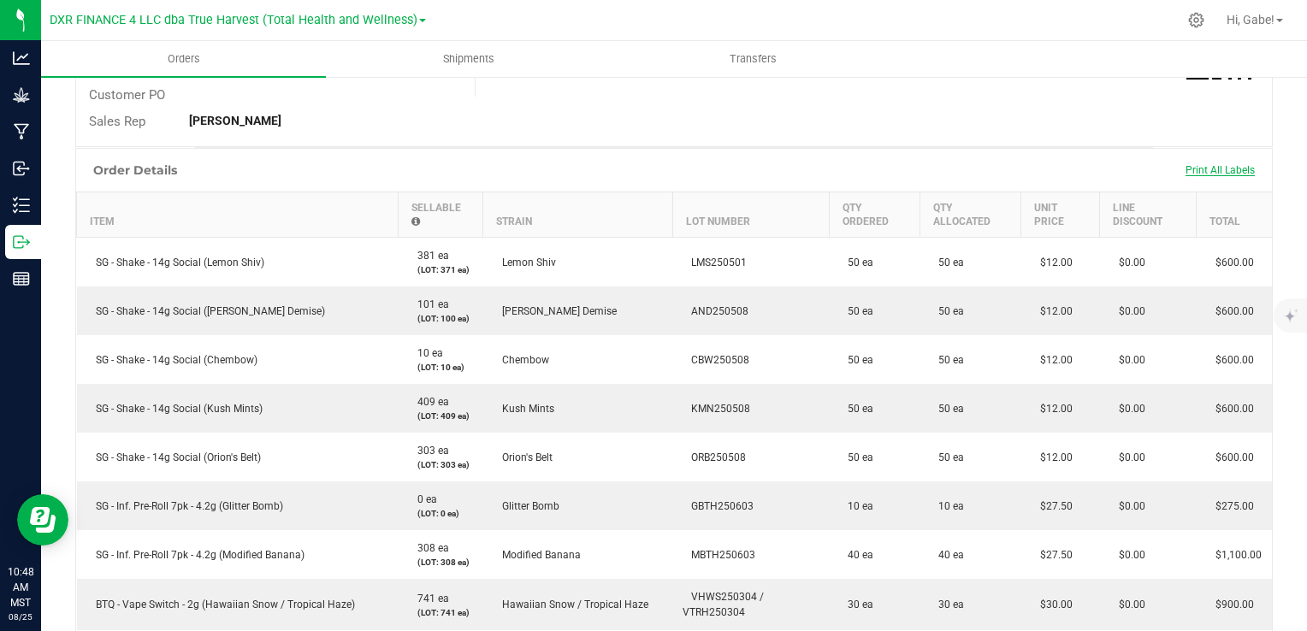
click at [1229, 163] on div "Print All Labels" at bounding box center [1220, 170] width 86 height 14
click at [1229, 165] on span "Print All Labels" at bounding box center [1220, 170] width 69 height 12
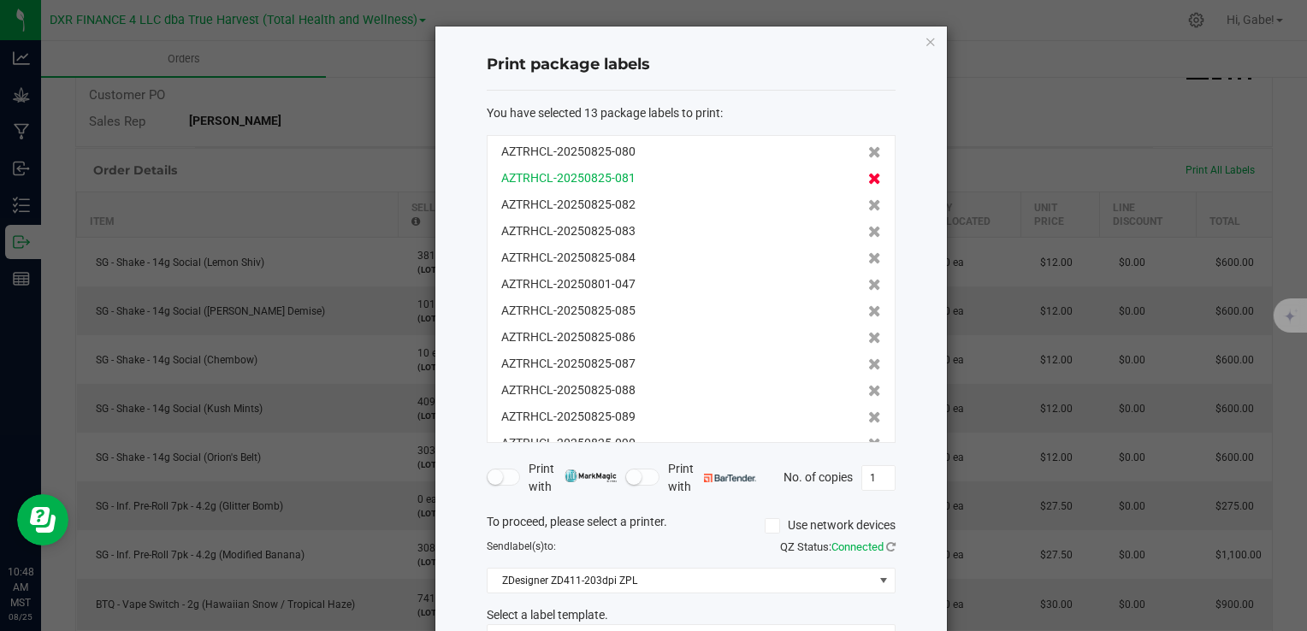
click at [868, 147] on icon at bounding box center [874, 152] width 13 height 12
click at [868, 173] on icon at bounding box center [874, 179] width 13 height 12
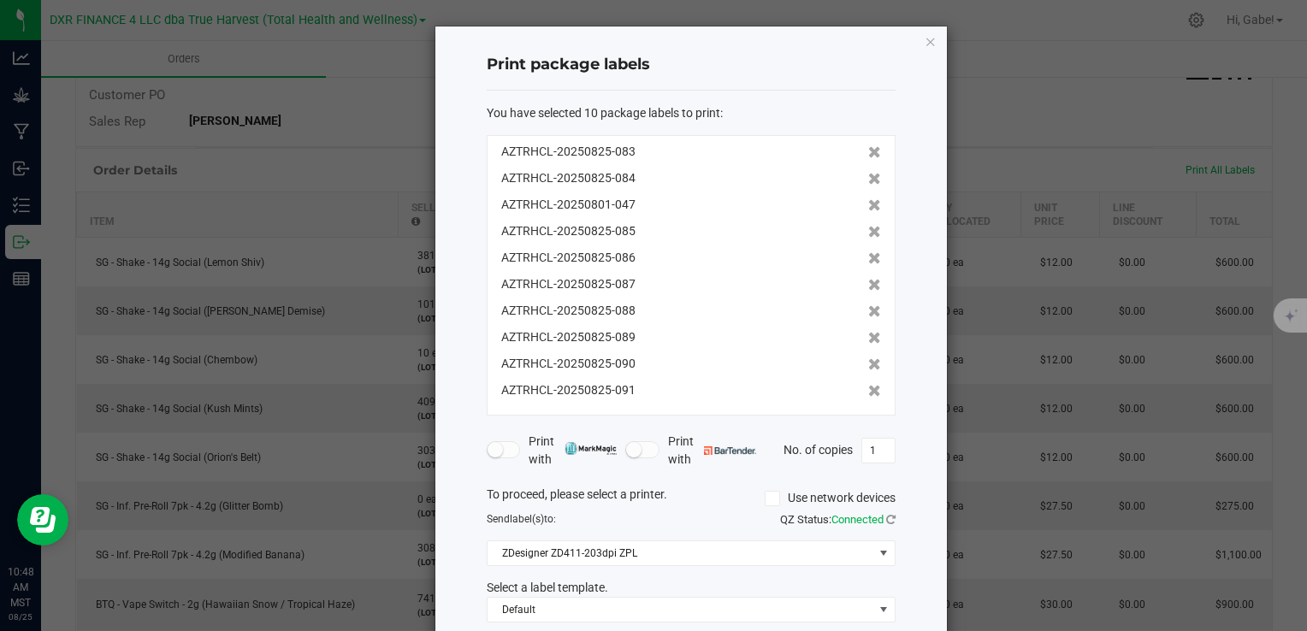
click at [868, 147] on icon at bounding box center [874, 152] width 13 height 12
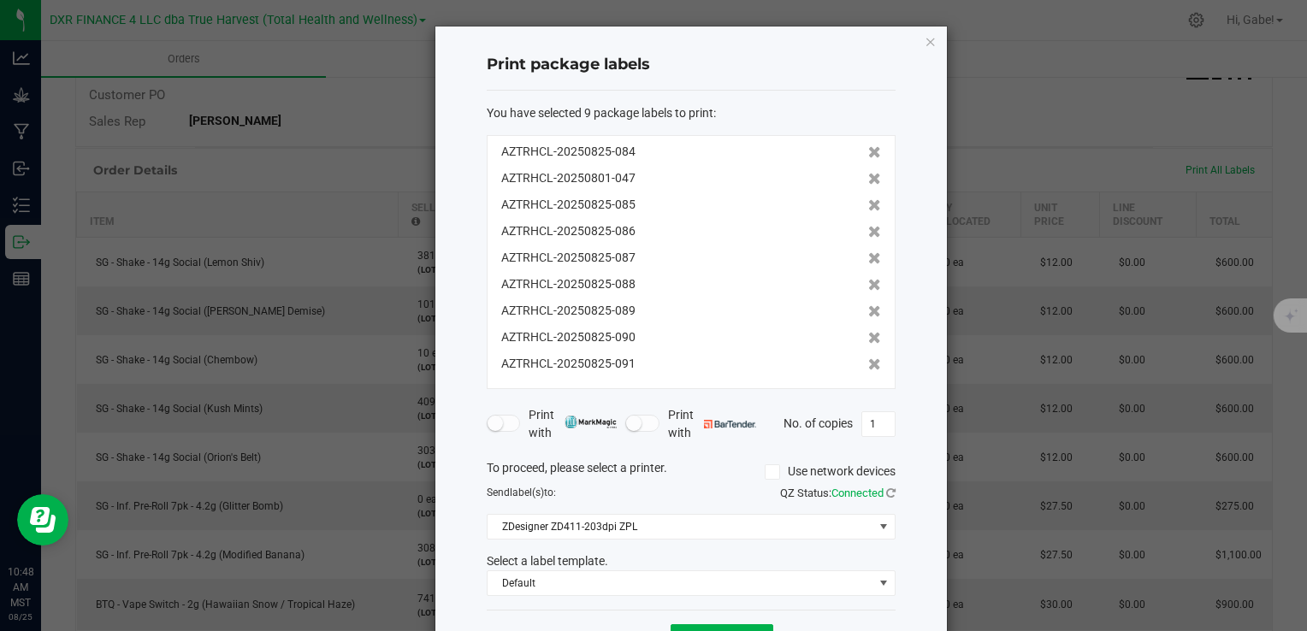
click at [868, 147] on icon at bounding box center [874, 152] width 13 height 12
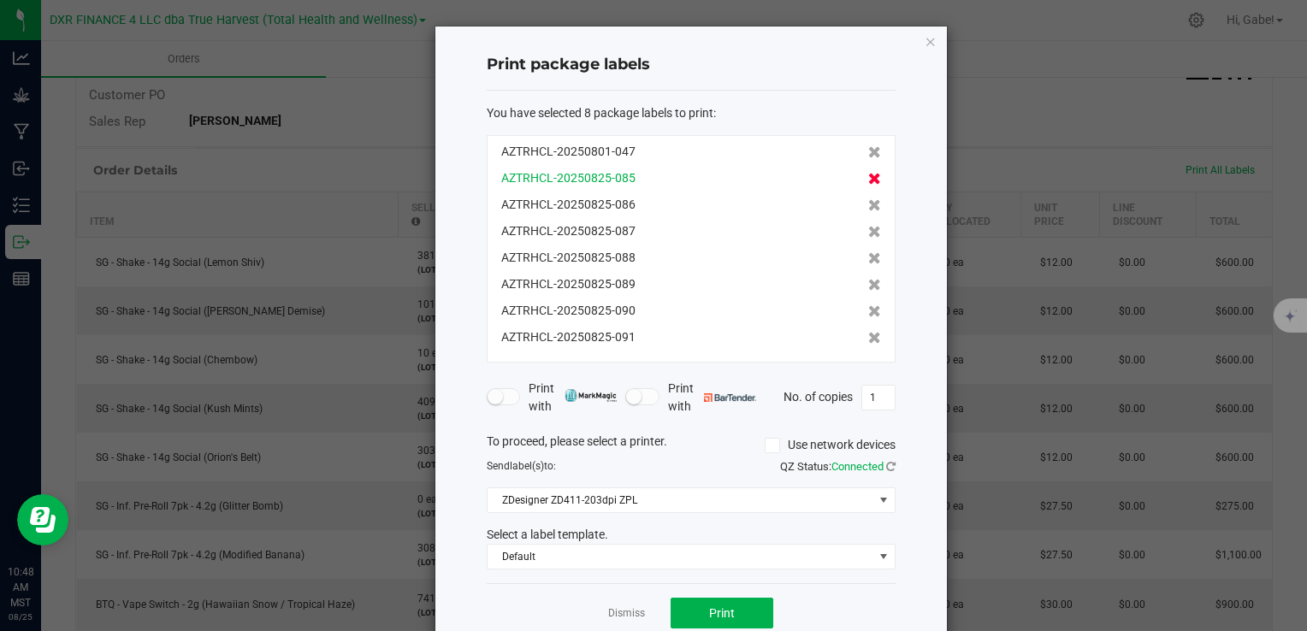
click at [868, 181] on icon at bounding box center [874, 179] width 13 height 12
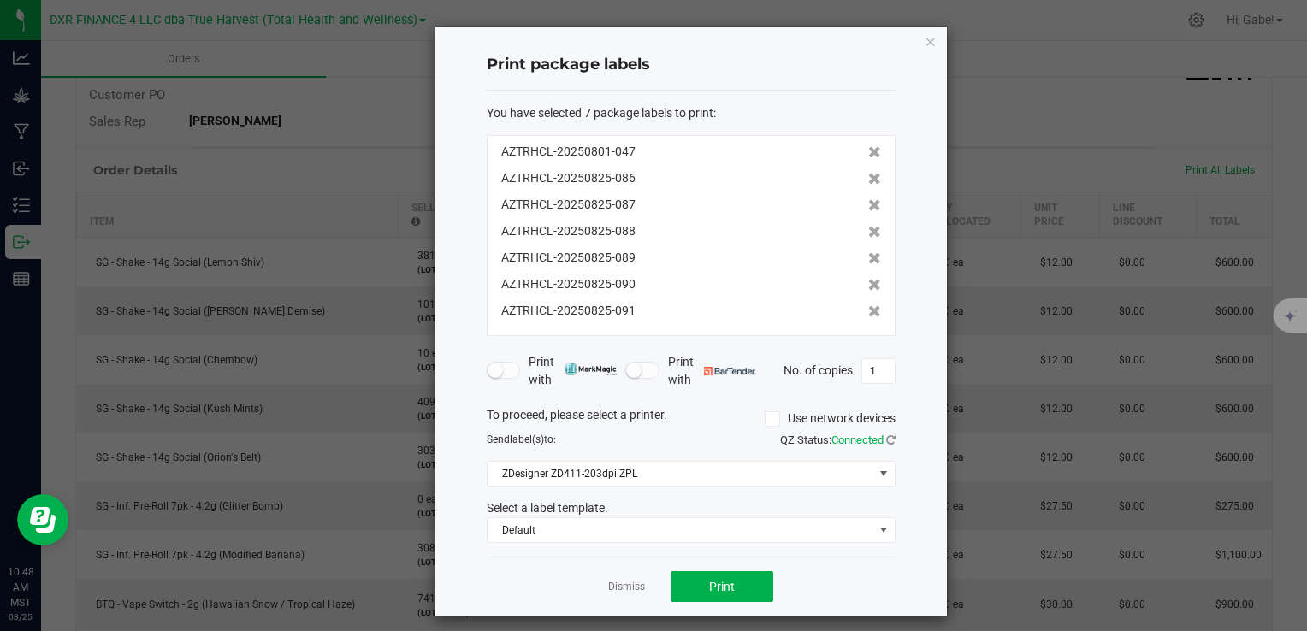
click at [868, 181] on icon at bounding box center [874, 179] width 13 height 12
click at [868, 199] on icon at bounding box center [874, 205] width 13 height 12
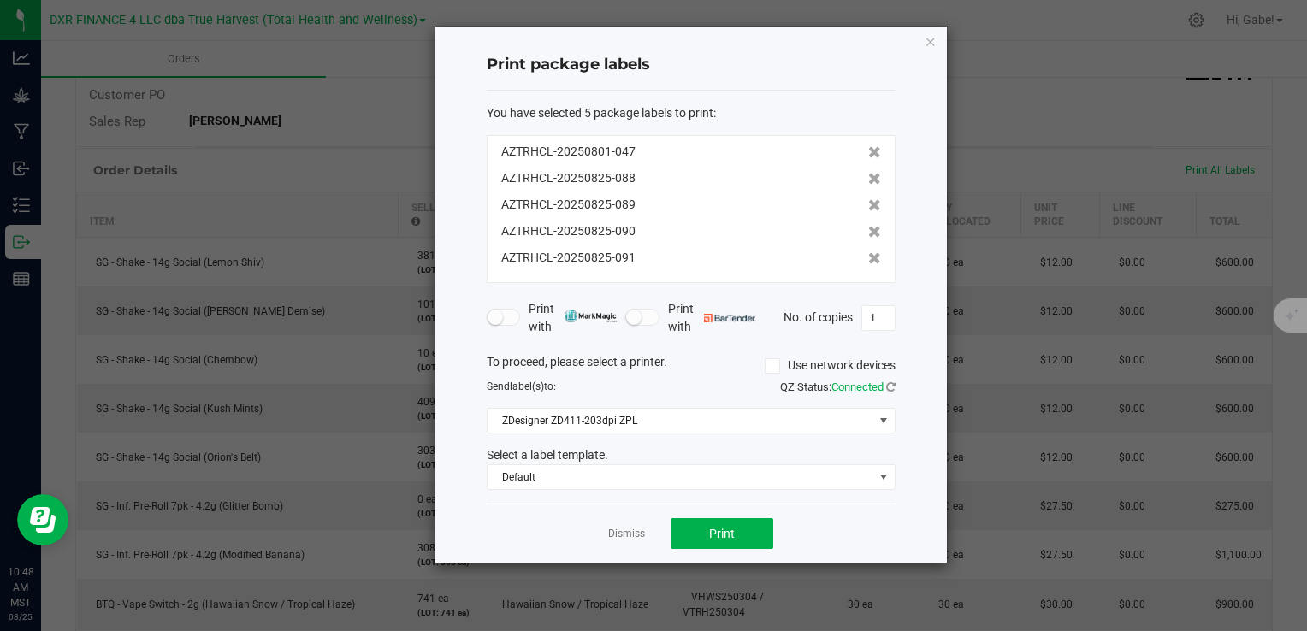
click at [868, 181] on icon at bounding box center [874, 179] width 13 height 12
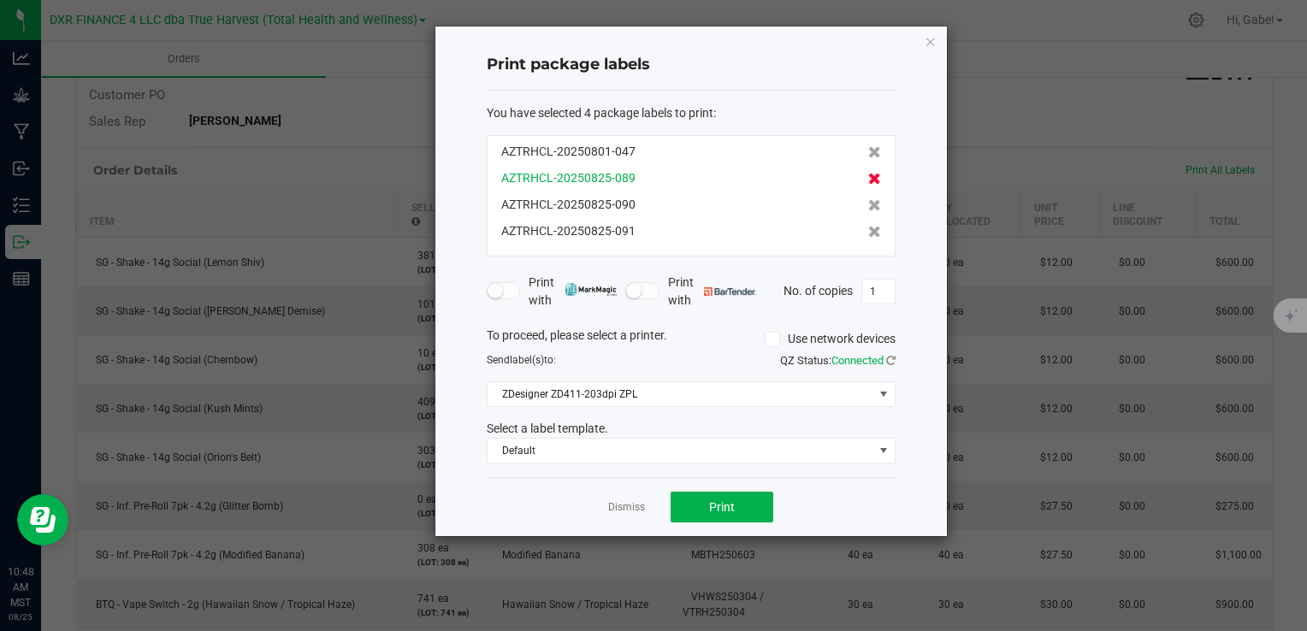
click at [868, 180] on icon at bounding box center [874, 179] width 13 height 12
click at [868, 199] on icon at bounding box center [874, 205] width 13 height 12
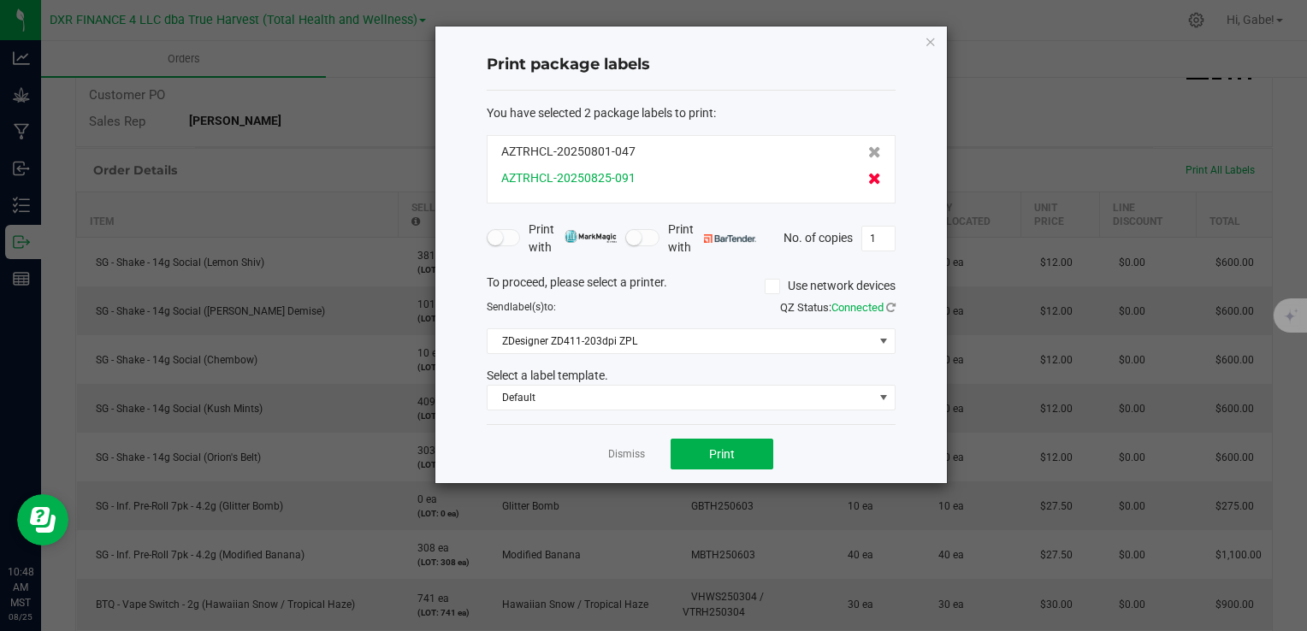
click at [868, 176] on icon at bounding box center [874, 179] width 13 height 12
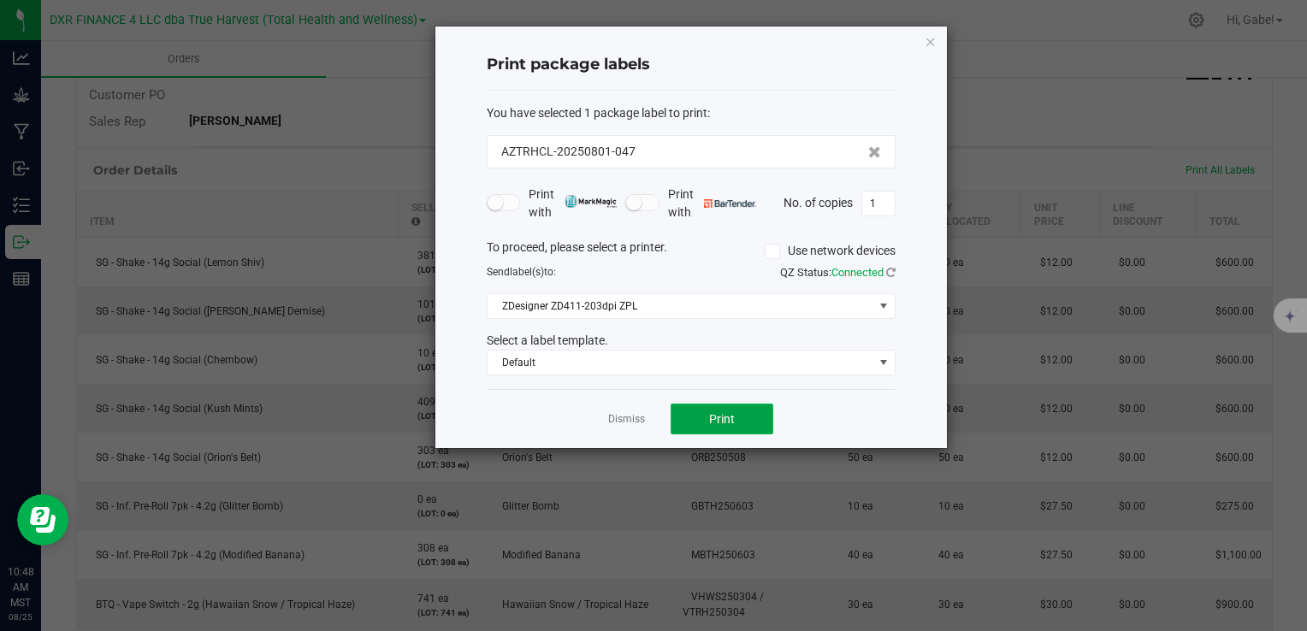
click at [690, 419] on button "Print" at bounding box center [722, 419] width 103 height 31
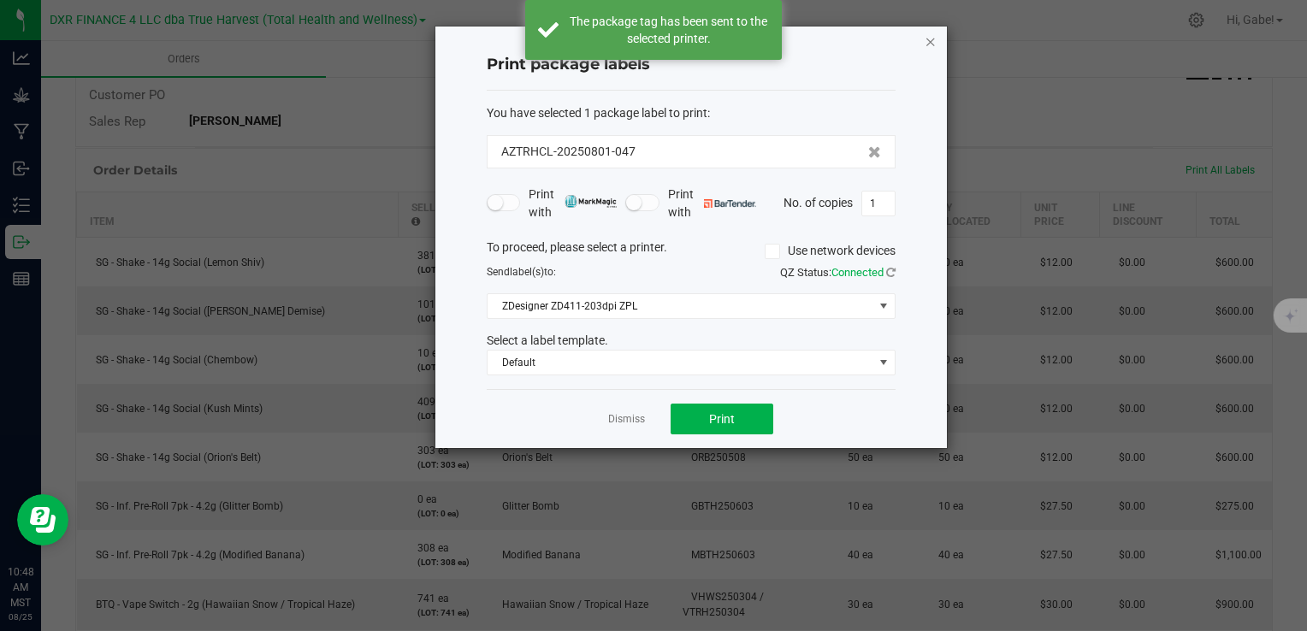
click at [934, 39] on icon "button" at bounding box center [931, 41] width 12 height 21
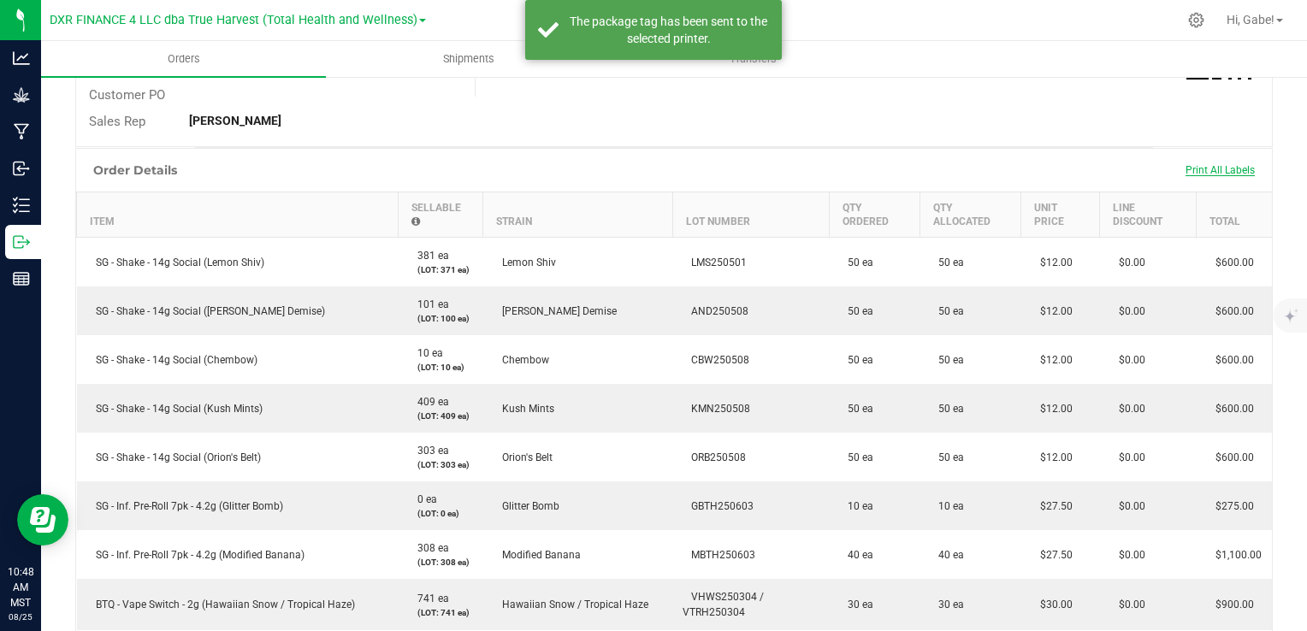
click at [1213, 169] on span "Print All Labels" at bounding box center [1220, 170] width 69 height 12
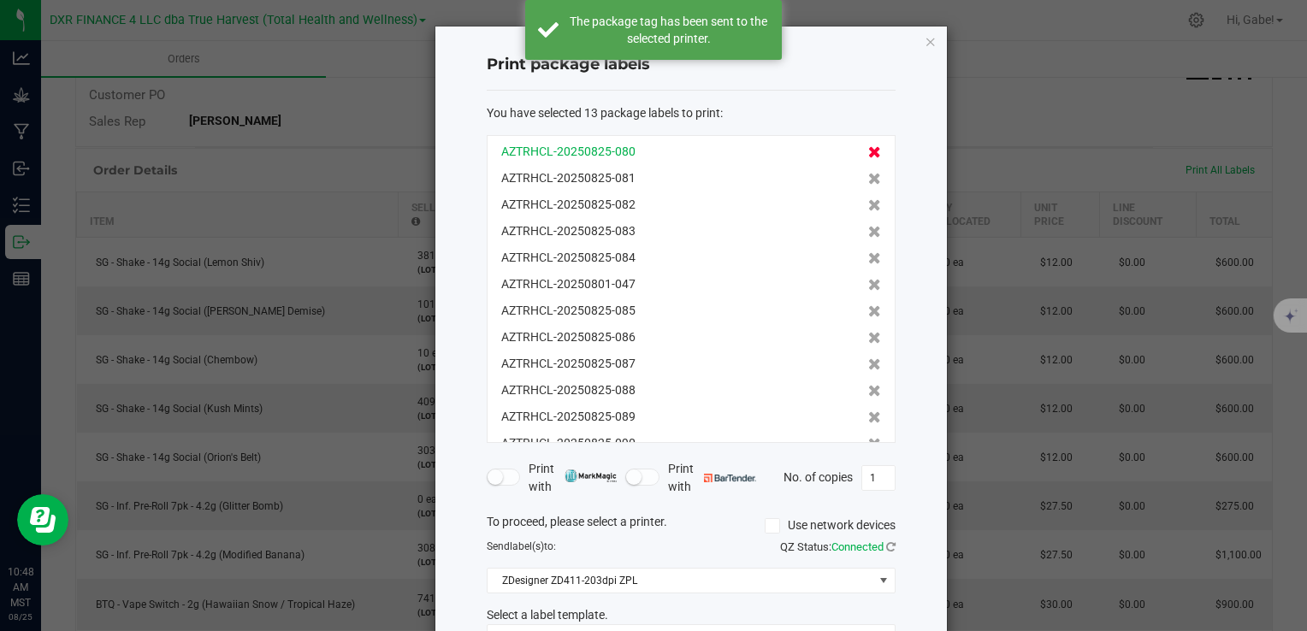
click at [868, 150] on icon at bounding box center [874, 152] width 13 height 12
click at [868, 173] on icon at bounding box center [874, 179] width 13 height 12
click at [868, 150] on icon at bounding box center [874, 152] width 13 height 12
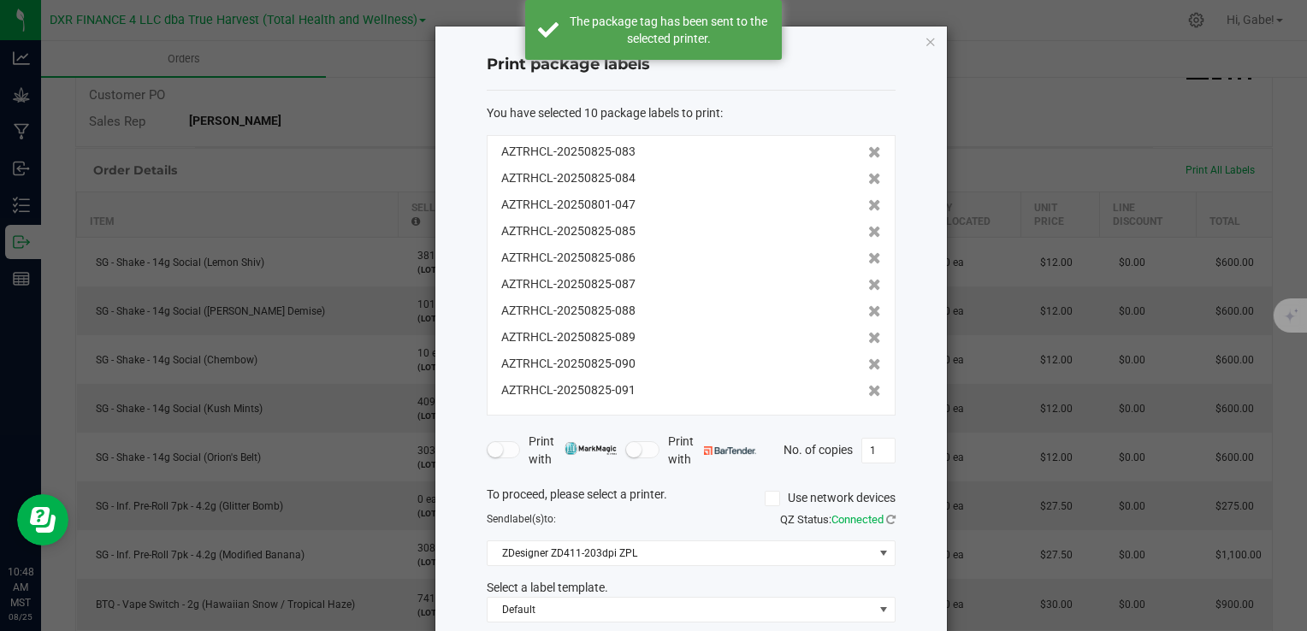
click at [868, 150] on icon at bounding box center [874, 152] width 13 height 12
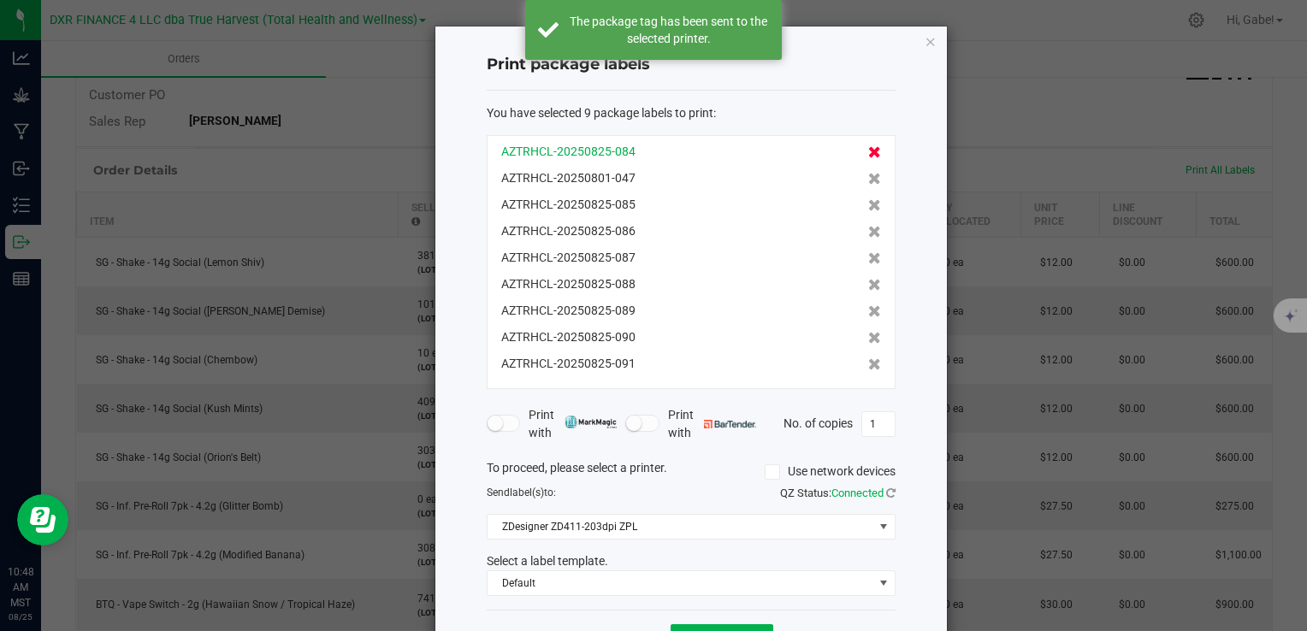
click at [868, 151] on icon at bounding box center [874, 152] width 13 height 12
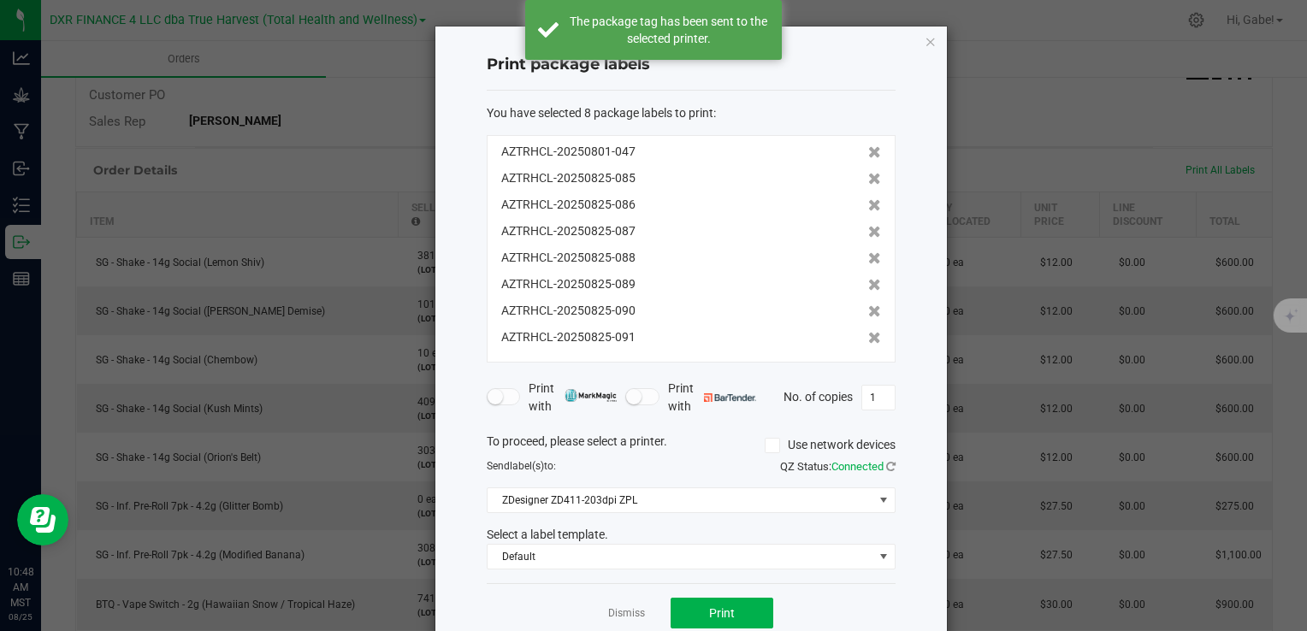
click at [868, 151] on icon at bounding box center [874, 152] width 13 height 12
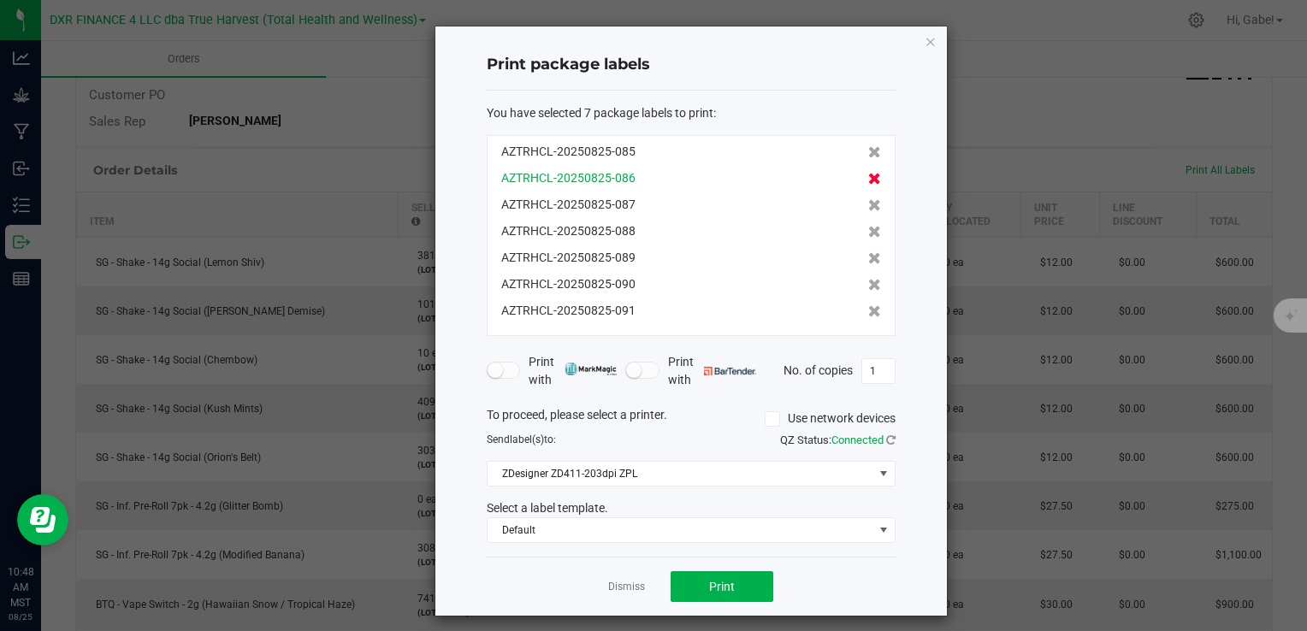
click at [868, 177] on icon at bounding box center [874, 179] width 13 height 12
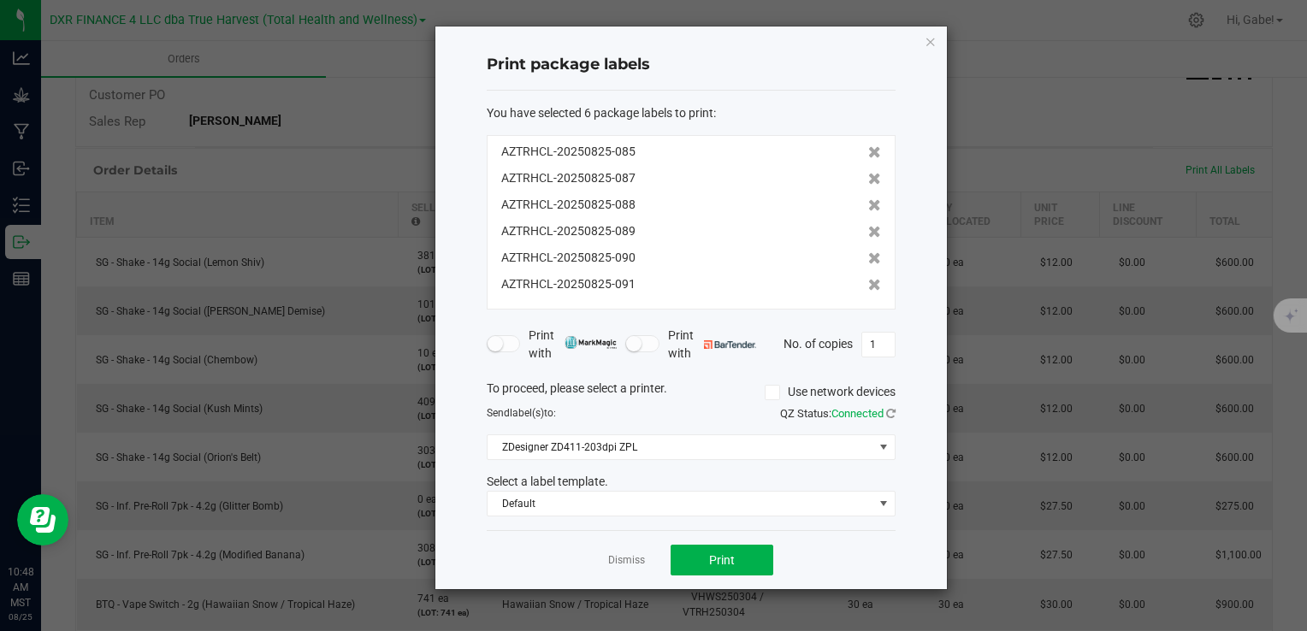
click at [868, 177] on icon at bounding box center [874, 179] width 13 height 12
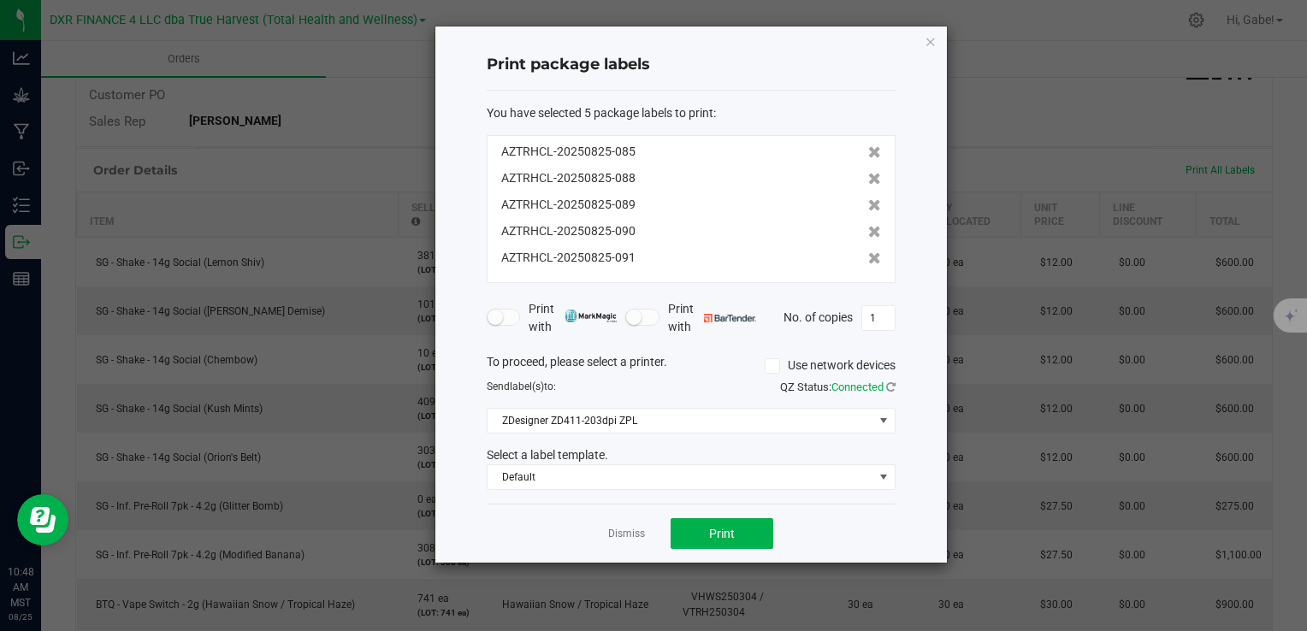
click at [868, 177] on icon at bounding box center [874, 179] width 13 height 12
click at [868, 199] on icon at bounding box center [874, 205] width 13 height 12
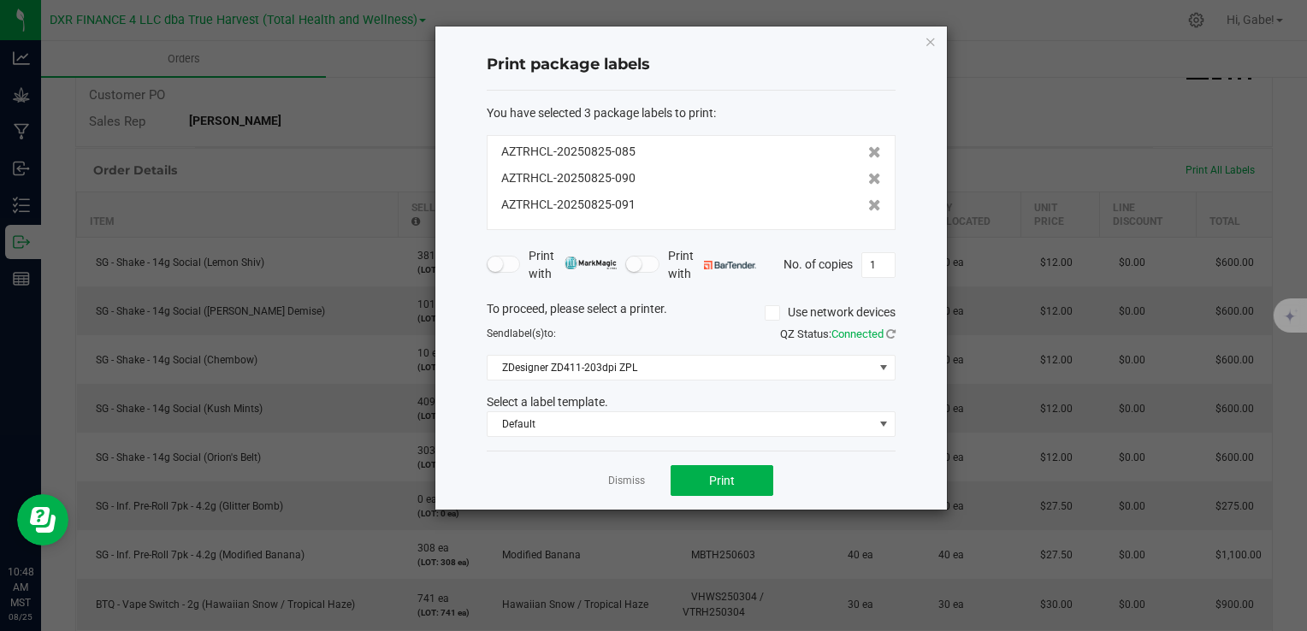
click at [868, 177] on icon at bounding box center [874, 179] width 13 height 12
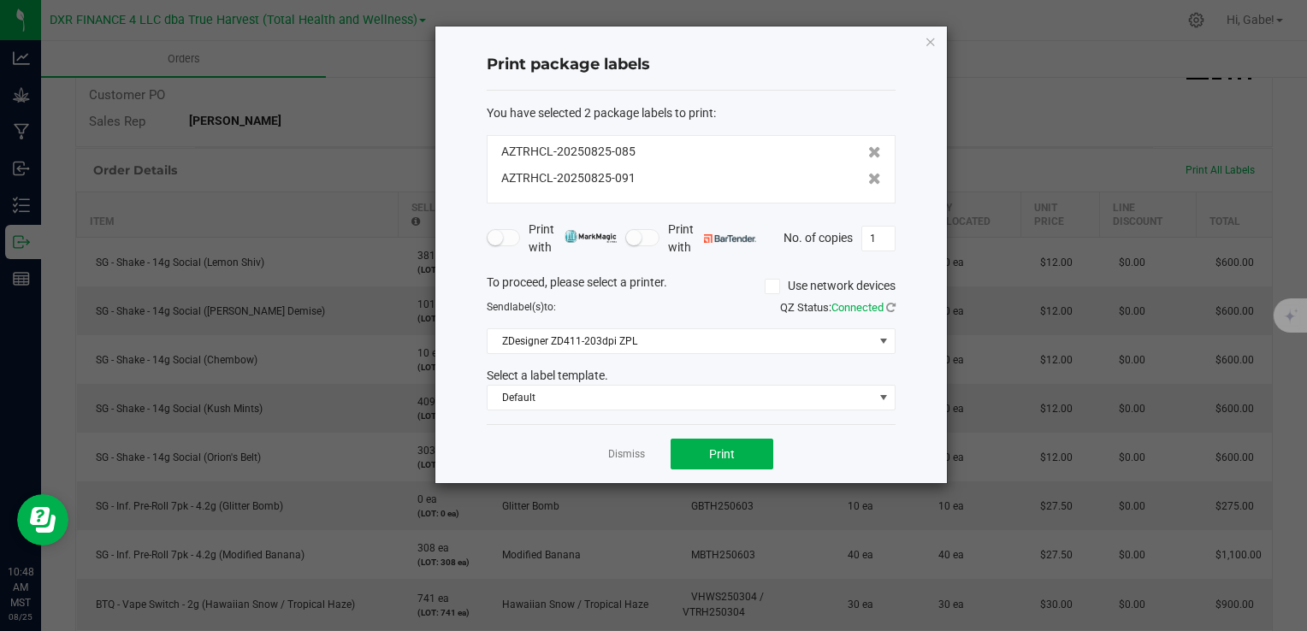
click at [868, 177] on icon at bounding box center [874, 179] width 13 height 12
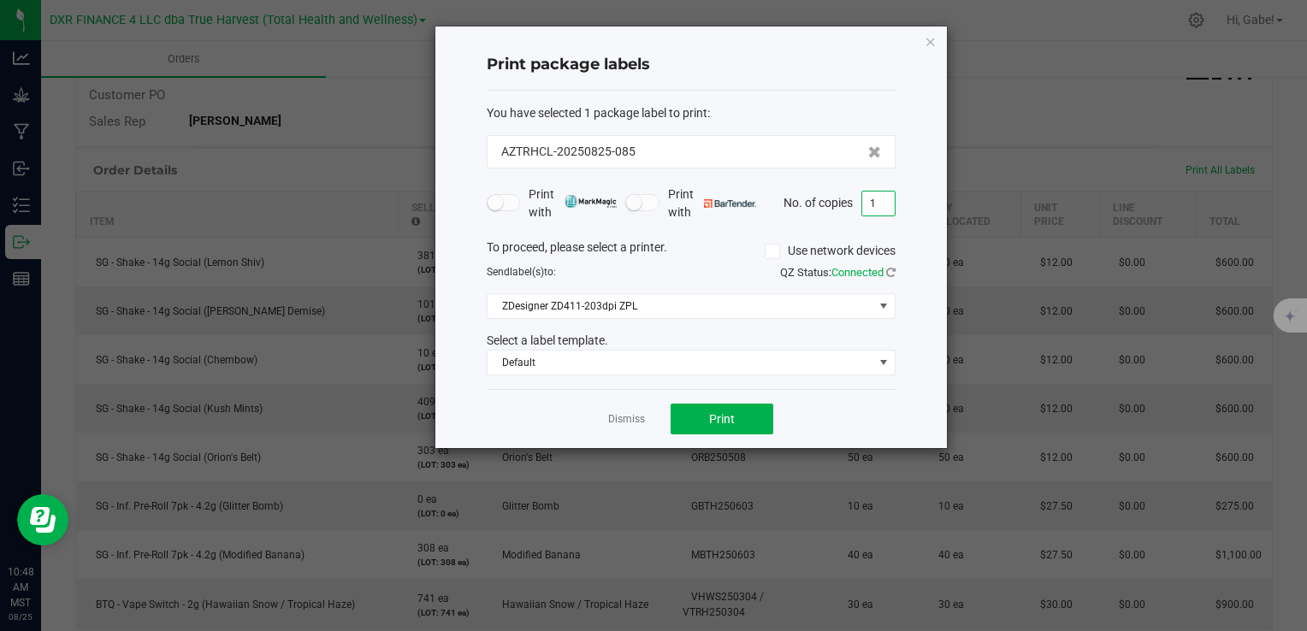
click at [890, 204] on input "1" at bounding box center [878, 204] width 33 height 24
type input "4"
click at [742, 419] on button "Print" at bounding box center [722, 419] width 103 height 31
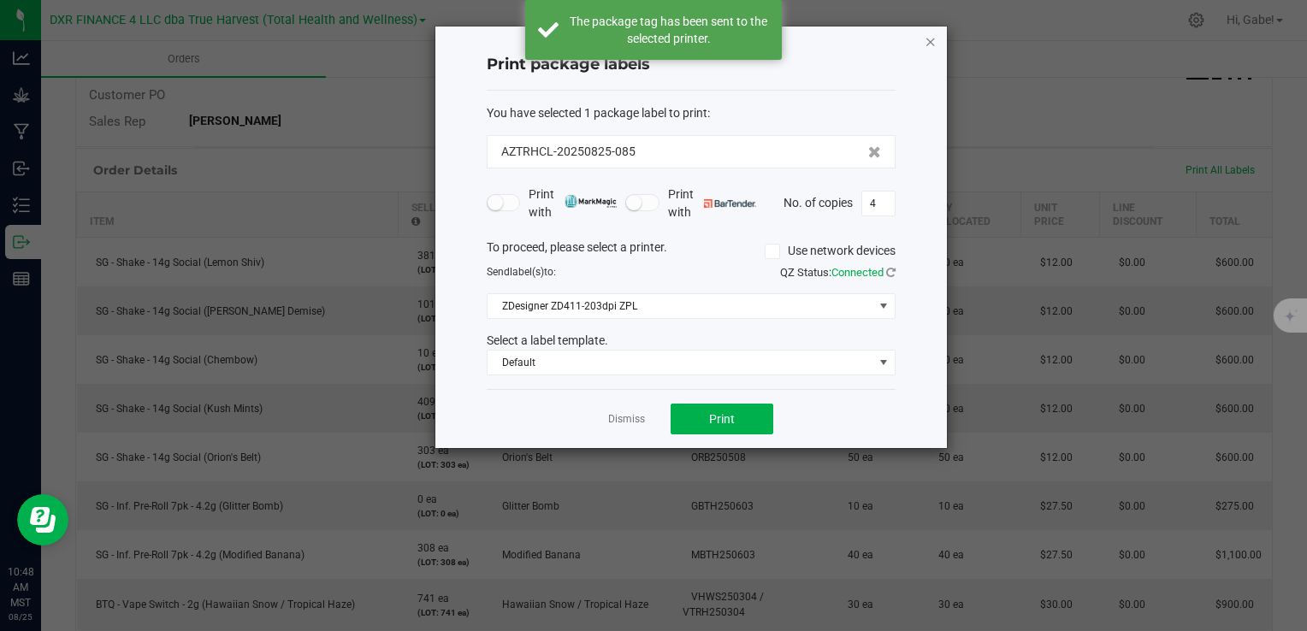
click at [934, 40] on icon "button" at bounding box center [931, 41] width 12 height 21
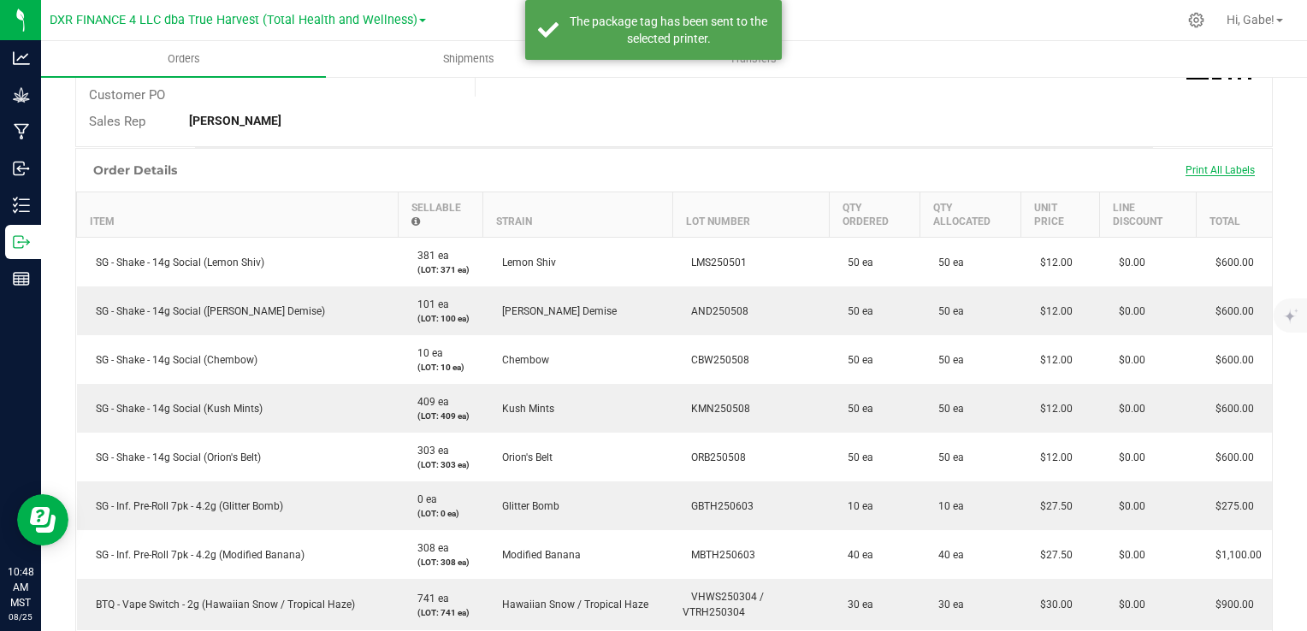
click at [1218, 166] on span "Print All Labels" at bounding box center [1220, 170] width 69 height 12
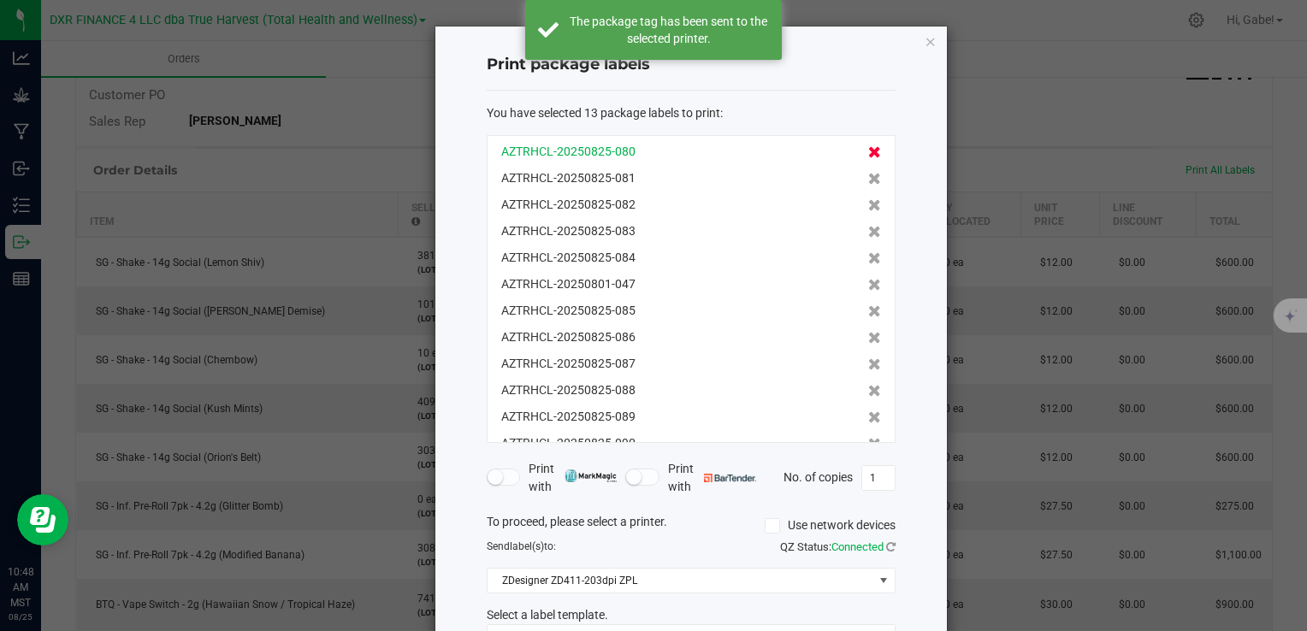
click at [868, 151] on icon at bounding box center [874, 152] width 13 height 12
click at [868, 173] on icon at bounding box center [874, 179] width 13 height 12
click at [868, 151] on icon at bounding box center [874, 152] width 13 height 12
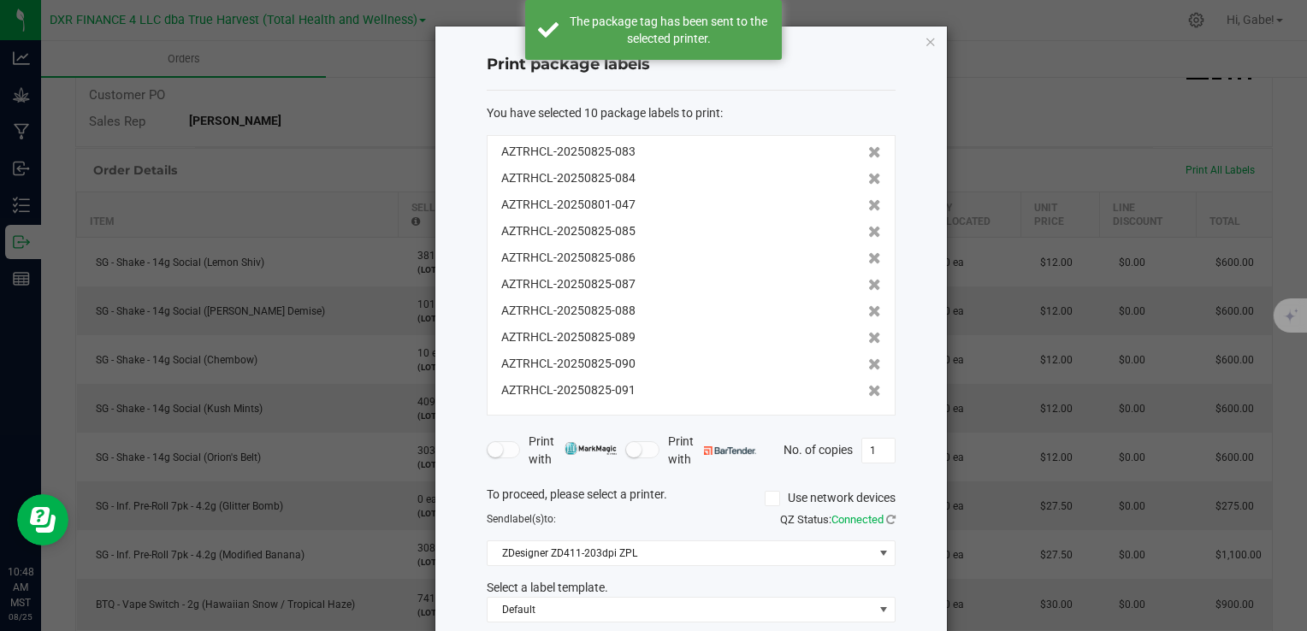
click at [868, 151] on icon at bounding box center [874, 152] width 13 height 12
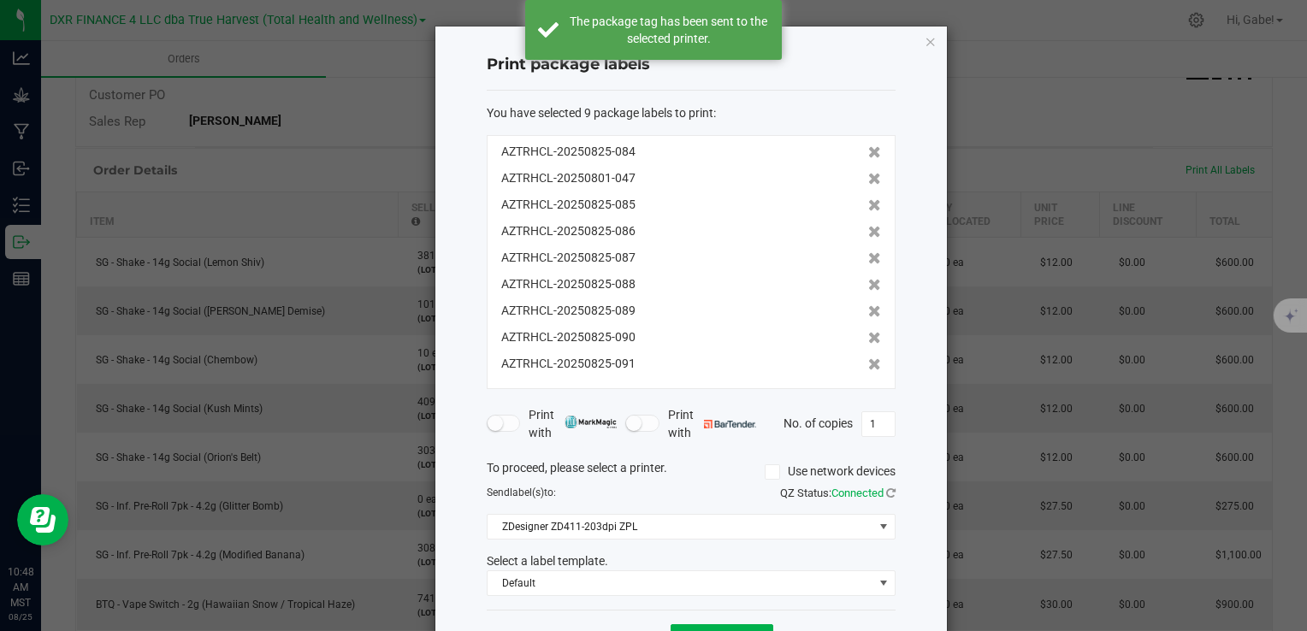
click at [868, 151] on icon at bounding box center [874, 152] width 13 height 12
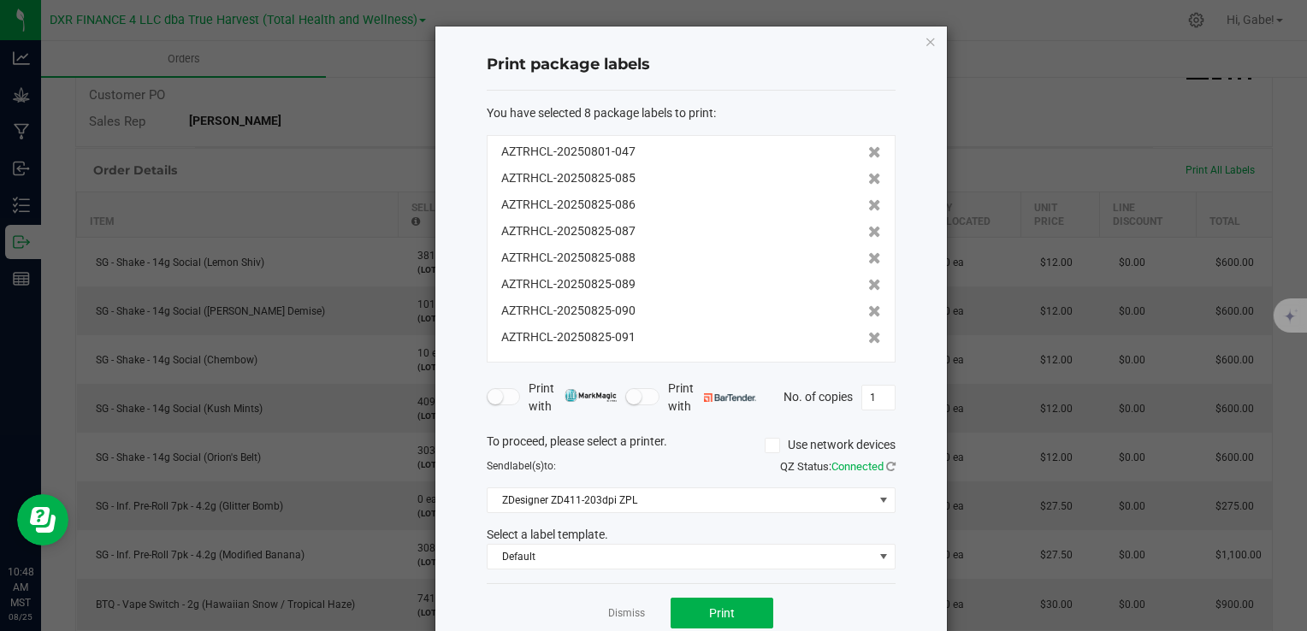
click at [868, 151] on icon at bounding box center [874, 152] width 13 height 12
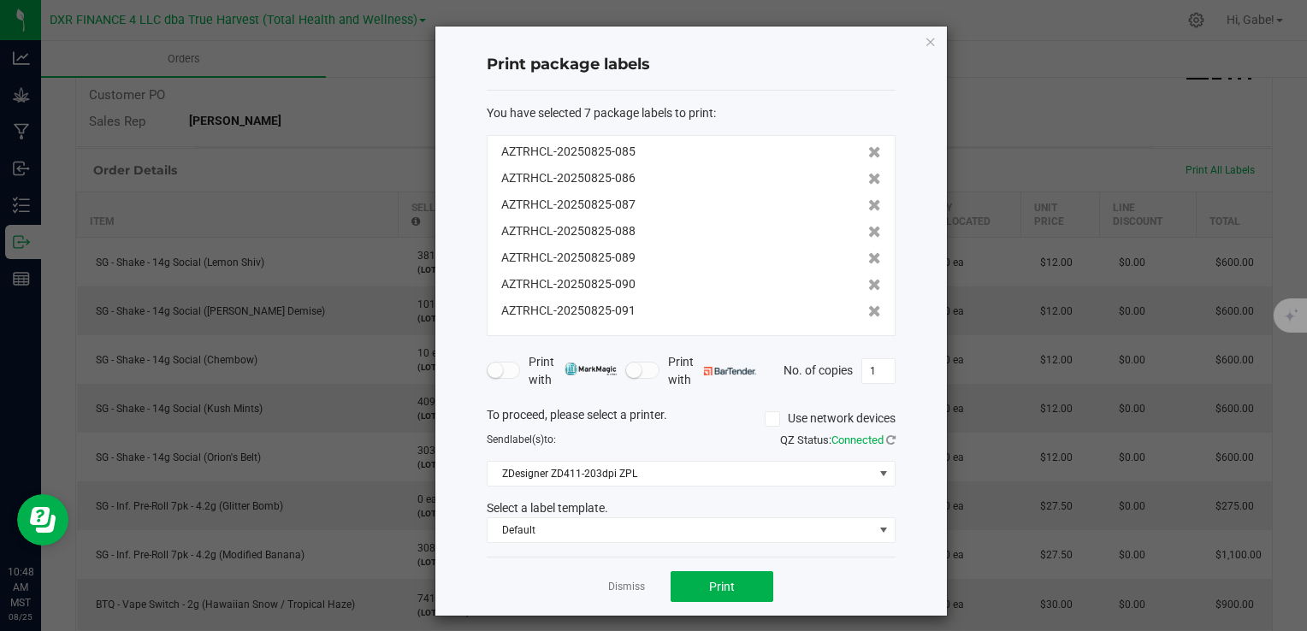
click at [868, 151] on icon at bounding box center [874, 152] width 13 height 12
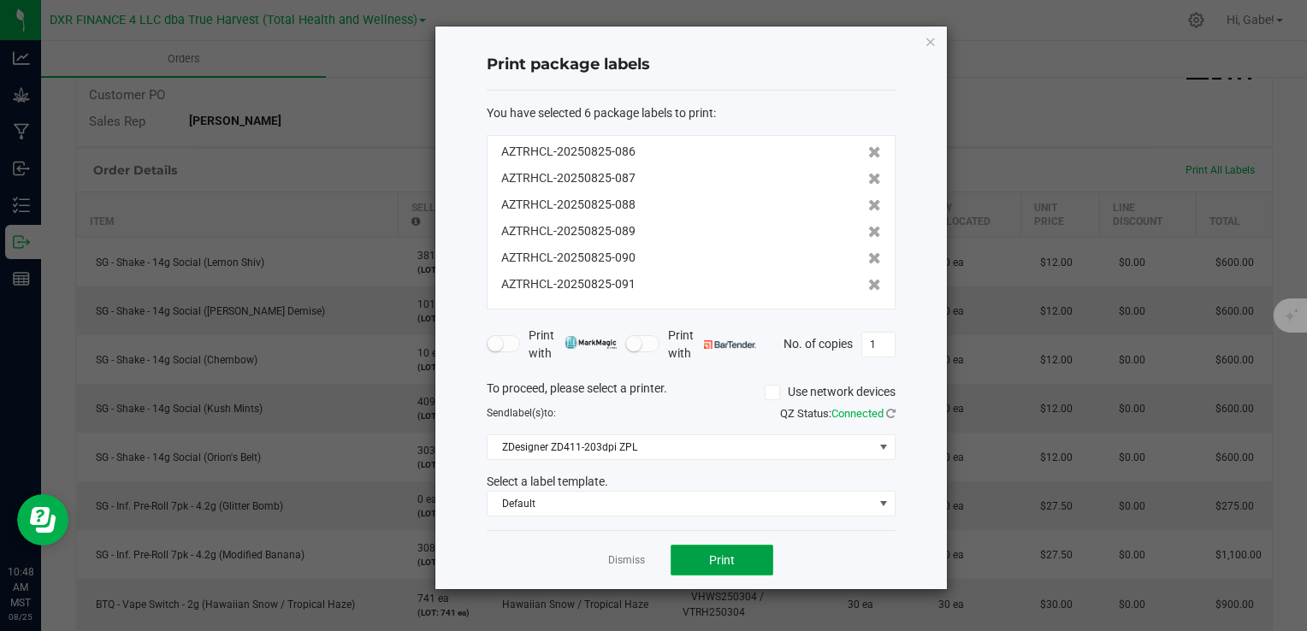
click at [711, 557] on span "Print" at bounding box center [722, 561] width 26 height 14
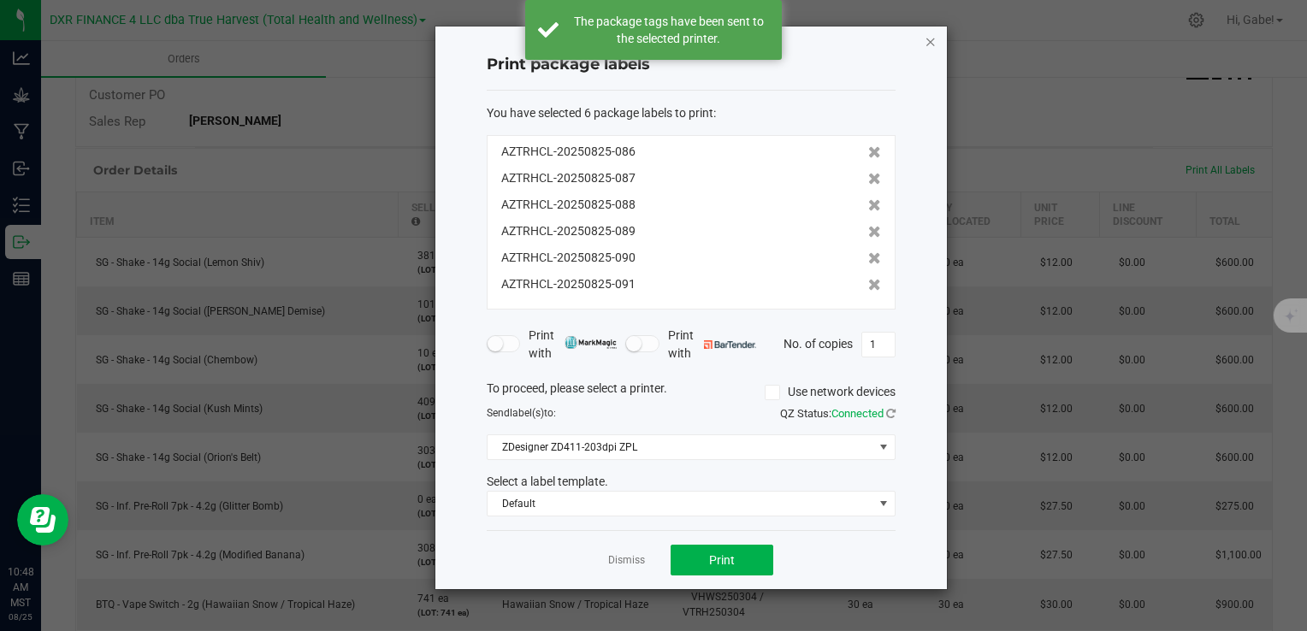
click at [932, 41] on icon "button" at bounding box center [931, 41] width 12 height 21
